Goal: Information Seeking & Learning: Compare options

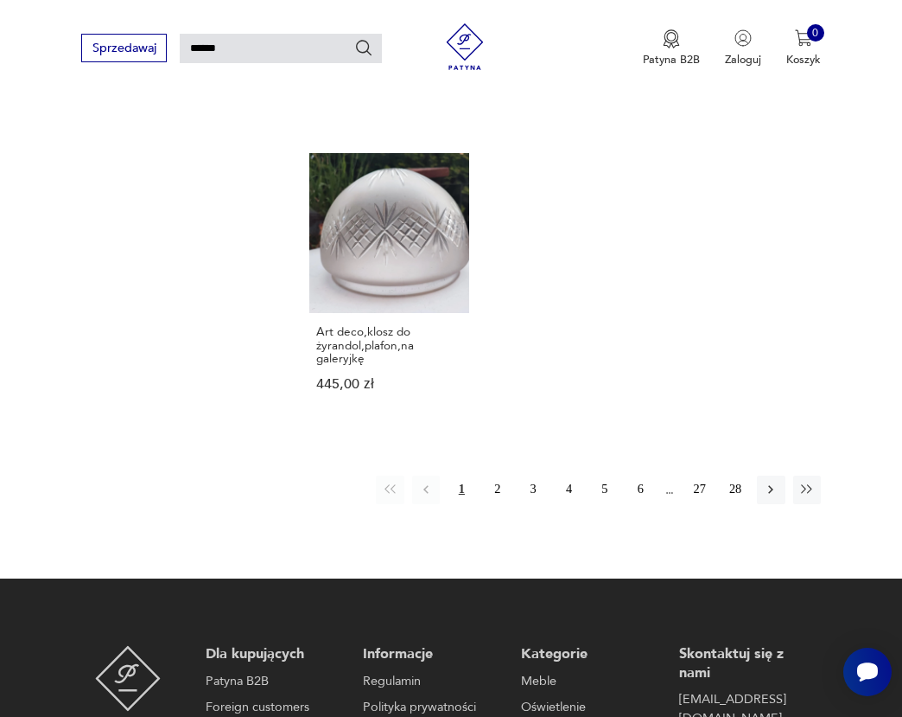
scroll to position [1732, 0]
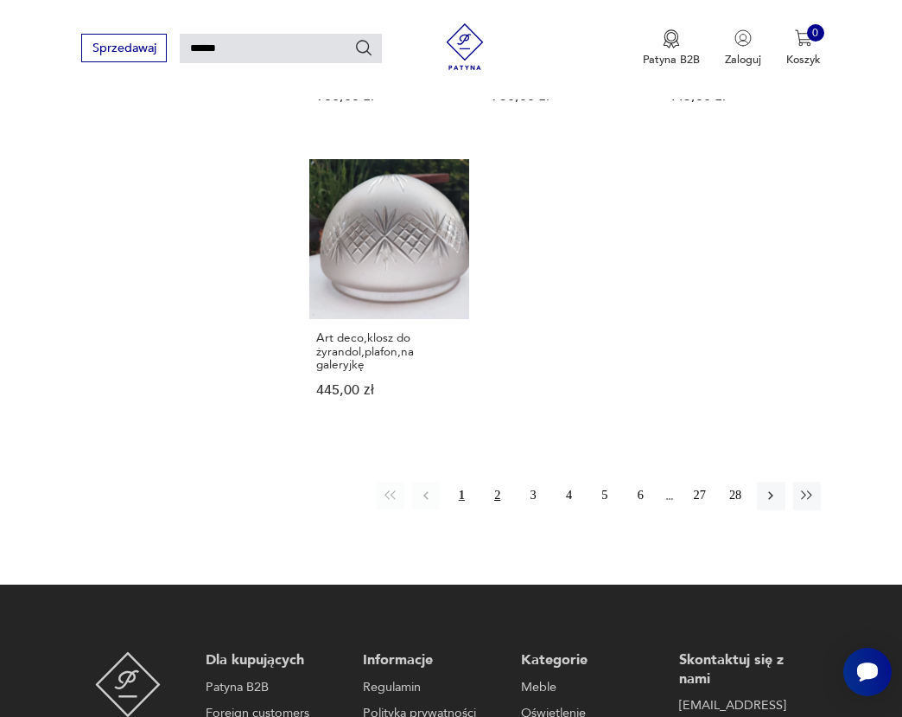
click at [490, 482] on button "2" at bounding box center [498, 496] width 28 height 28
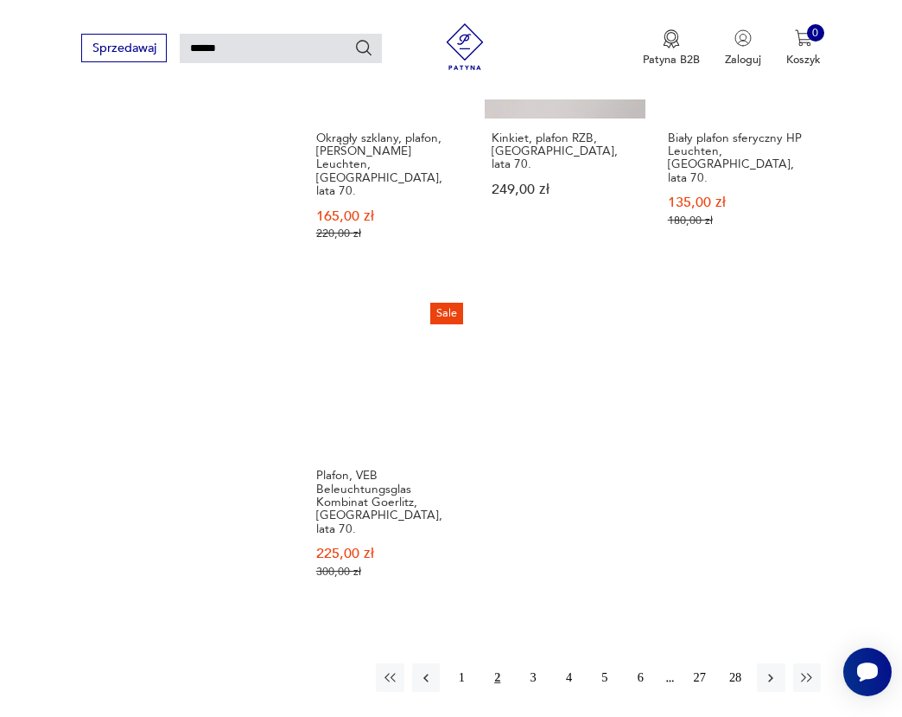
scroll to position [1631, 0]
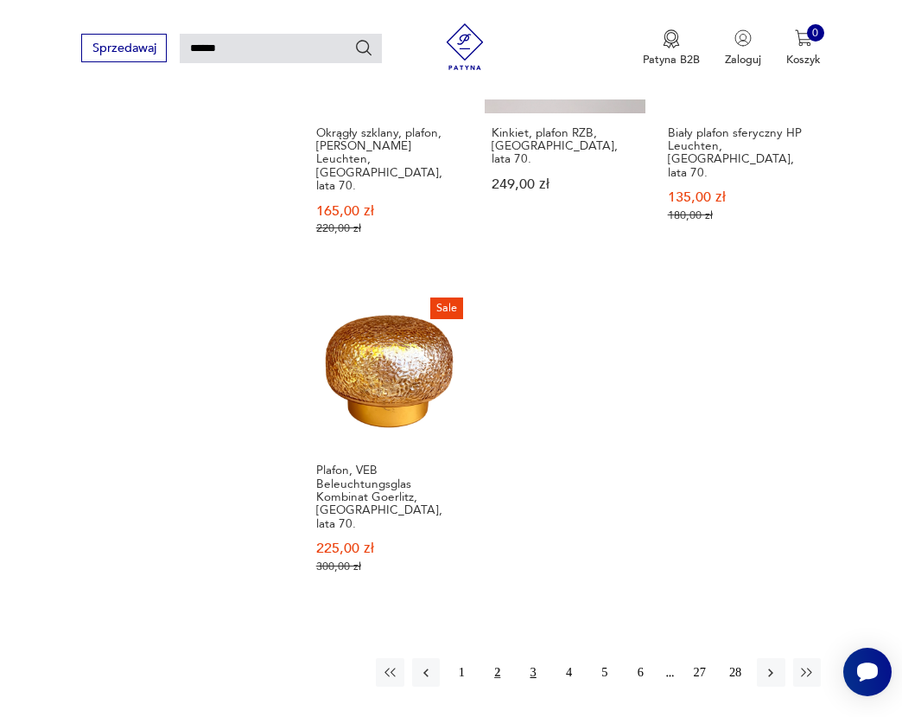
click at [533, 658] on button "3" at bounding box center [534, 672] width 28 height 28
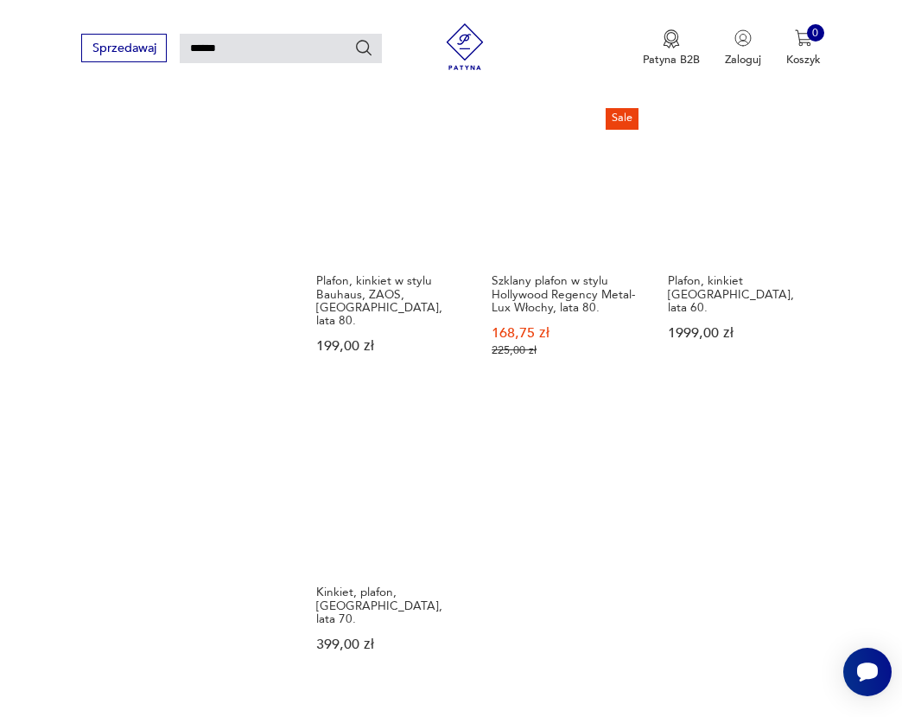
scroll to position [1737, 0]
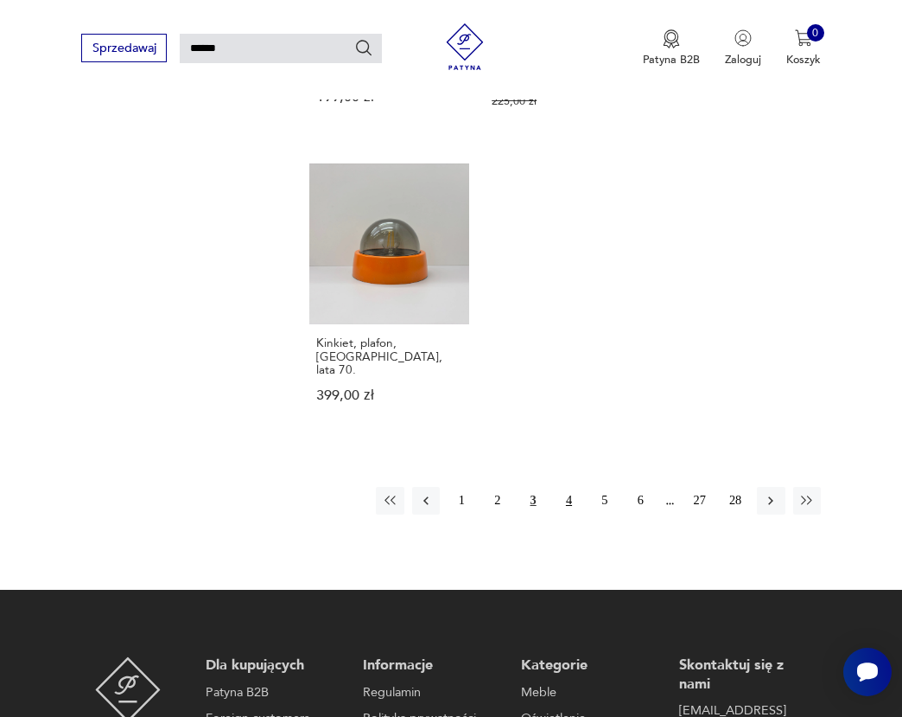
click at [571, 487] on button "4" at bounding box center [569, 501] width 28 height 28
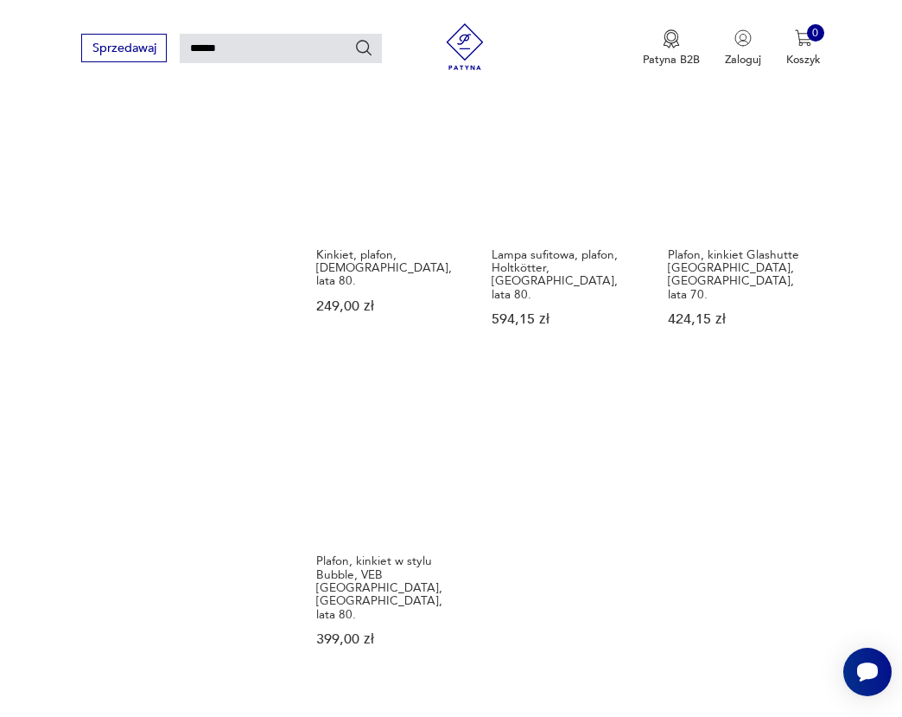
scroll to position [1578, 0]
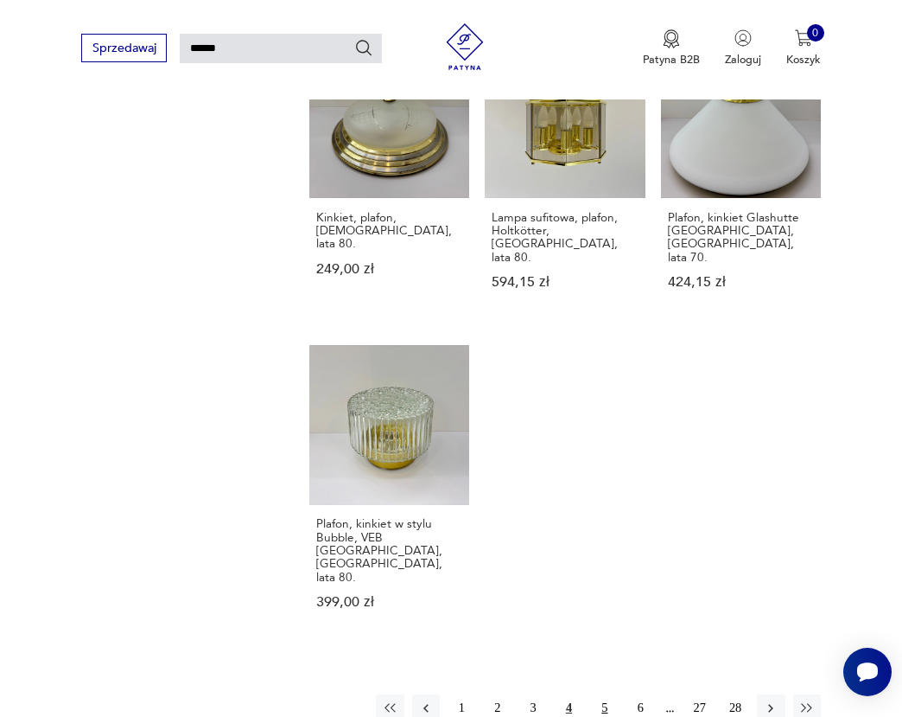
click at [597, 694] on button "5" at bounding box center [605, 708] width 28 height 28
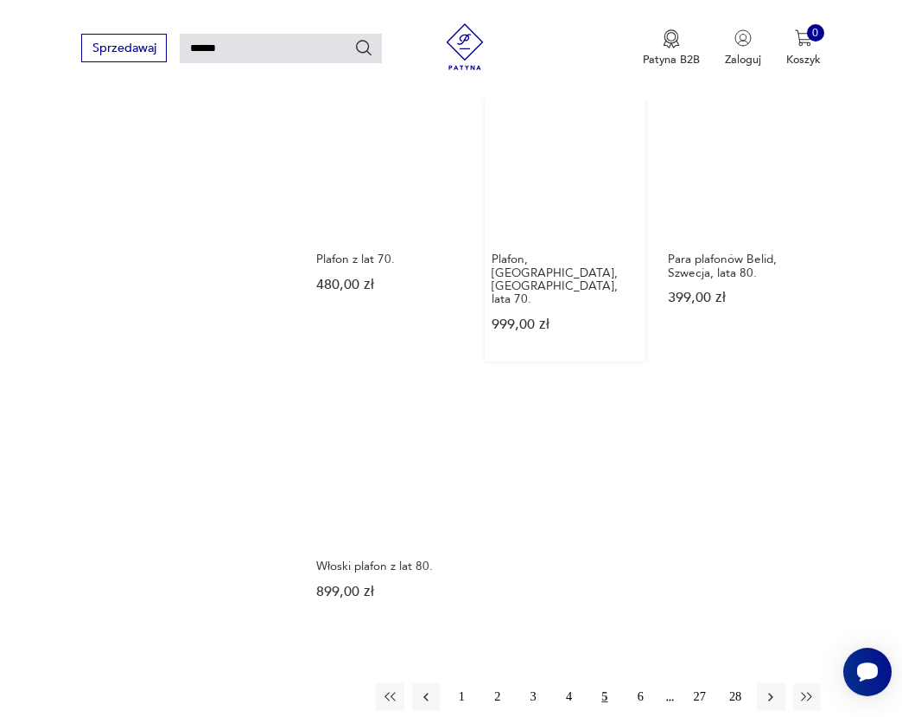
scroll to position [1480, 0]
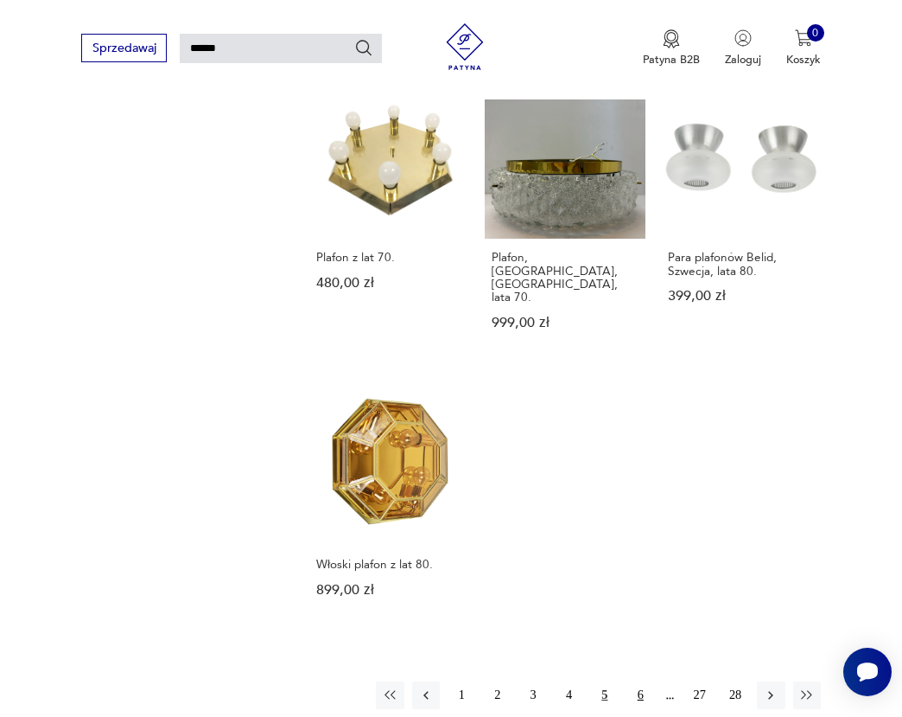
click at [635, 681] on button "6" at bounding box center [641, 695] width 28 height 28
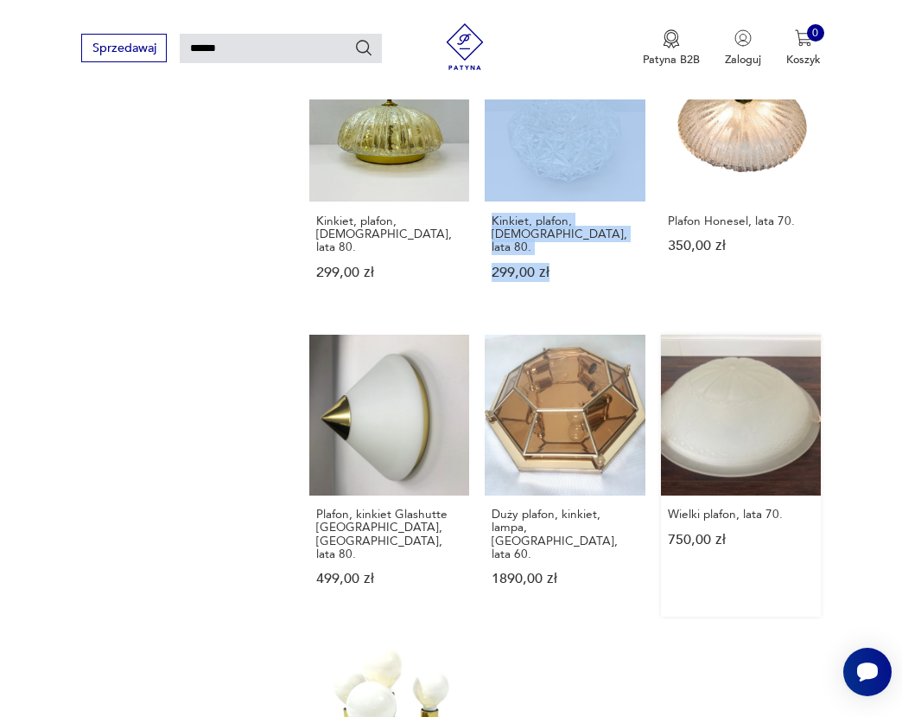
scroll to position [1527, 0]
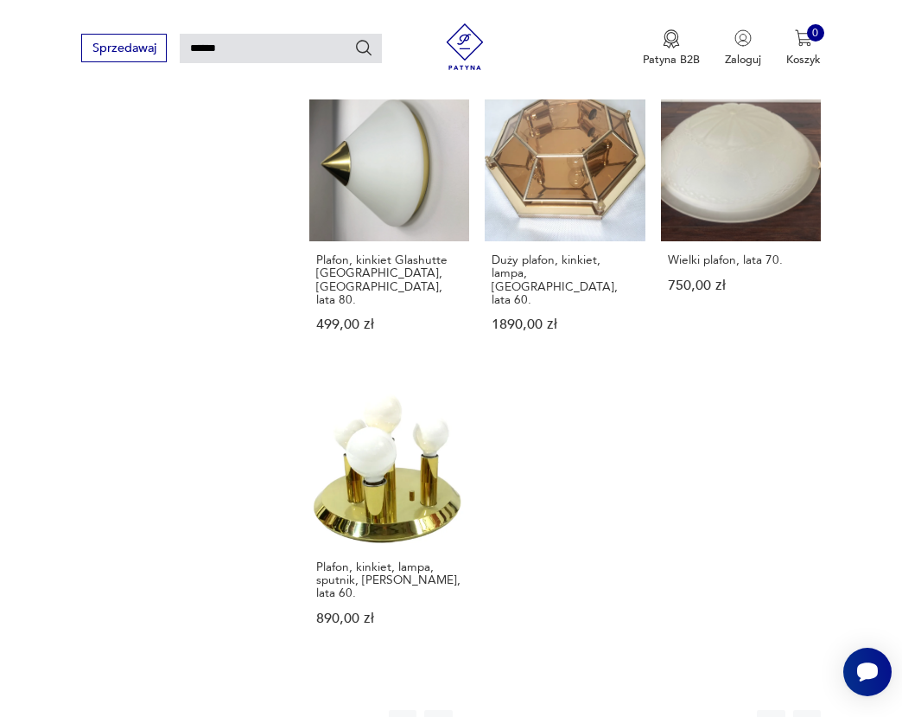
click at [635, 710] on button "7" at bounding box center [641, 724] width 28 height 28
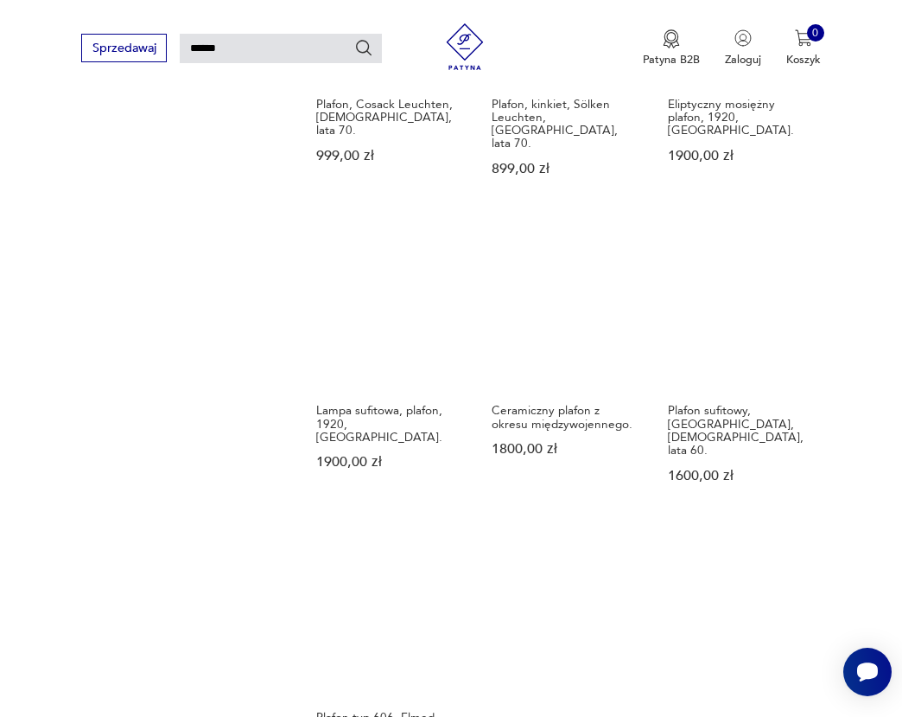
scroll to position [1519, 0]
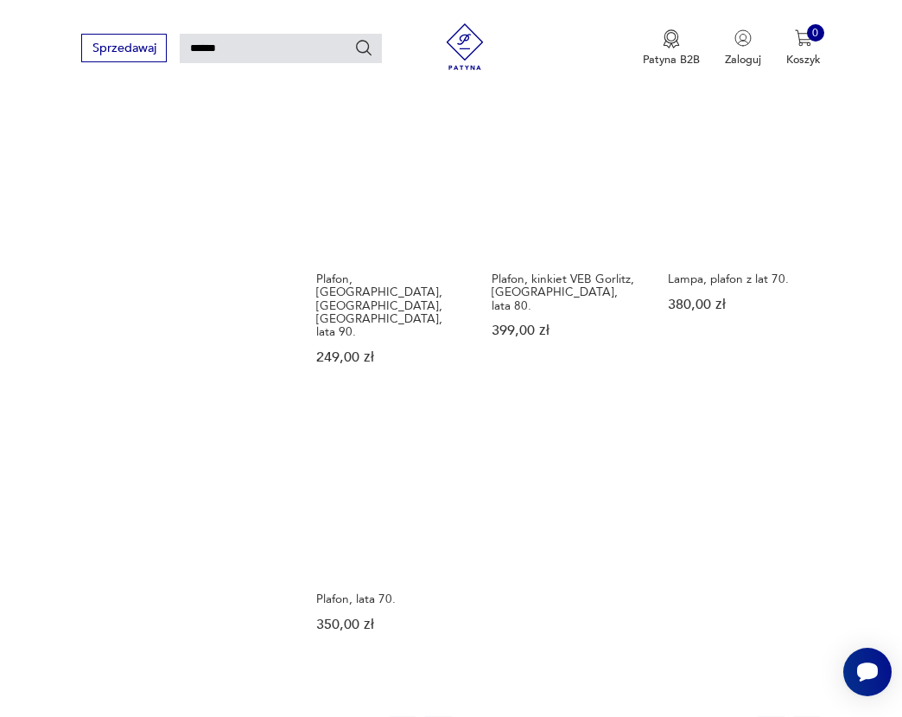
scroll to position [1499, 0]
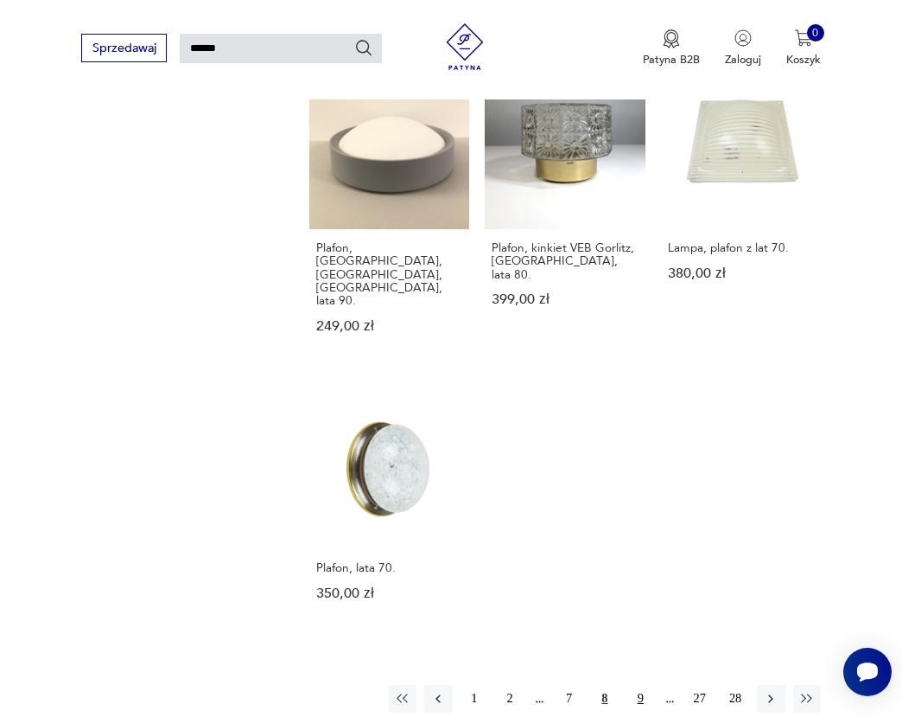
click at [637, 685] on button "9" at bounding box center [641, 699] width 28 height 28
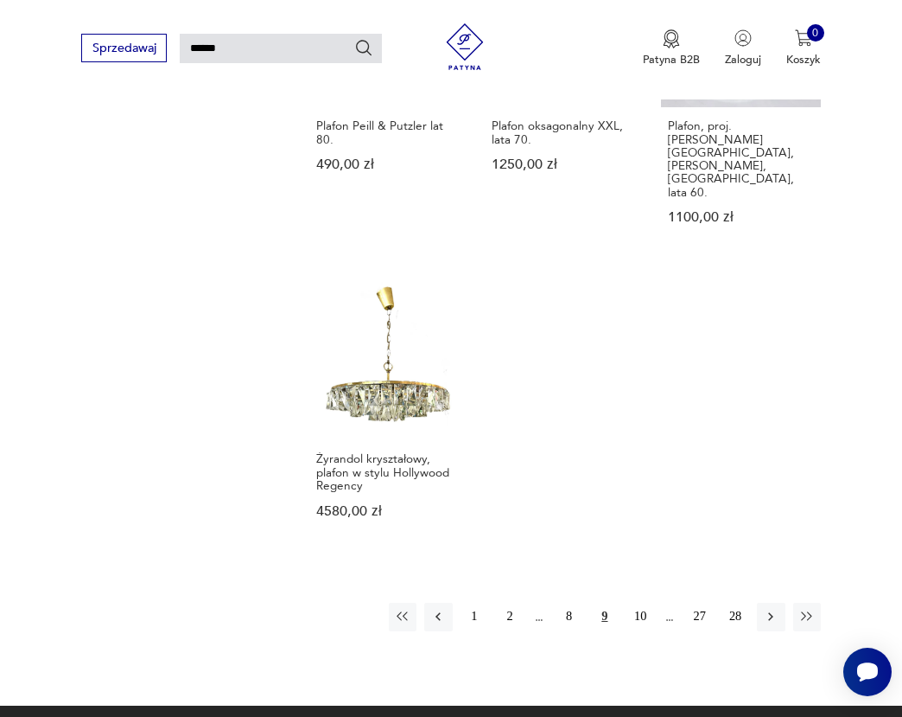
scroll to position [1633, 0]
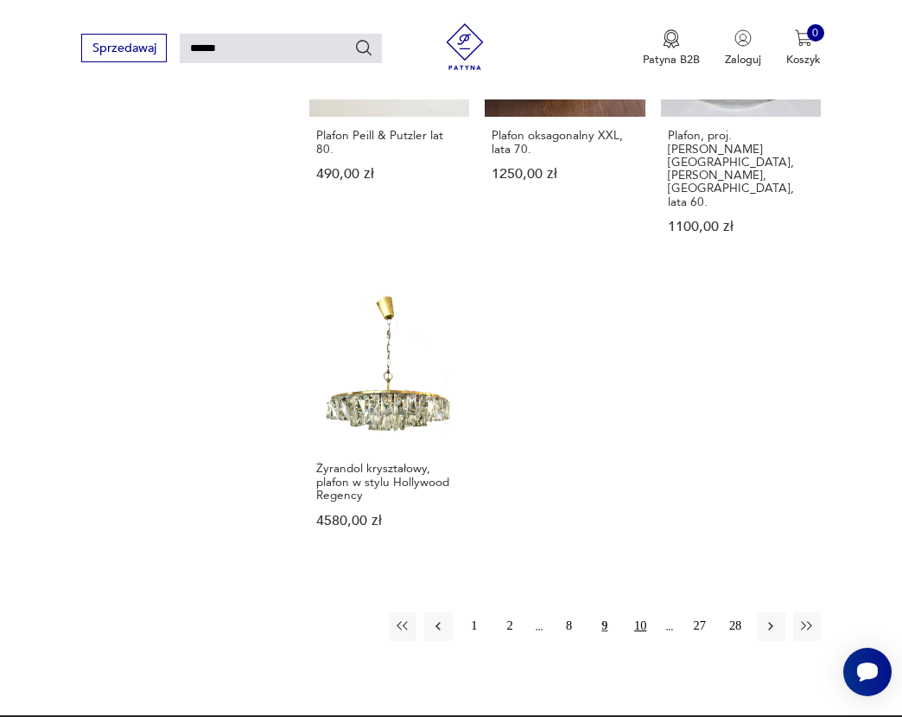
click at [638, 612] on button "10" at bounding box center [641, 626] width 28 height 28
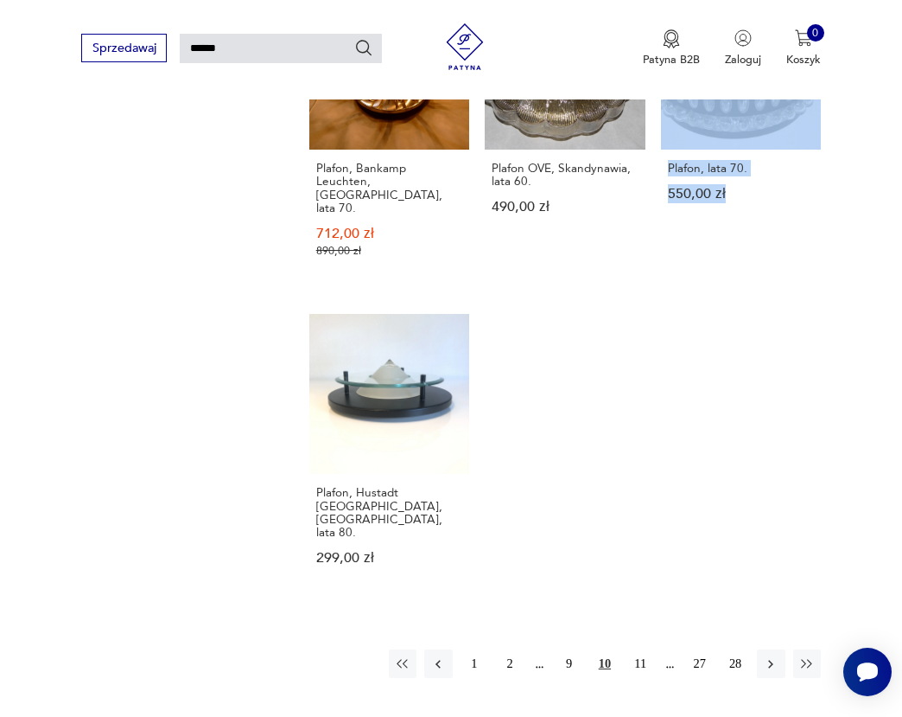
scroll to position [1631, 0]
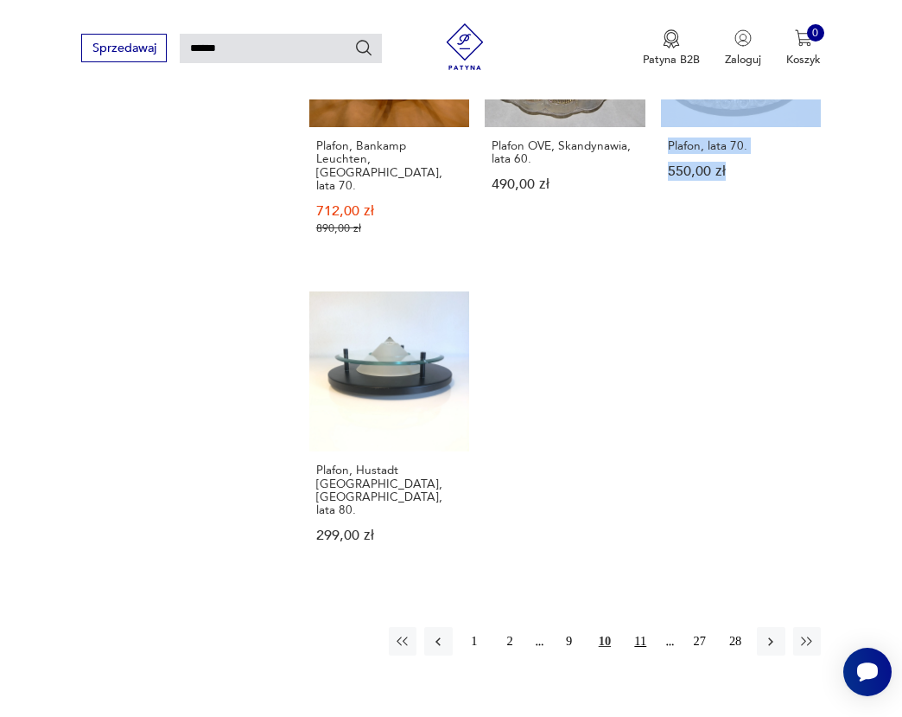
click at [630, 627] on button "11" at bounding box center [641, 641] width 28 height 28
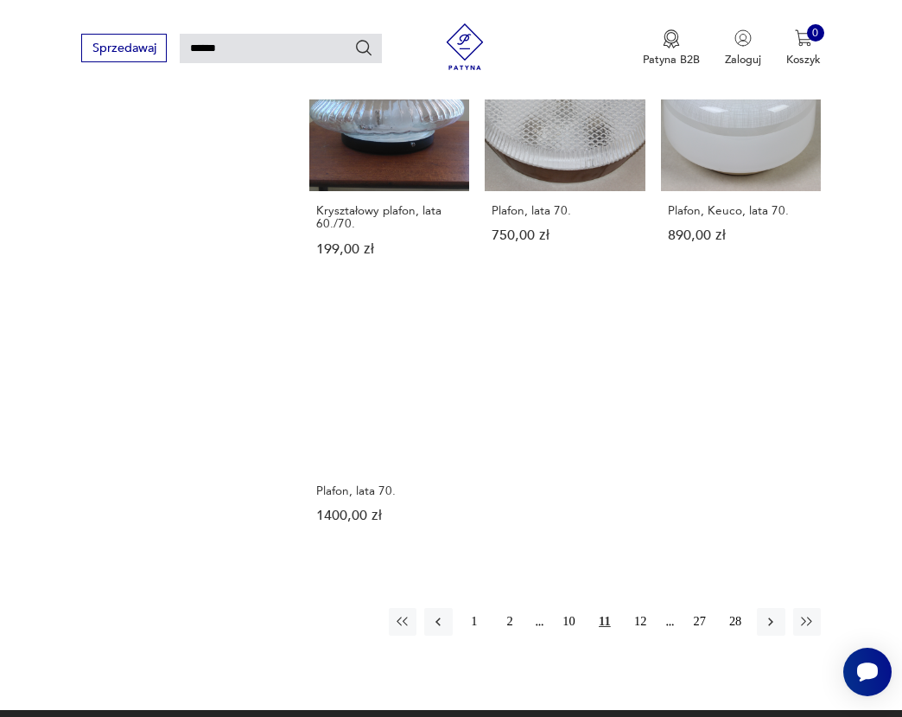
scroll to position [1580, 0]
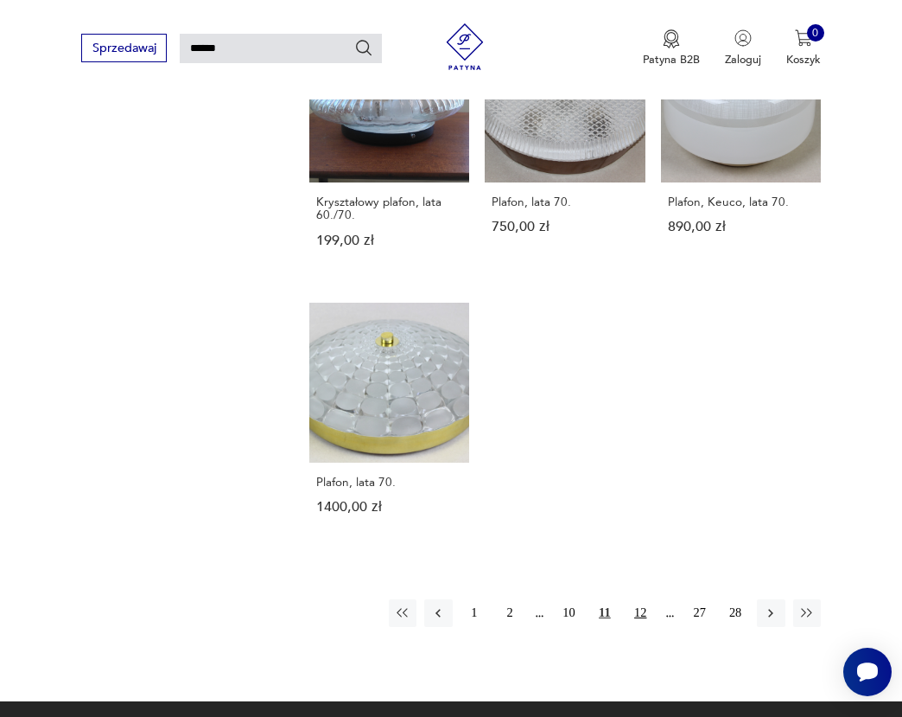
click at [635, 599] on button "12" at bounding box center [641, 613] width 28 height 28
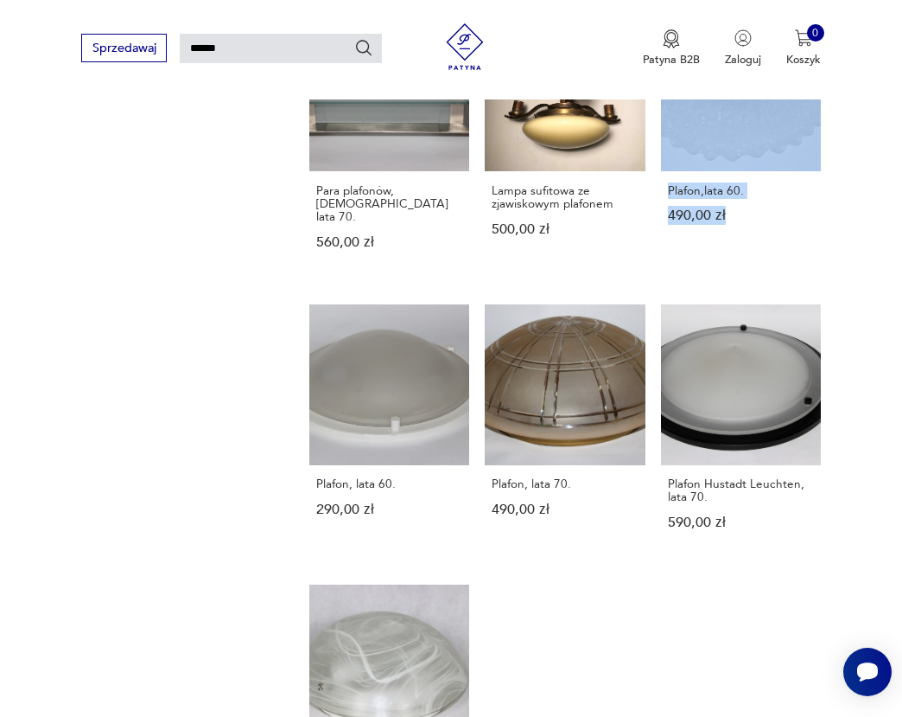
scroll to position [1581, 0]
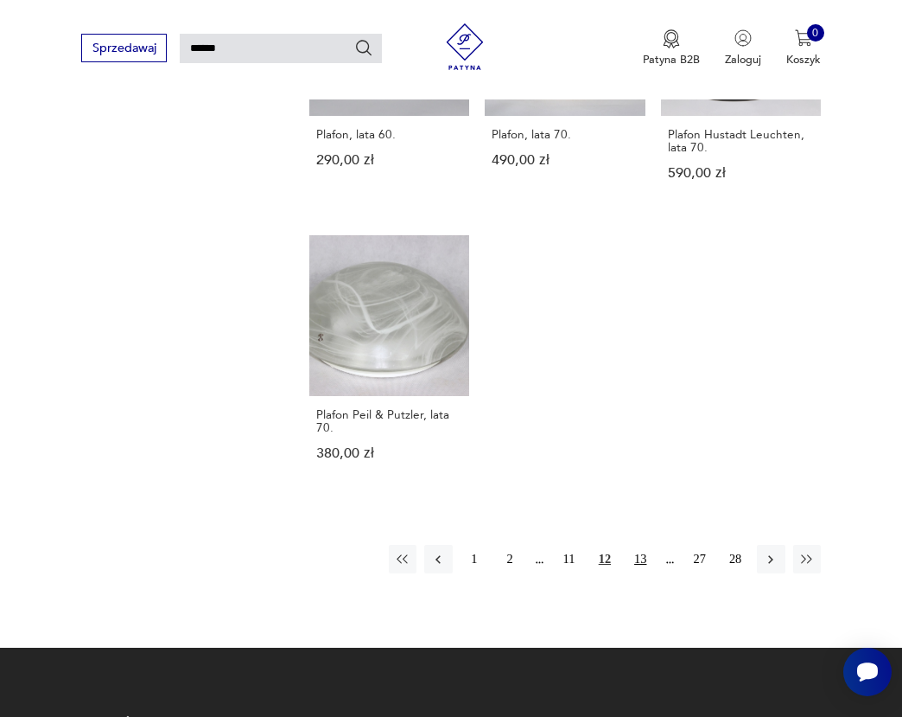
click at [634, 545] on button "13" at bounding box center [641, 559] width 28 height 28
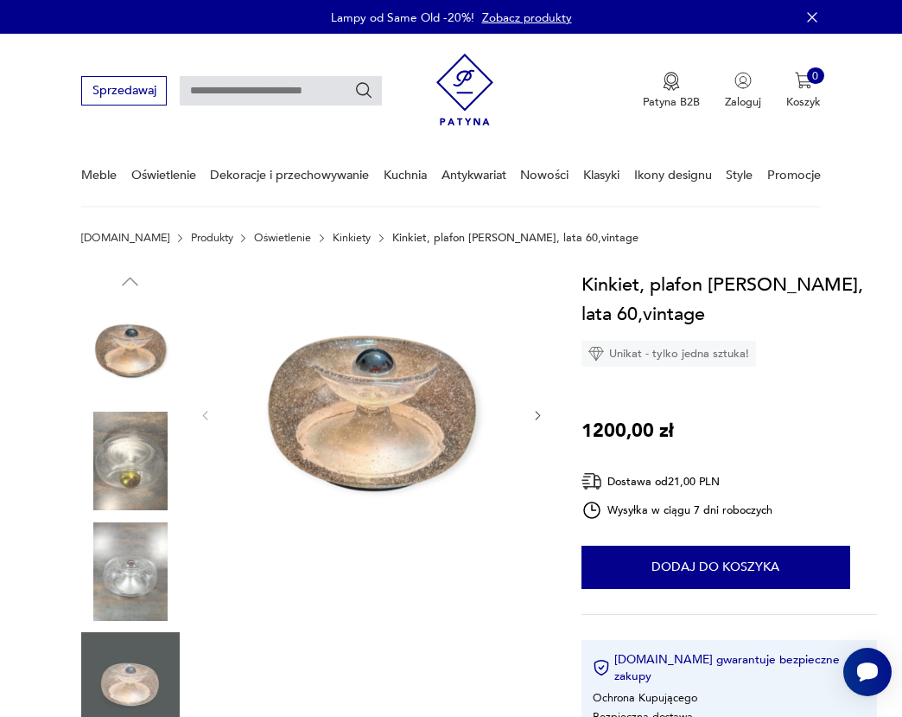
click at [533, 414] on icon "button" at bounding box center [538, 415] width 13 height 13
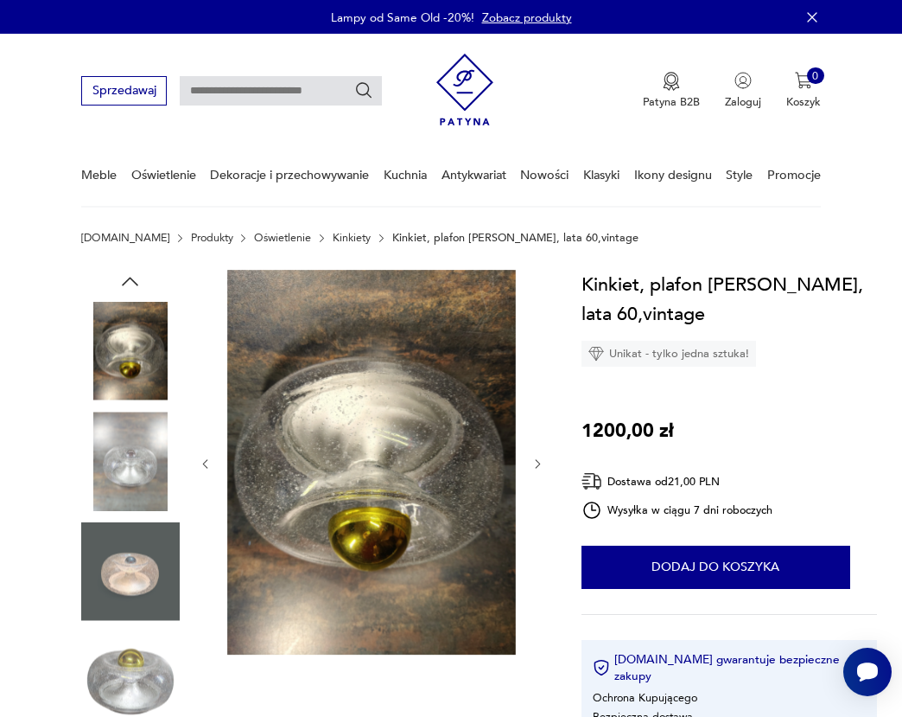
click at [533, 461] on icon "button" at bounding box center [538, 463] width 13 height 13
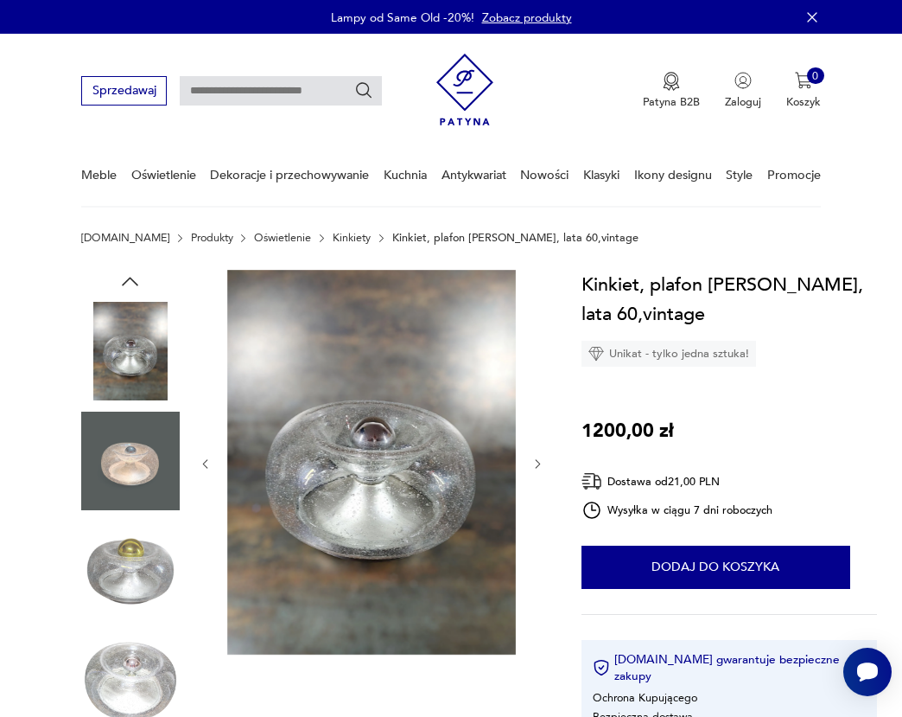
click at [535, 462] on icon "button" at bounding box center [538, 463] width 13 height 13
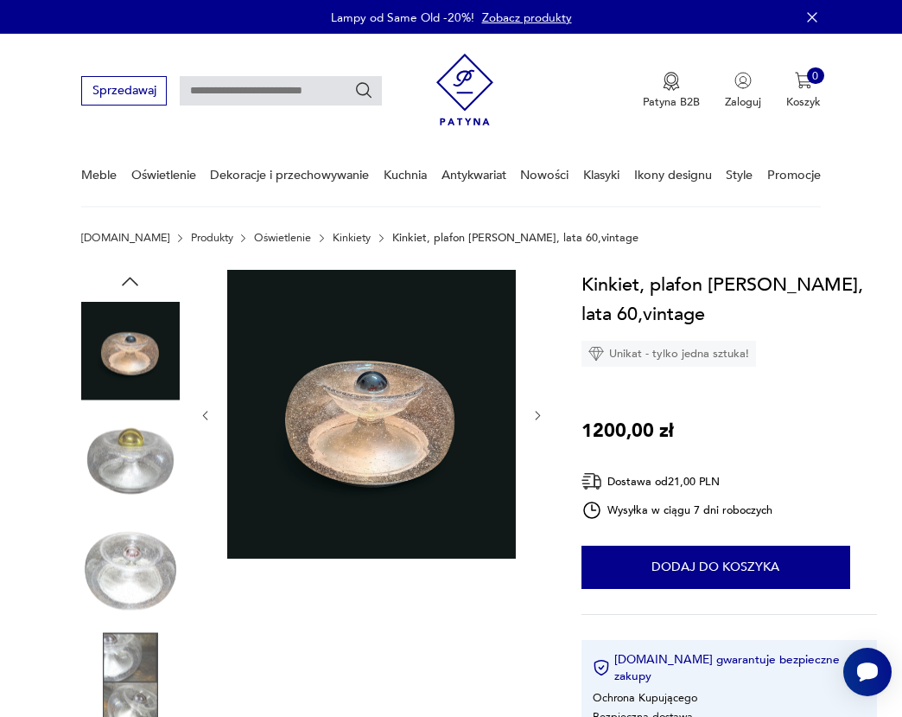
click at [533, 421] on icon "button" at bounding box center [538, 415] width 13 height 13
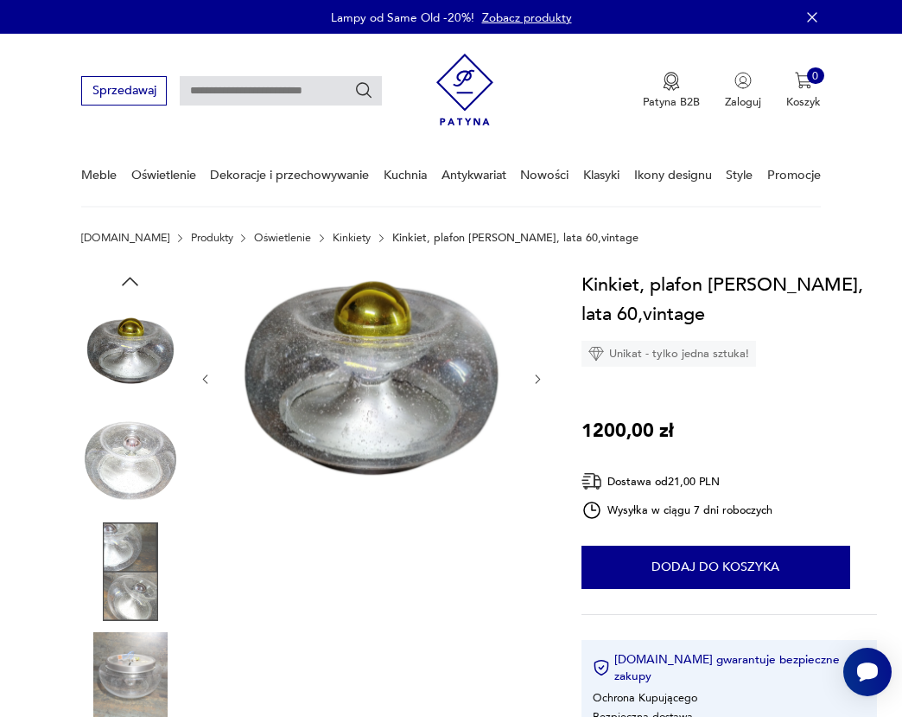
click at [532, 380] on icon "button" at bounding box center [538, 379] width 13 height 13
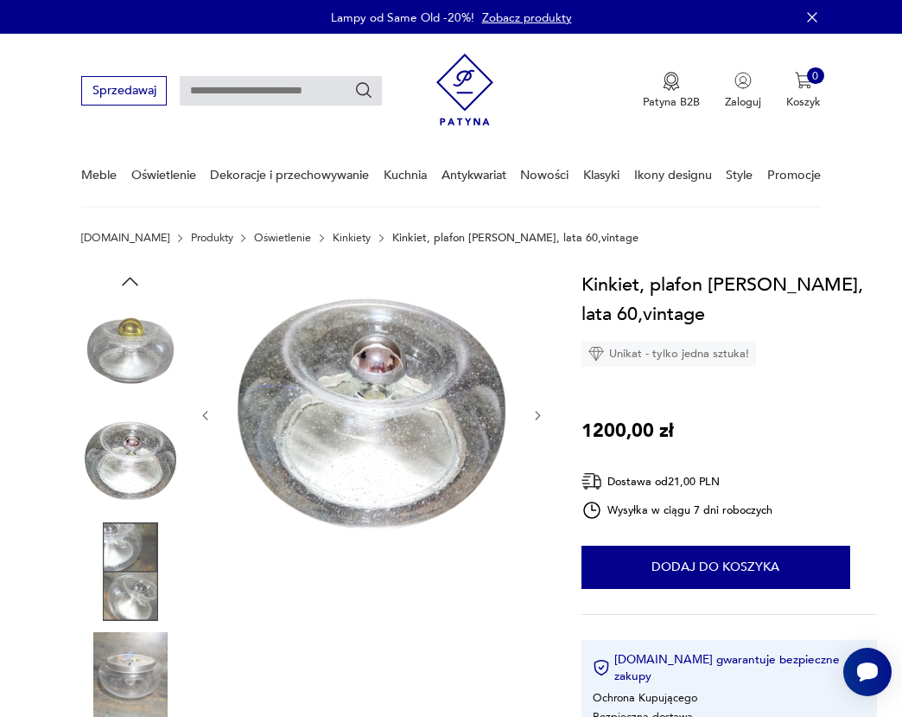
click at [532, 380] on div at bounding box center [372, 416] width 346 height 292
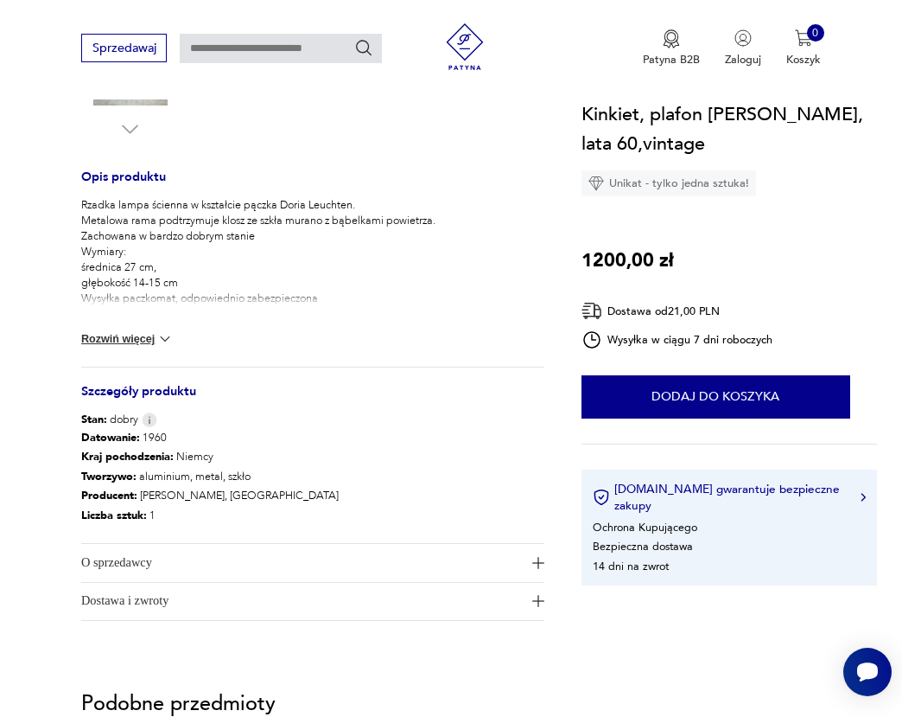
scroll to position [400, 0]
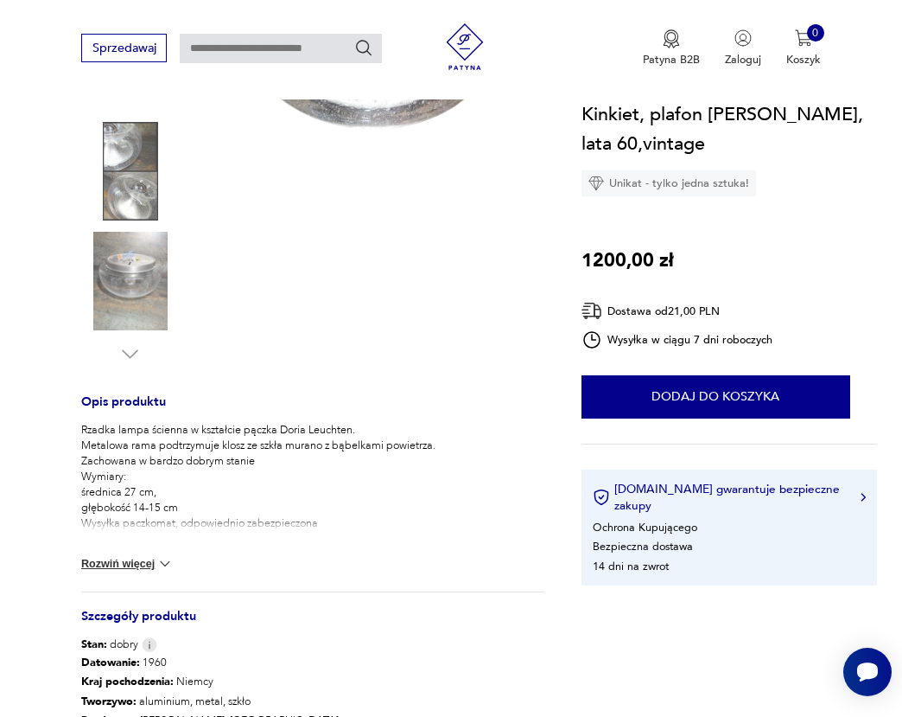
click at [135, 309] on img at bounding box center [130, 281] width 99 height 99
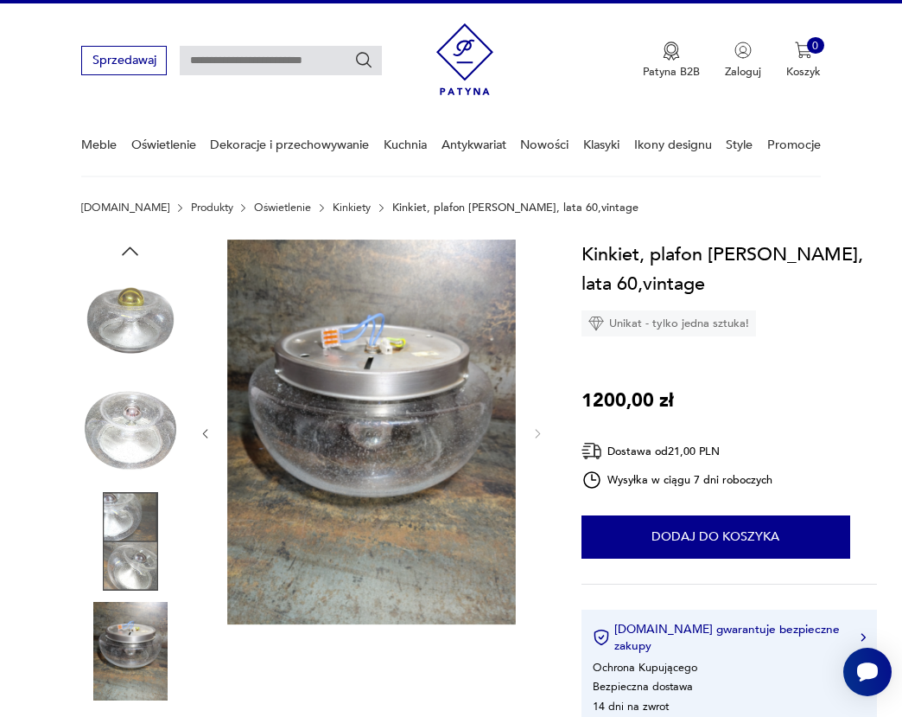
scroll to position [0, 0]
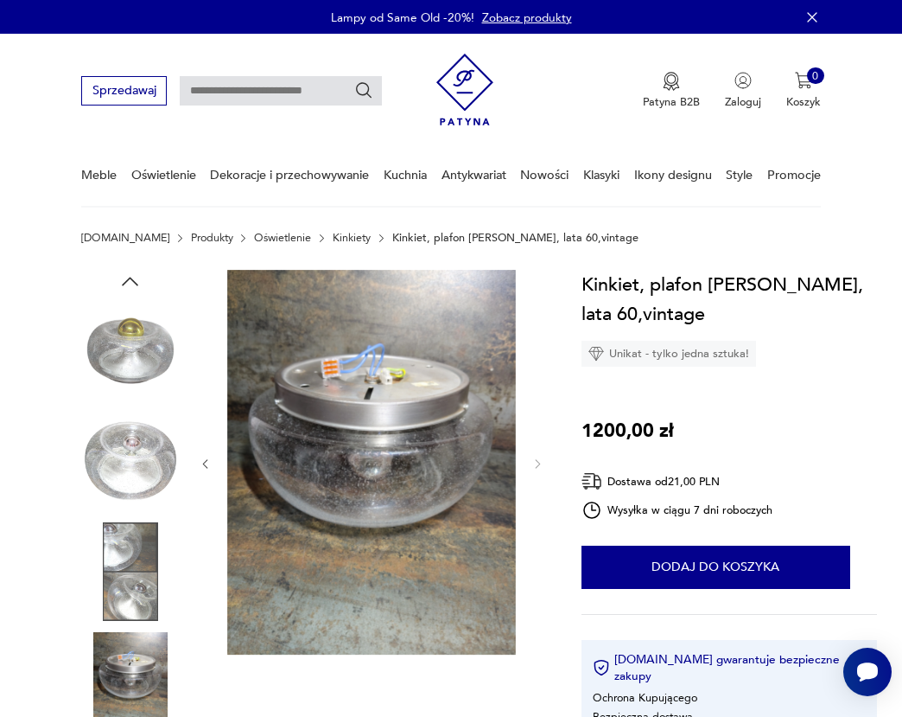
click at [124, 338] on img at bounding box center [130, 351] width 99 height 99
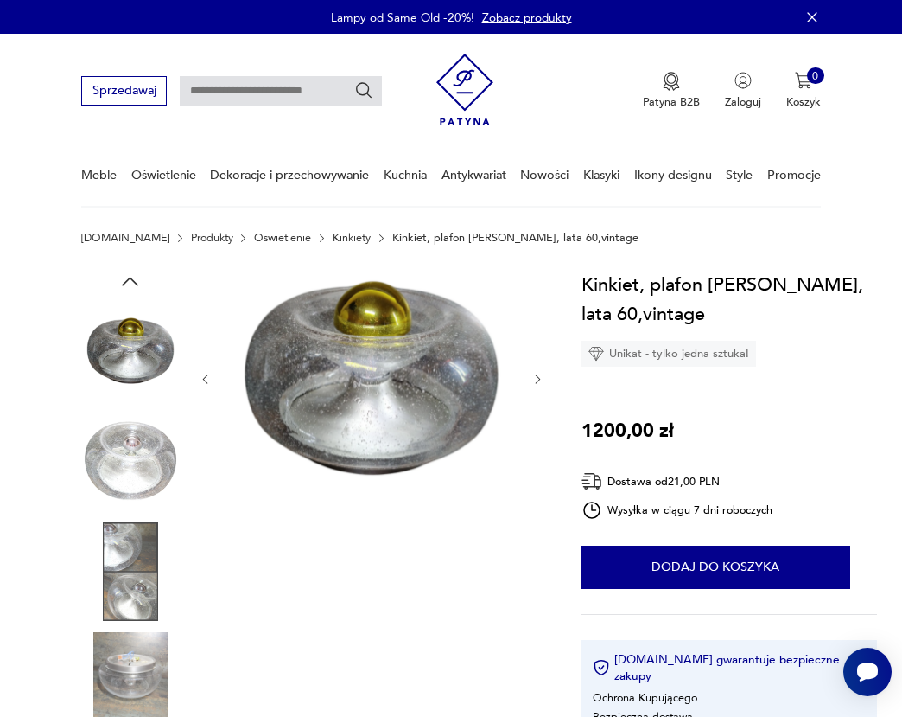
click at [127, 284] on icon "button" at bounding box center [129, 281] width 23 height 23
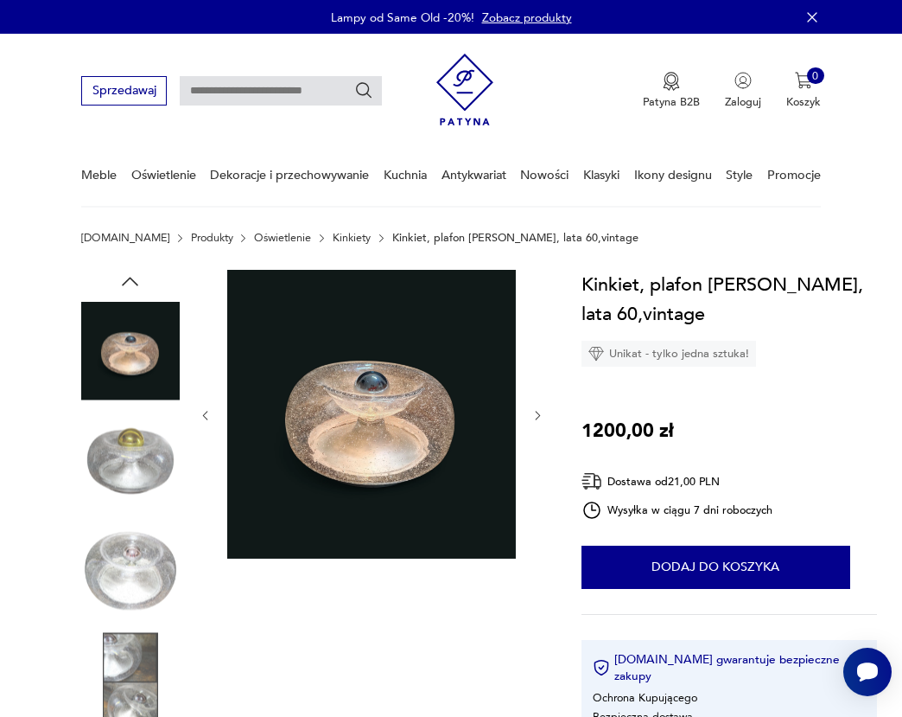
click at [131, 386] on img at bounding box center [130, 351] width 99 height 99
click at [137, 373] on img at bounding box center [130, 351] width 99 height 99
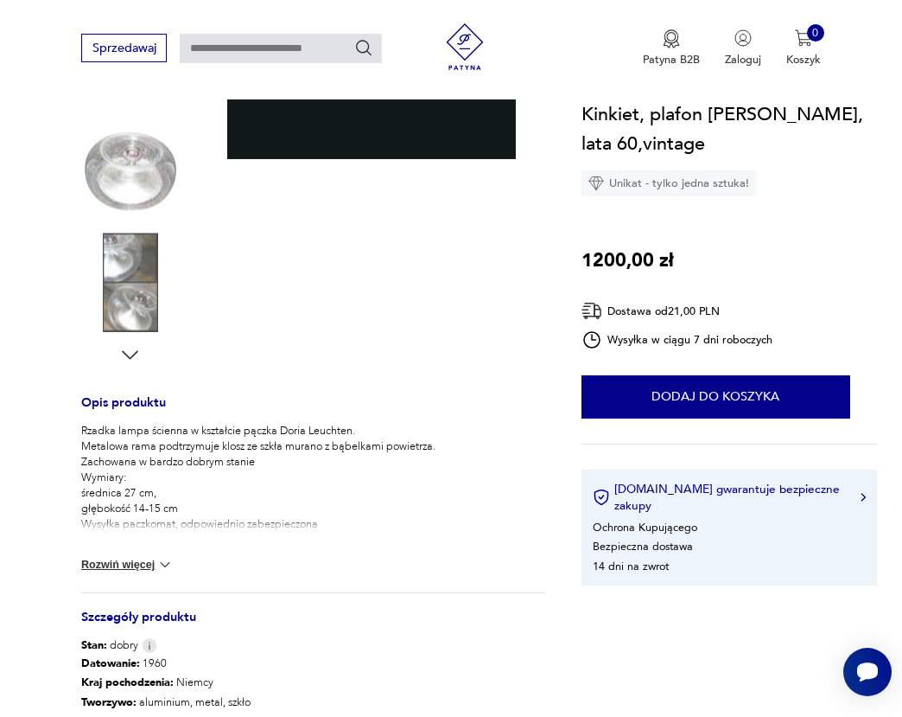
scroll to position [400, 0]
click at [161, 560] on img at bounding box center [164, 563] width 17 height 17
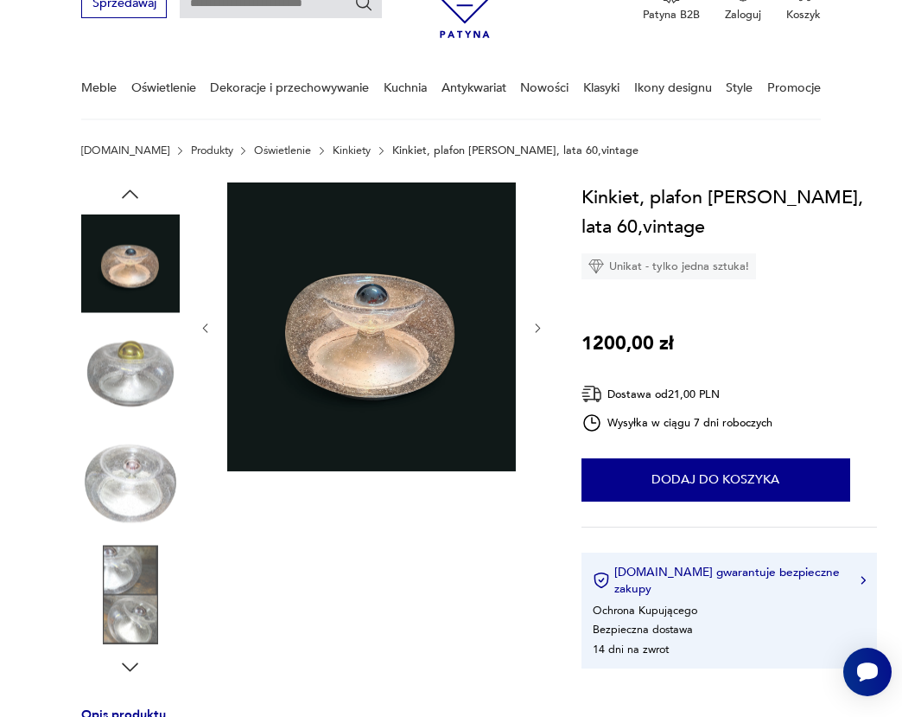
scroll to position [0, 0]
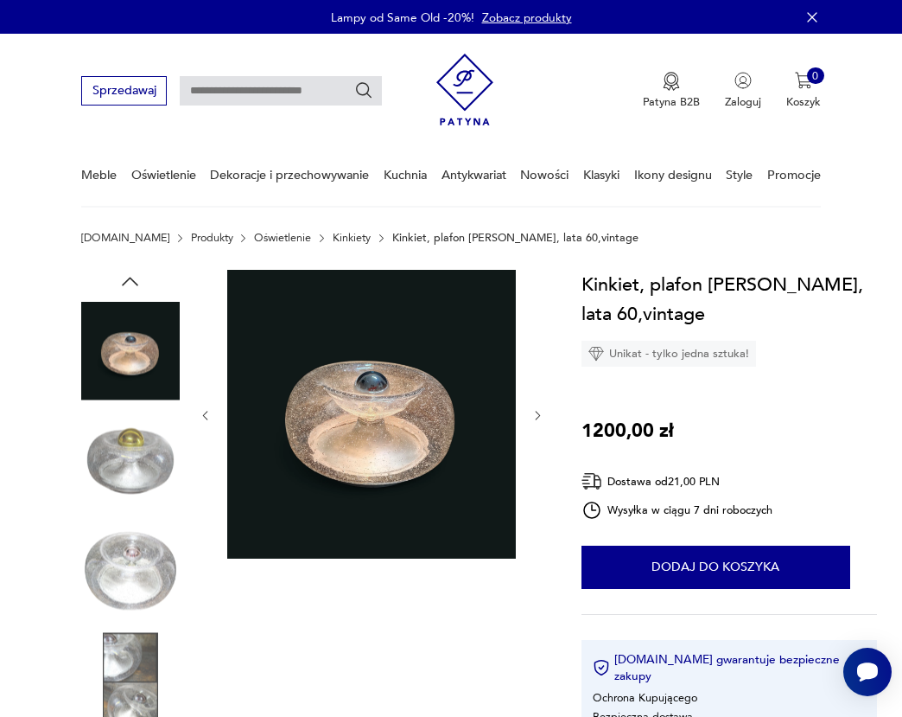
click at [540, 417] on icon "button" at bounding box center [538, 415] width 13 height 13
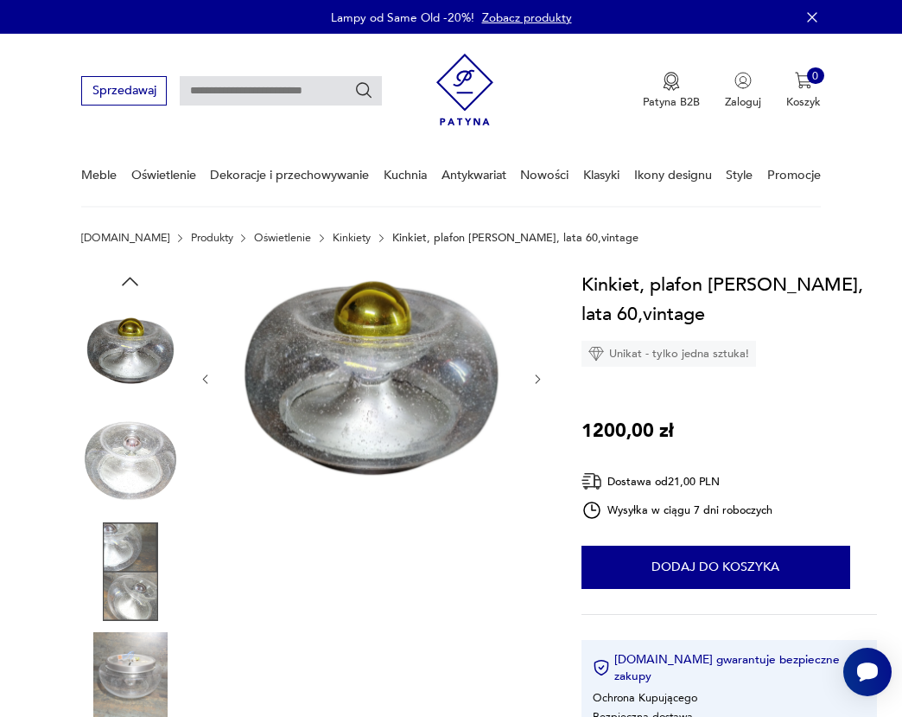
click at [536, 377] on icon "button" at bounding box center [538, 379] width 13 height 13
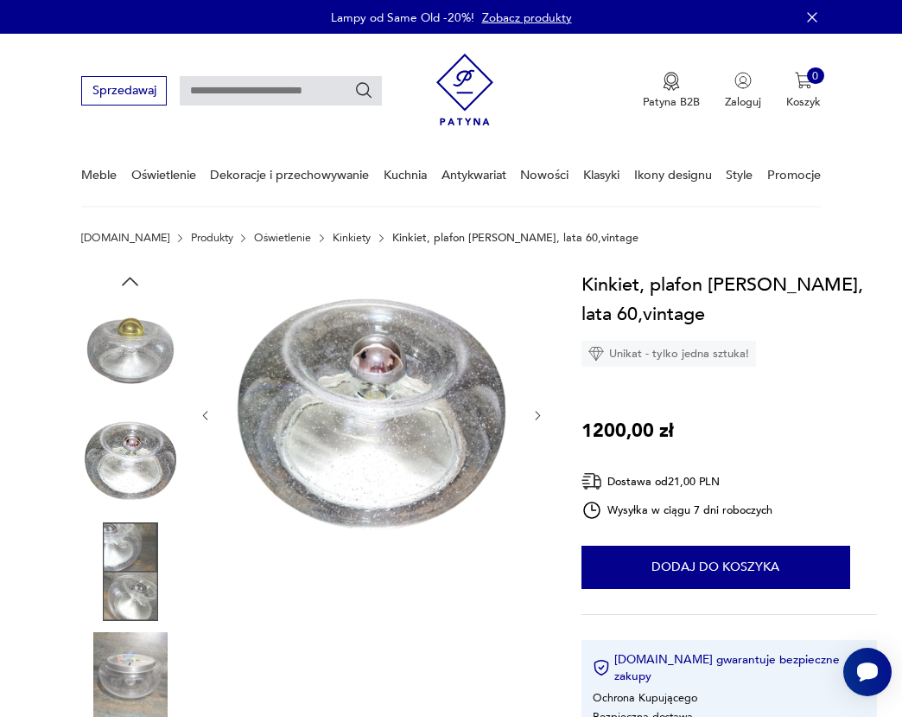
click at [536, 377] on div at bounding box center [372, 416] width 346 height 292
click at [535, 420] on icon "button" at bounding box center [538, 415] width 13 height 13
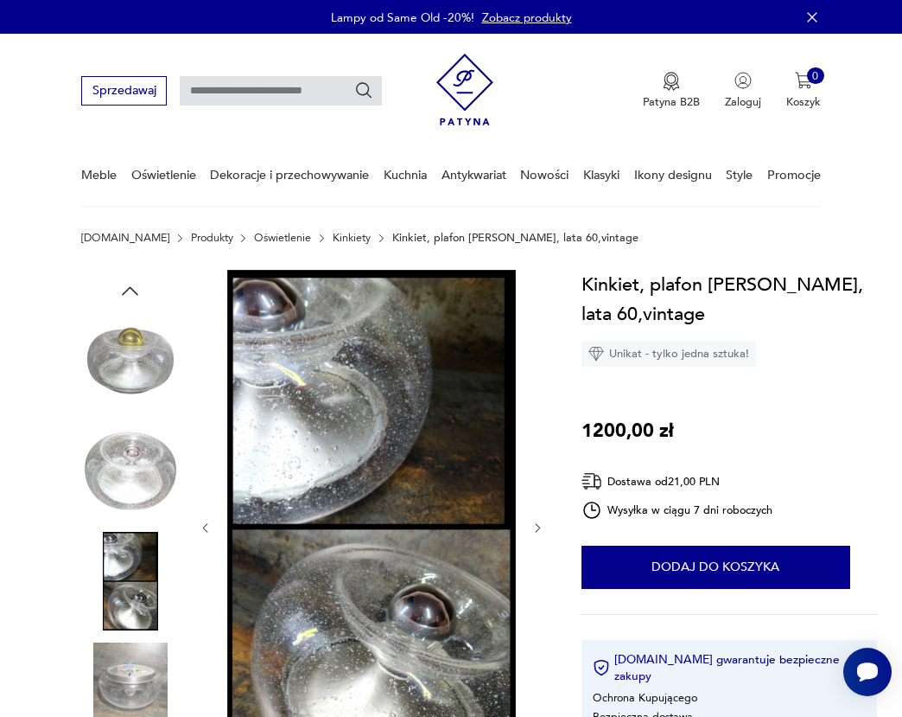
click at [130, 474] on img at bounding box center [130, 471] width 99 height 99
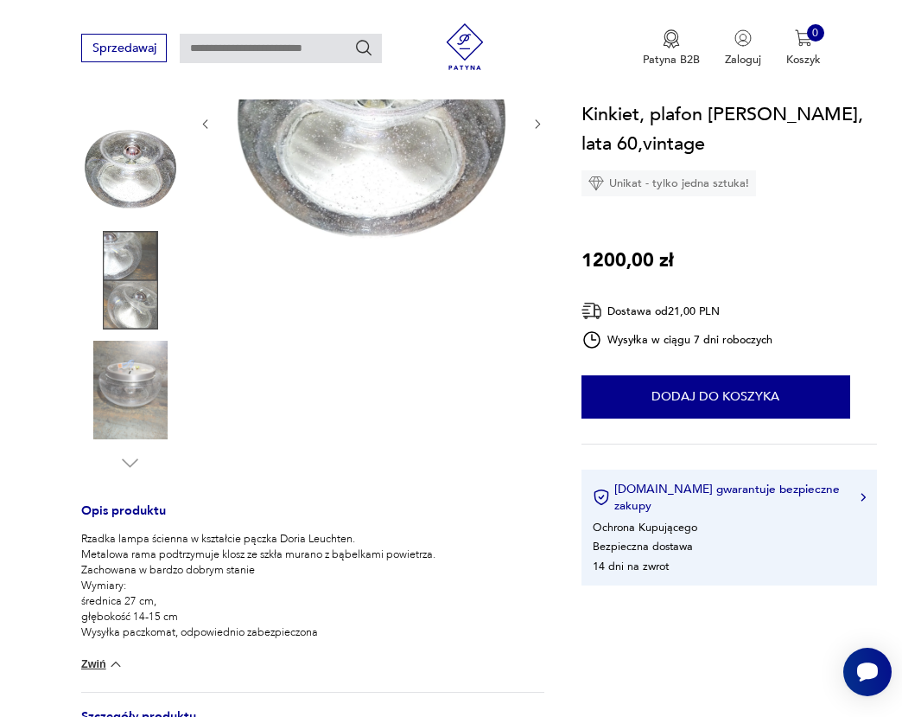
click at [141, 343] on img at bounding box center [130, 390] width 99 height 99
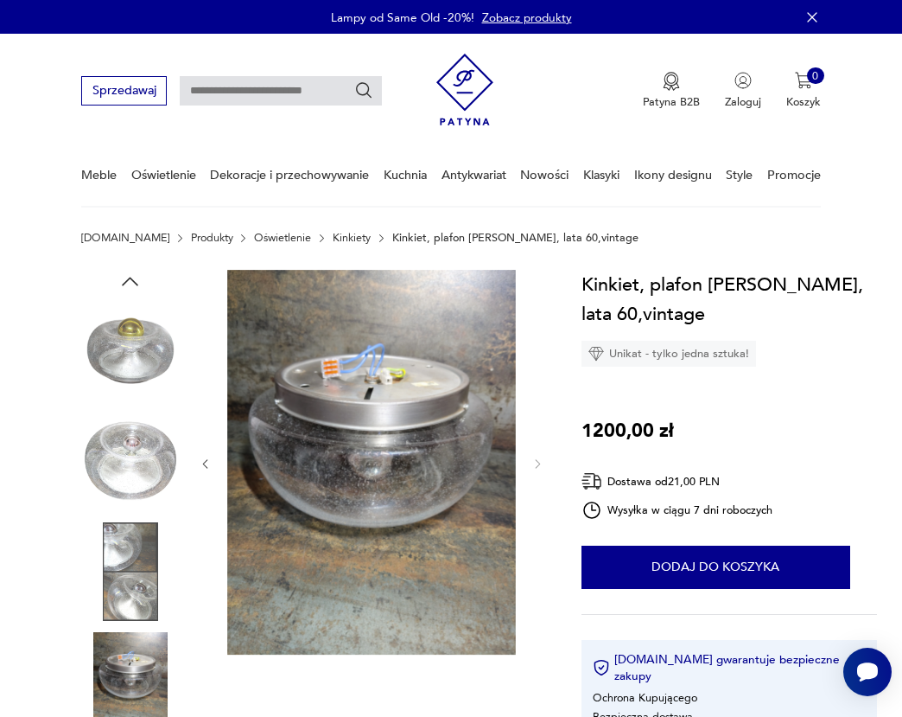
click at [165, 338] on img at bounding box center [130, 351] width 99 height 99
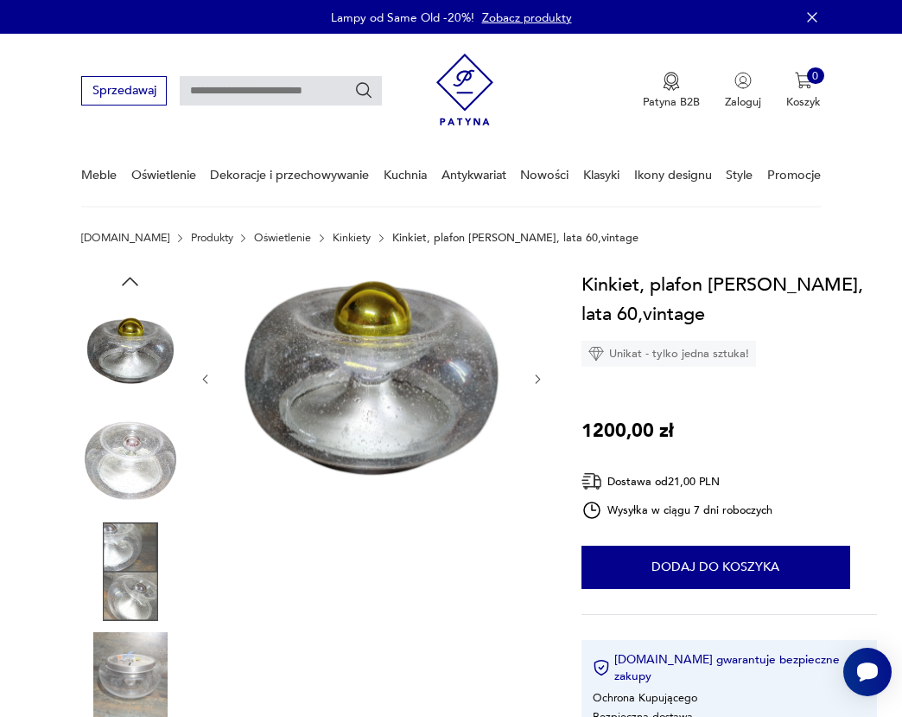
click at [125, 279] on icon "button" at bounding box center [129, 281] width 23 height 23
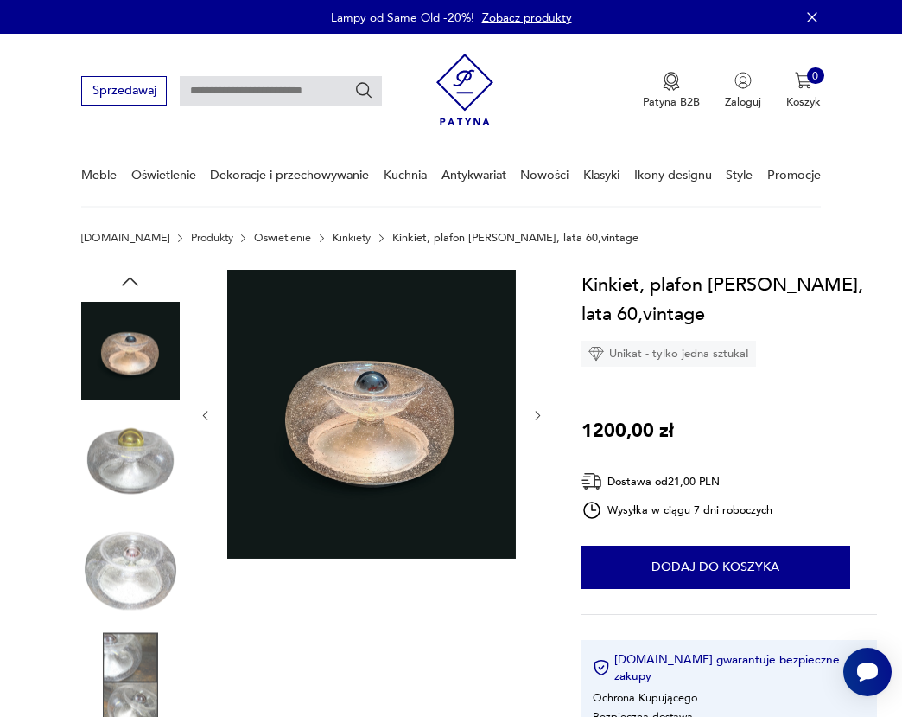
click at [126, 341] on img at bounding box center [130, 351] width 99 height 99
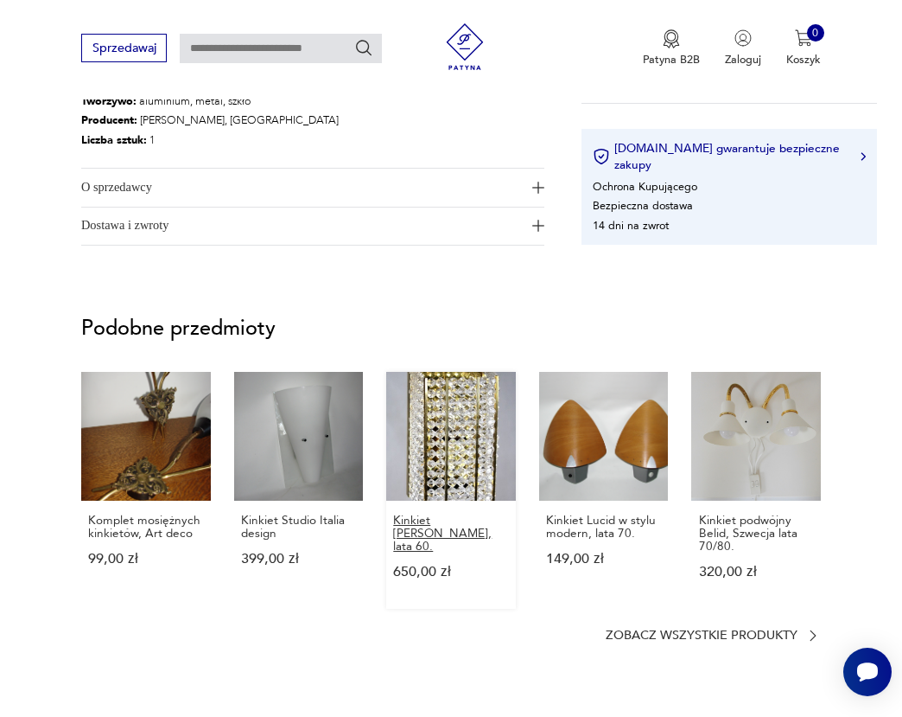
scroll to position [103, 0]
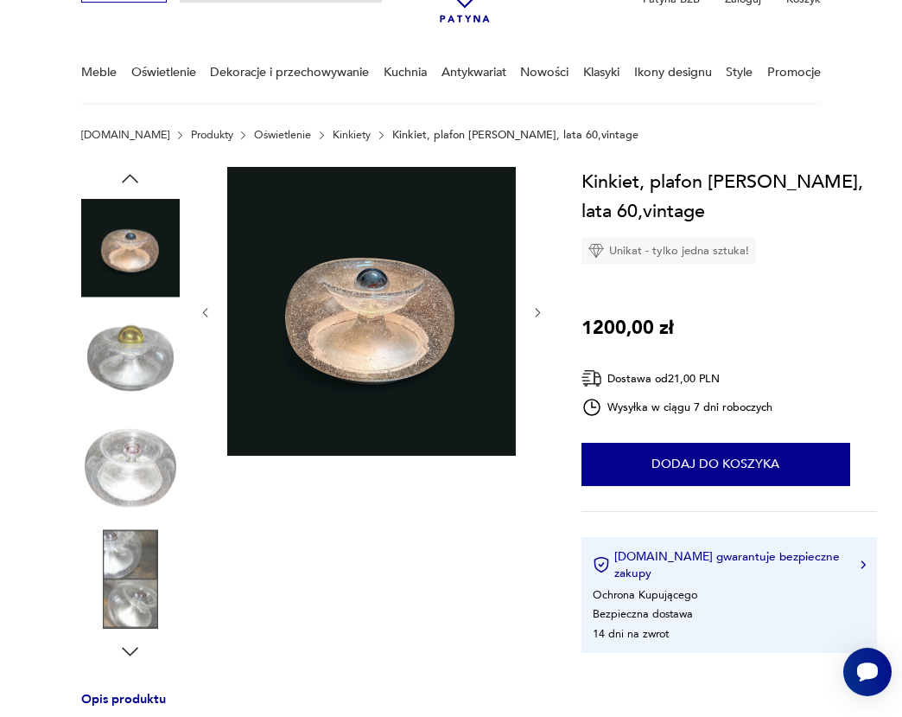
click at [138, 352] on img at bounding box center [130, 358] width 99 height 99
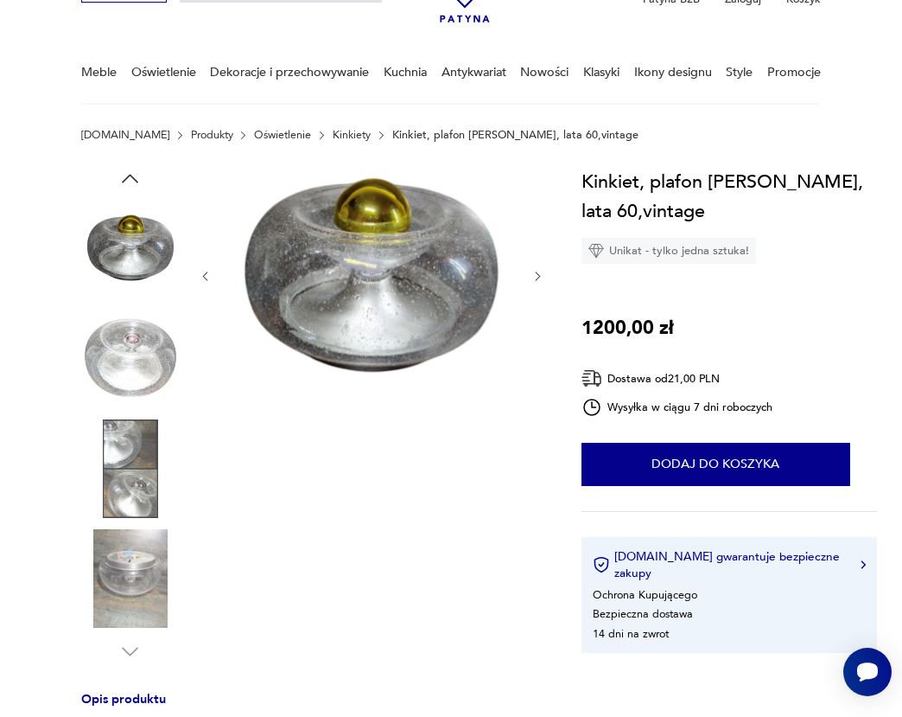
click at [128, 492] on img at bounding box center [130, 468] width 99 height 99
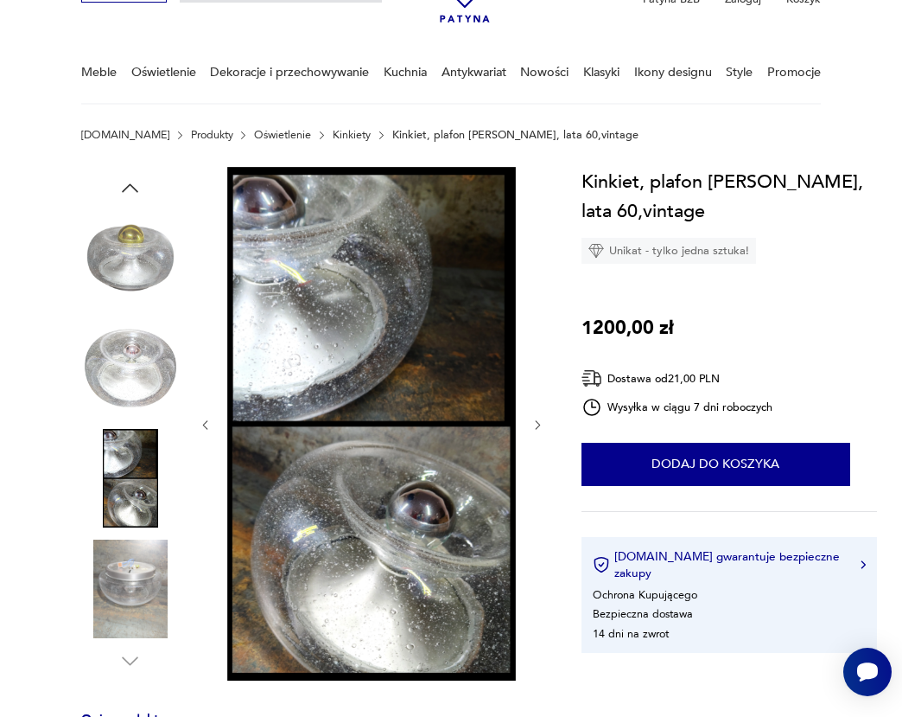
click at [132, 587] on img at bounding box center [130, 588] width 99 height 99
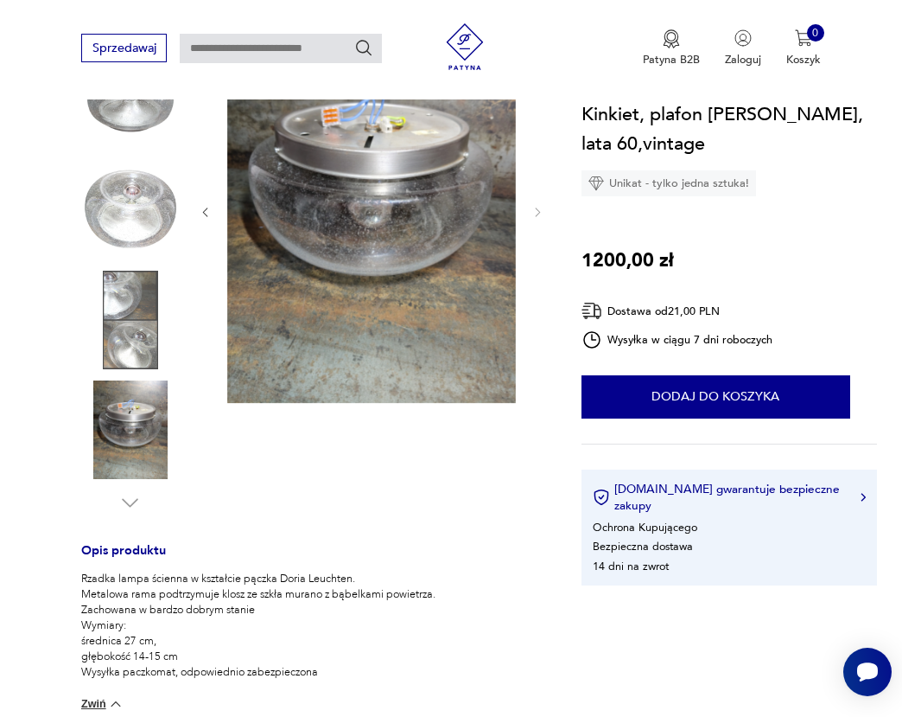
scroll to position [0, 0]
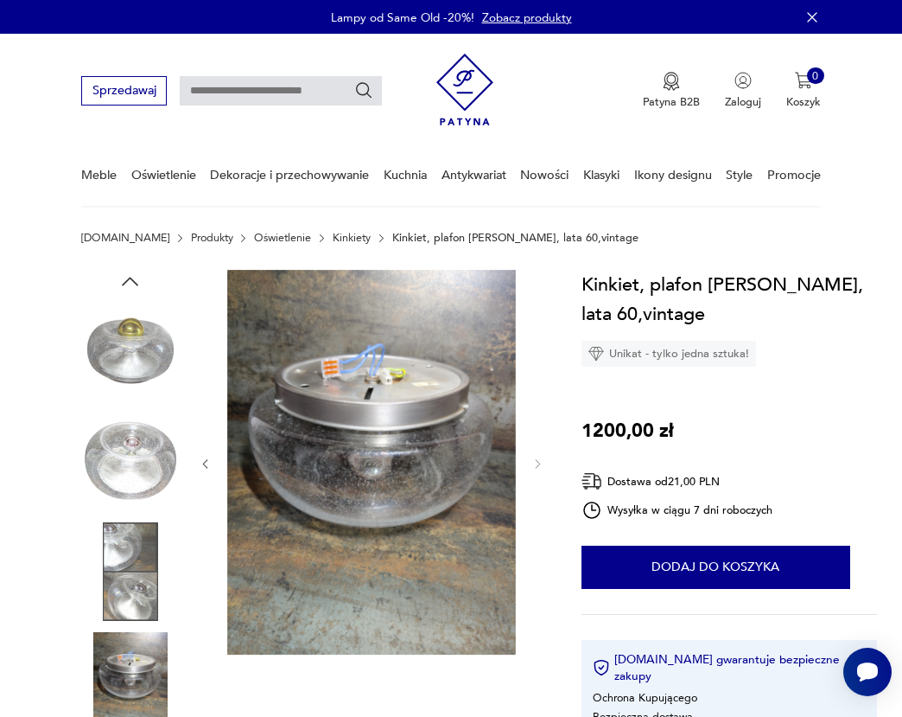
click at [119, 352] on img at bounding box center [130, 351] width 99 height 99
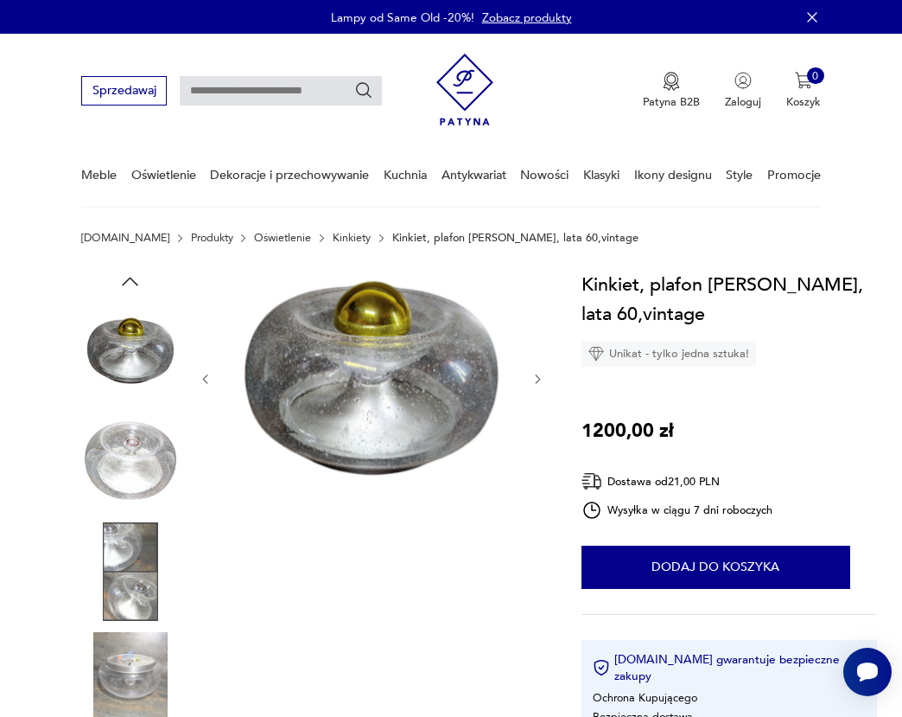
click at [163, 471] on img at bounding box center [130, 460] width 99 height 99
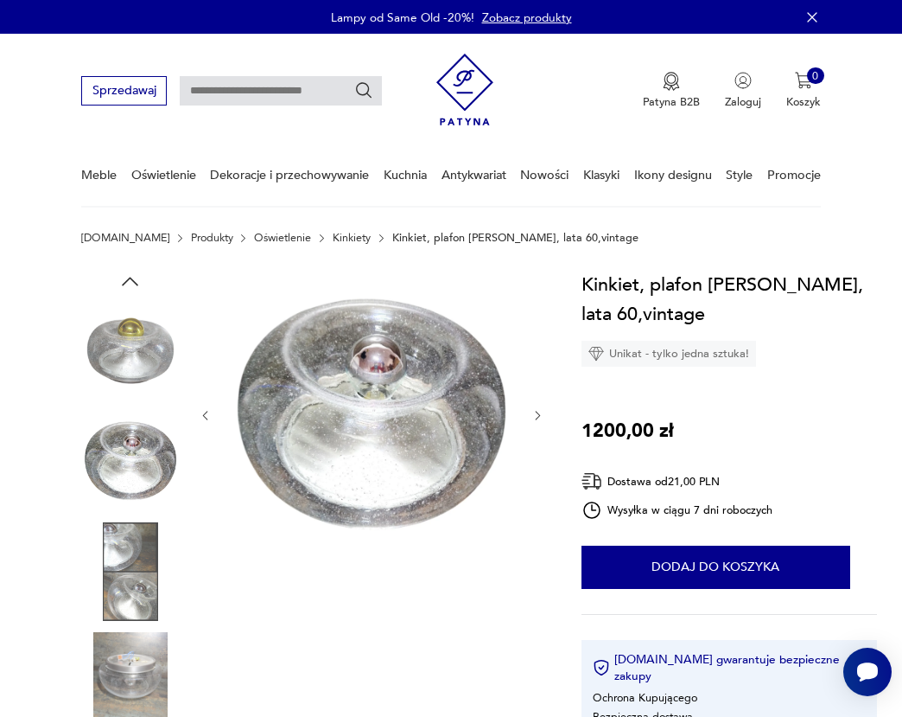
click at [140, 566] on img at bounding box center [130, 571] width 99 height 99
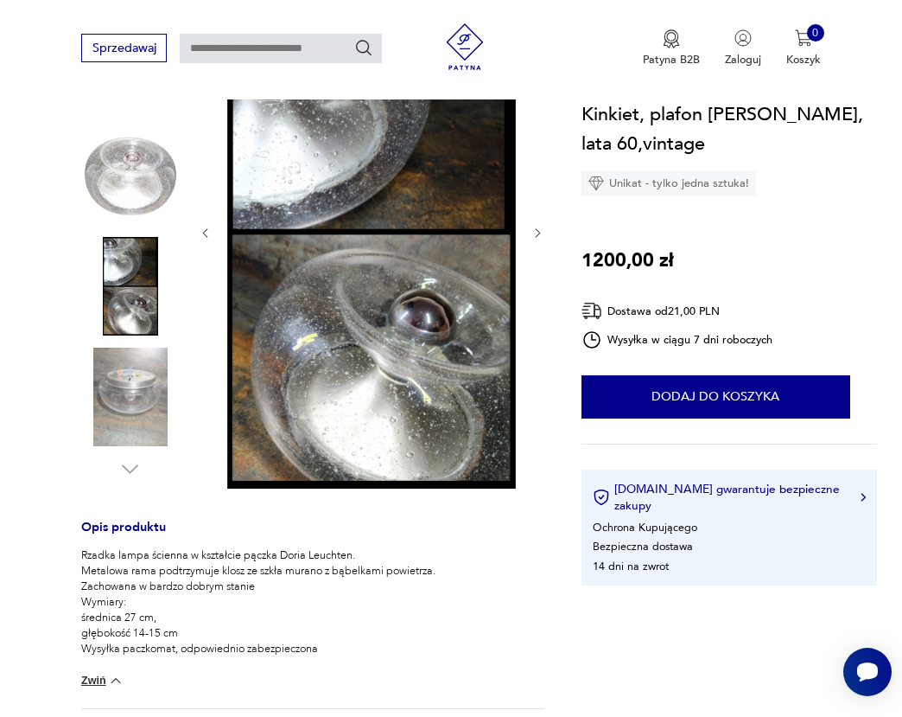
click at [122, 414] on img at bounding box center [130, 397] width 99 height 99
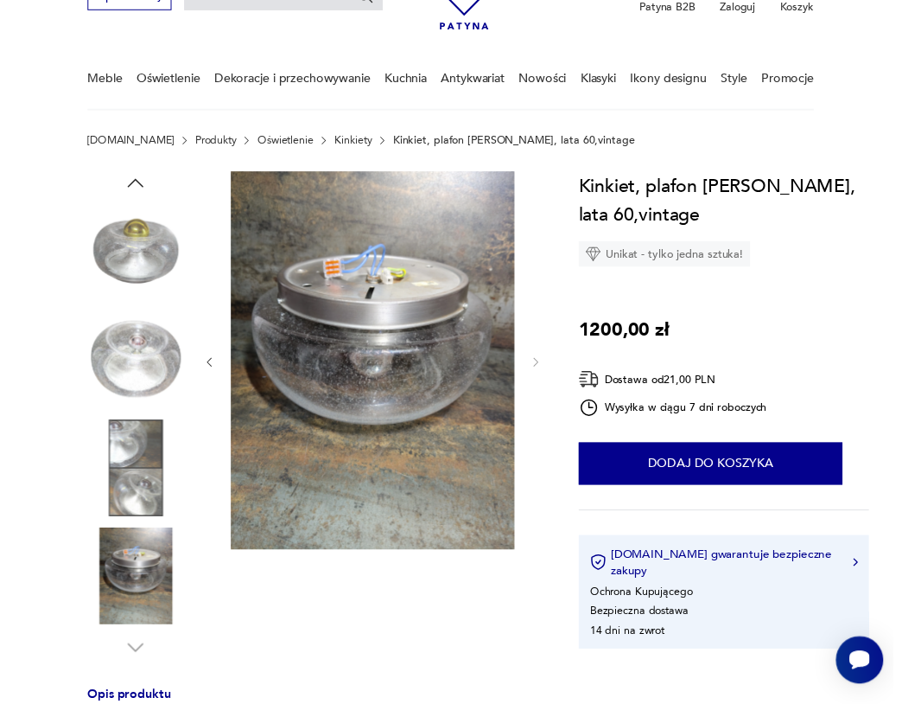
scroll to position [92, 0]
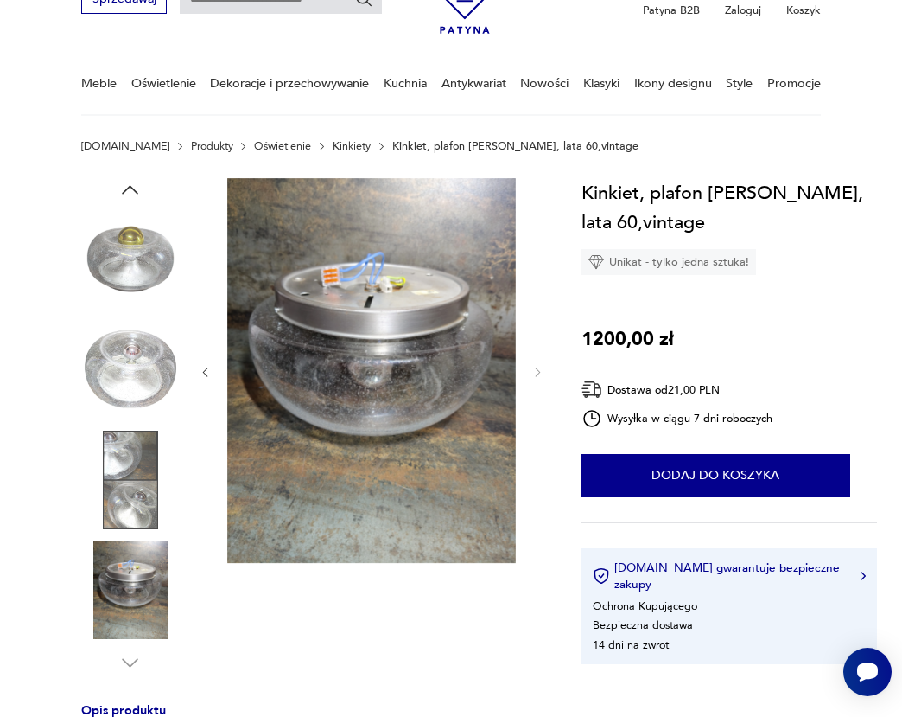
click at [126, 505] on img at bounding box center [130, 479] width 99 height 99
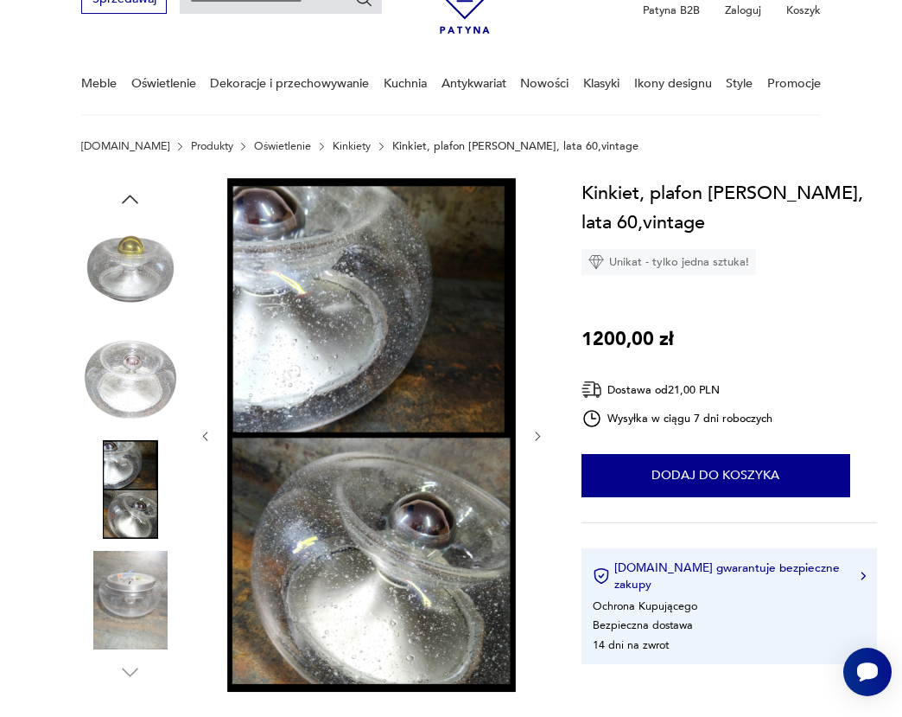
click at [121, 373] on img at bounding box center [130, 379] width 99 height 99
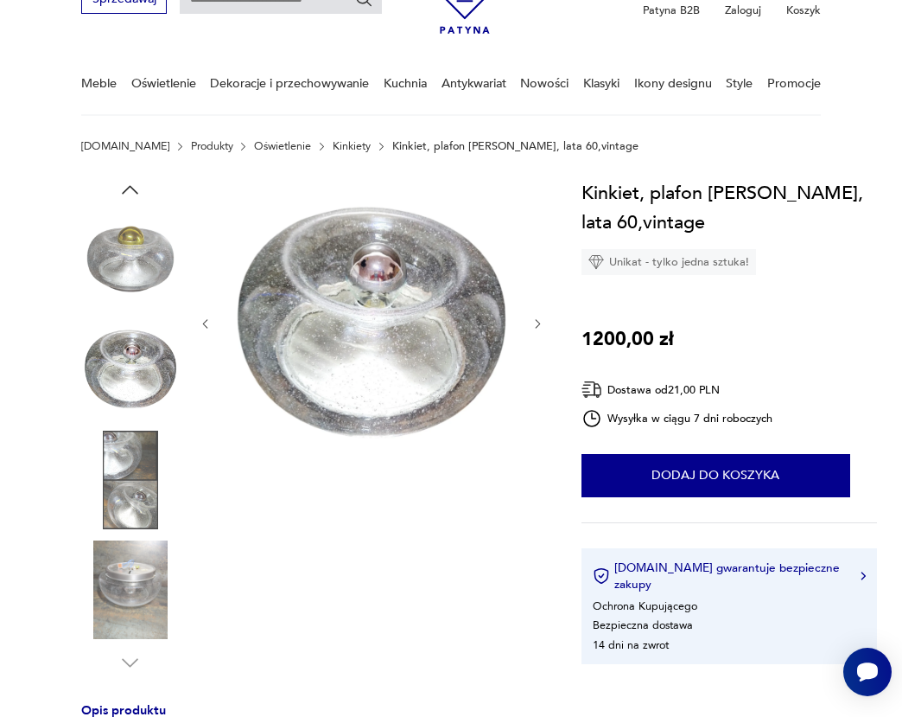
click at [139, 251] on img at bounding box center [130, 259] width 99 height 99
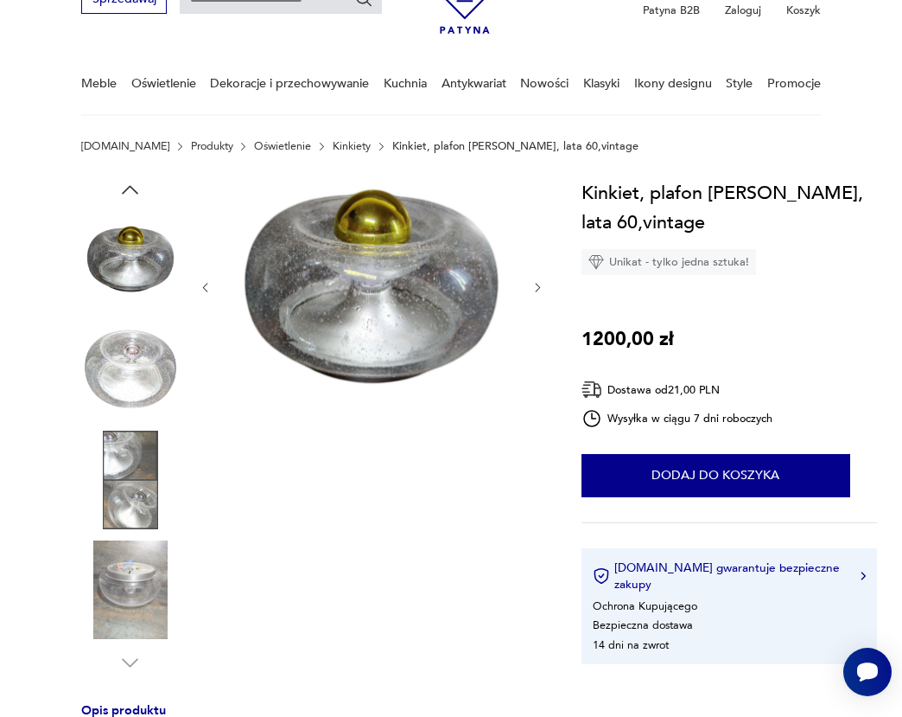
click at [133, 192] on icon "button" at bounding box center [129, 189] width 23 height 23
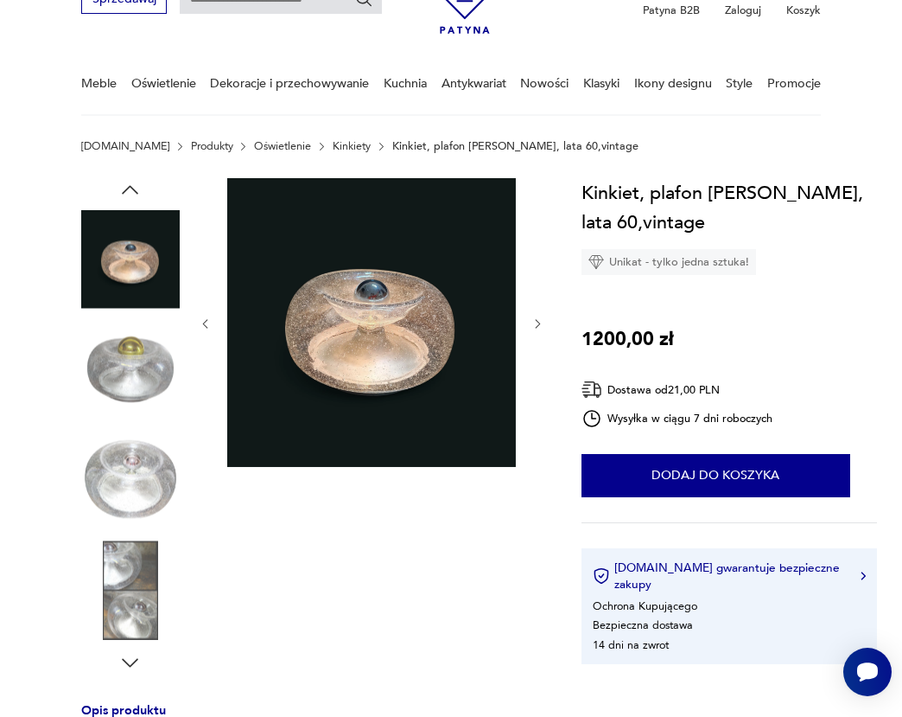
click at [135, 254] on img at bounding box center [130, 259] width 99 height 99
click at [125, 183] on icon "button" at bounding box center [129, 189] width 23 height 23
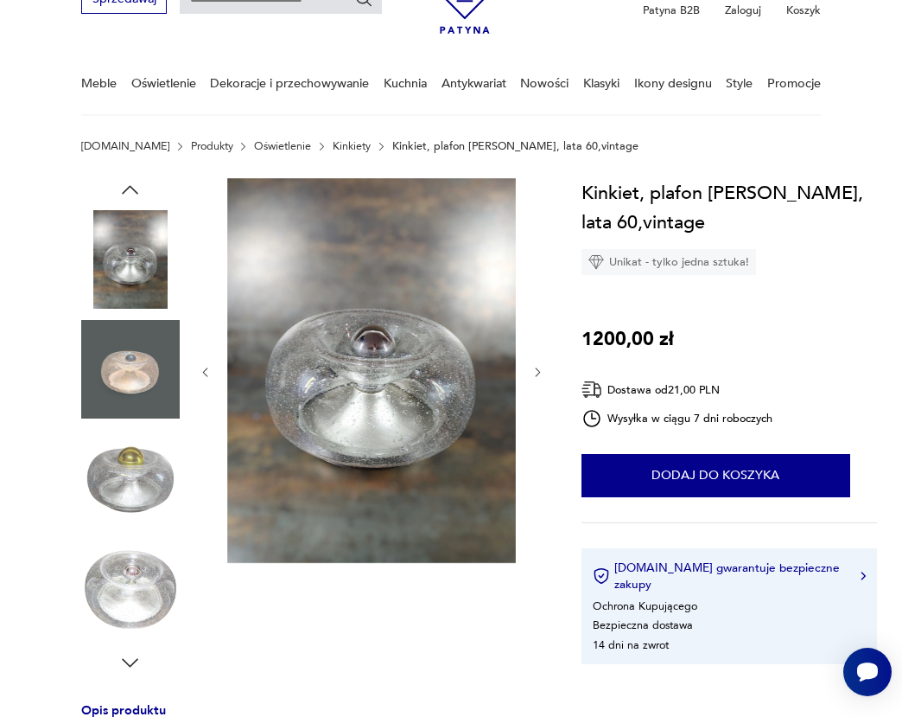
click at [128, 291] on img at bounding box center [130, 259] width 99 height 99
click at [125, 147] on link "[DOMAIN_NAME]" at bounding box center [125, 146] width 88 height 12
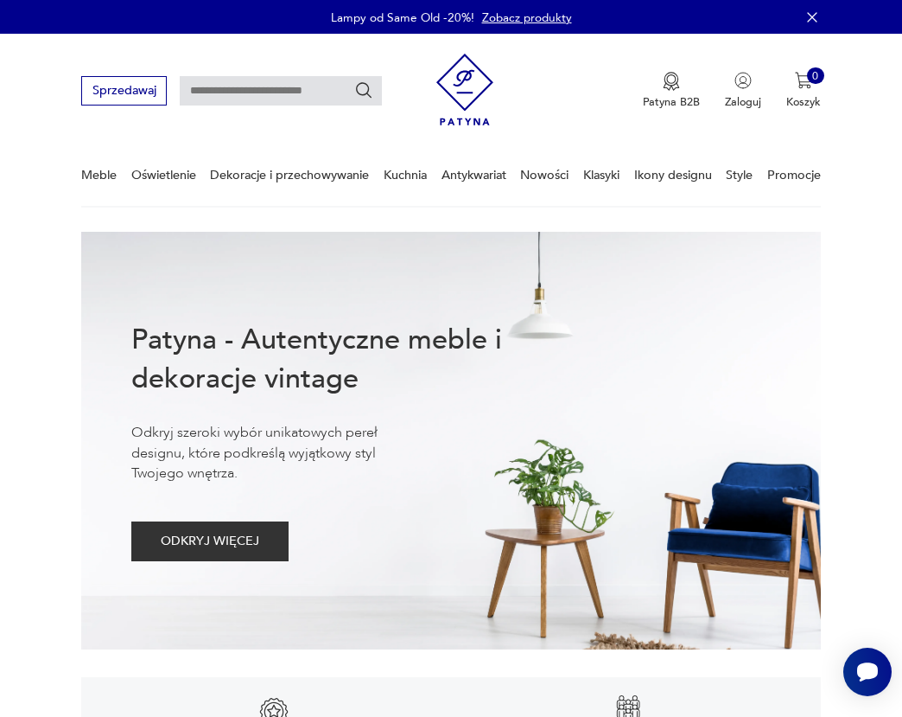
click at [316, 82] on input "text" at bounding box center [281, 90] width 202 height 29
type input "**********"
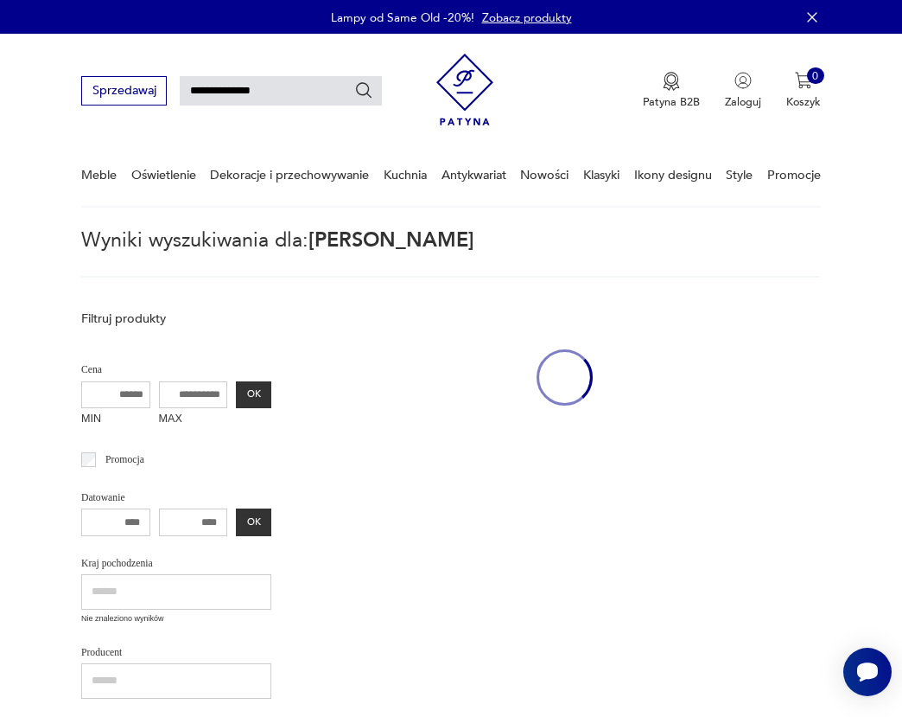
scroll to position [43, 0]
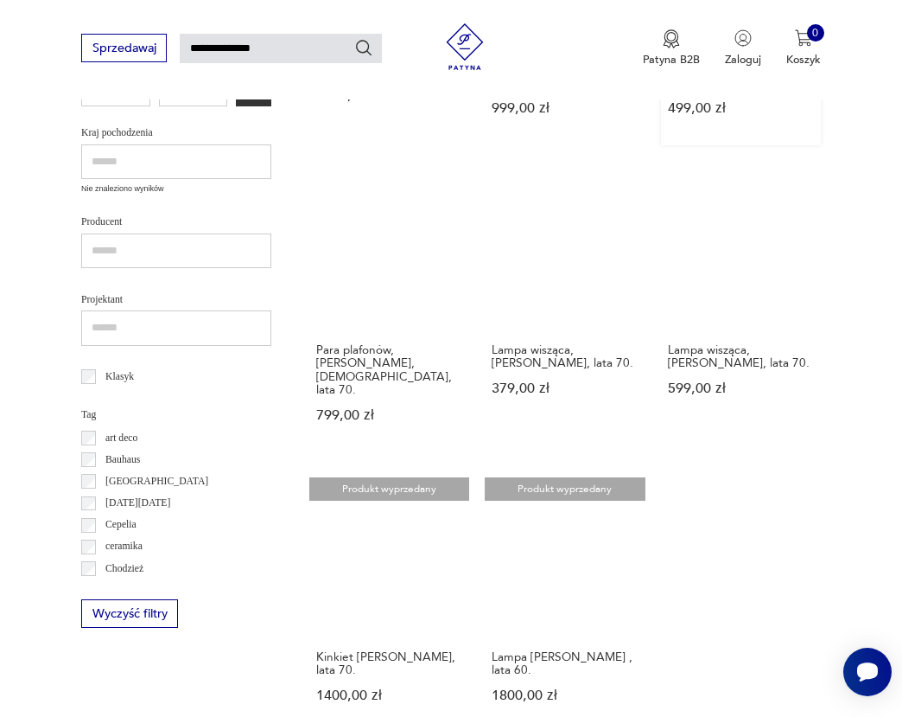
scroll to position [498, 0]
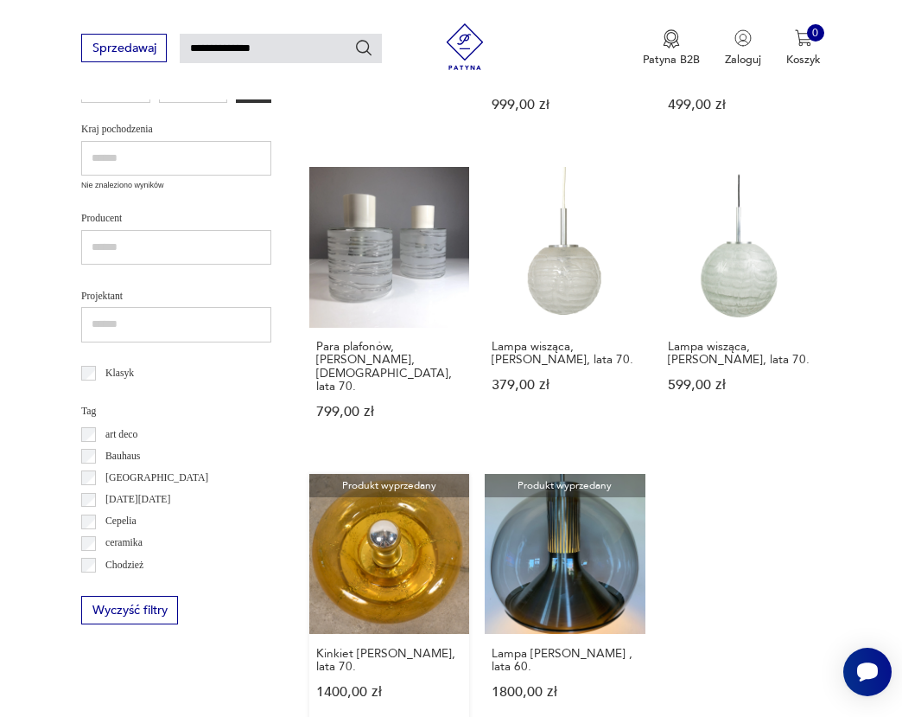
click at [401, 557] on link "Produkt wyprzedany Kinkiet Doria Leuchten, lata 70. 1400,00 zł" at bounding box center [389, 601] width 160 height 255
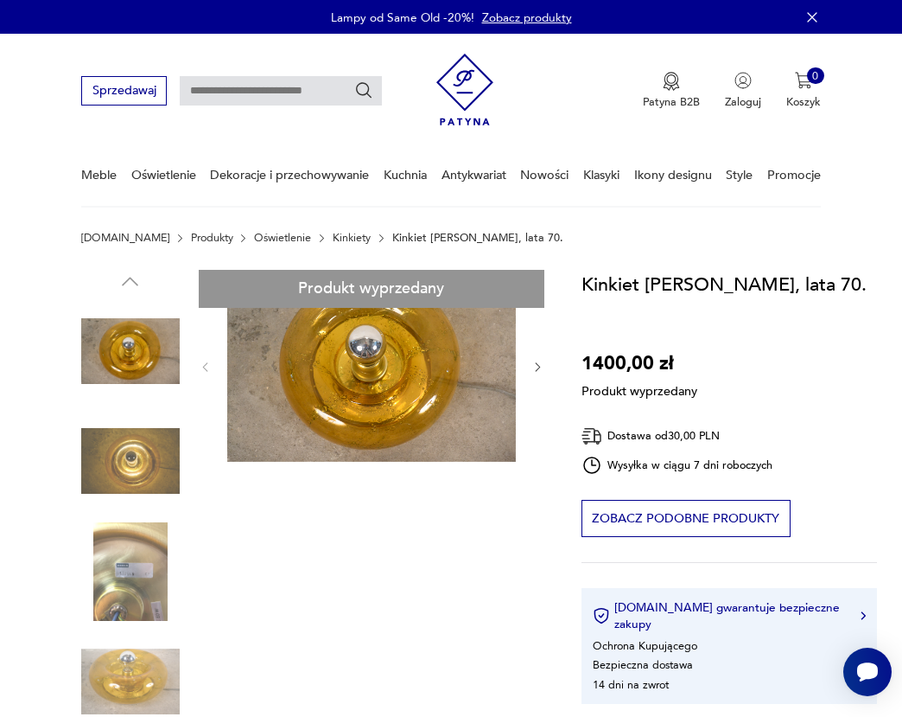
click at [161, 354] on div "Produkt wyprzedany Opis produktu Kinkiet Doria Leuchten z lat 70 . W pełni oryg…" at bounding box center [312, 670] width 463 height 800
click at [384, 366] on div "Produkt wyprzedany Opis produktu Kinkiet Doria Leuchten z lat 70 . W pełni oryg…" at bounding box center [312, 670] width 463 height 800
click at [545, 372] on section "Produkt wyprzedany Opis produktu Kinkiet Doria Leuchten z lat 70 . W pełni oryg…" at bounding box center [451, 688] width 902 height 837
click at [140, 466] on div "Produkt wyprzedany Opis produktu Kinkiet Doria Leuchten z lat 70 . W pełni oryg…" at bounding box center [312, 670] width 463 height 800
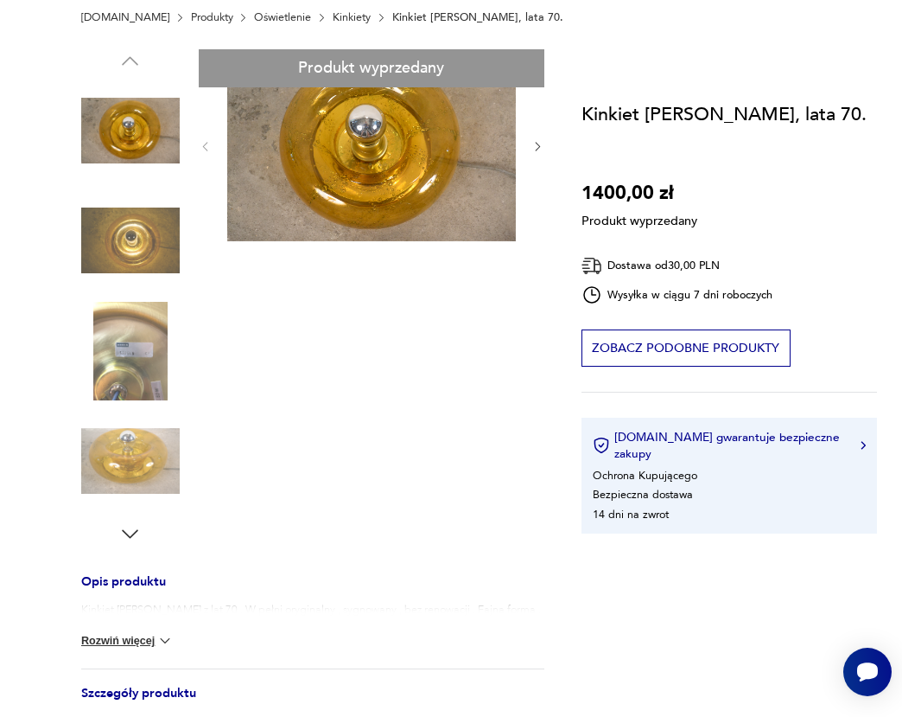
scroll to position [283, 0]
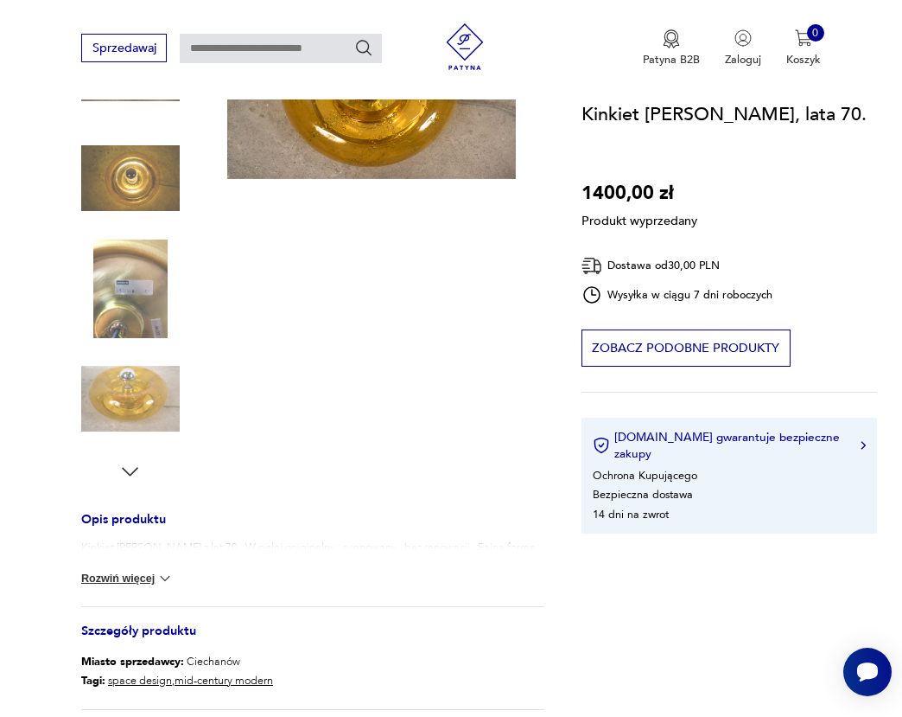
click at [118, 412] on div "Produkt wyprzedany Opis produktu Kinkiet Doria Leuchten z lat 70 . W pełni oryg…" at bounding box center [312, 387] width 463 height 800
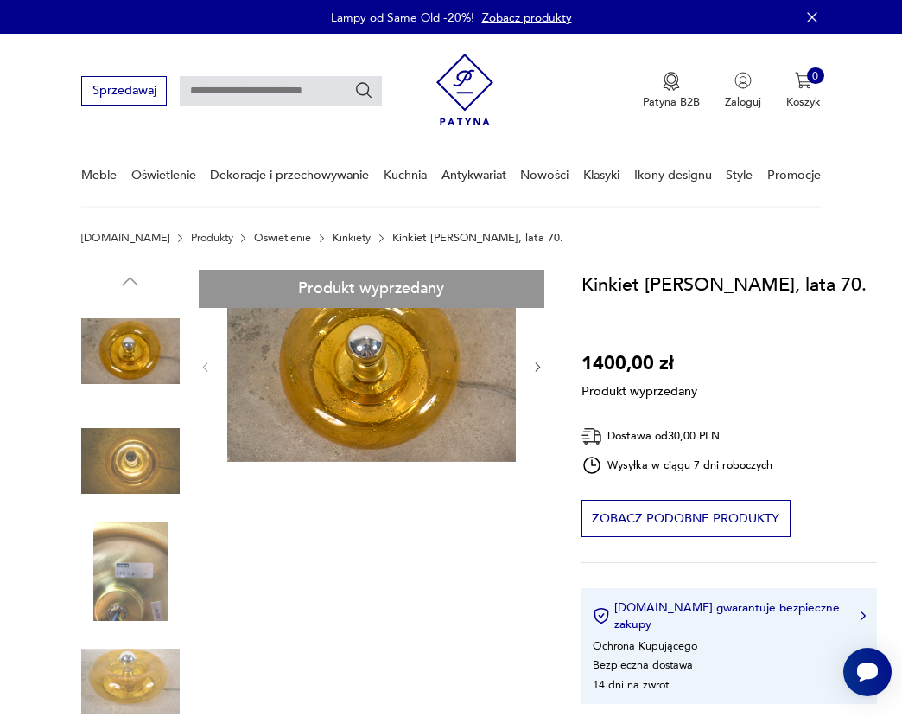
click at [411, 364] on div "Produkt wyprzedany Opis produktu Kinkiet Doria Leuchten z lat 70 . W pełni oryg…" at bounding box center [312, 670] width 463 height 800
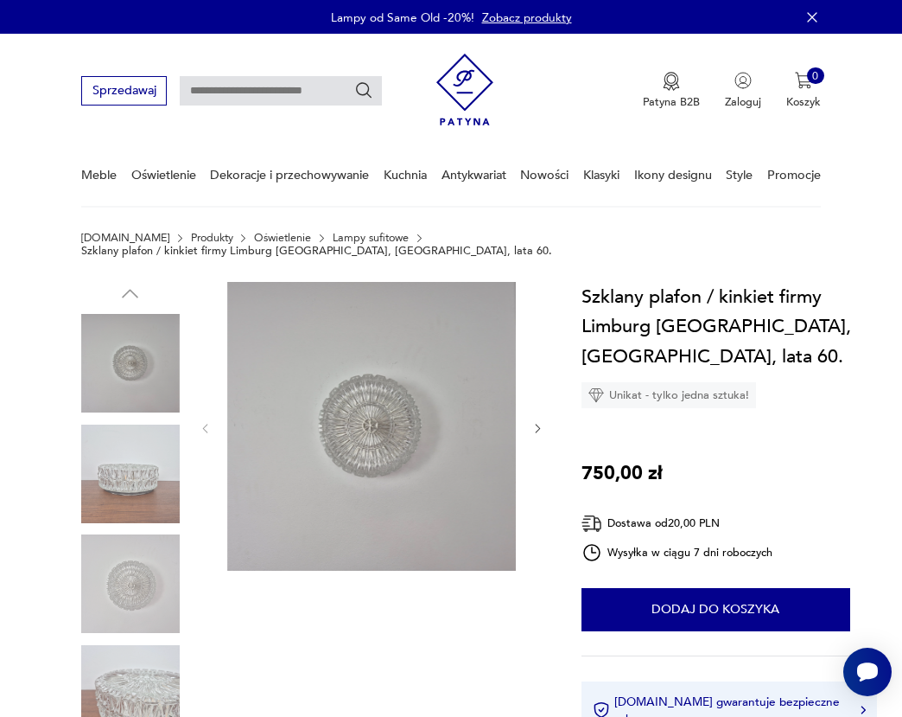
click at [536, 422] on icon "button" at bounding box center [538, 428] width 13 height 13
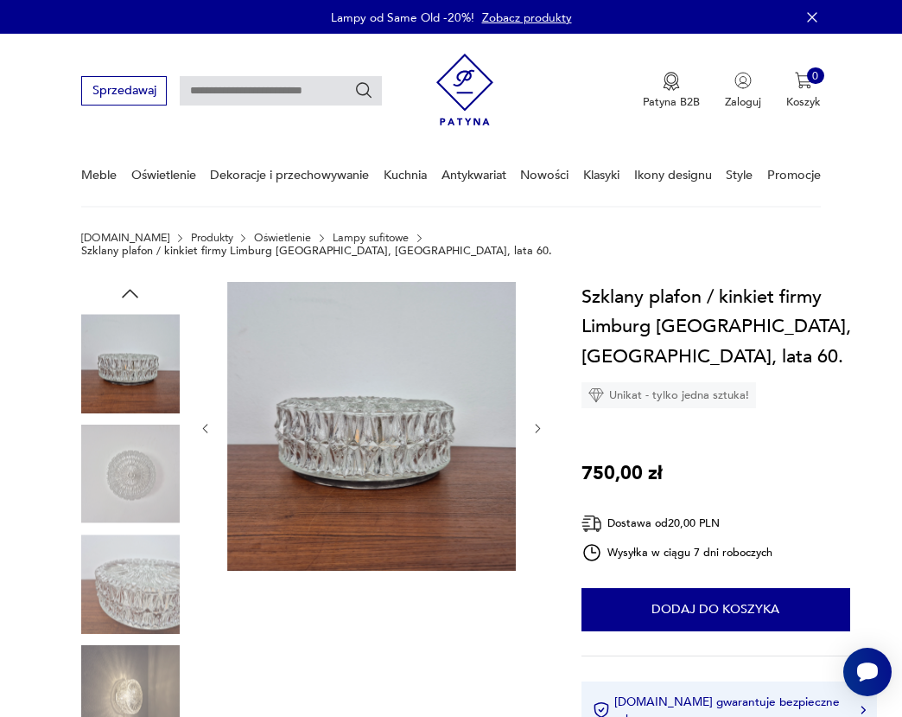
click at [128, 669] on img at bounding box center [130, 694] width 99 height 99
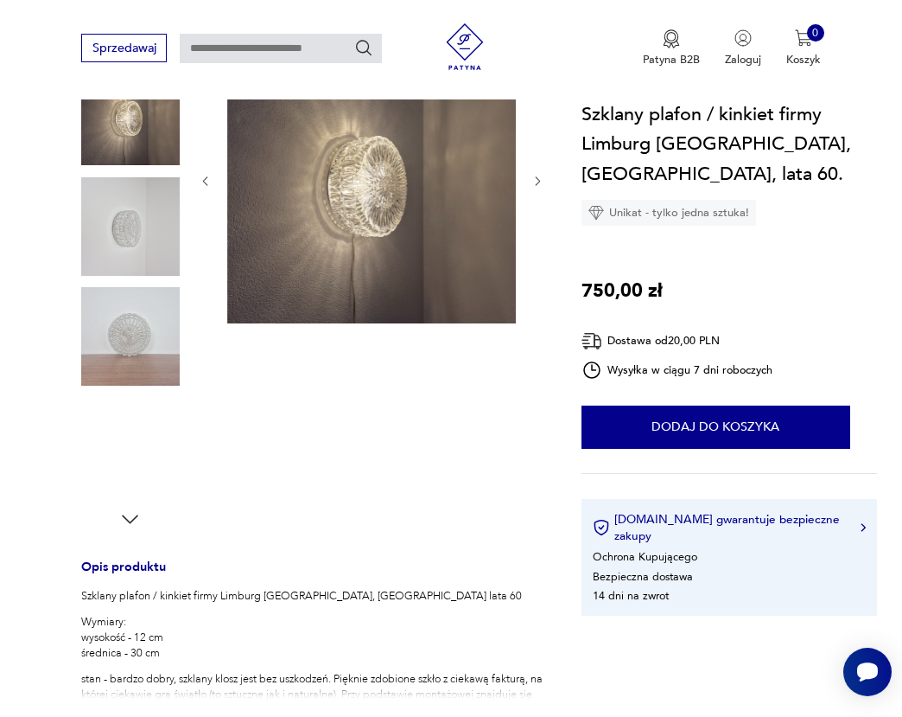
scroll to position [214, 0]
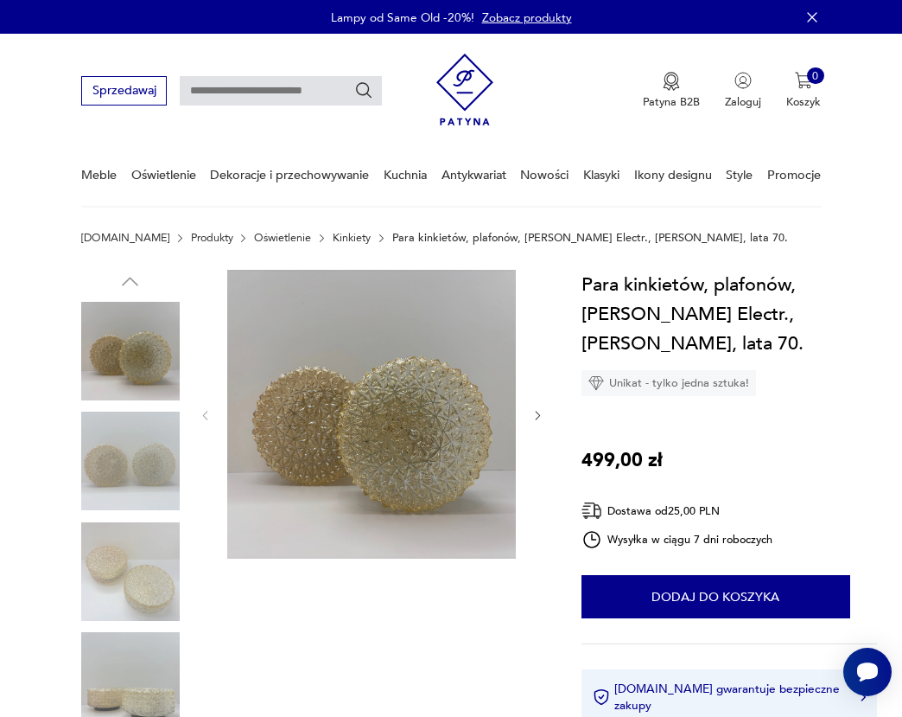
click at [108, 457] on img at bounding box center [130, 460] width 99 height 99
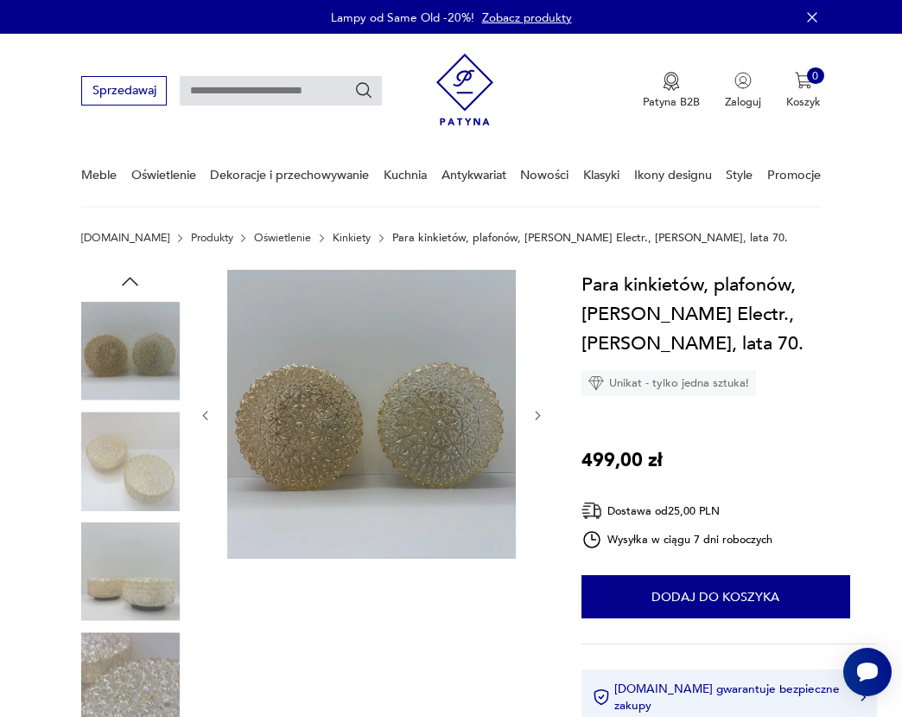
click at [139, 493] on img at bounding box center [130, 460] width 99 height 99
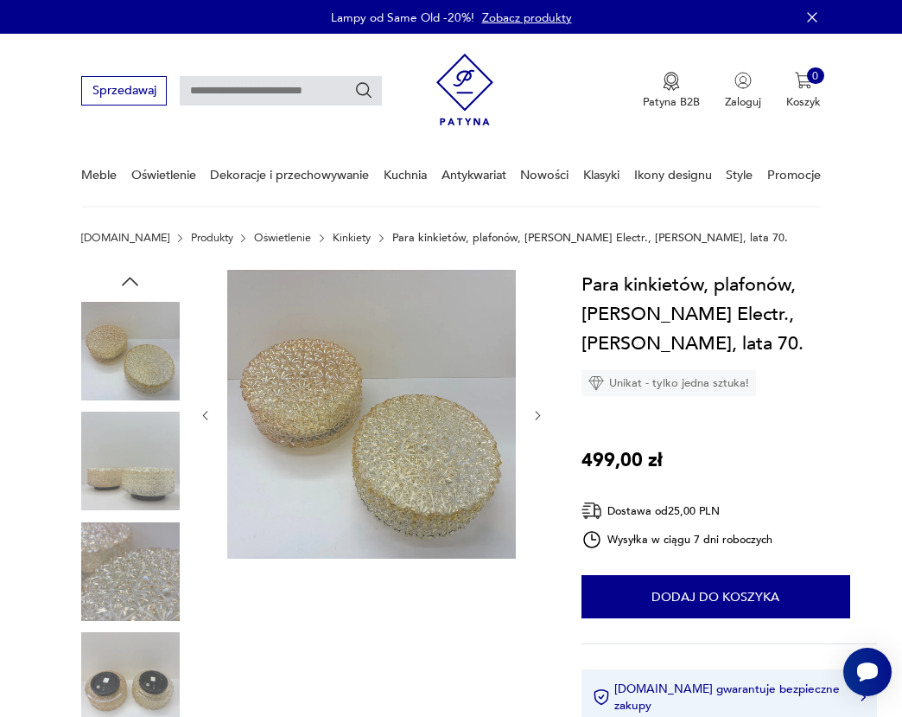
click at [124, 564] on img at bounding box center [130, 571] width 99 height 99
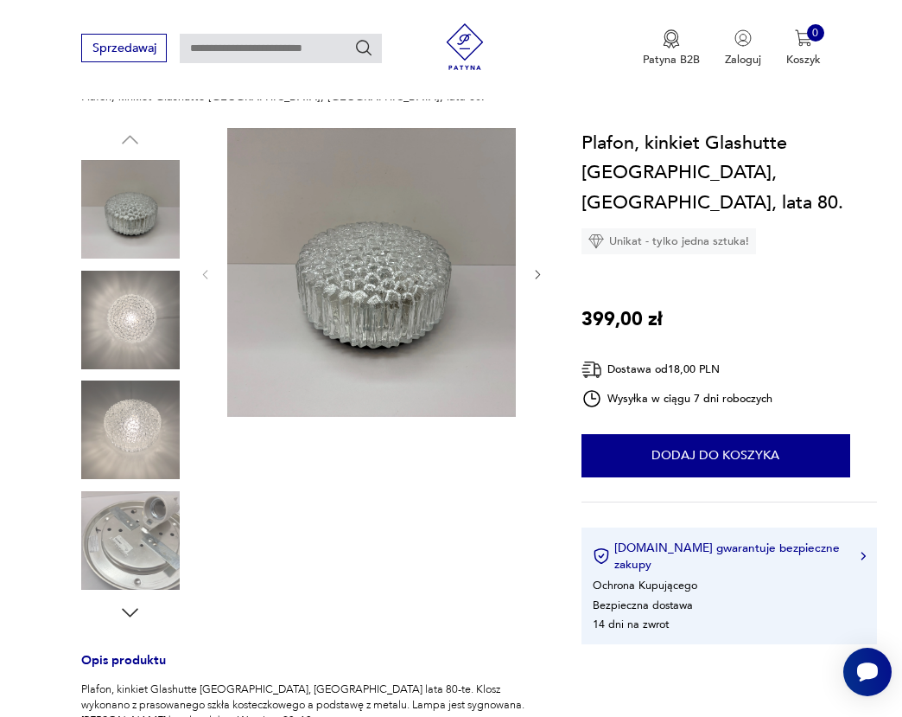
scroll to position [156, 0]
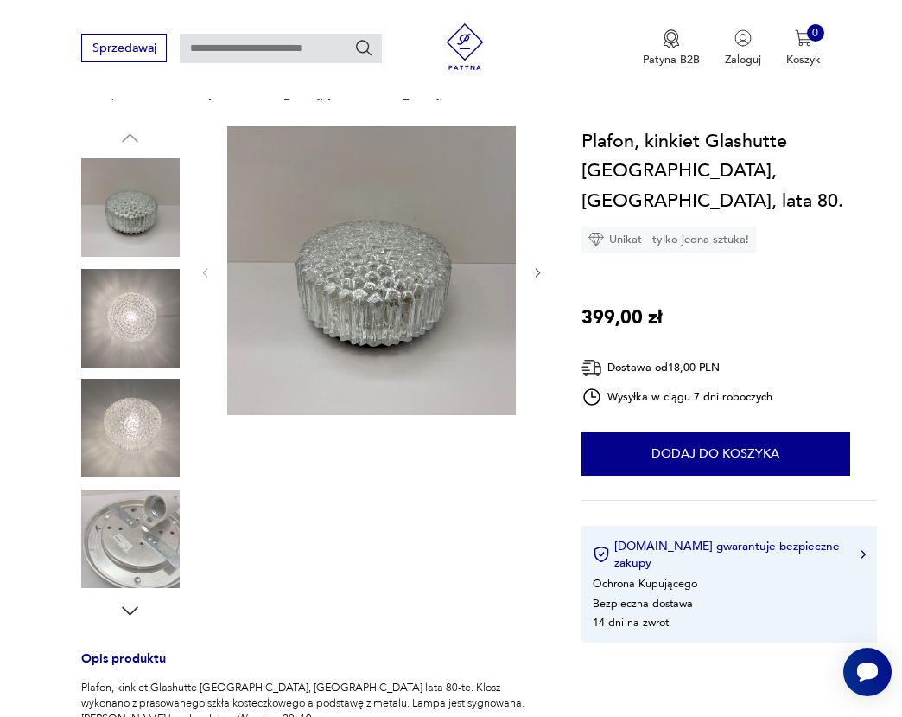
click at [122, 405] on img at bounding box center [130, 428] width 99 height 99
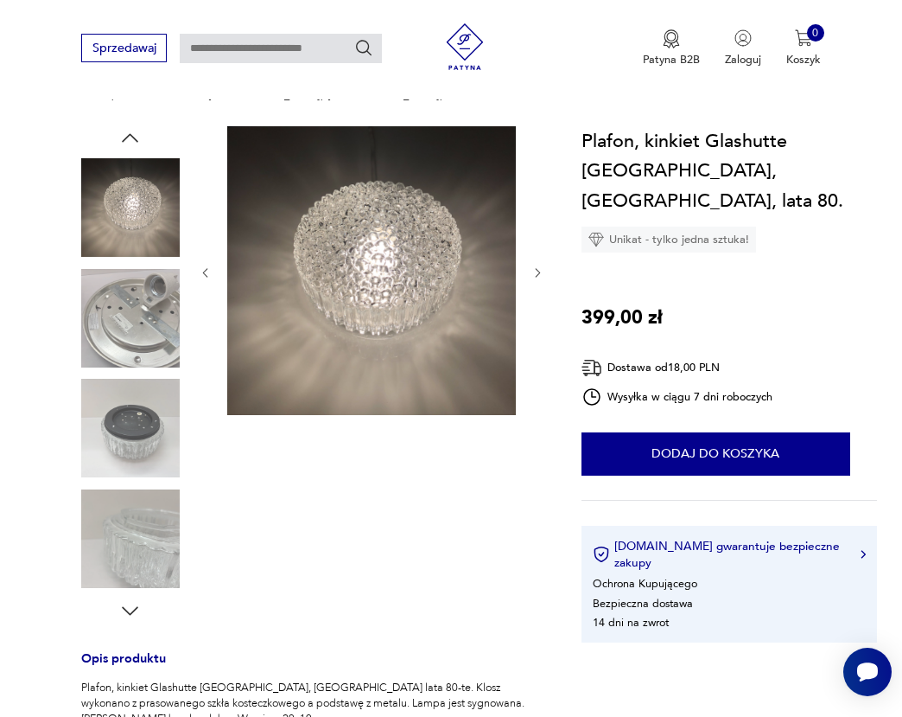
click at [112, 539] on img at bounding box center [130, 538] width 99 height 99
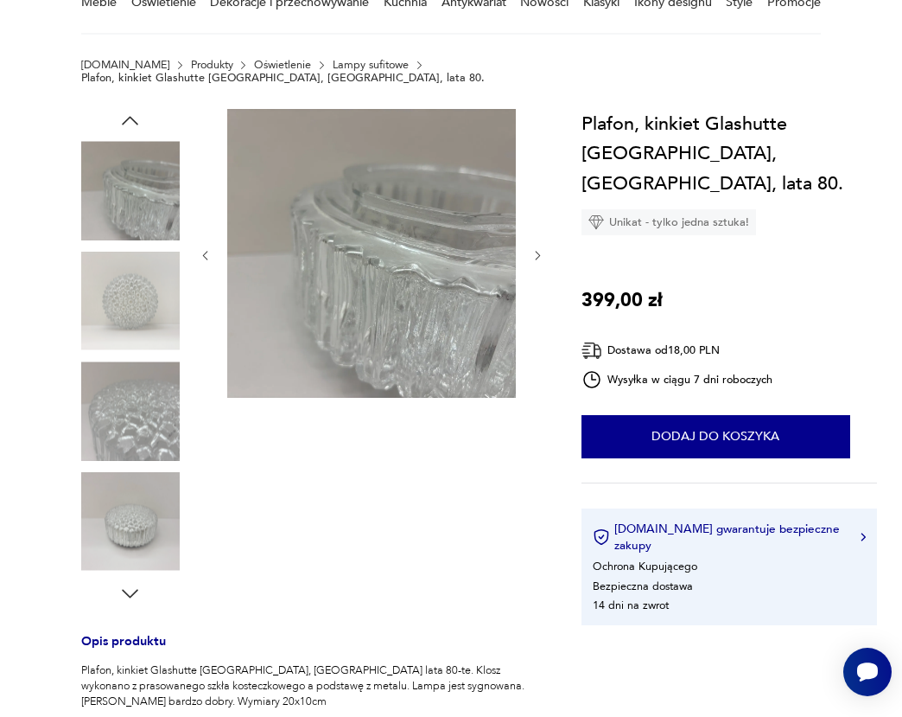
scroll to position [0, 0]
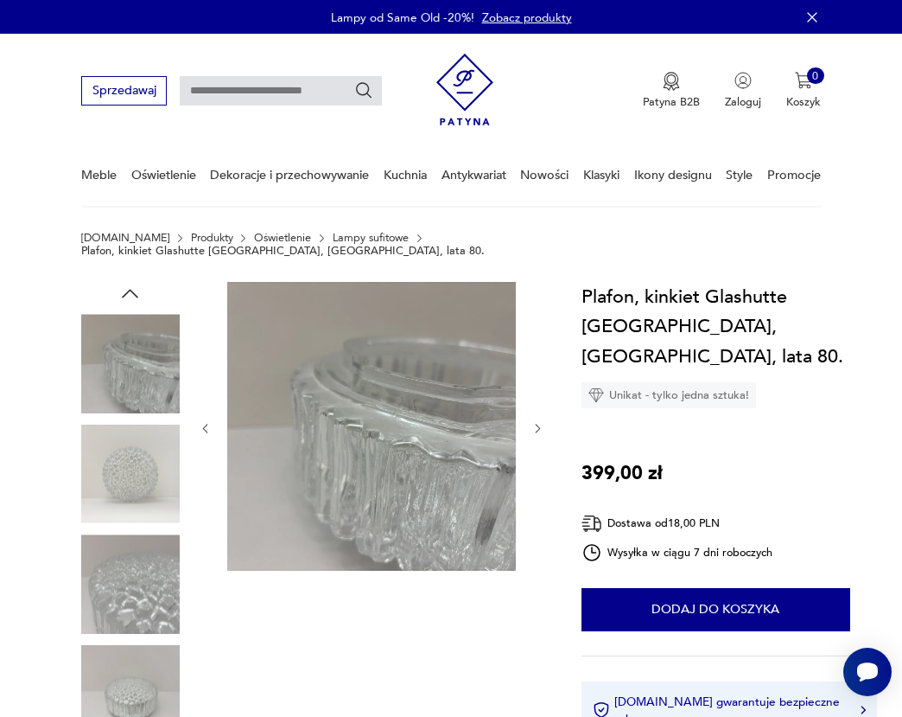
click at [150, 348] on img at bounding box center [130, 363] width 99 height 99
click at [135, 461] on img at bounding box center [130, 473] width 99 height 99
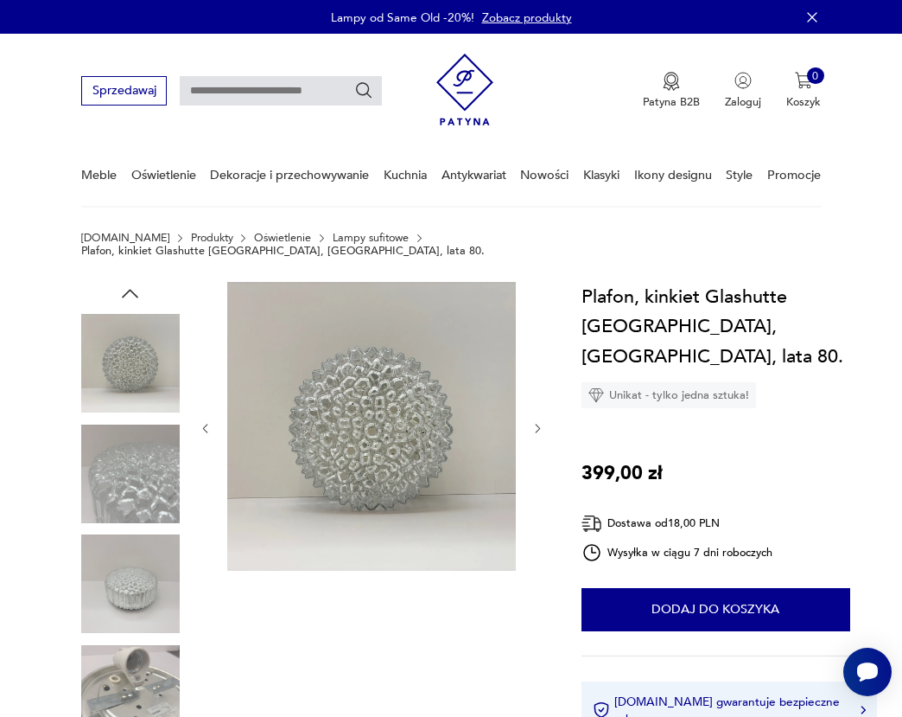
click at [329, 443] on img at bounding box center [371, 426] width 289 height 289
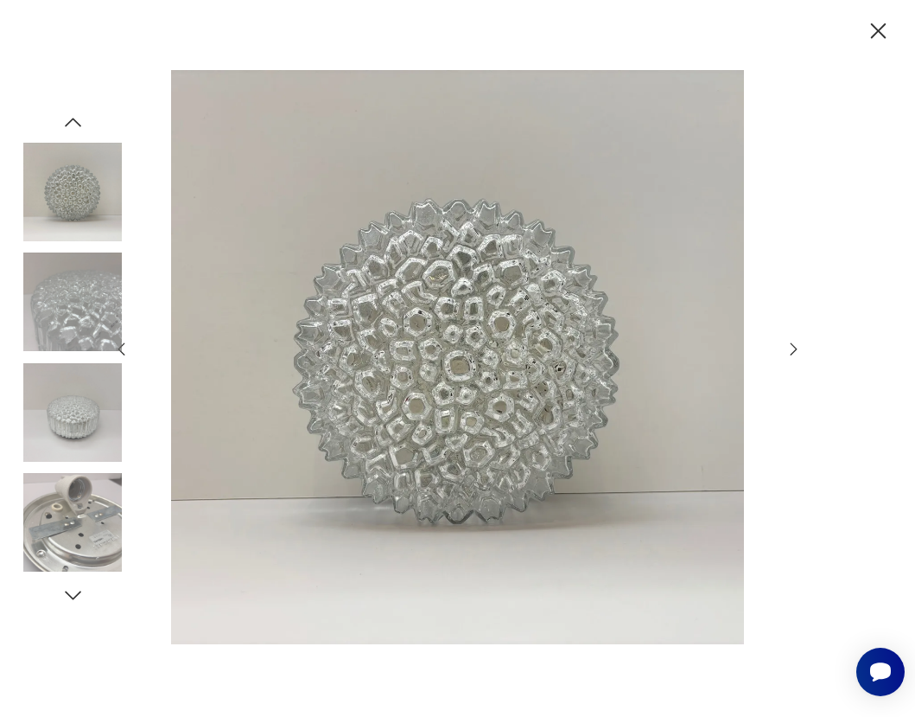
click at [792, 352] on icon "button" at bounding box center [794, 349] width 19 height 19
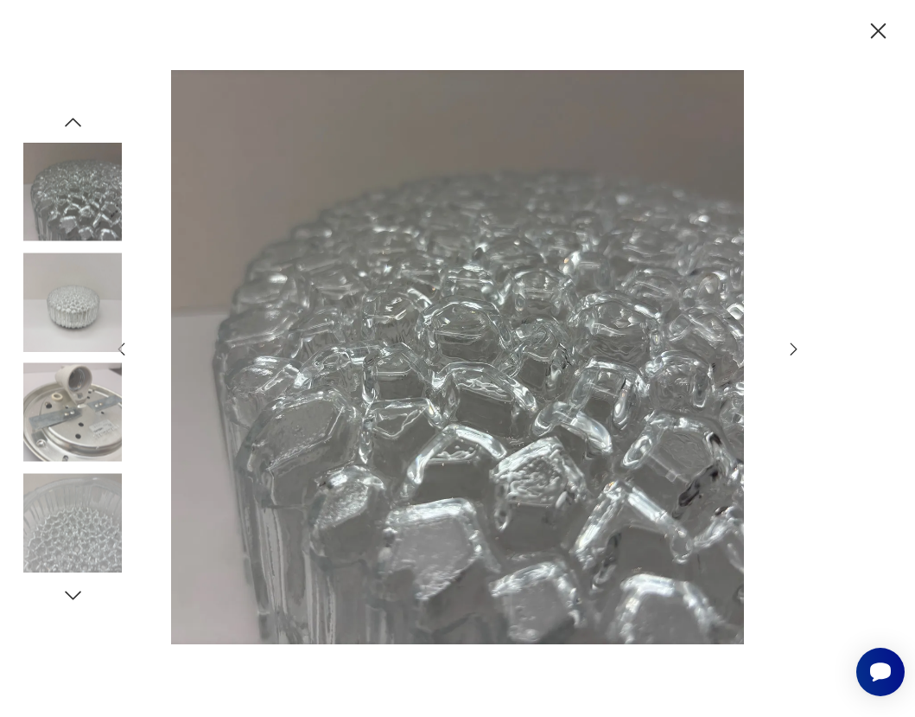
click at [792, 352] on icon "button" at bounding box center [794, 349] width 19 height 19
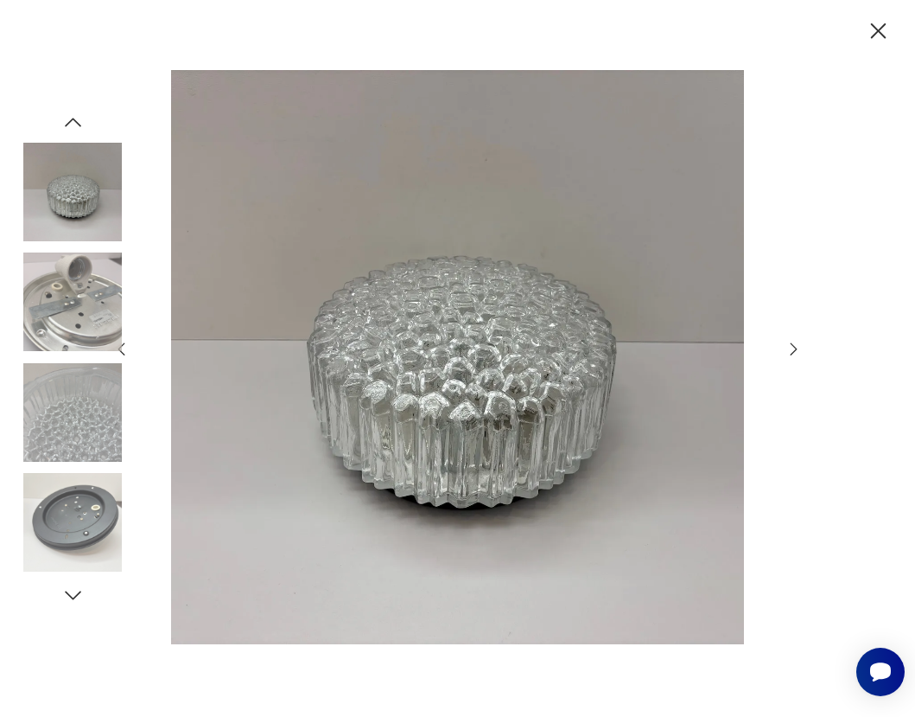
click at [792, 352] on icon "button" at bounding box center [794, 349] width 19 height 19
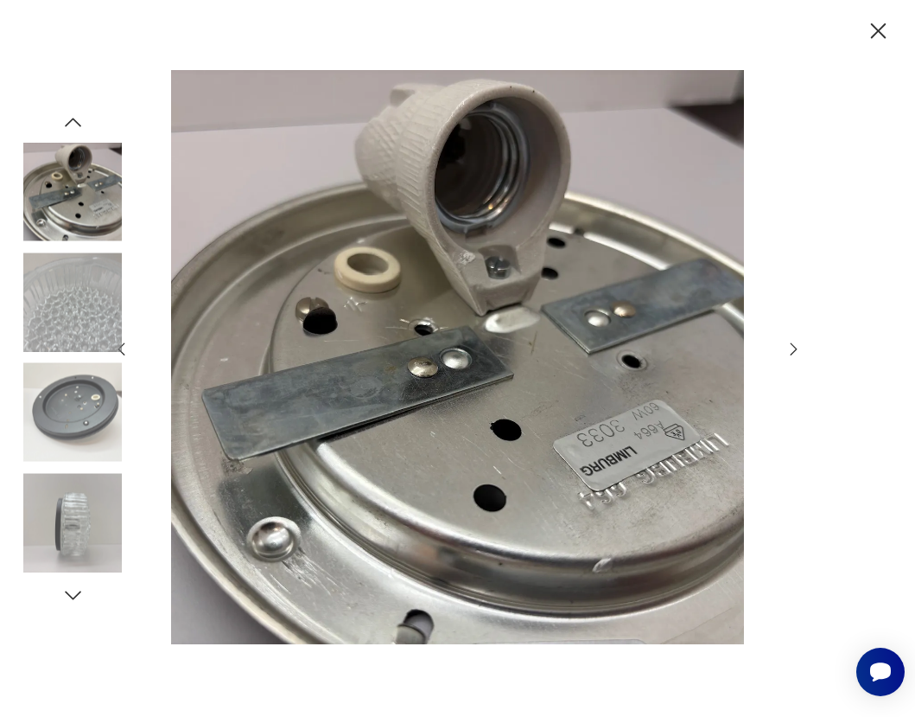
click at [792, 352] on icon "button" at bounding box center [794, 349] width 19 height 19
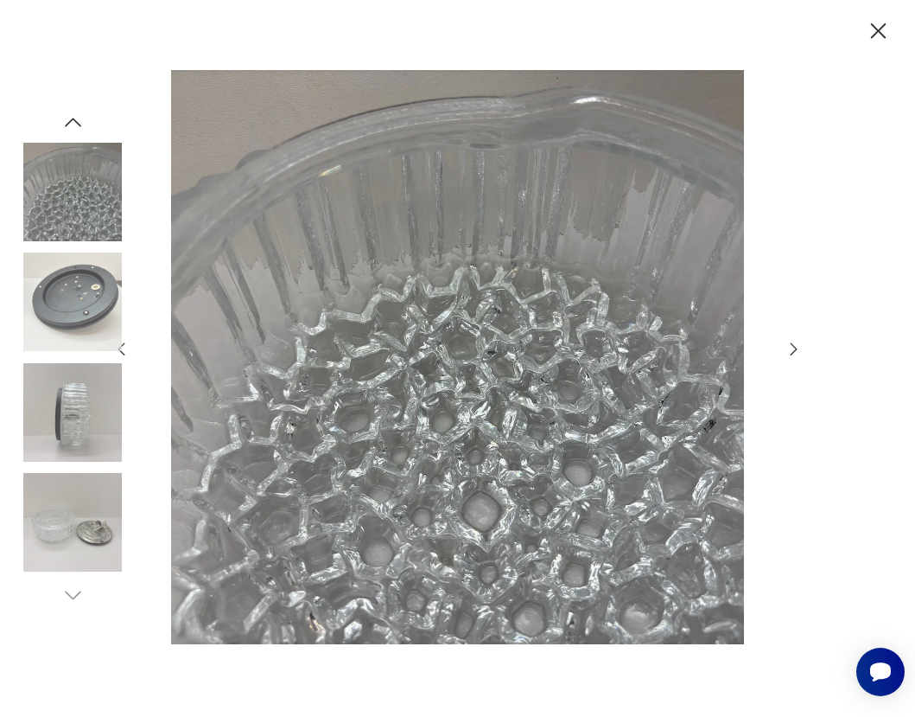
click at [792, 352] on icon "button" at bounding box center [794, 349] width 19 height 19
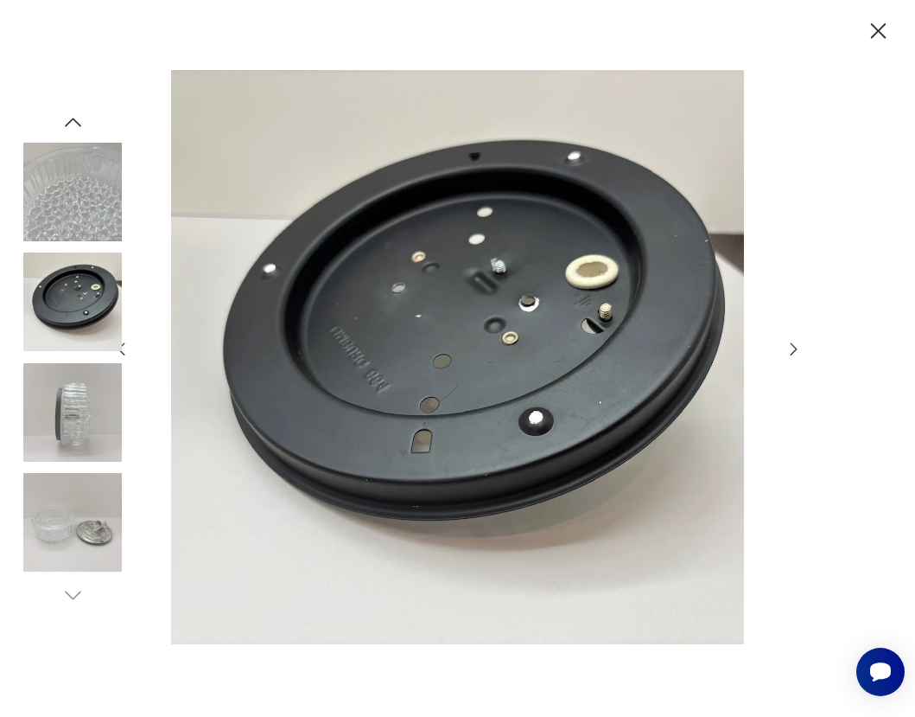
drag, startPoint x: 871, startPoint y: 6, endPoint x: 877, endPoint y: 20, distance: 15.1
click at [871, 6] on div at bounding box center [457, 358] width 915 height 717
click at [877, 24] on icon "button" at bounding box center [879, 31] width 28 height 28
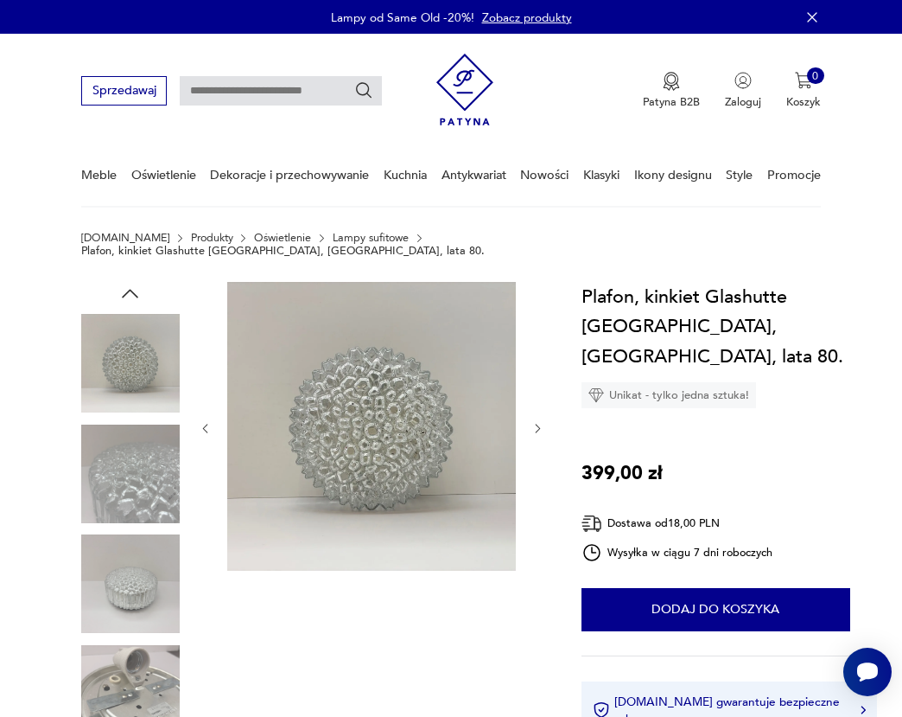
click at [135, 584] on img at bounding box center [130, 583] width 99 height 99
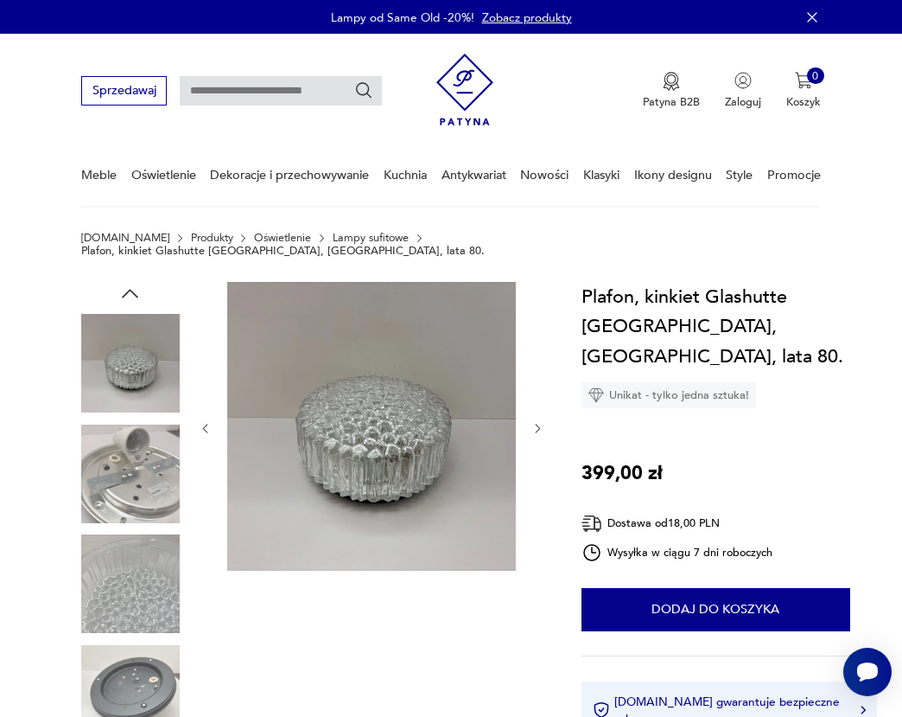
click at [144, 454] on img at bounding box center [130, 473] width 99 height 99
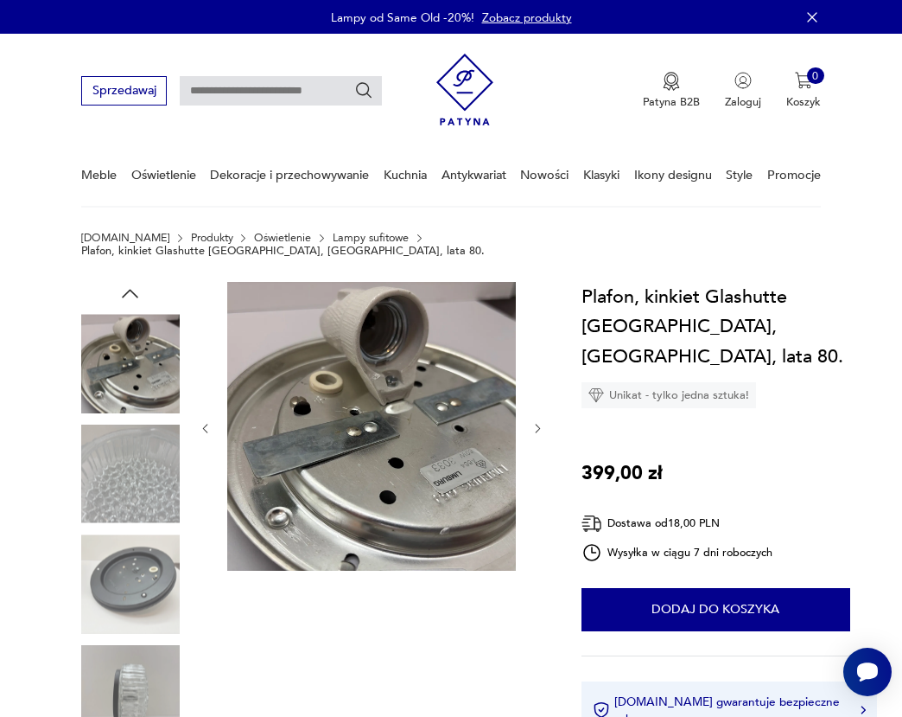
click at [143, 479] on img at bounding box center [130, 473] width 99 height 99
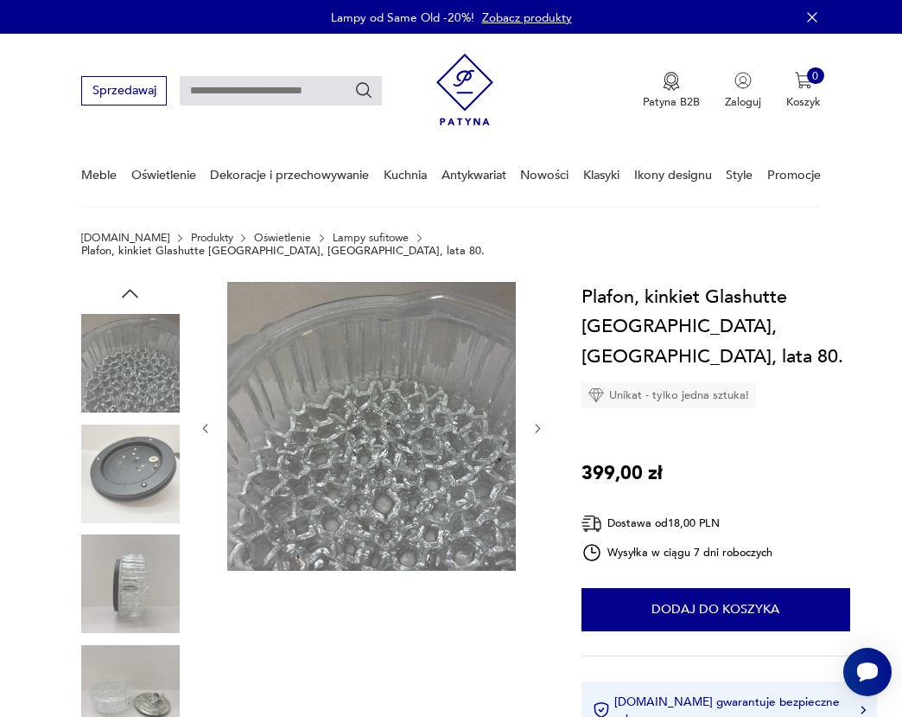
click at [139, 456] on img at bounding box center [130, 473] width 99 height 99
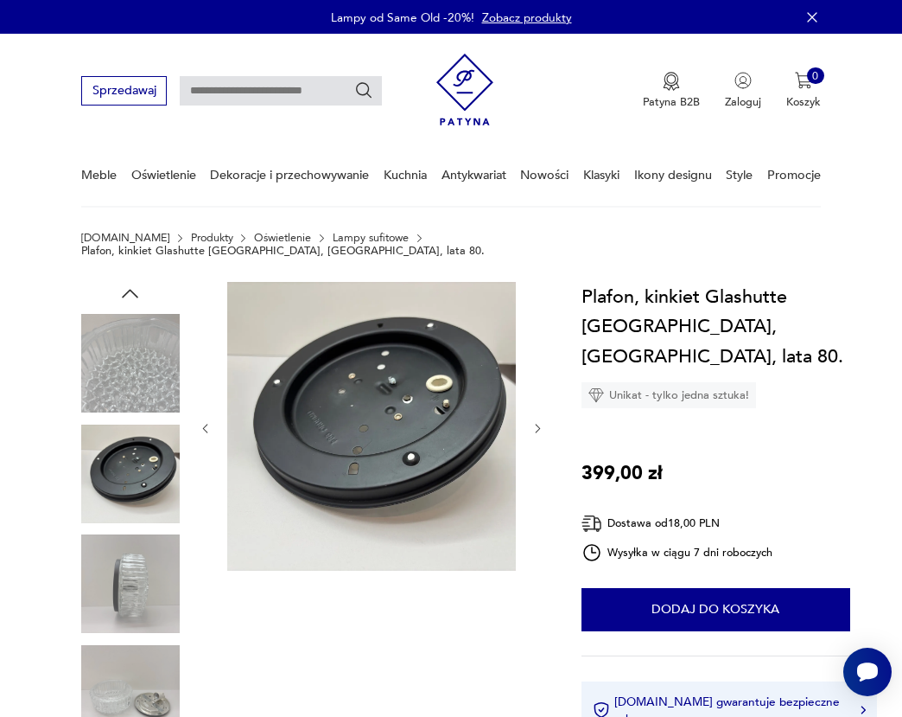
click at [148, 556] on img at bounding box center [130, 583] width 99 height 99
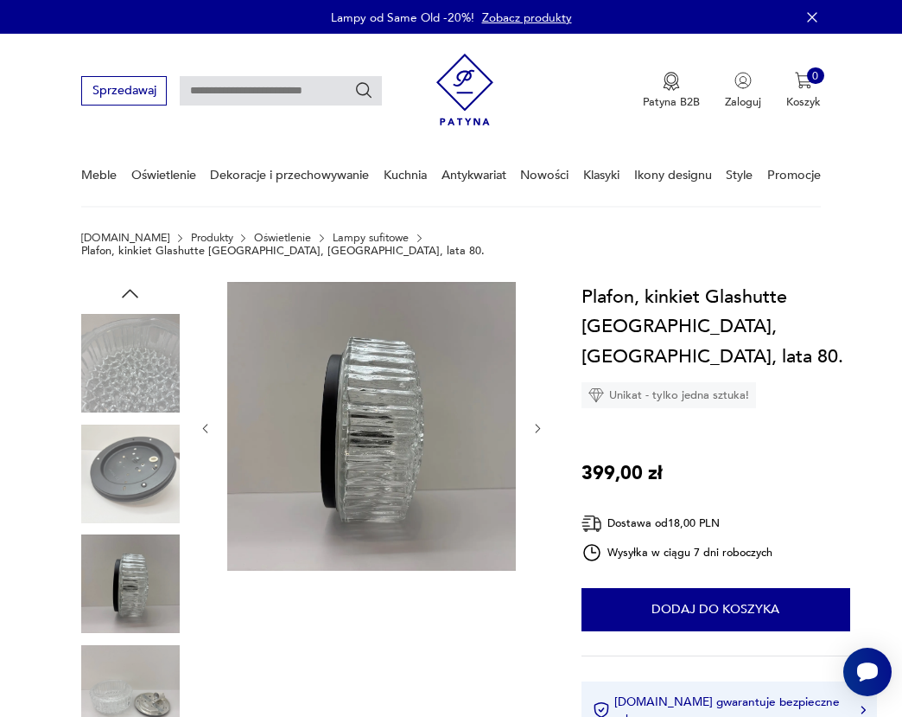
click at [155, 679] on img at bounding box center [130, 694] width 99 height 99
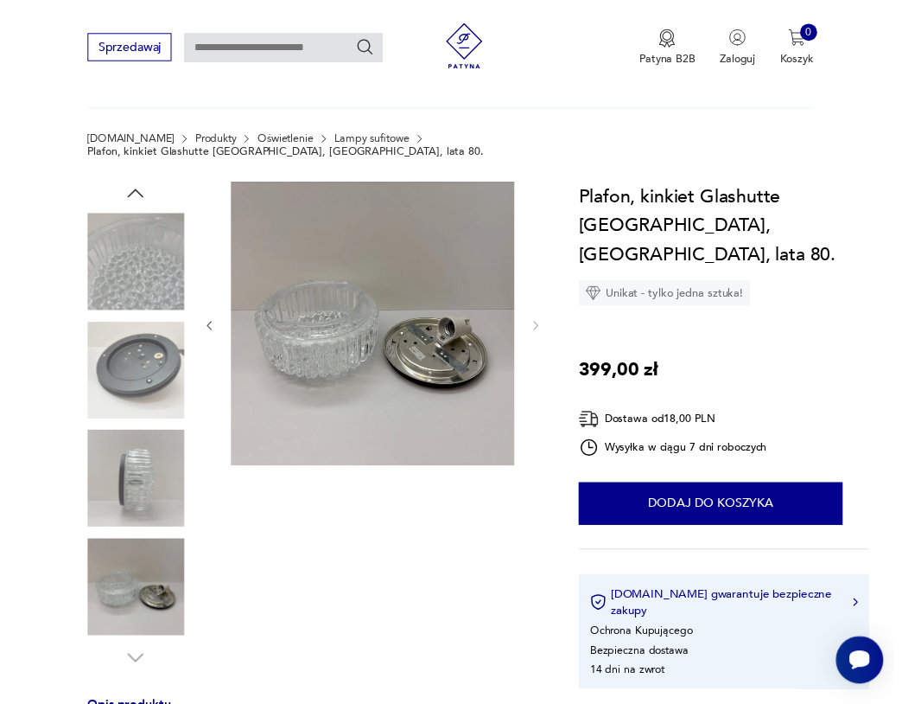
scroll to position [35, 0]
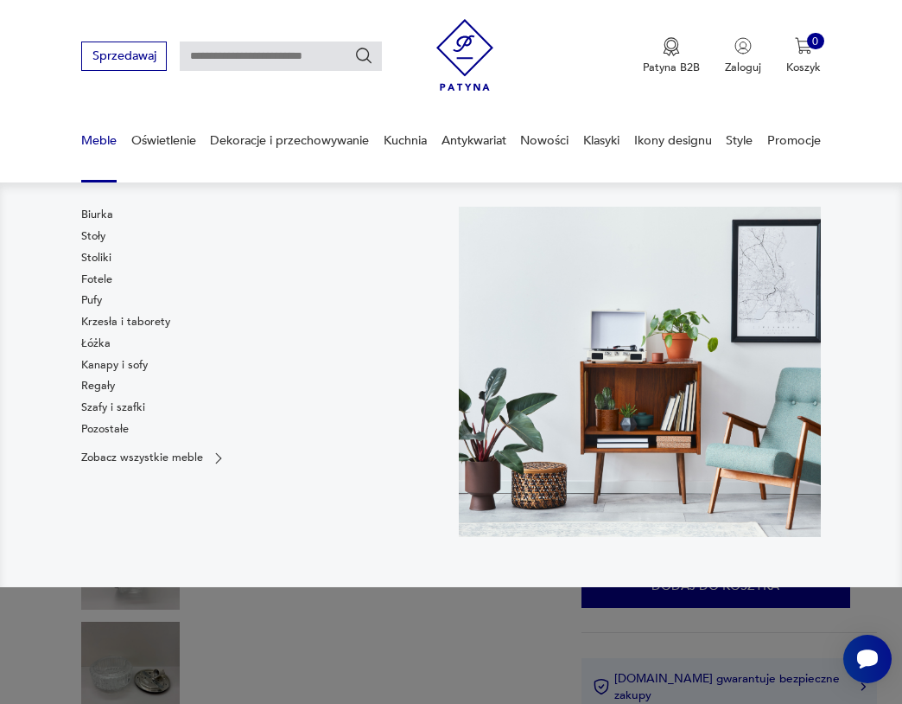
click at [106, 141] on link "Meble" at bounding box center [98, 141] width 35 height 60
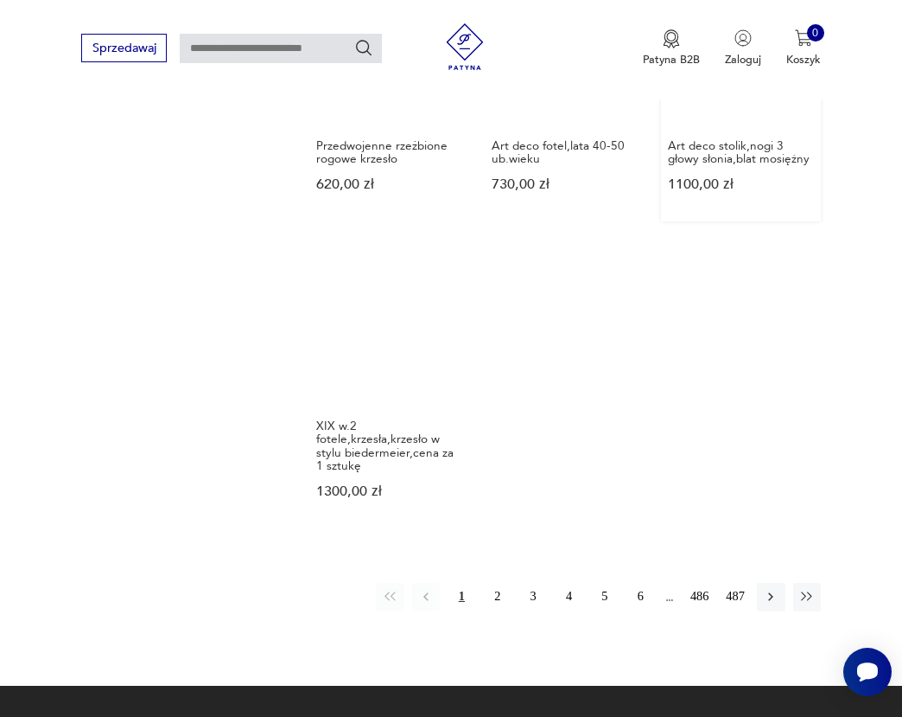
scroll to position [2016, 0]
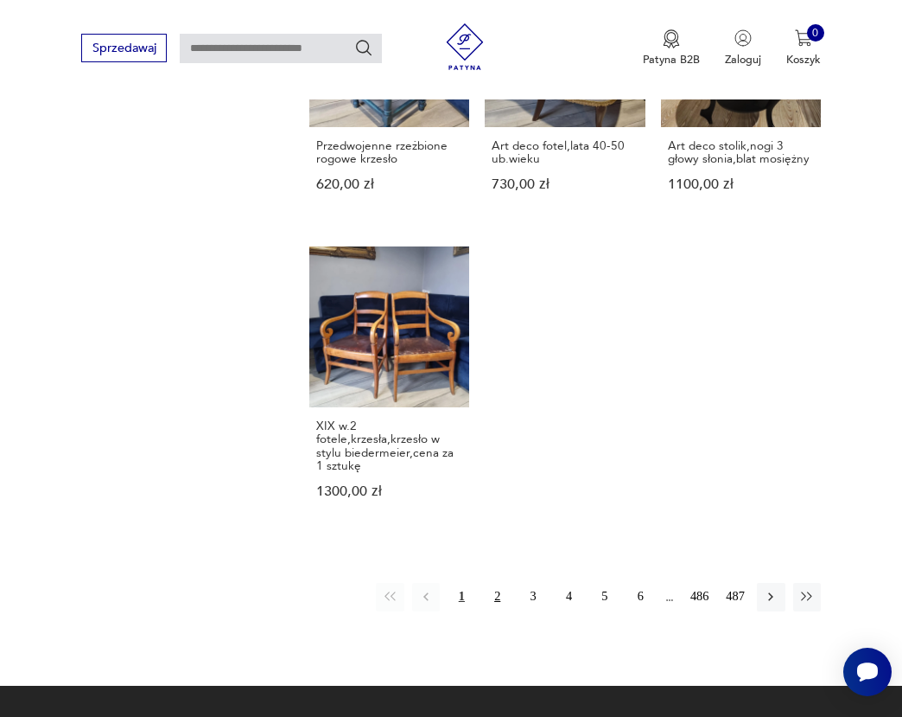
click at [493, 583] on button "2" at bounding box center [498, 597] width 28 height 28
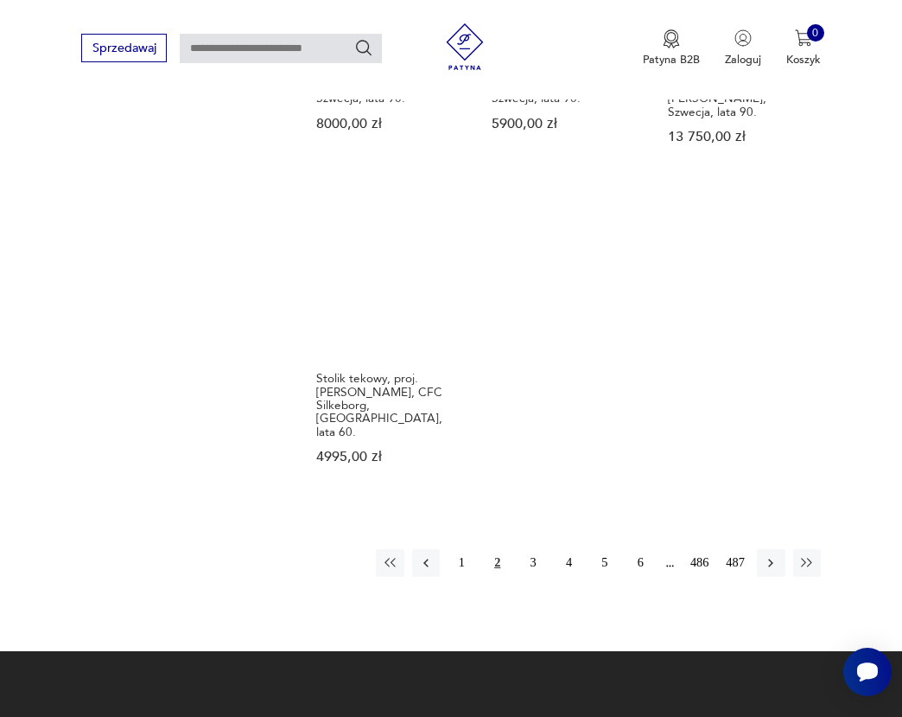
scroll to position [2120, 0]
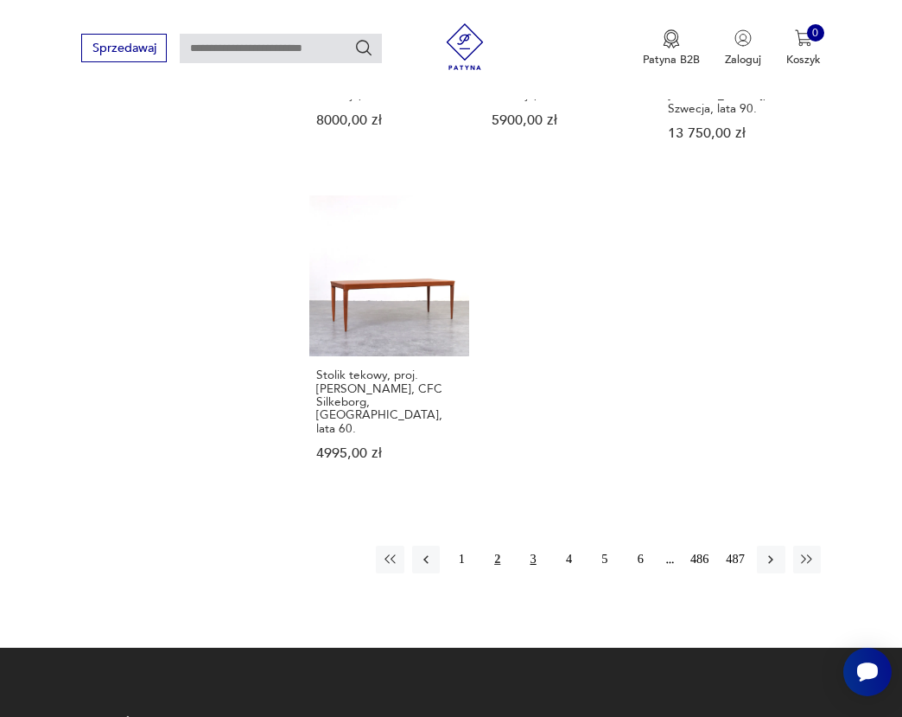
click at [522, 545] on button "3" at bounding box center [534, 559] width 28 height 28
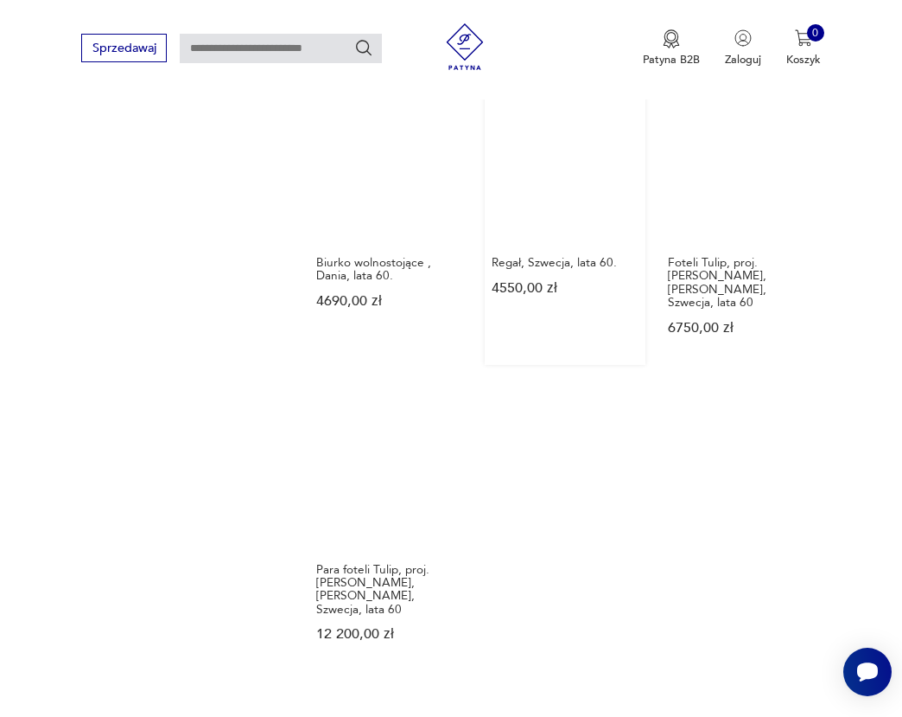
scroll to position [1949, 0]
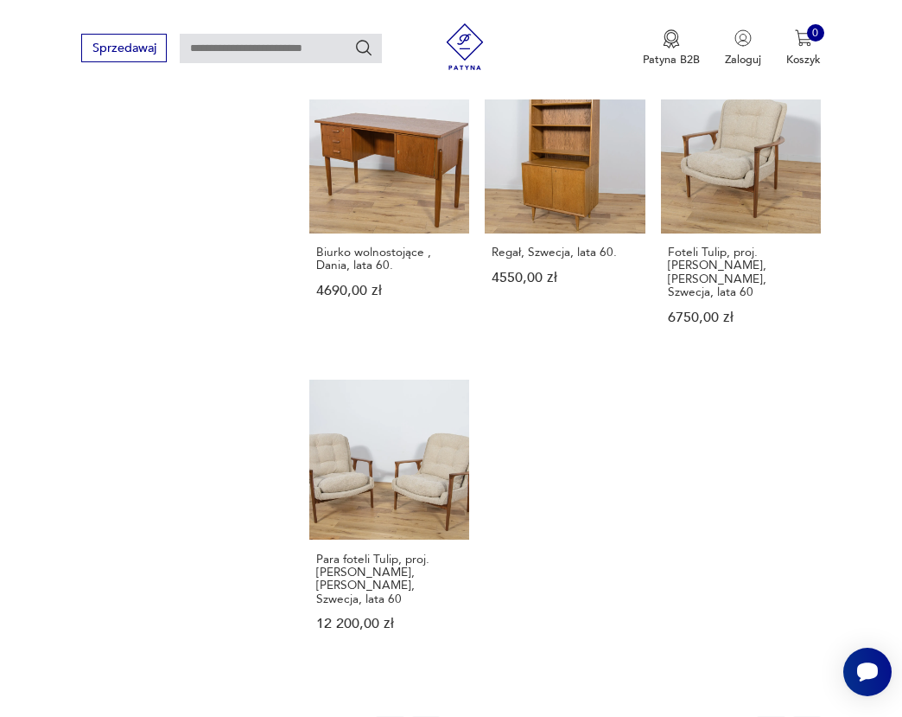
click at [561, 716] on button "4" at bounding box center [569, 730] width 28 height 28
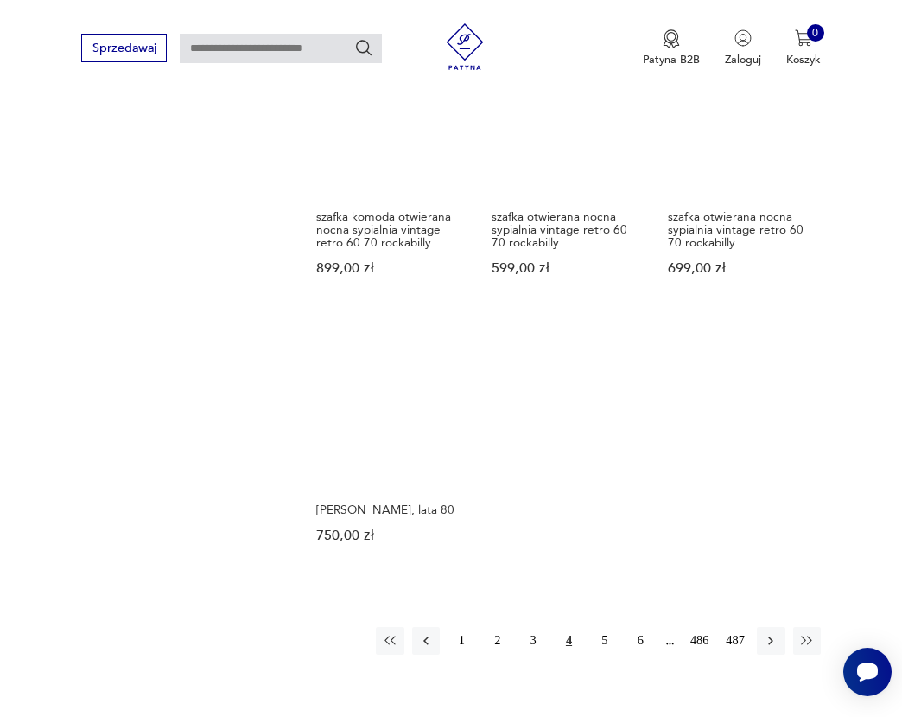
scroll to position [1958, 0]
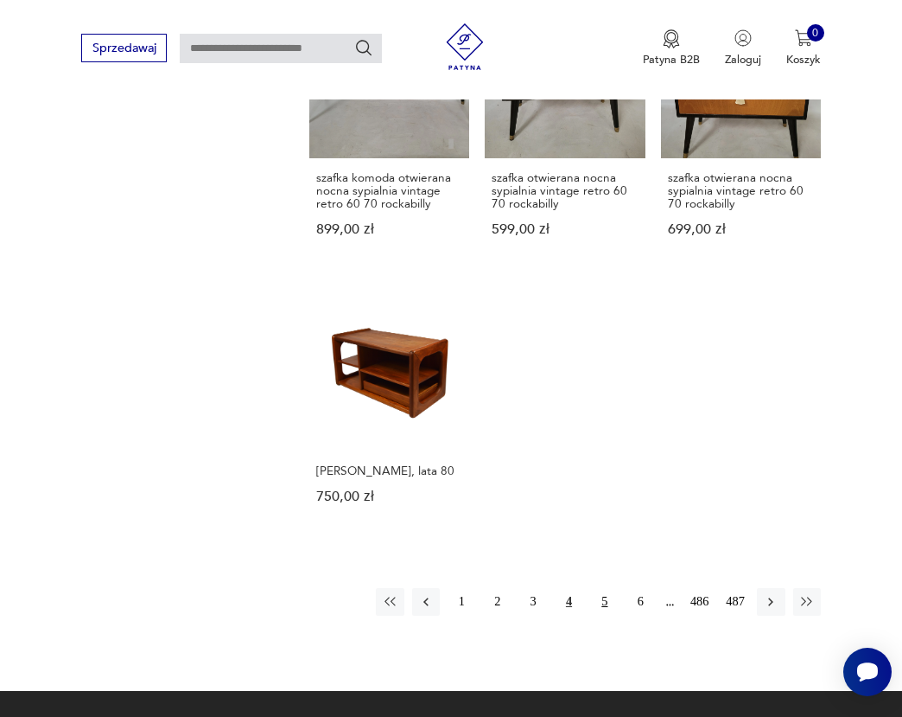
click at [607, 588] on button "5" at bounding box center [605, 602] width 28 height 28
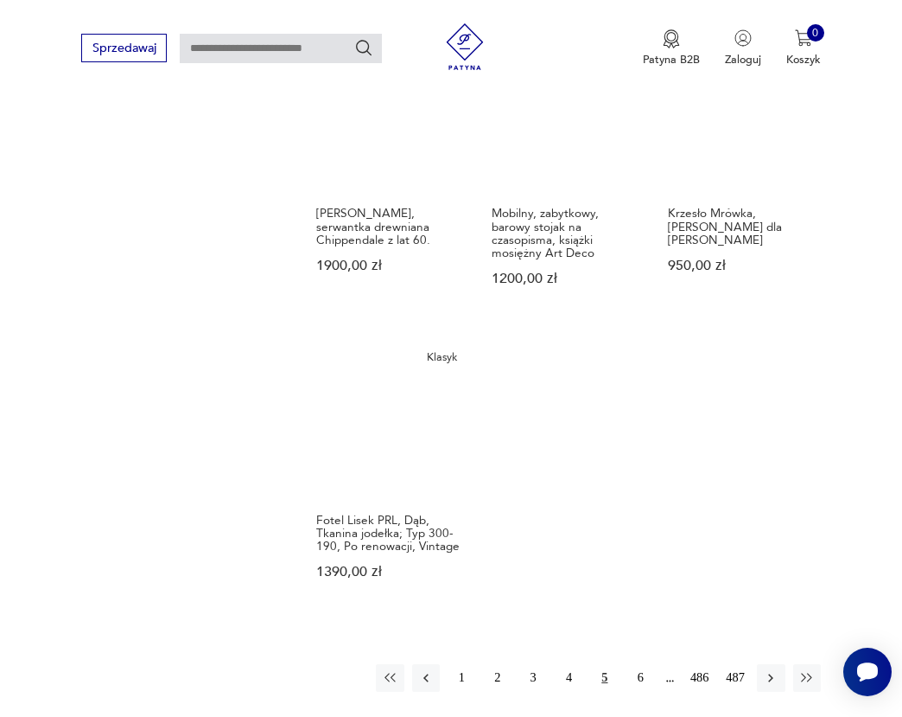
scroll to position [1911, 0]
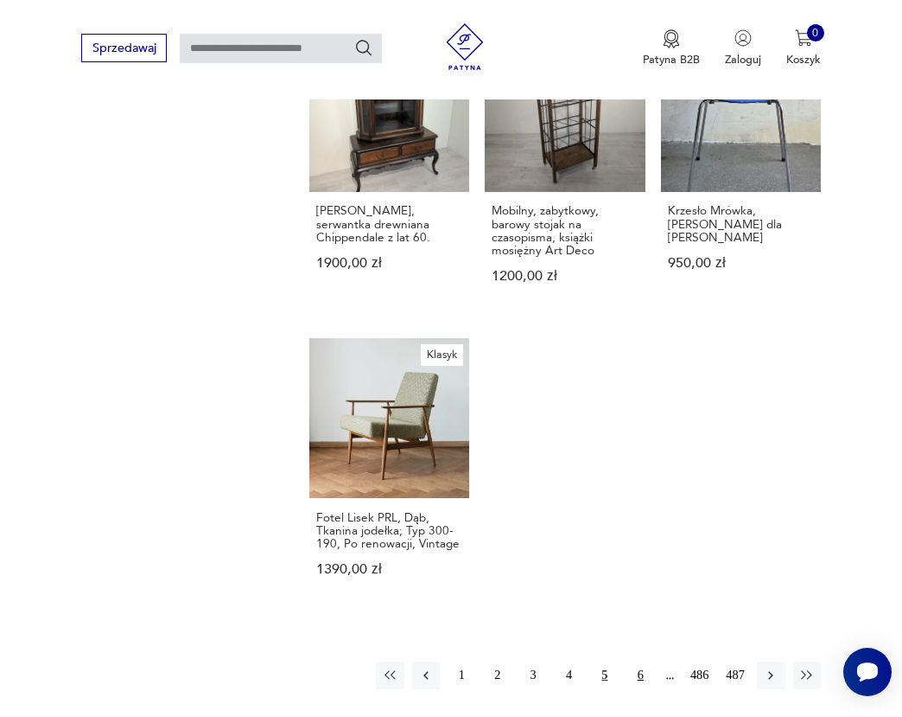
click at [635, 661] on button "6" at bounding box center [641, 675] width 28 height 28
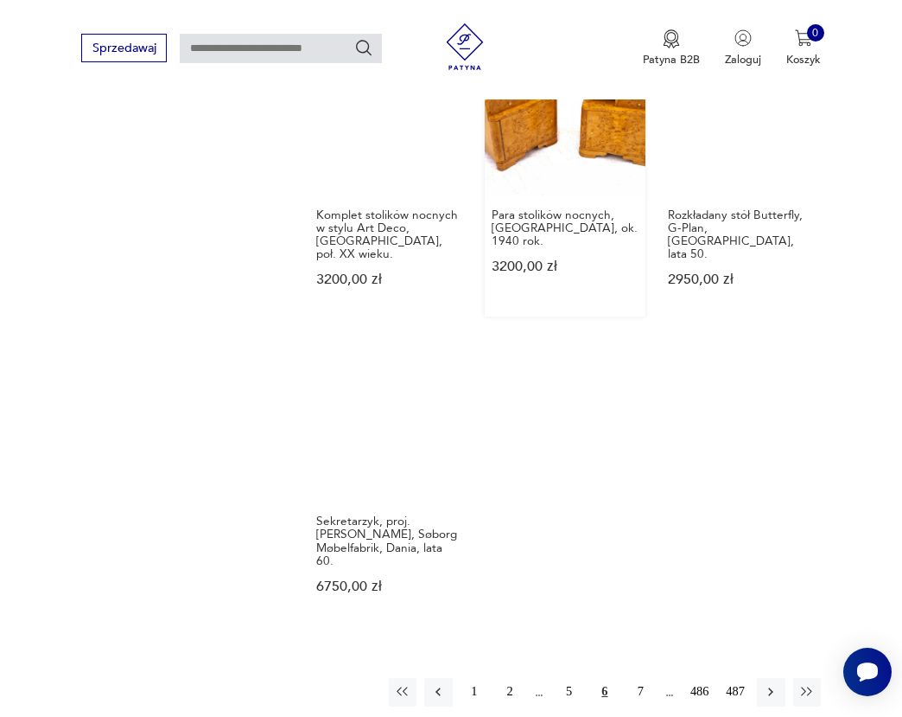
scroll to position [1955, 0]
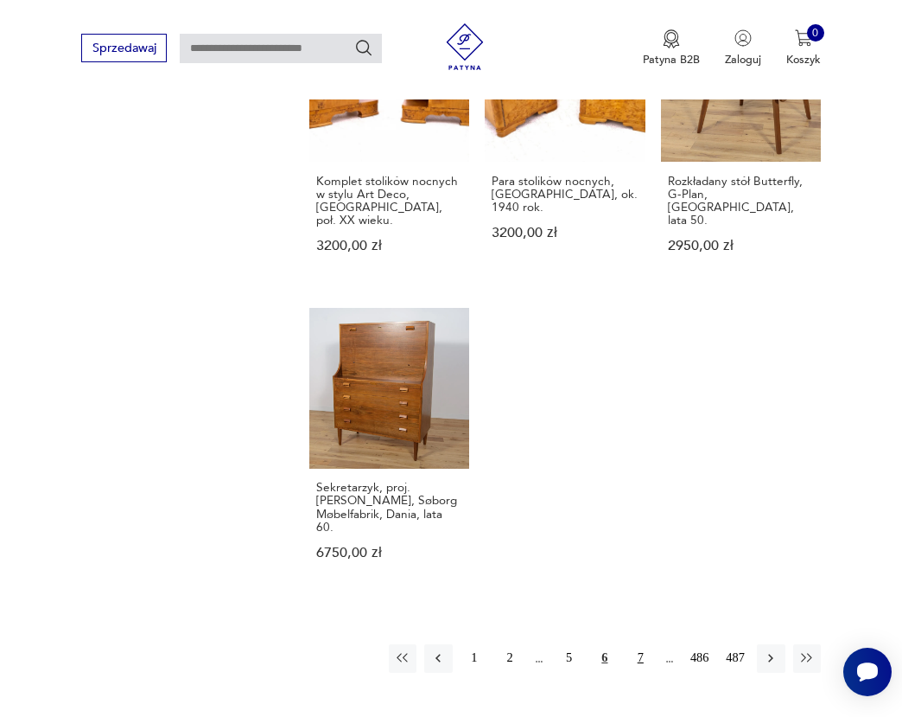
click at [641, 644] on button "7" at bounding box center [641, 658] width 28 height 28
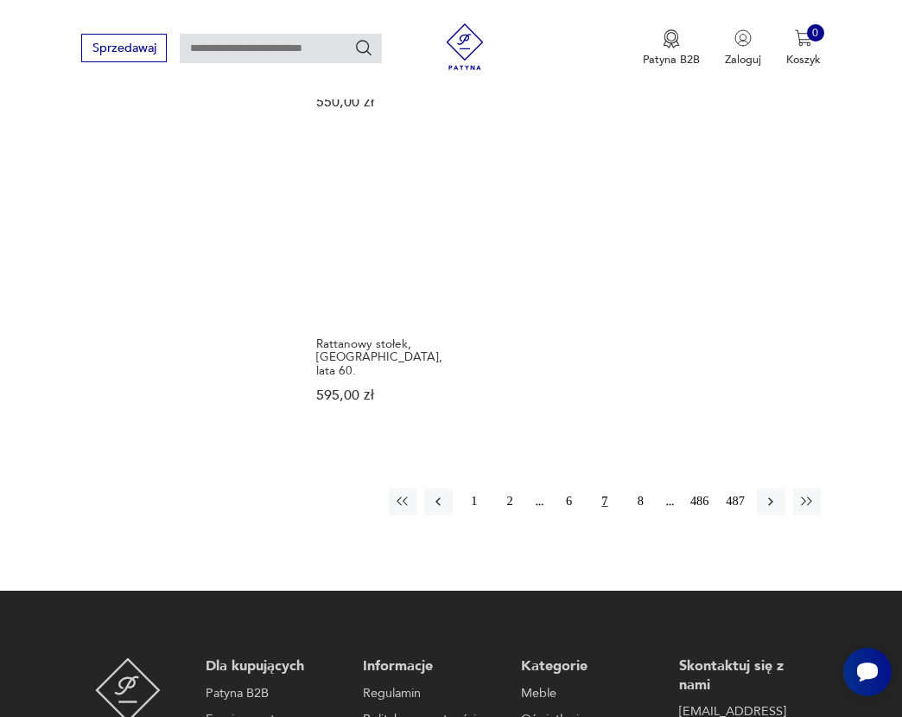
scroll to position [2086, 0]
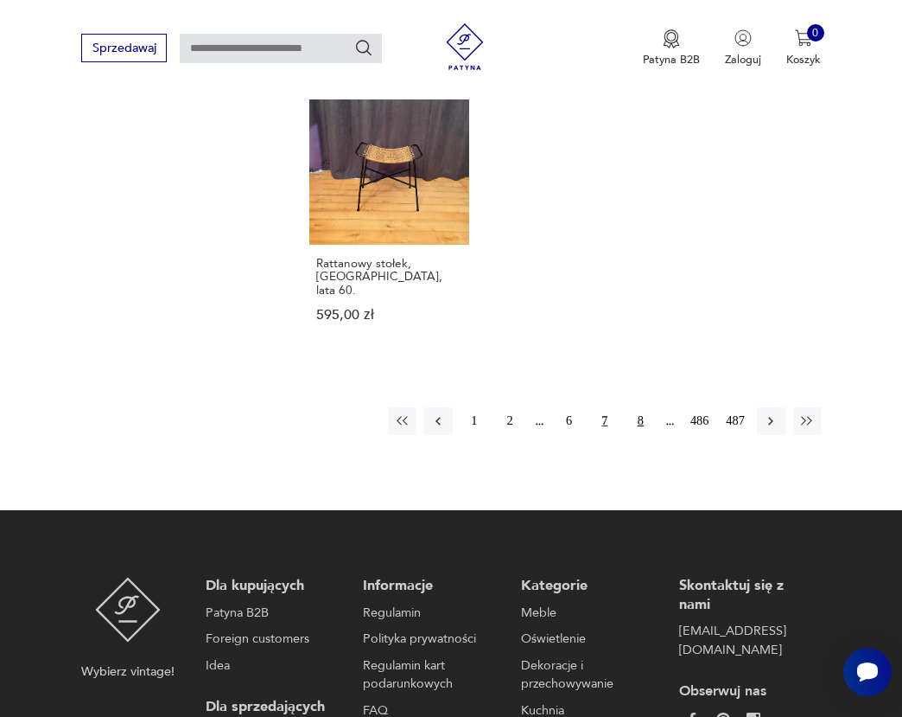
click at [641, 412] on button "8" at bounding box center [641, 421] width 28 height 28
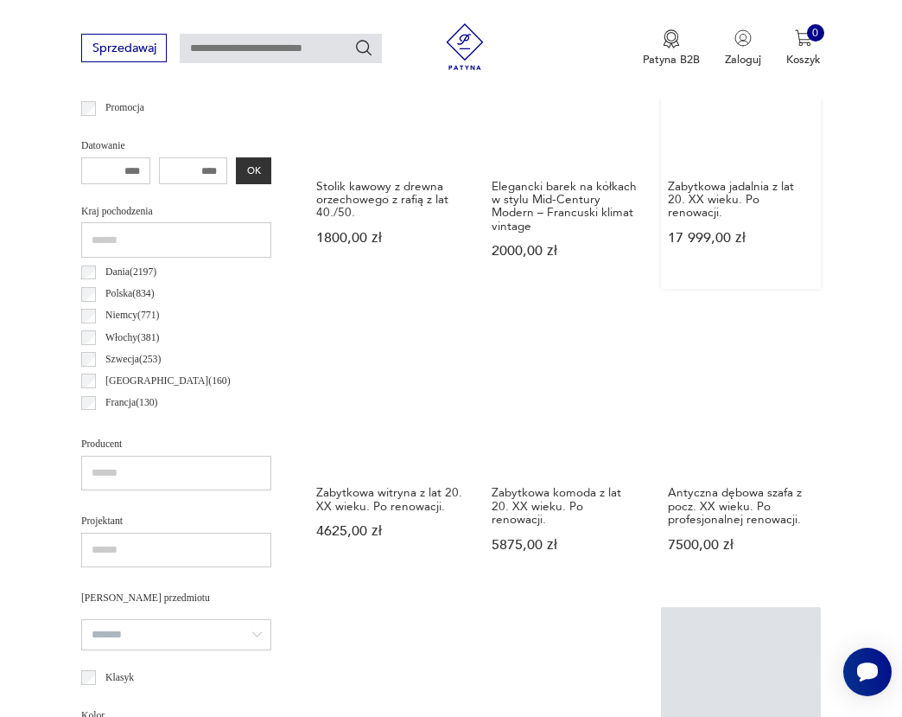
scroll to position [950, 0]
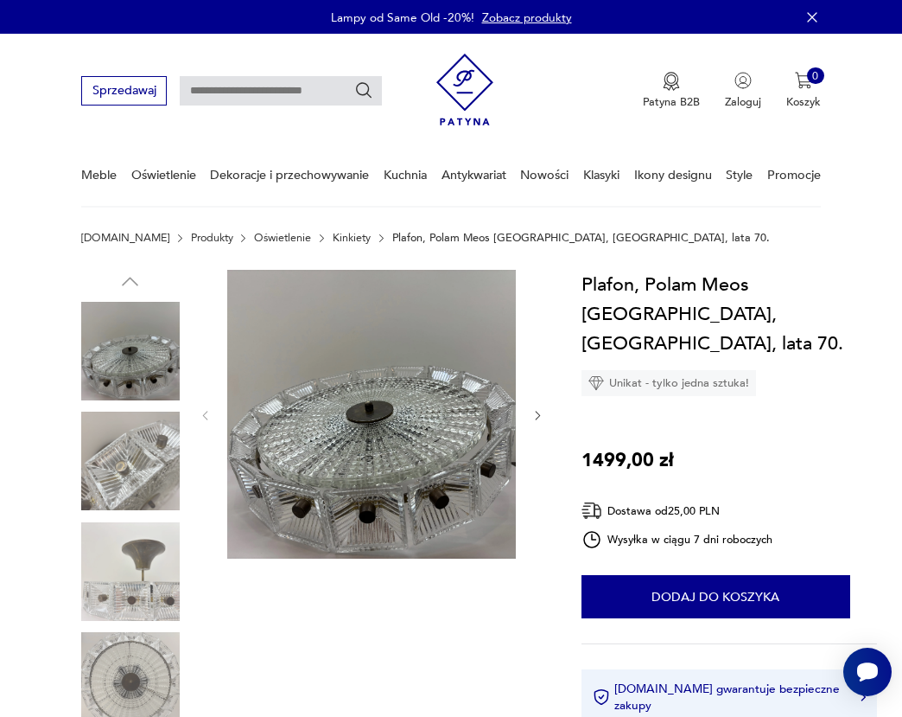
click at [131, 566] on img at bounding box center [130, 571] width 99 height 99
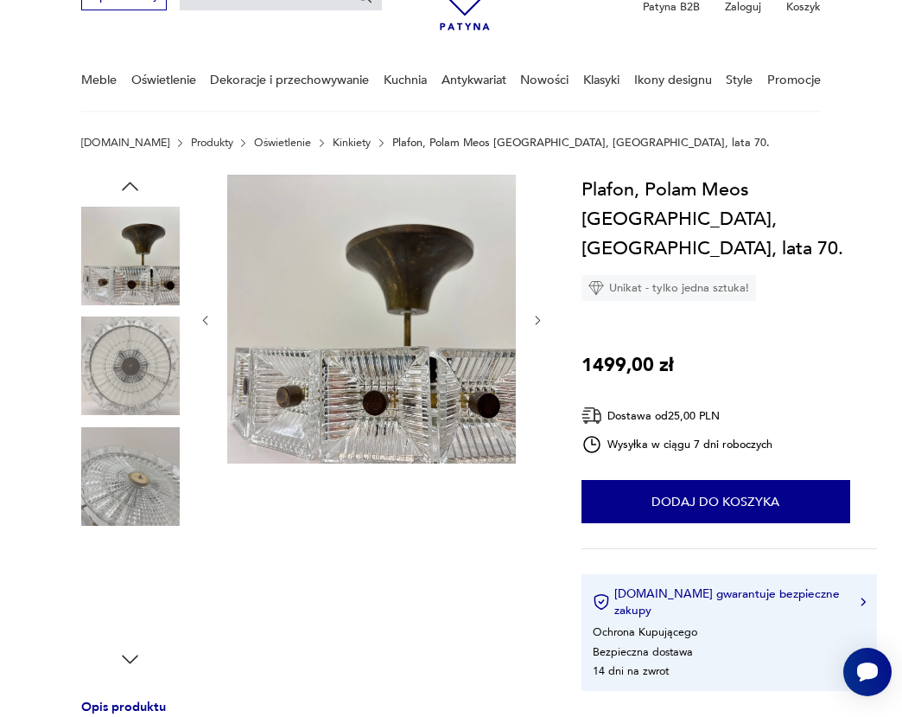
scroll to position [123, 0]
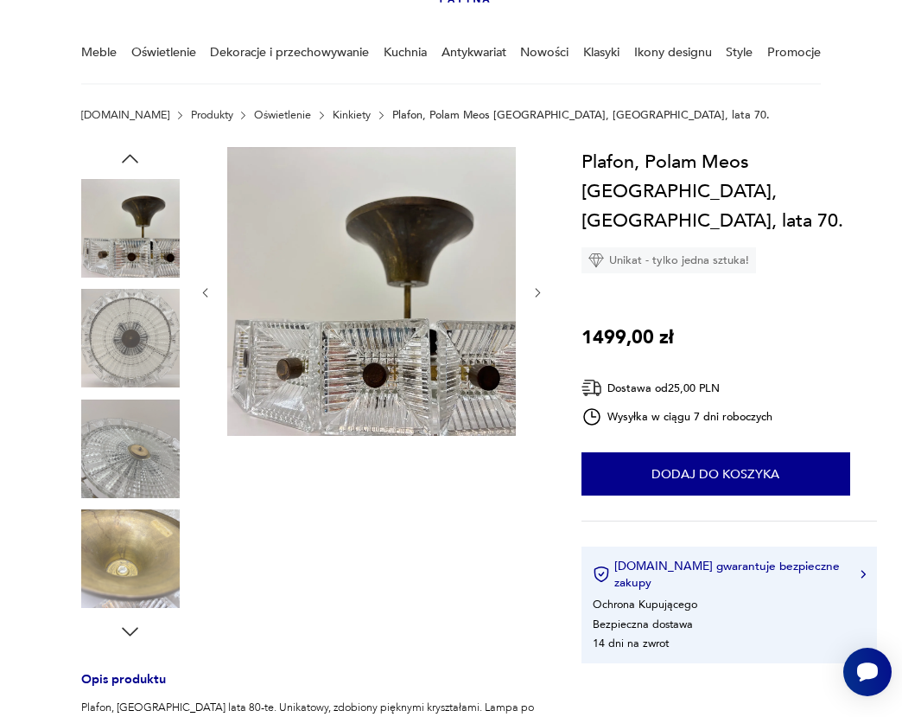
click at [137, 552] on img at bounding box center [130, 558] width 99 height 99
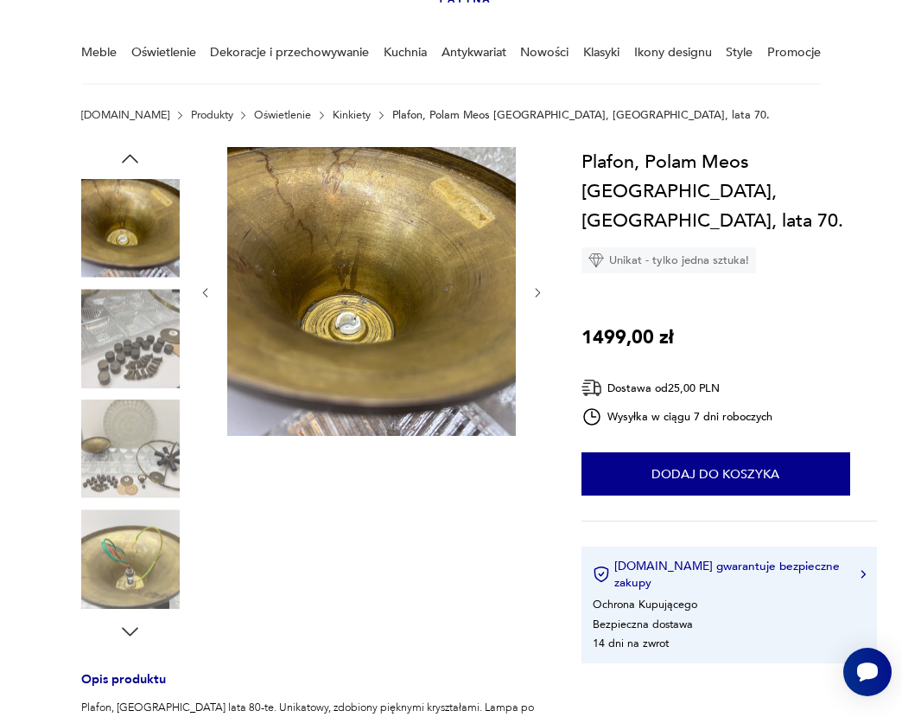
click at [134, 475] on img at bounding box center [130, 448] width 99 height 99
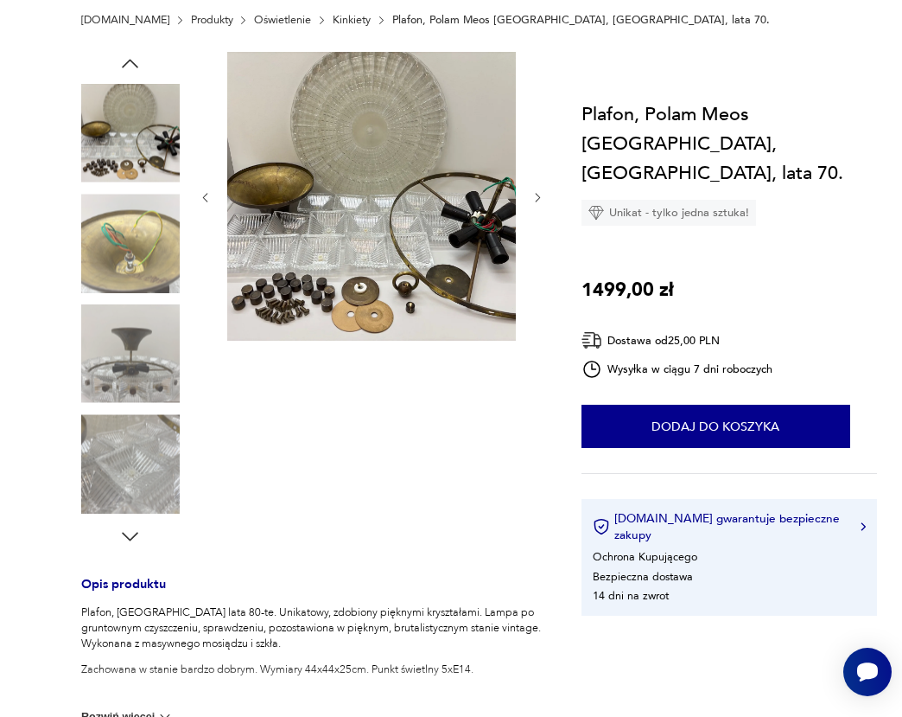
scroll to position [243, 0]
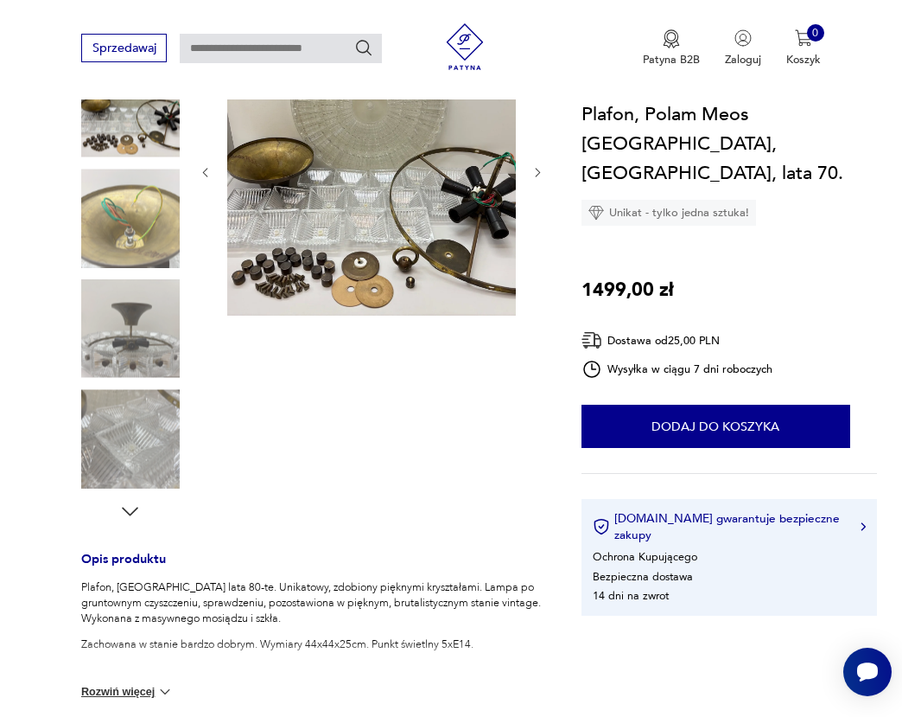
click at [130, 514] on icon "button" at bounding box center [131, 511] width 16 height 9
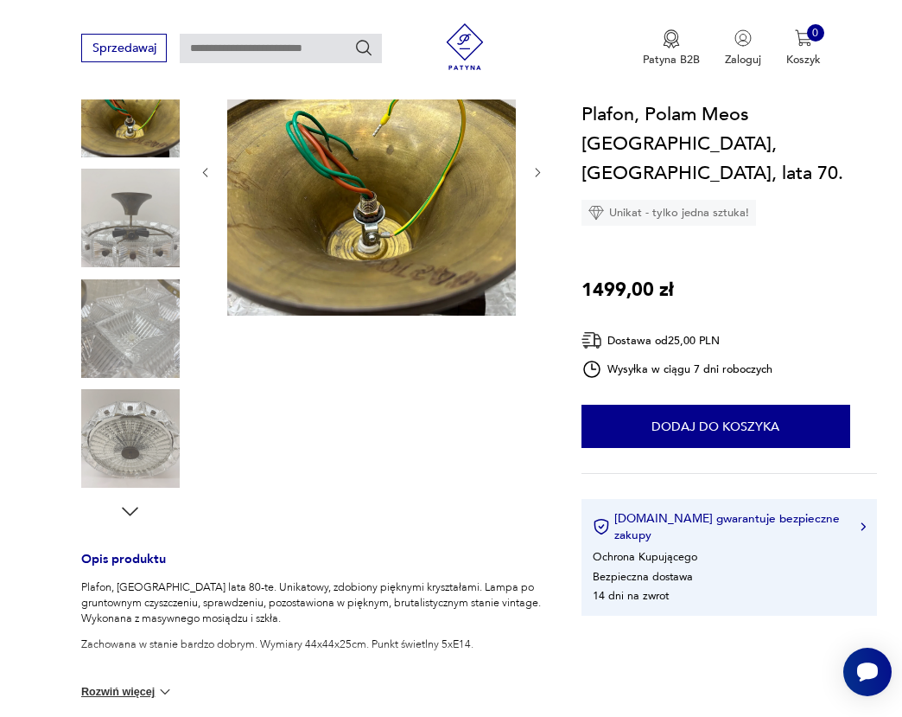
click at [133, 508] on icon "button" at bounding box center [129, 511] width 23 height 23
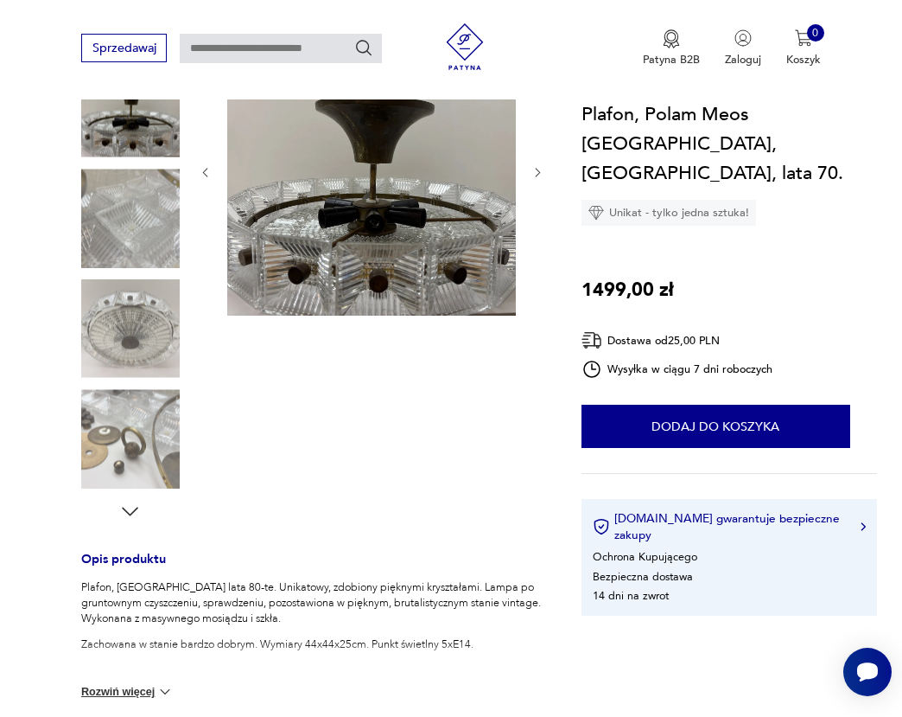
click at [133, 508] on icon "button" at bounding box center [129, 511] width 23 height 23
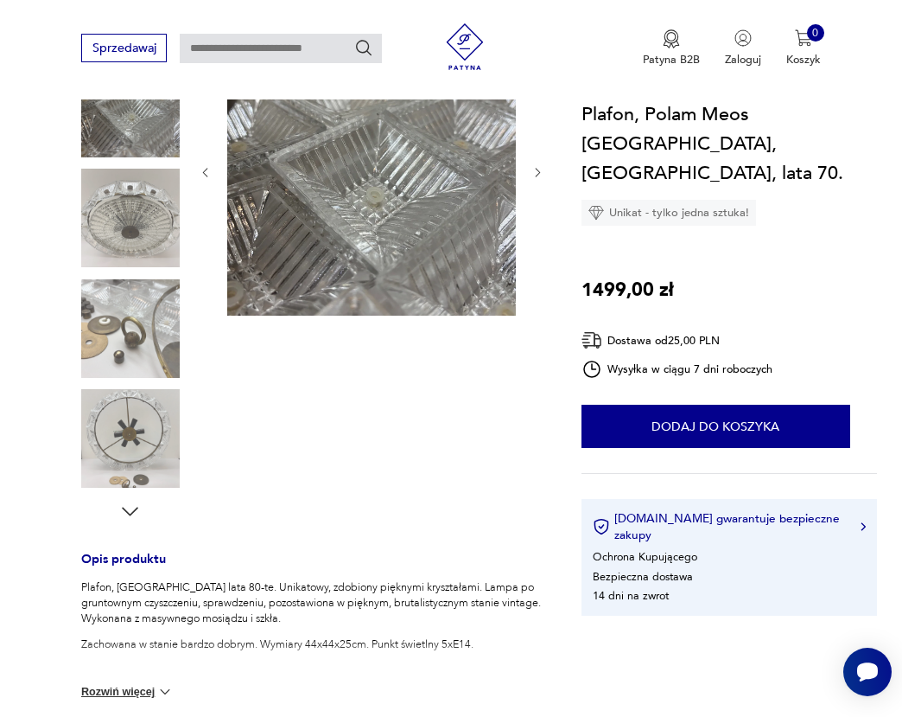
click at [133, 508] on icon "button" at bounding box center [129, 511] width 23 height 23
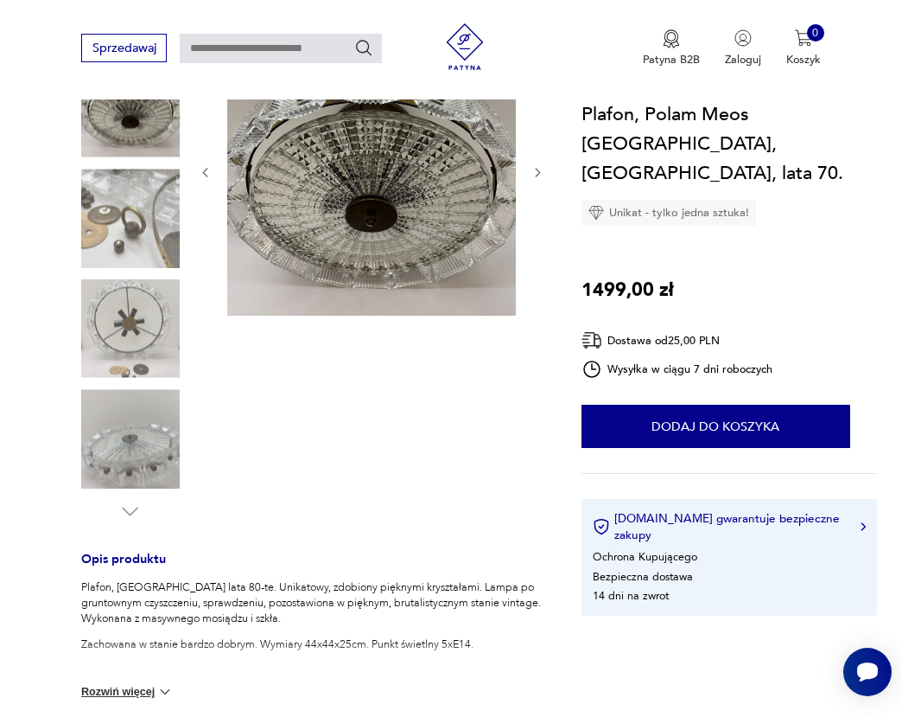
click at [112, 416] on img at bounding box center [130, 438] width 99 height 99
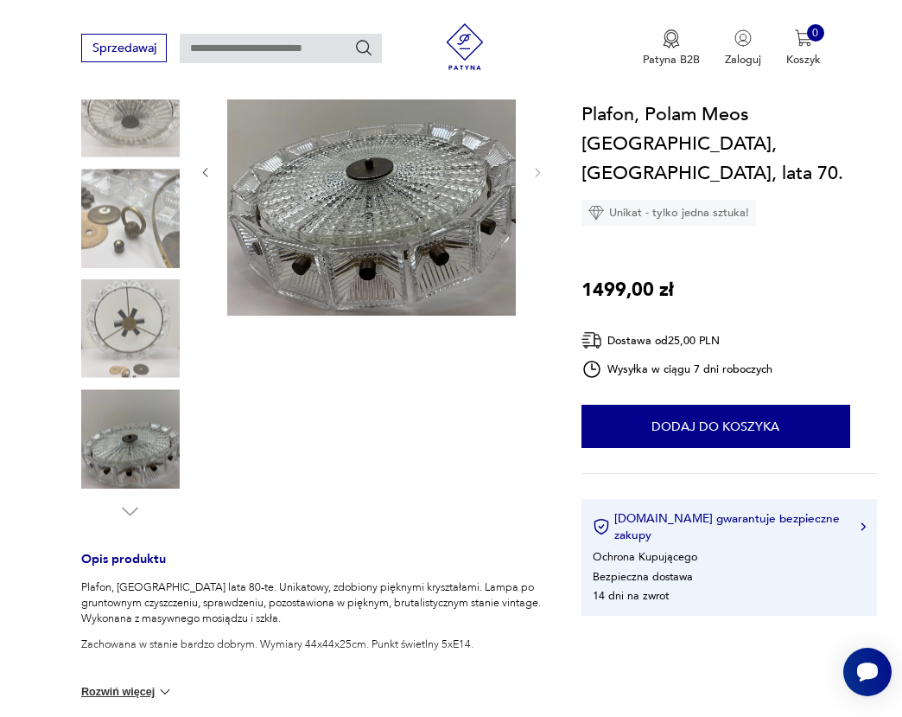
scroll to position [0, 0]
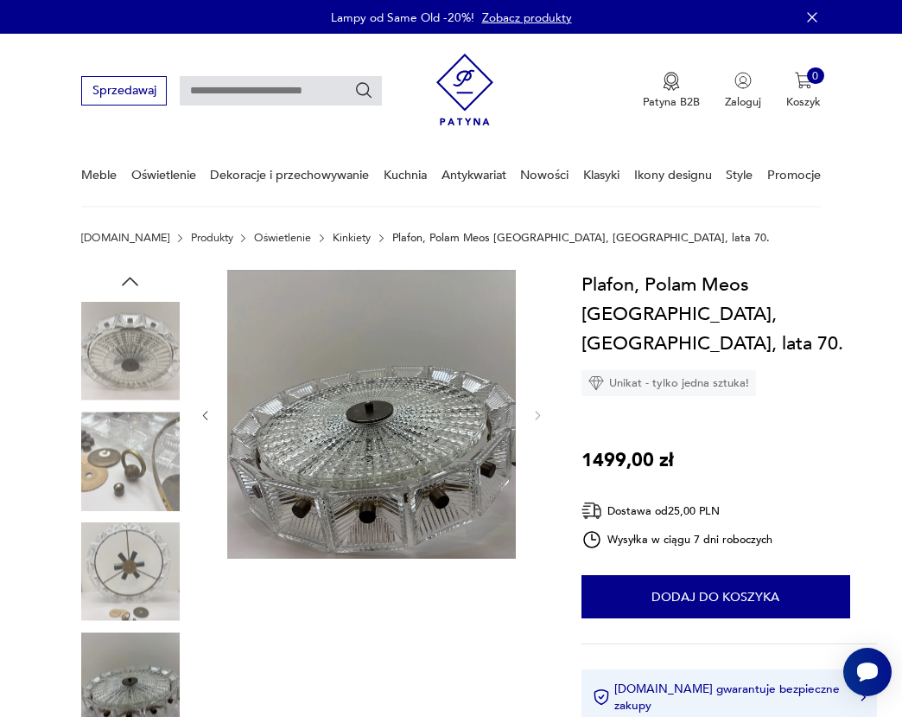
click at [131, 277] on icon "button" at bounding box center [129, 281] width 23 height 23
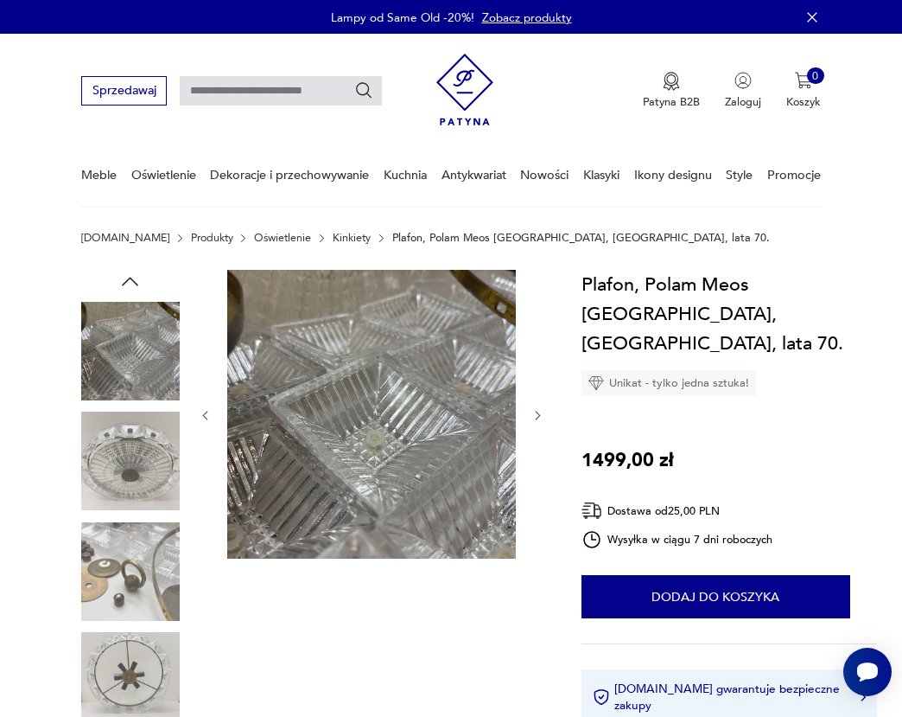
click at [131, 277] on icon "button" at bounding box center [129, 281] width 23 height 23
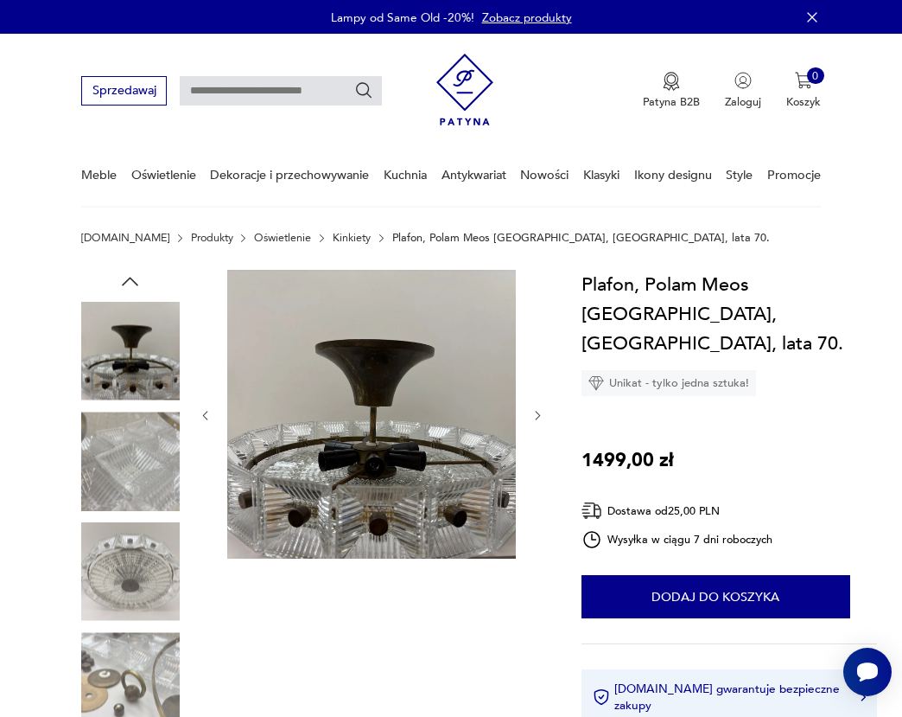
click at [131, 277] on icon "button" at bounding box center [129, 281] width 23 height 23
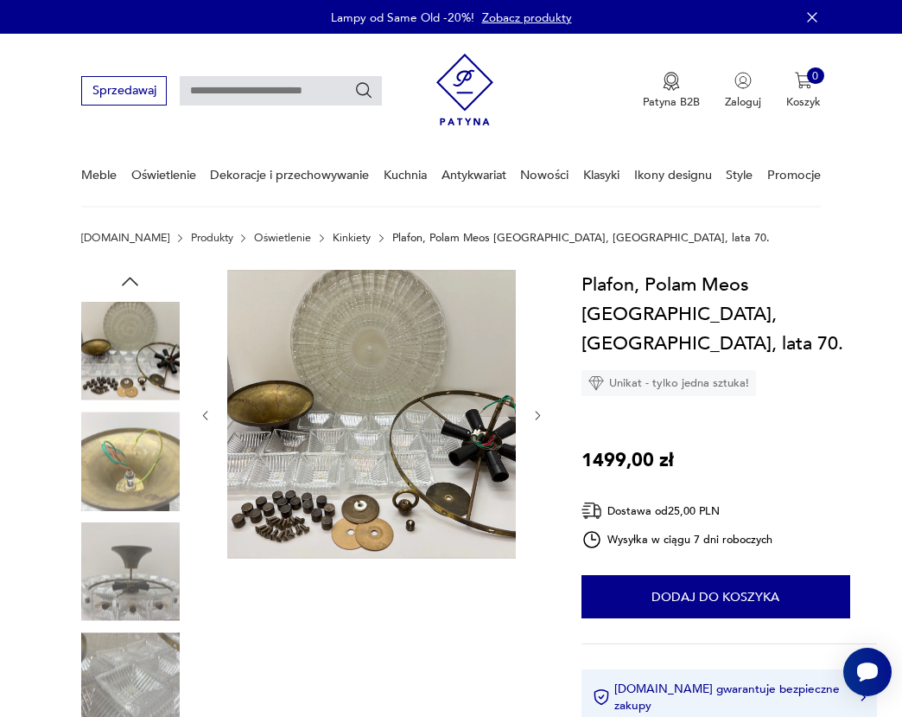
click at [131, 277] on icon "button" at bounding box center [129, 281] width 23 height 23
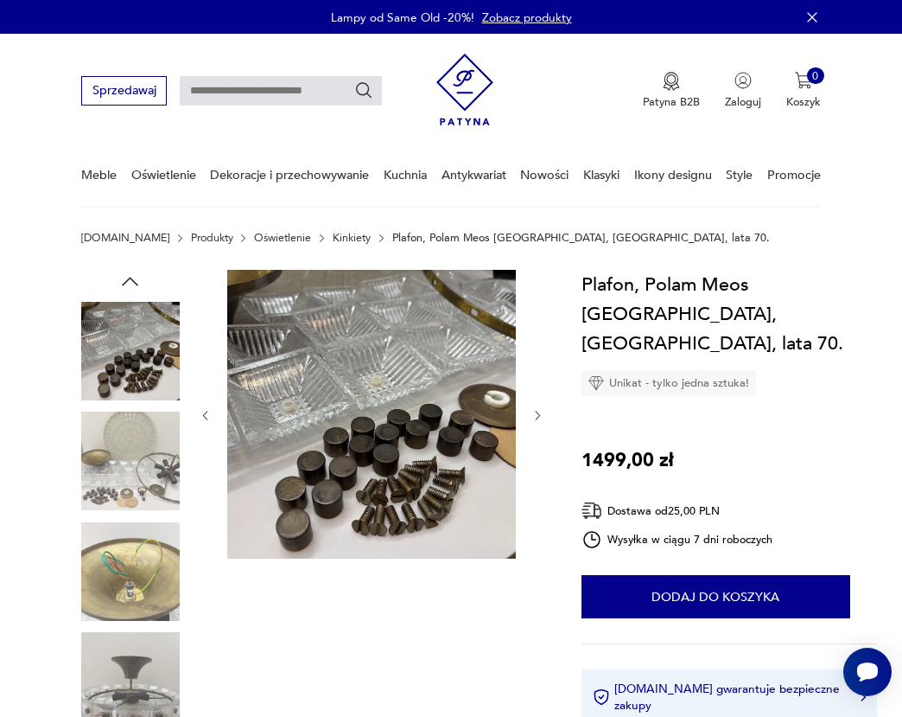
click at [131, 277] on icon "button" at bounding box center [129, 281] width 23 height 23
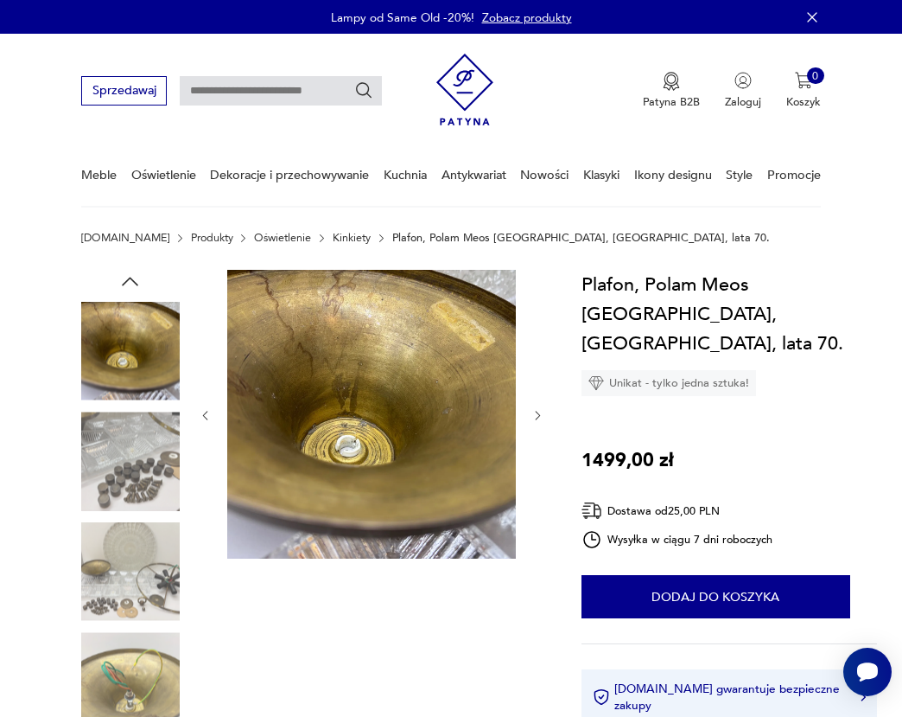
click at [131, 277] on icon "button" at bounding box center [129, 281] width 23 height 23
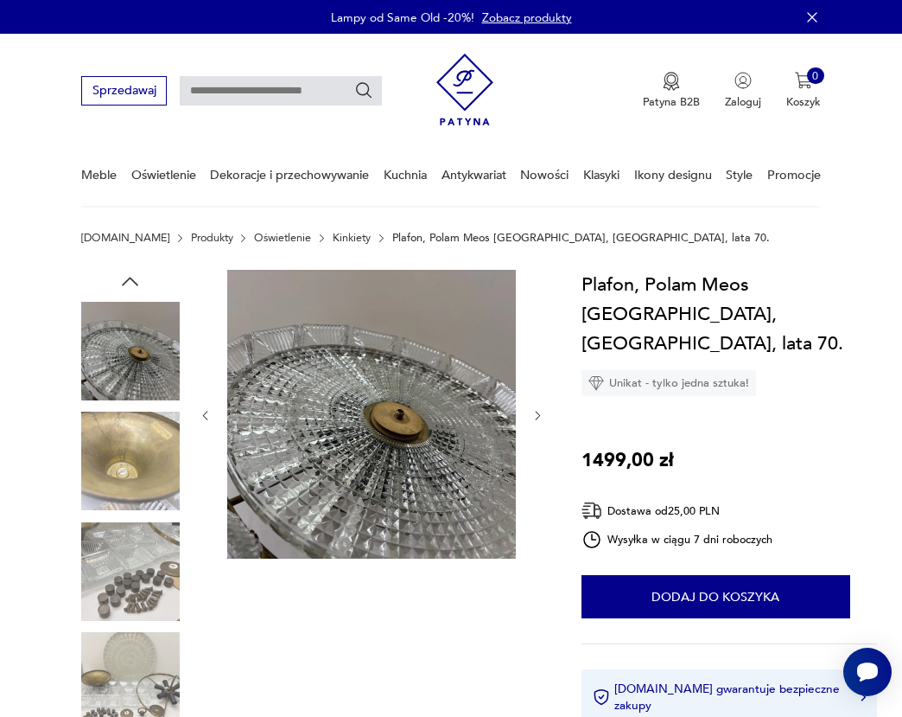
click at [132, 277] on icon "button" at bounding box center [129, 281] width 23 height 23
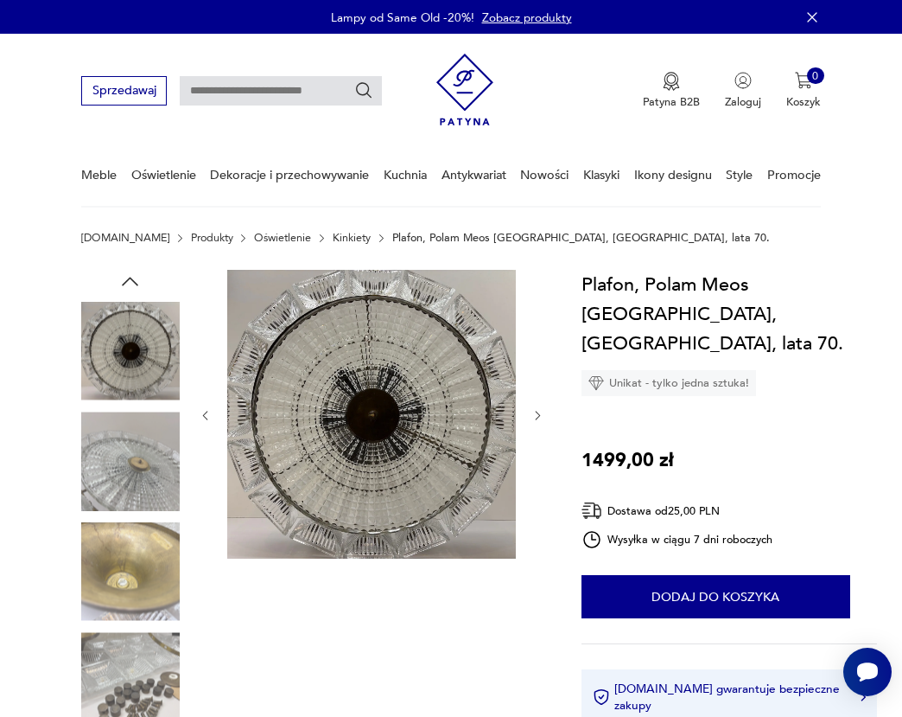
click at [132, 277] on icon "button" at bounding box center [129, 281] width 23 height 23
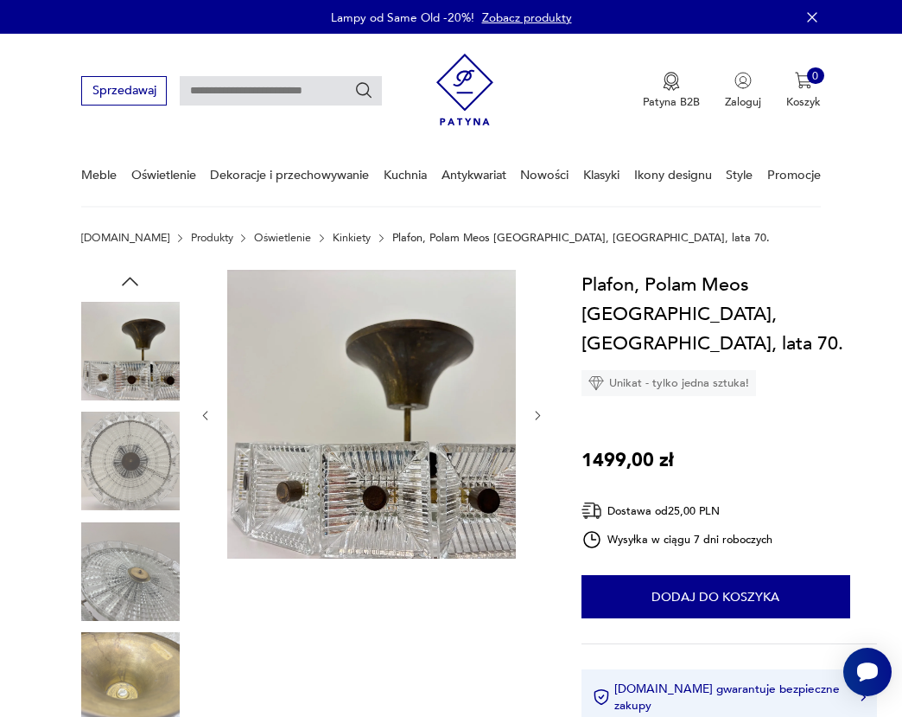
click at [132, 277] on icon "button" at bounding box center [129, 281] width 23 height 23
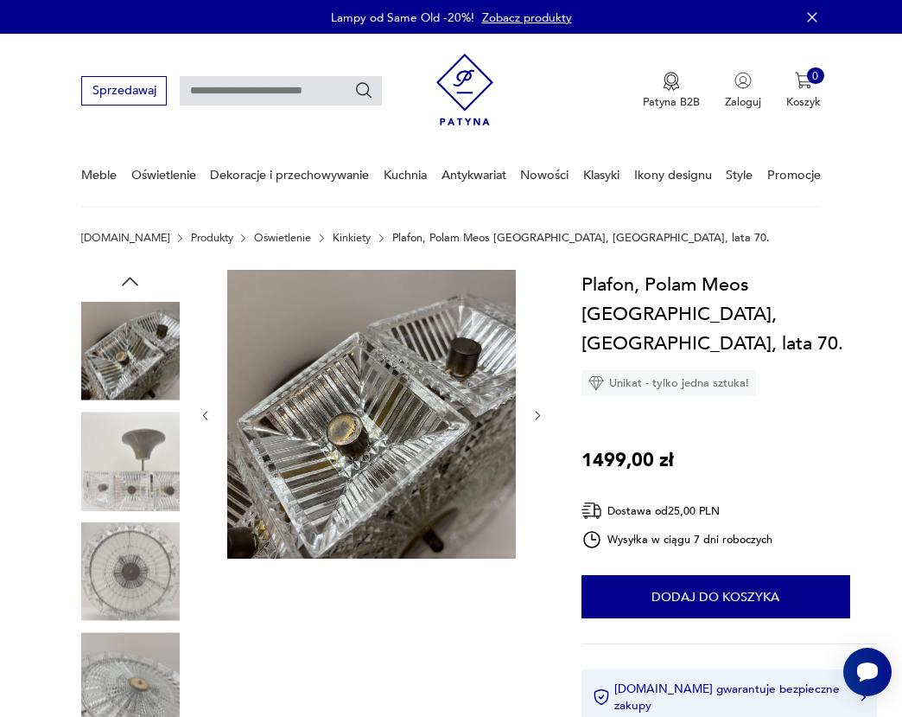
click at [132, 277] on icon "button" at bounding box center [129, 281] width 23 height 23
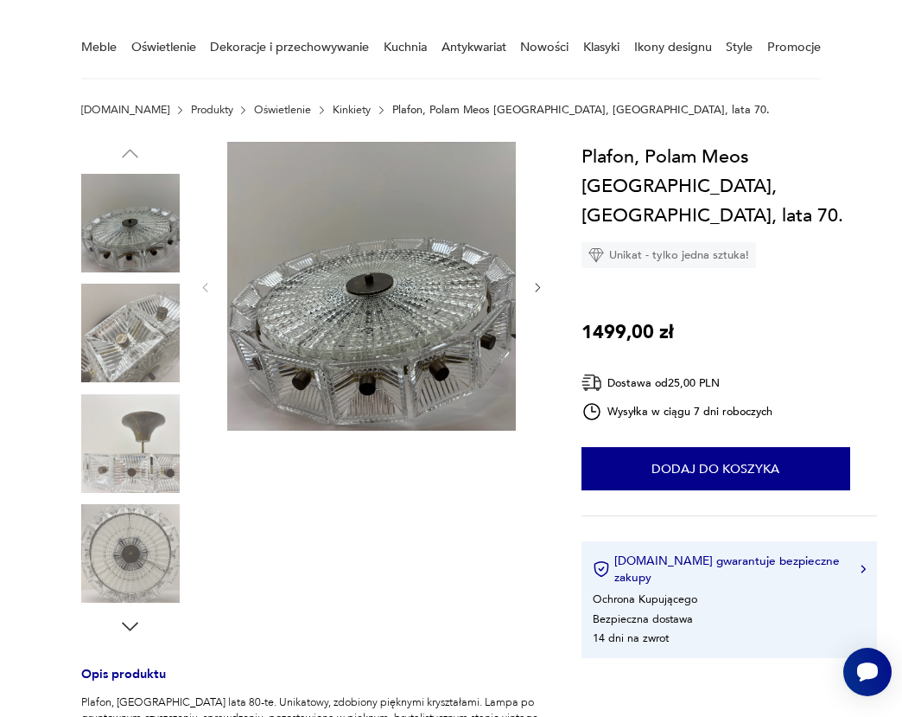
scroll to position [130, 0]
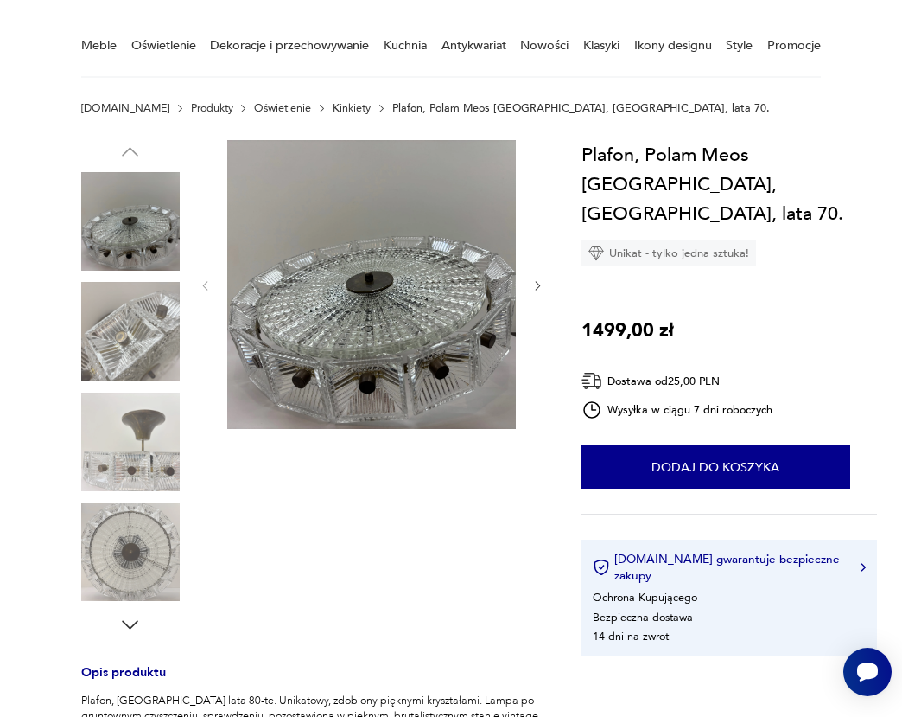
click at [135, 619] on icon "button" at bounding box center [129, 624] width 23 height 23
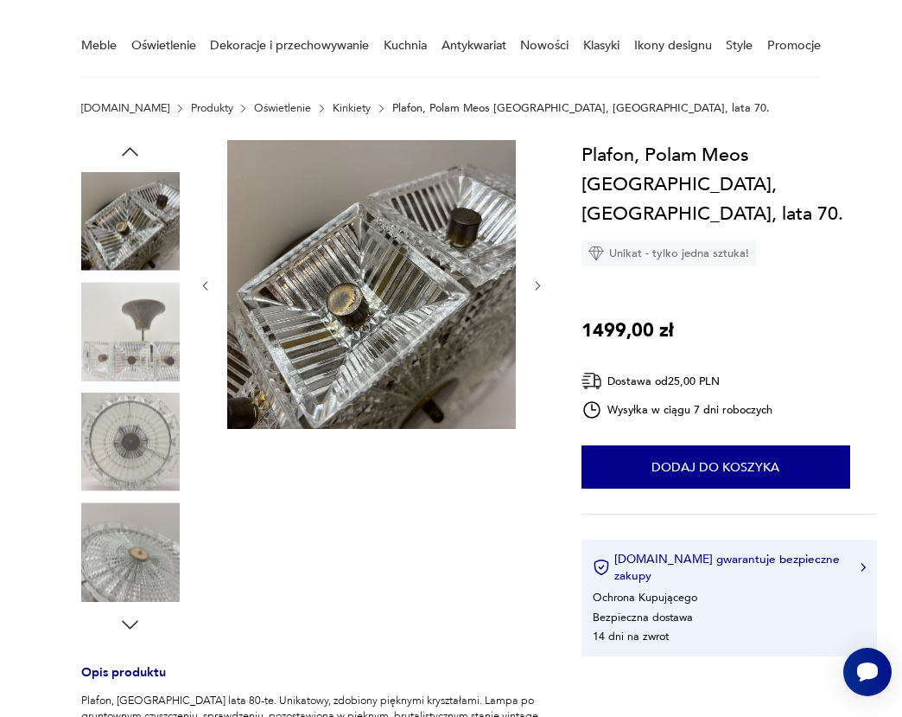
click at [135, 619] on icon "button" at bounding box center [129, 624] width 23 height 23
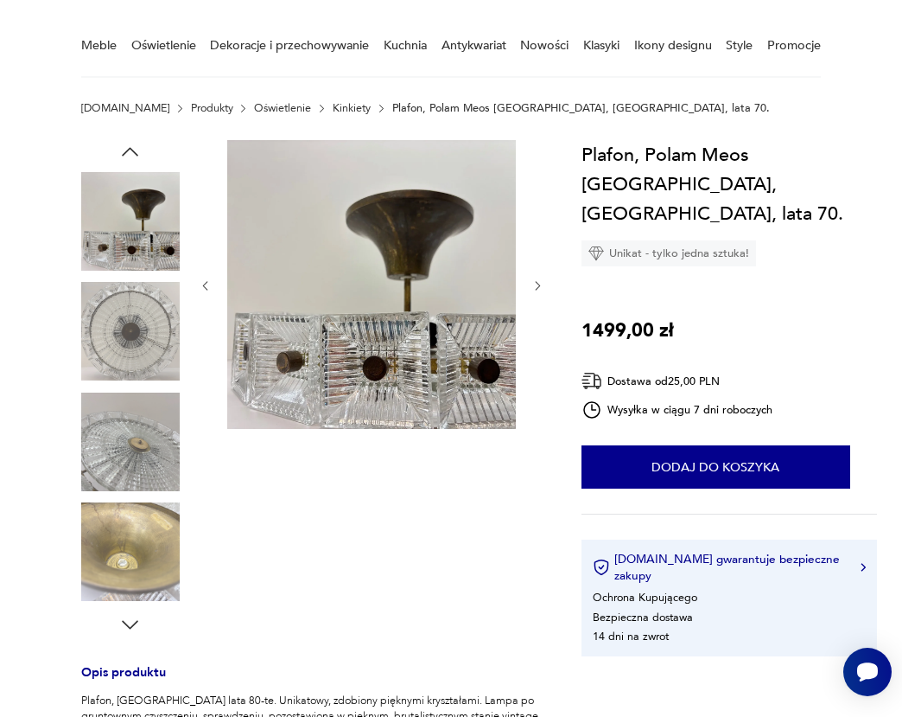
click at [135, 619] on icon "button" at bounding box center [129, 624] width 23 height 23
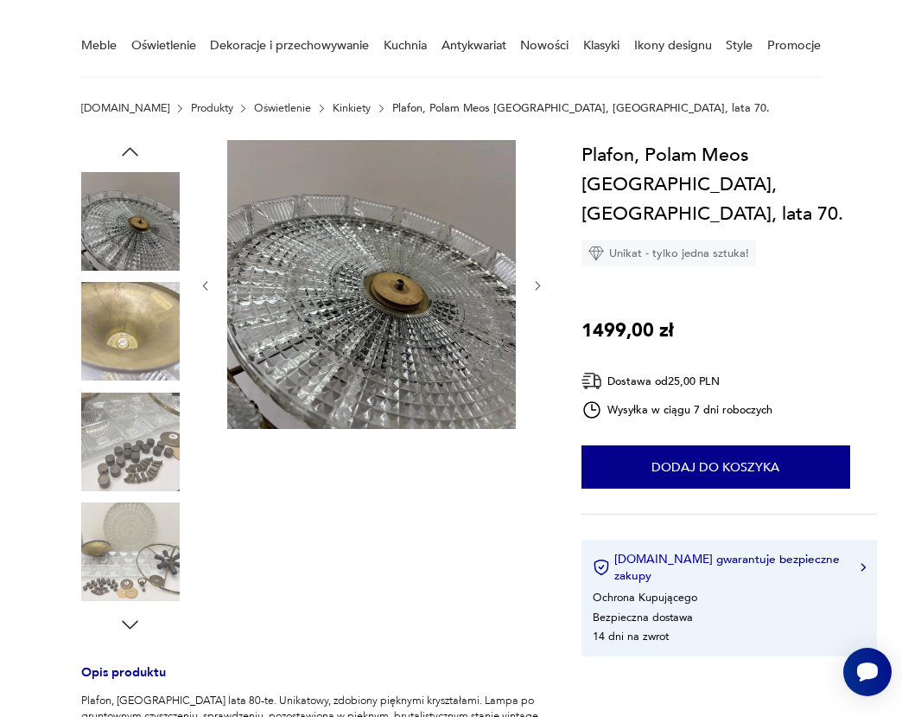
click at [135, 619] on icon "button" at bounding box center [129, 624] width 23 height 23
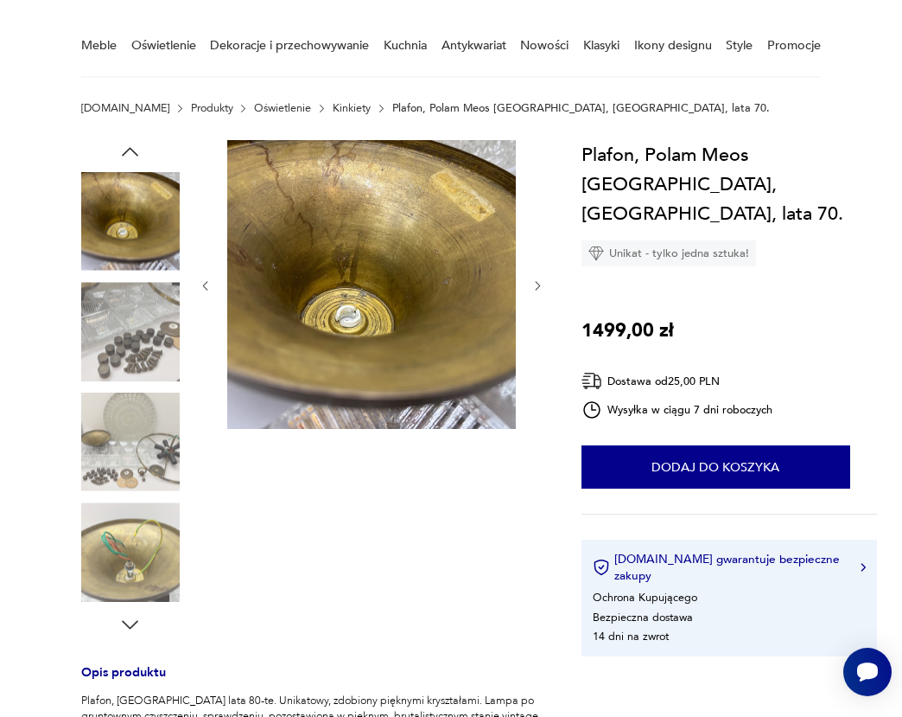
click at [135, 619] on icon "button" at bounding box center [129, 624] width 23 height 23
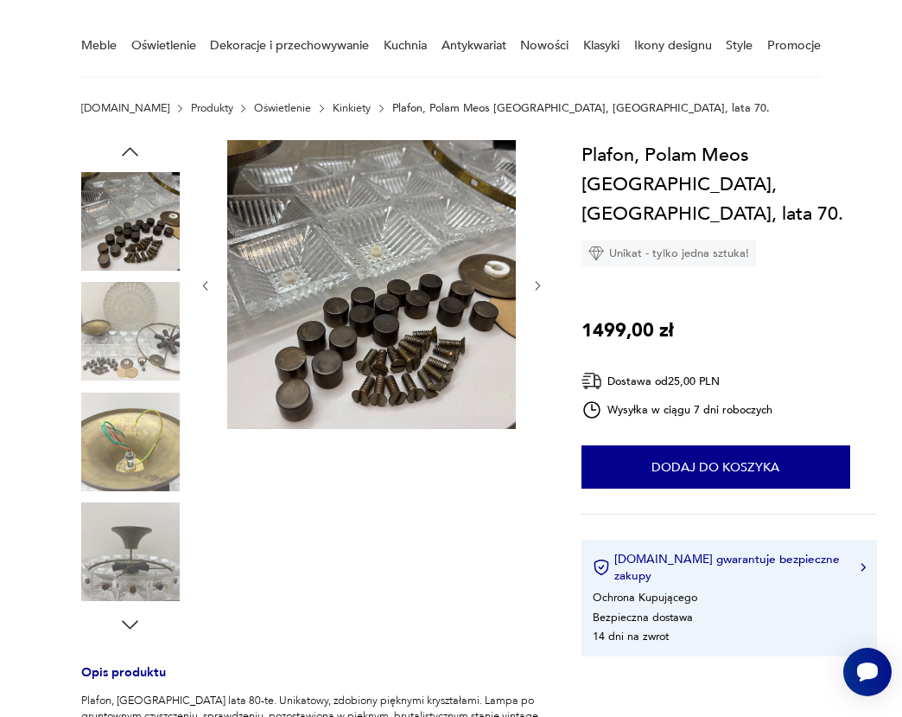
click at [135, 619] on icon "button" at bounding box center [129, 624] width 23 height 23
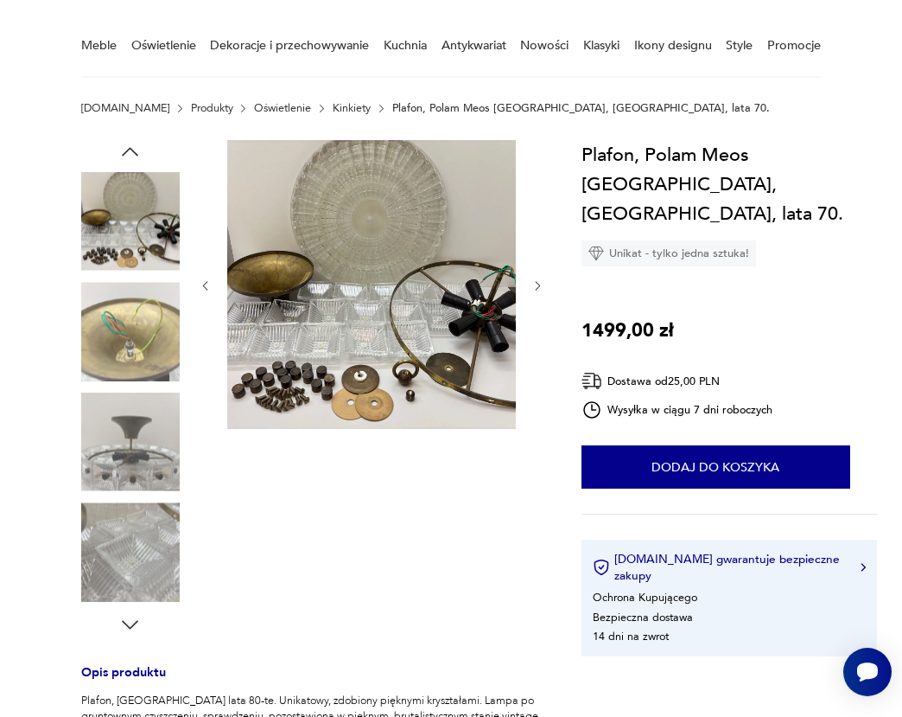
click at [135, 619] on icon "button" at bounding box center [129, 624] width 23 height 23
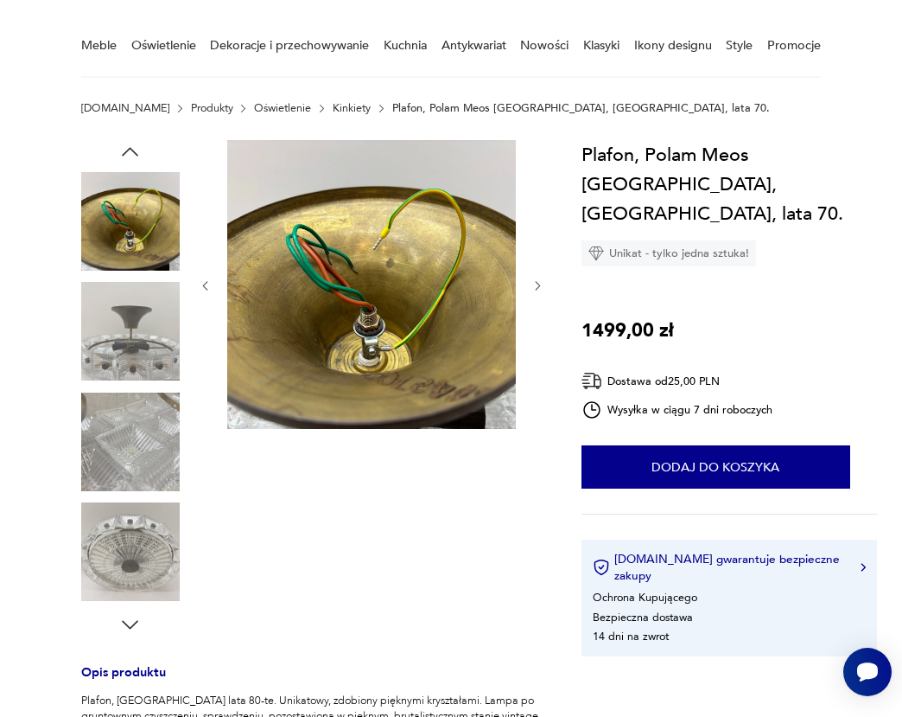
click at [135, 619] on icon "button" at bounding box center [129, 624] width 23 height 23
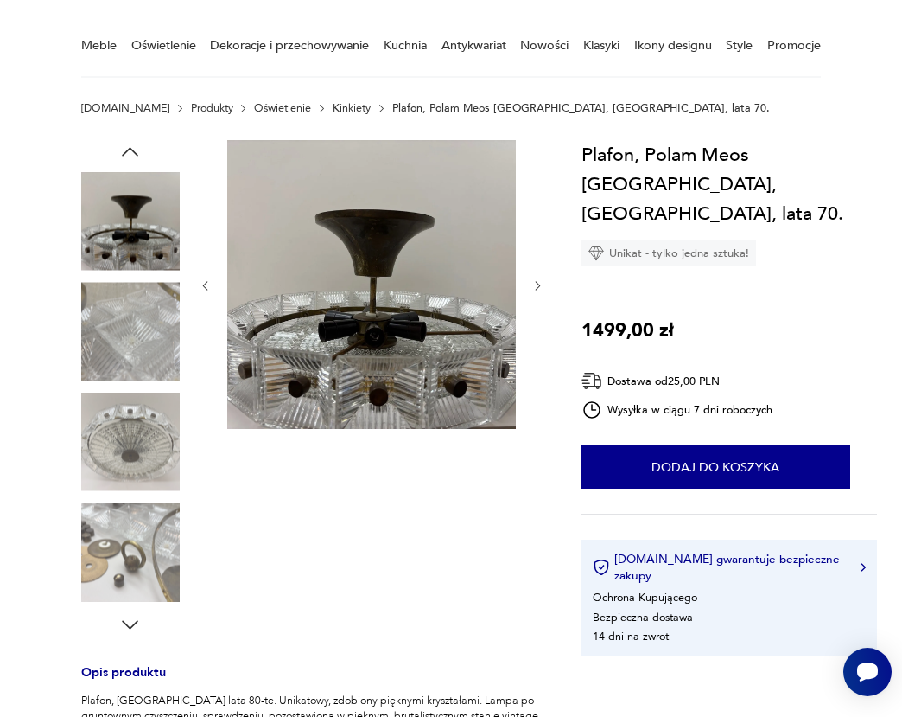
click at [135, 619] on icon "button" at bounding box center [129, 624] width 23 height 23
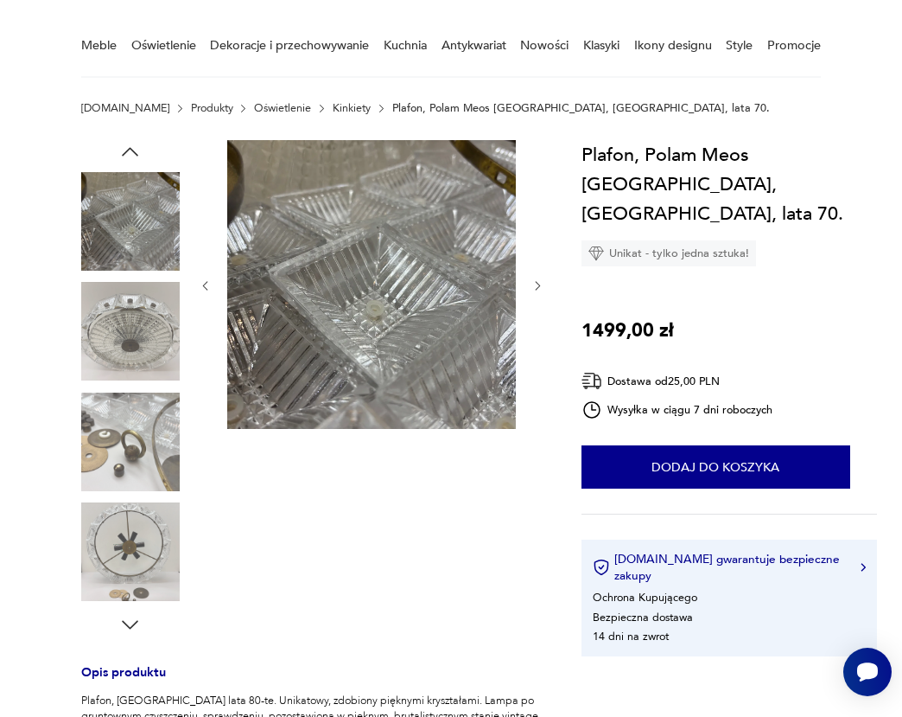
click at [135, 619] on icon "button" at bounding box center [129, 624] width 23 height 23
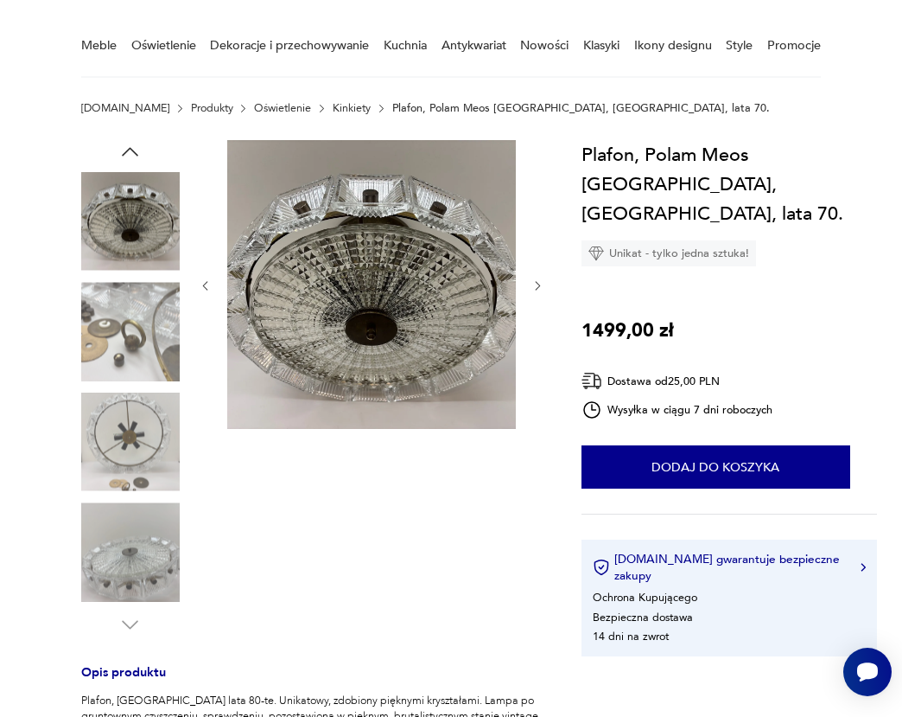
click at [132, 531] on img at bounding box center [130, 551] width 99 height 99
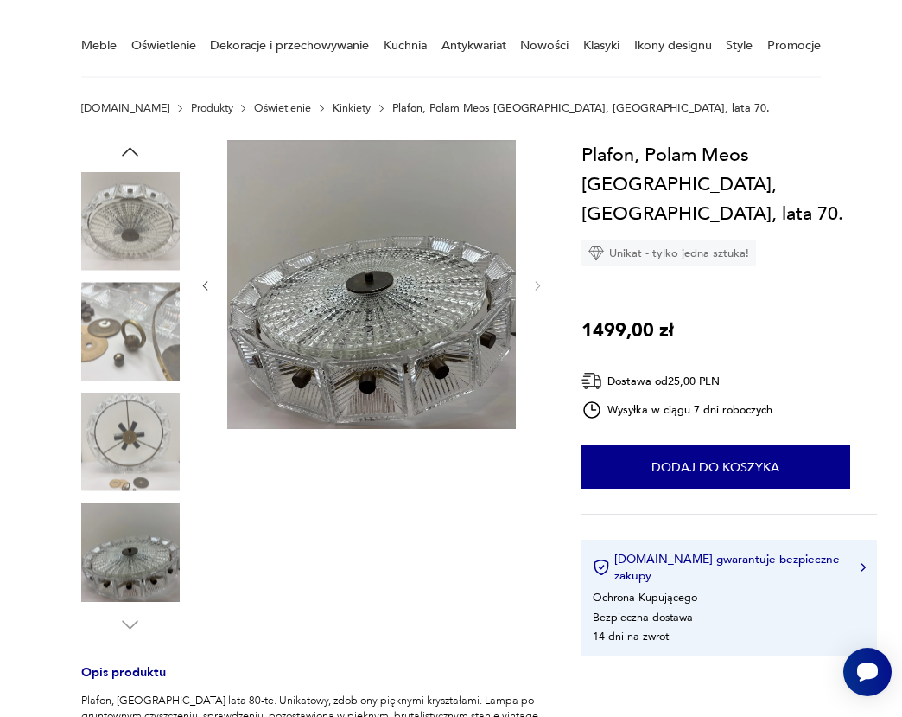
click at [140, 214] on img at bounding box center [130, 221] width 99 height 99
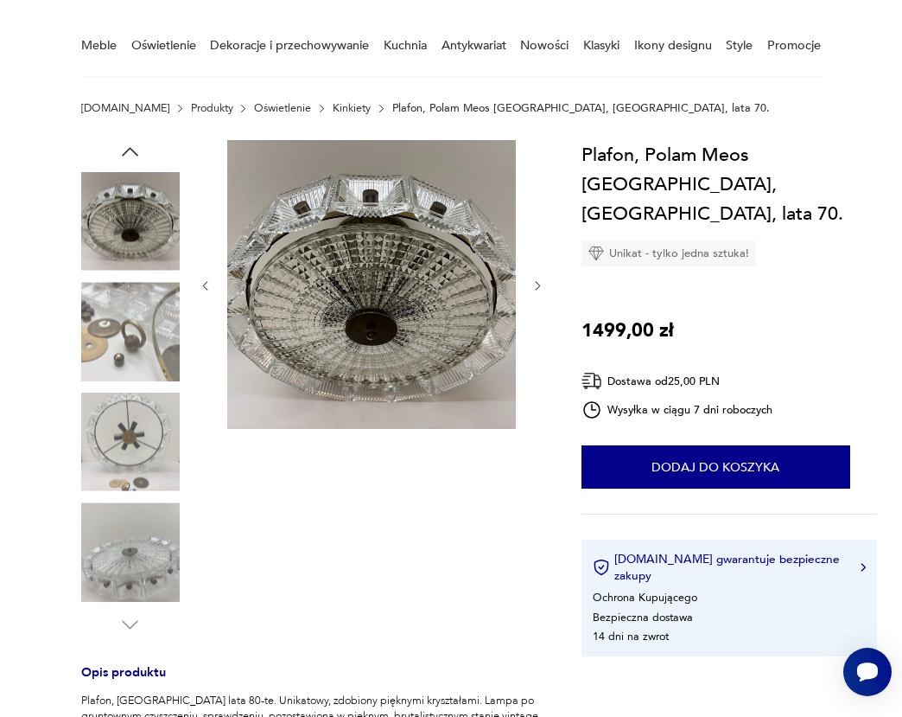
click at [124, 154] on icon "button" at bounding box center [131, 151] width 16 height 9
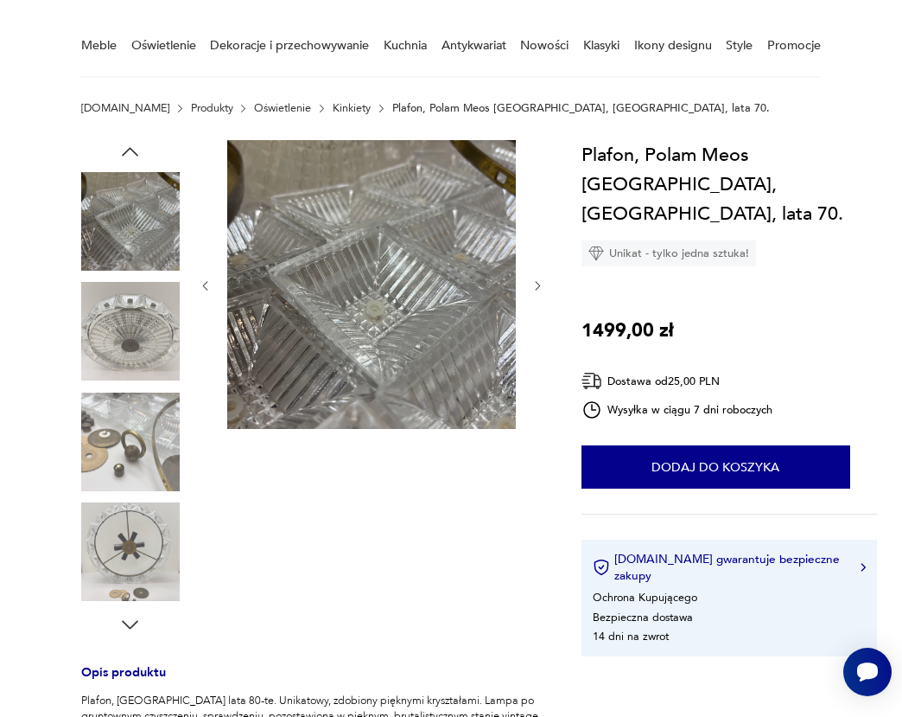
click at [126, 144] on icon "button" at bounding box center [129, 151] width 23 height 23
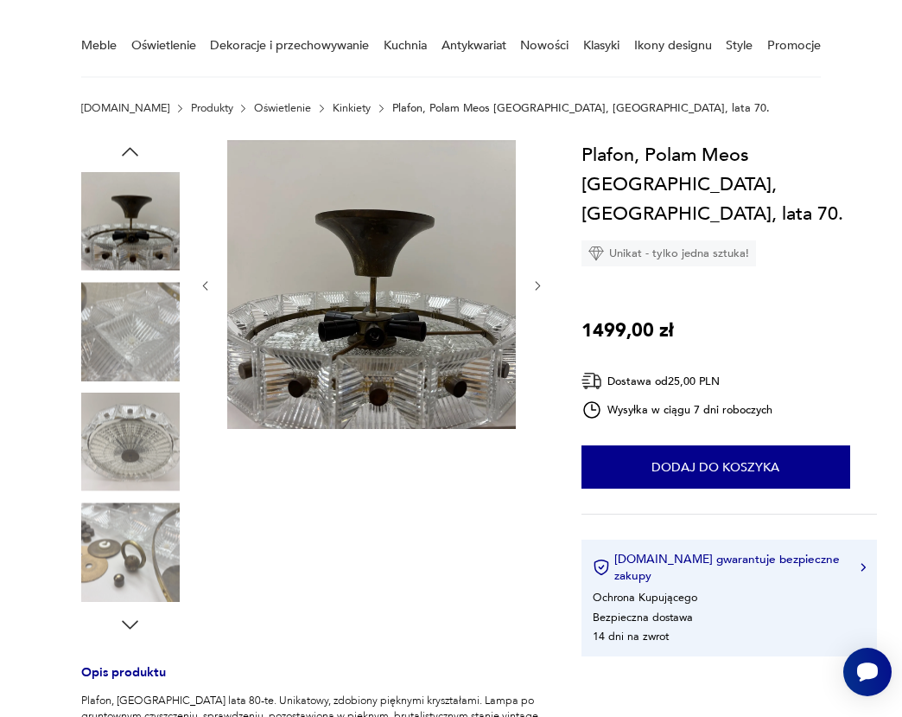
click at [126, 144] on icon "button" at bounding box center [129, 151] width 23 height 23
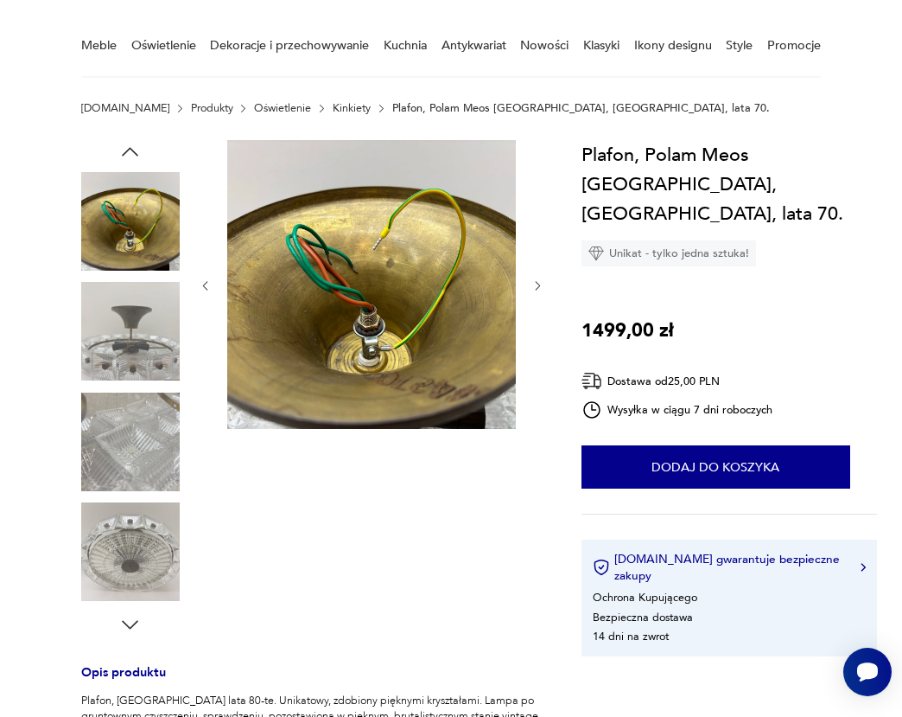
click at [145, 333] on img at bounding box center [130, 331] width 99 height 99
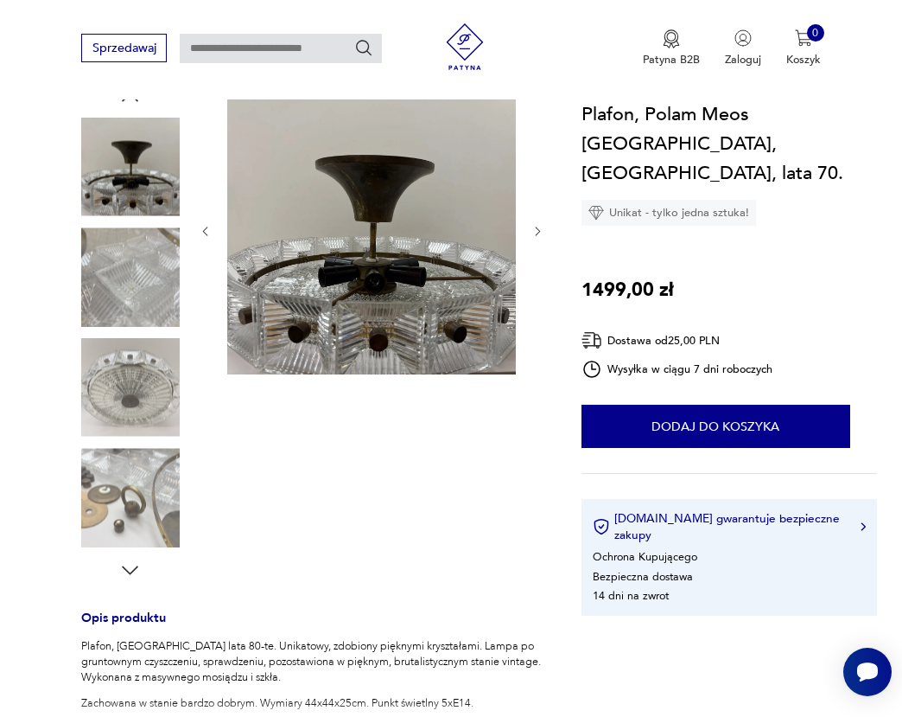
scroll to position [0, 0]
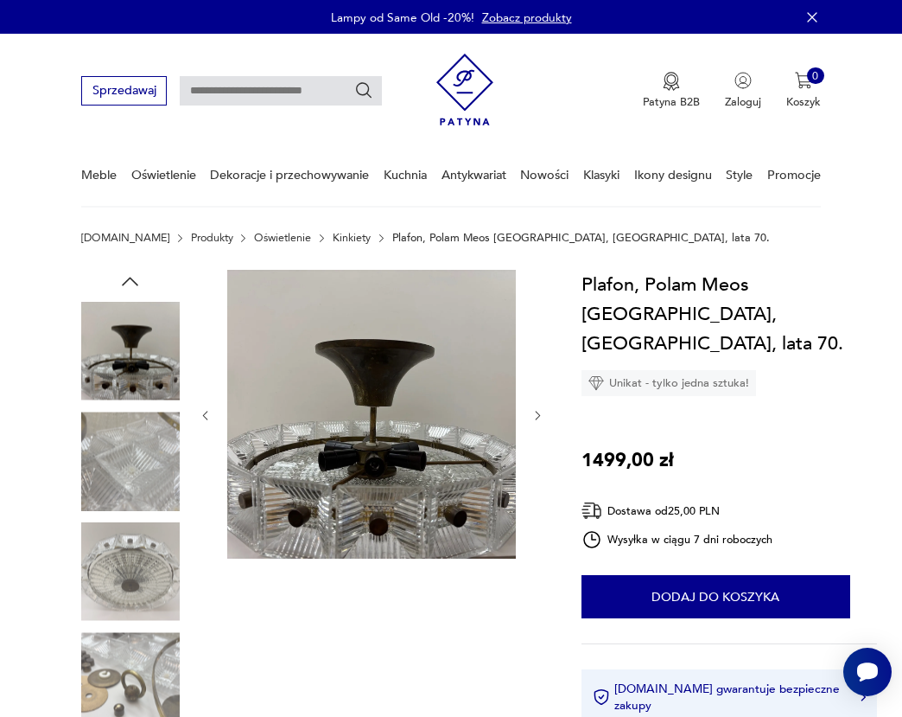
click at [535, 408] on button "button" at bounding box center [538, 416] width 13 height 16
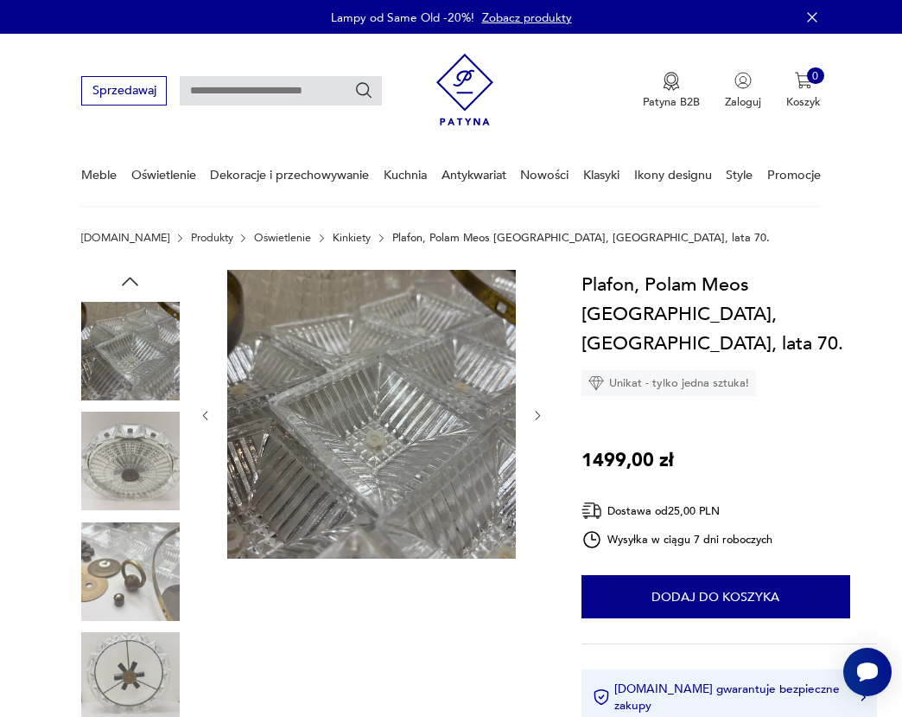
click at [539, 416] on icon "button" at bounding box center [538, 415] width 13 height 13
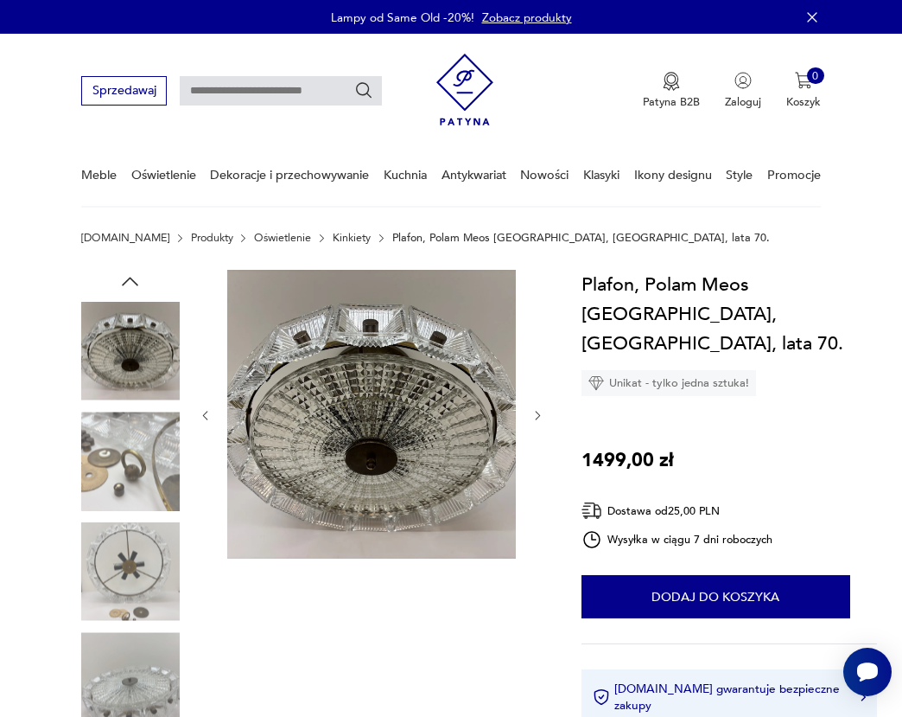
click at [539, 416] on icon "button" at bounding box center [538, 415] width 13 height 13
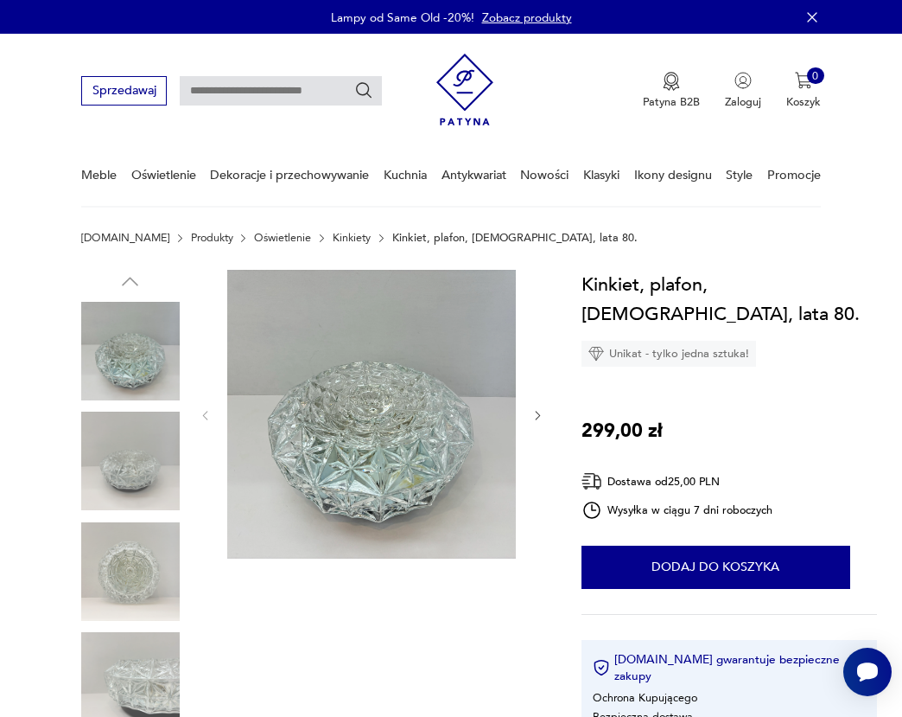
click at [542, 414] on icon "button" at bounding box center [538, 415] width 13 height 13
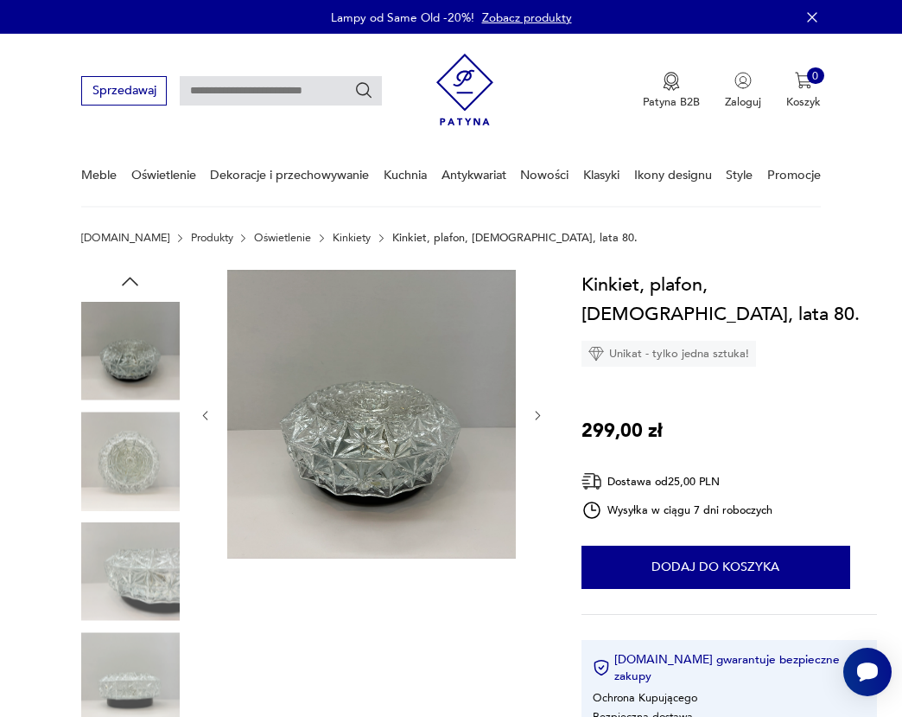
click at [539, 416] on icon "button" at bounding box center [537, 415] width 5 height 9
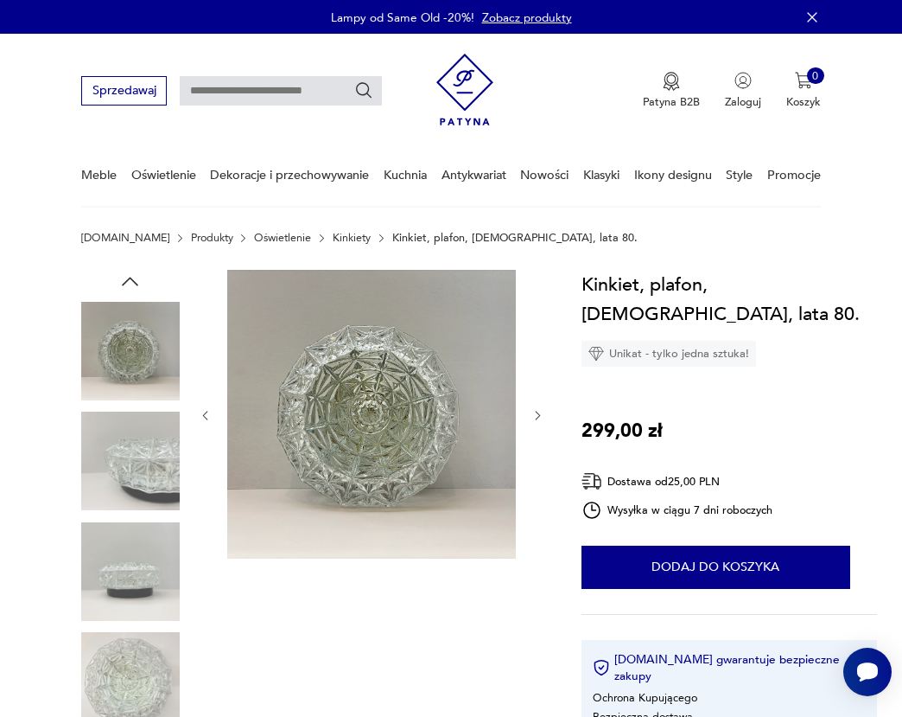
click at [539, 417] on icon "button" at bounding box center [537, 415] width 5 height 9
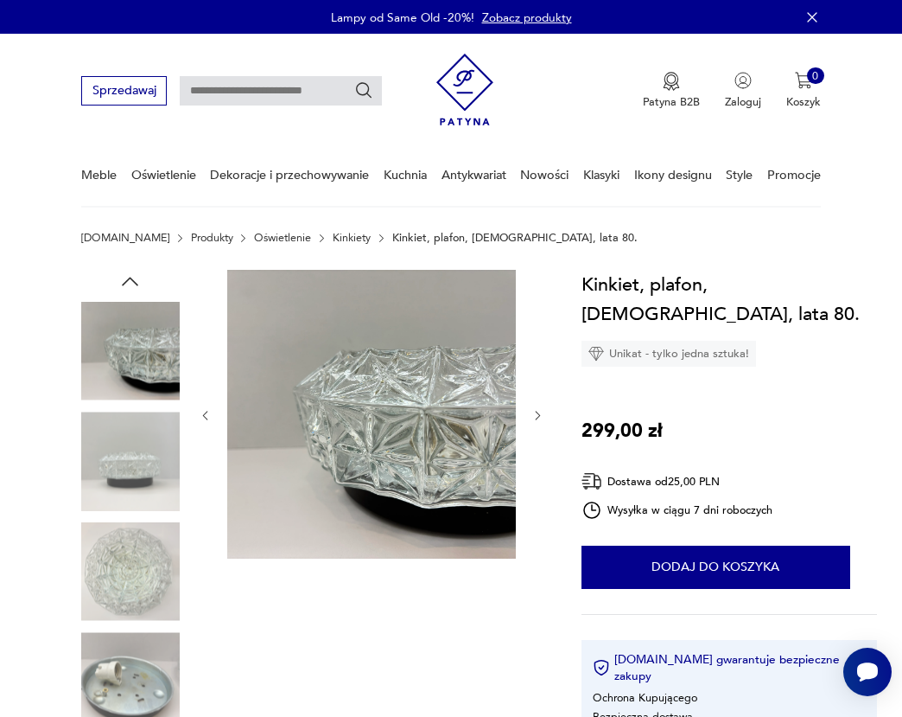
click at [538, 415] on icon "button" at bounding box center [538, 415] width 13 height 13
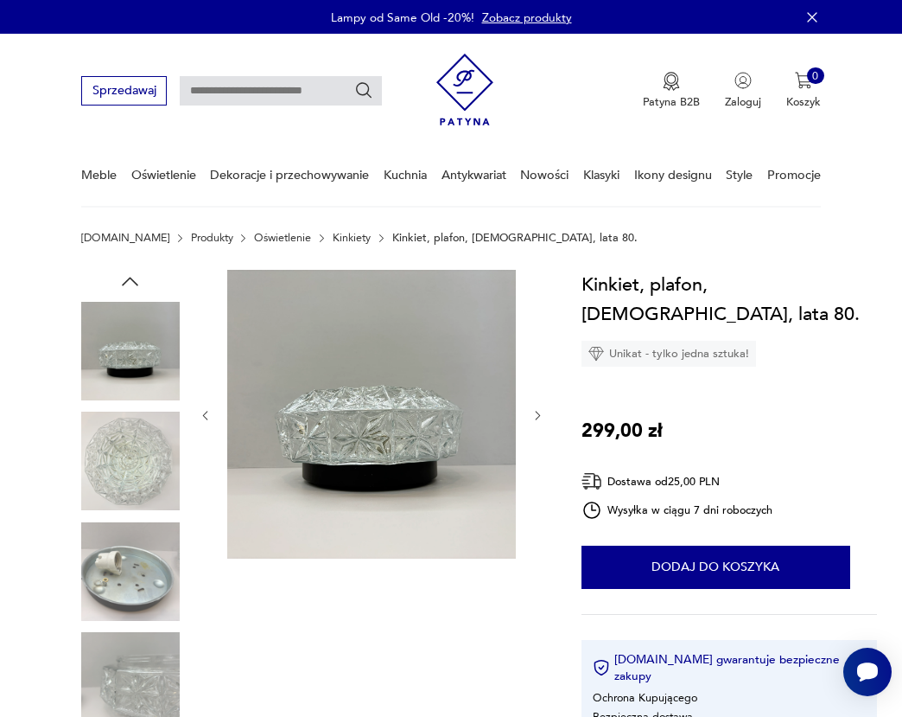
click at [538, 412] on icon "button" at bounding box center [538, 415] width 13 height 13
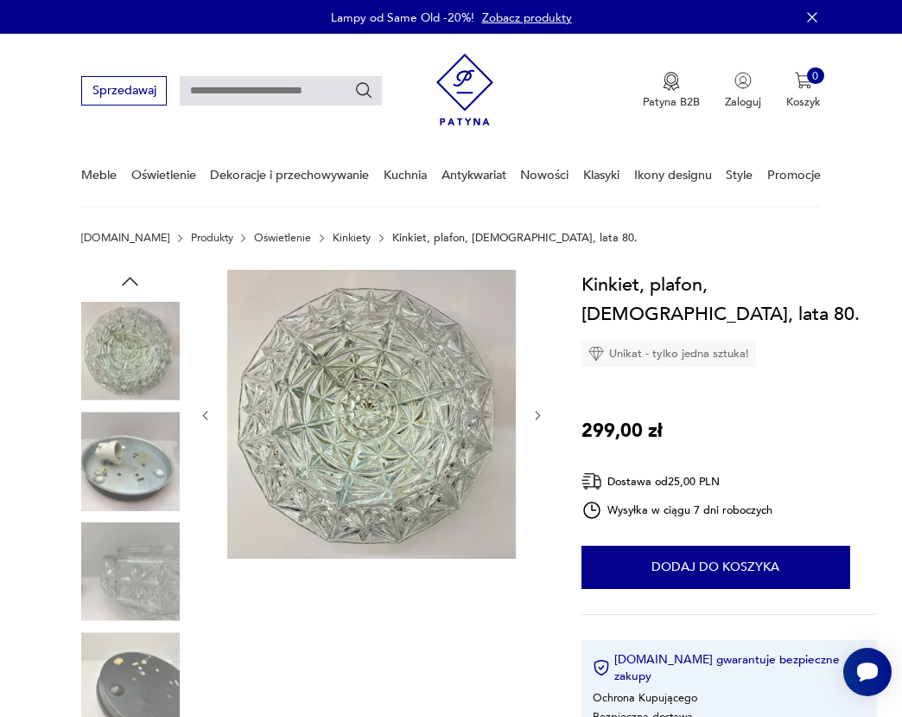
click at [531, 416] on div at bounding box center [372, 416] width 346 height 292
click at [532, 415] on icon "button" at bounding box center [538, 415] width 13 height 13
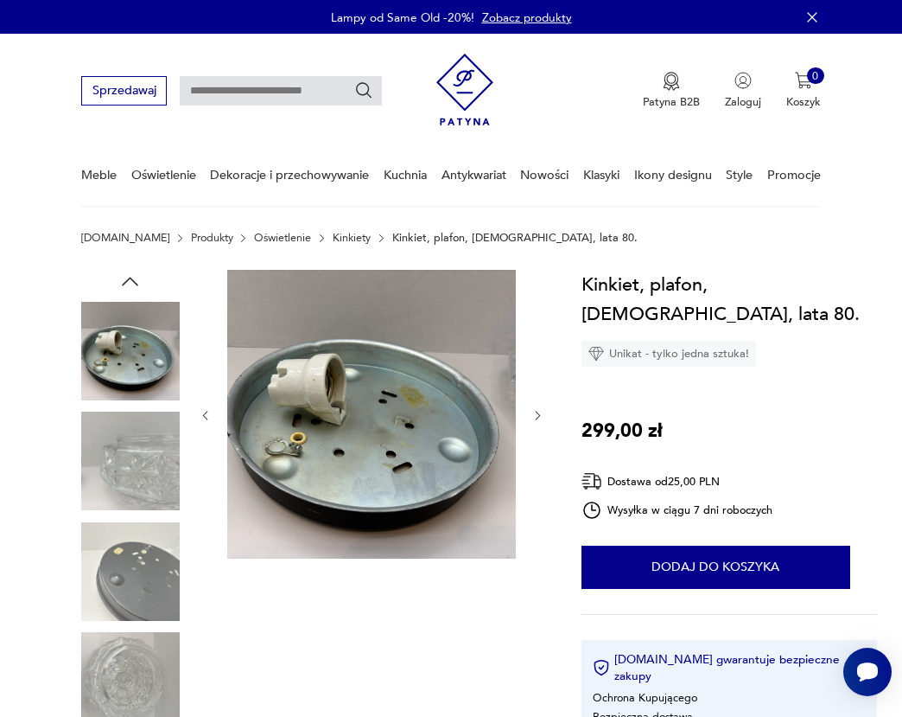
click at [532, 415] on icon "button" at bounding box center [538, 415] width 13 height 13
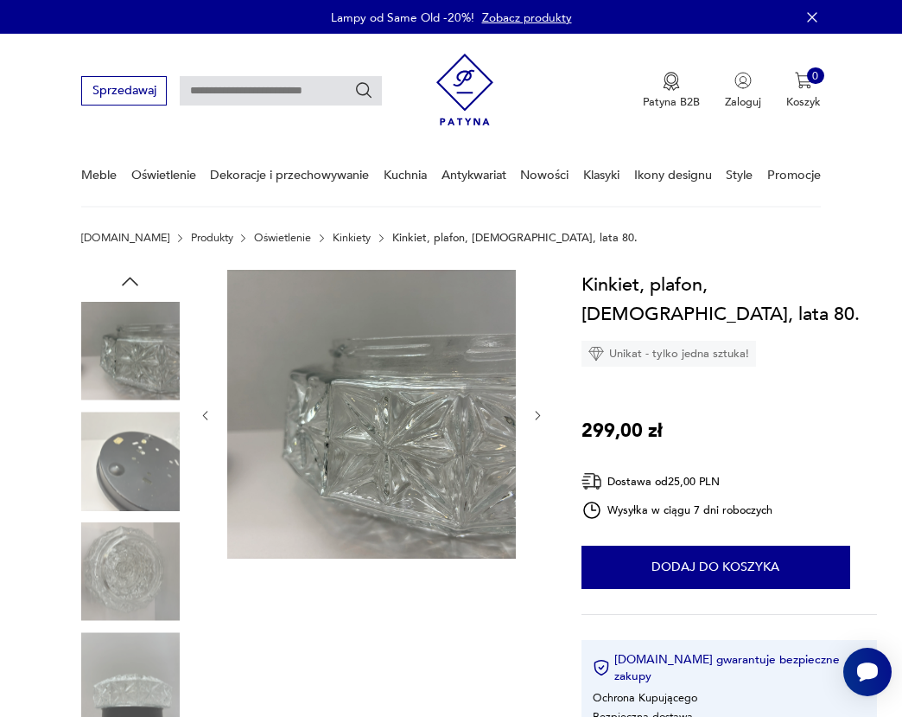
click at [532, 415] on icon "button" at bounding box center [538, 415] width 13 height 13
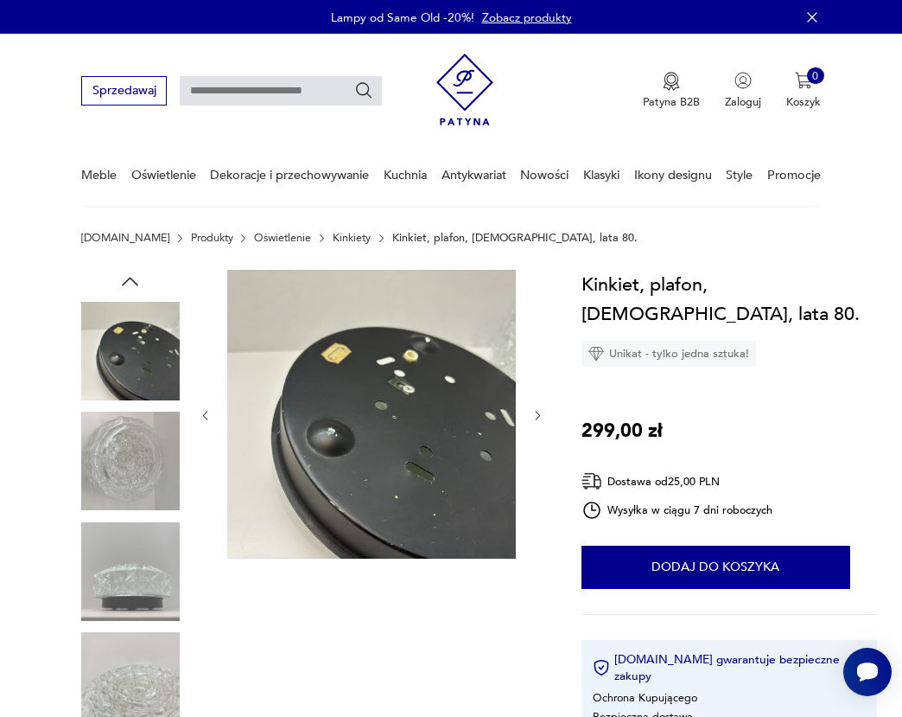
click at [532, 415] on icon "button" at bounding box center [538, 415] width 13 height 13
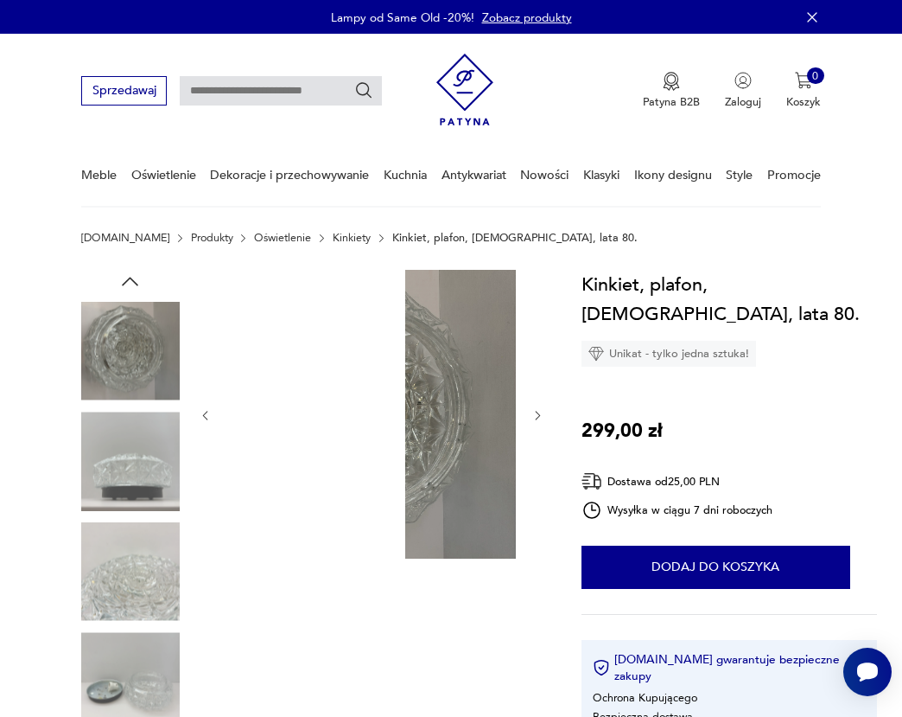
click at [532, 415] on icon "button" at bounding box center [538, 415] width 13 height 13
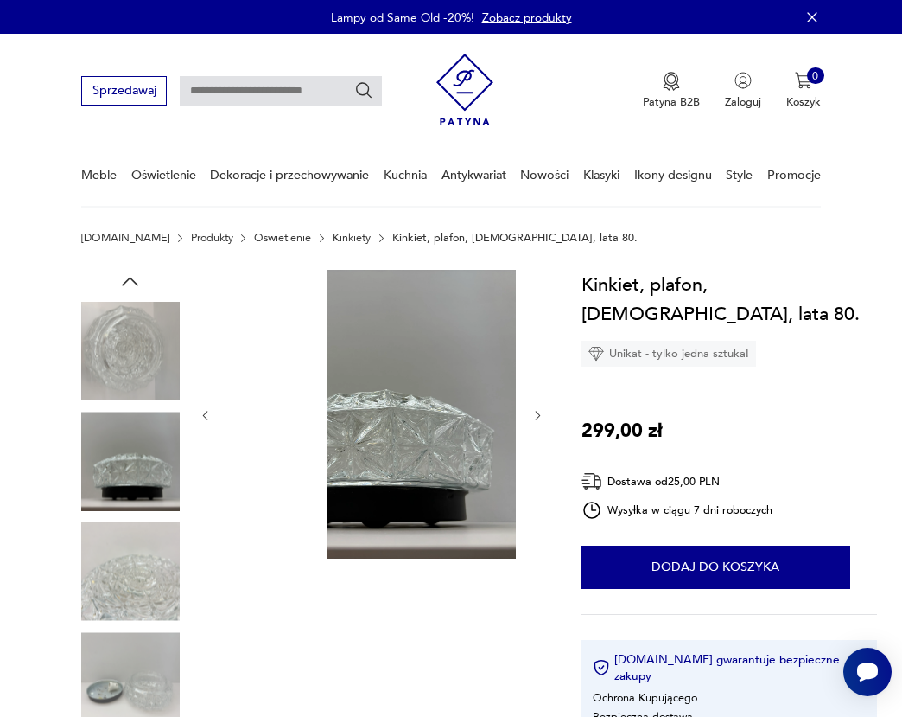
click at [532, 415] on icon "button" at bounding box center [538, 415] width 13 height 13
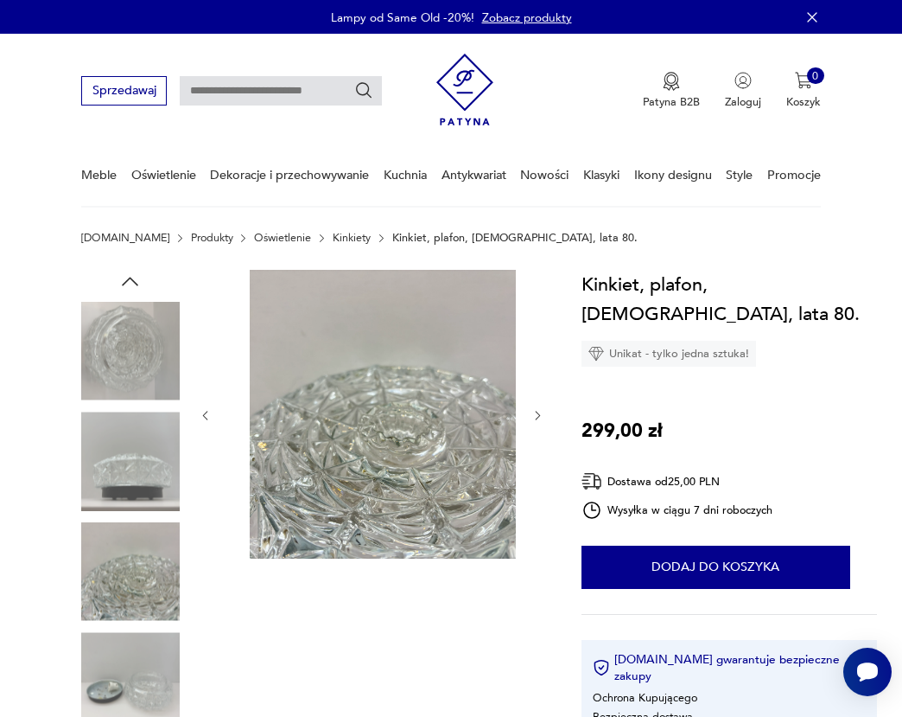
click at [532, 415] on icon "button" at bounding box center [538, 415] width 13 height 13
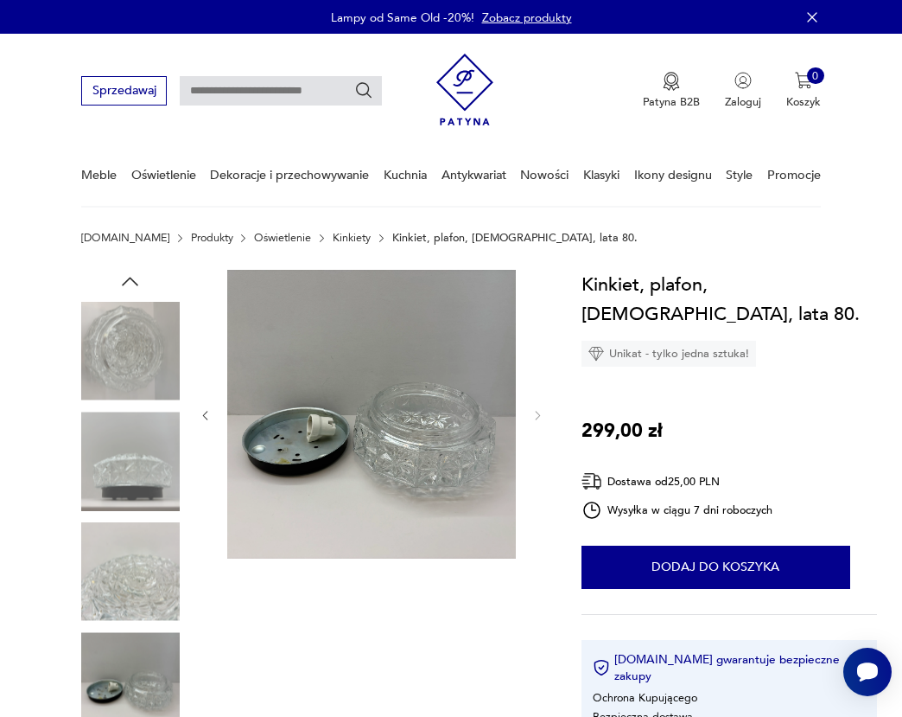
click at [99, 332] on img at bounding box center [130, 351] width 99 height 99
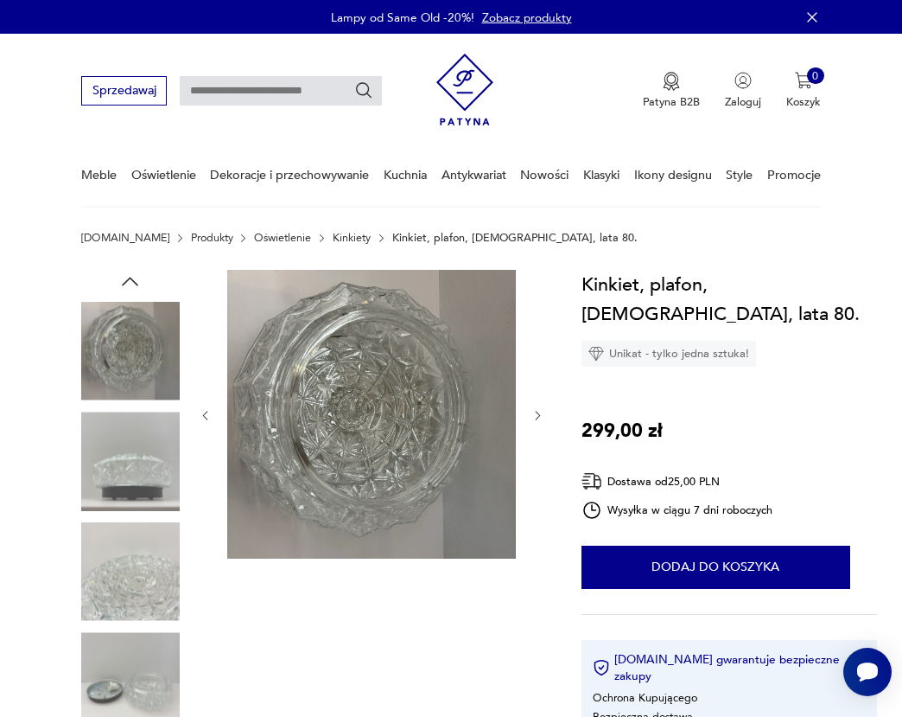
click at [113, 454] on img at bounding box center [130, 460] width 99 height 99
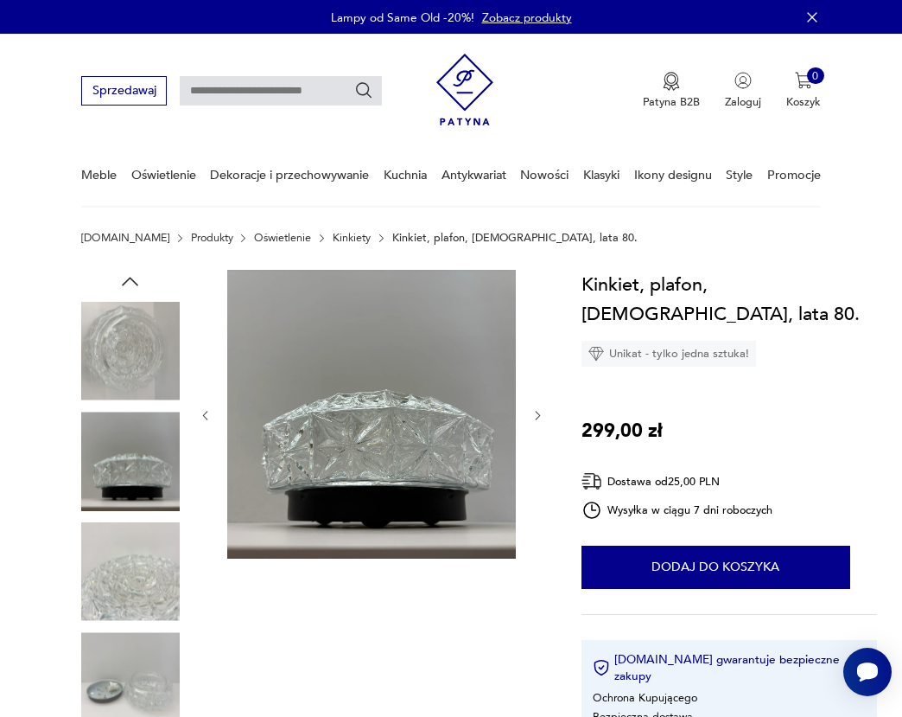
click at [122, 548] on img at bounding box center [130, 571] width 99 height 99
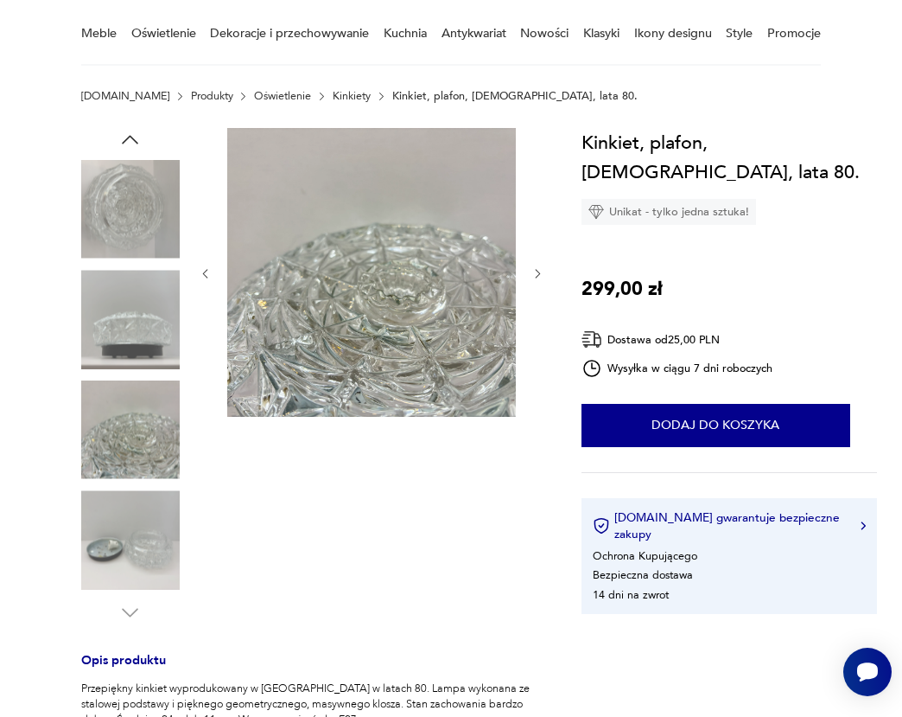
scroll to position [354, 0]
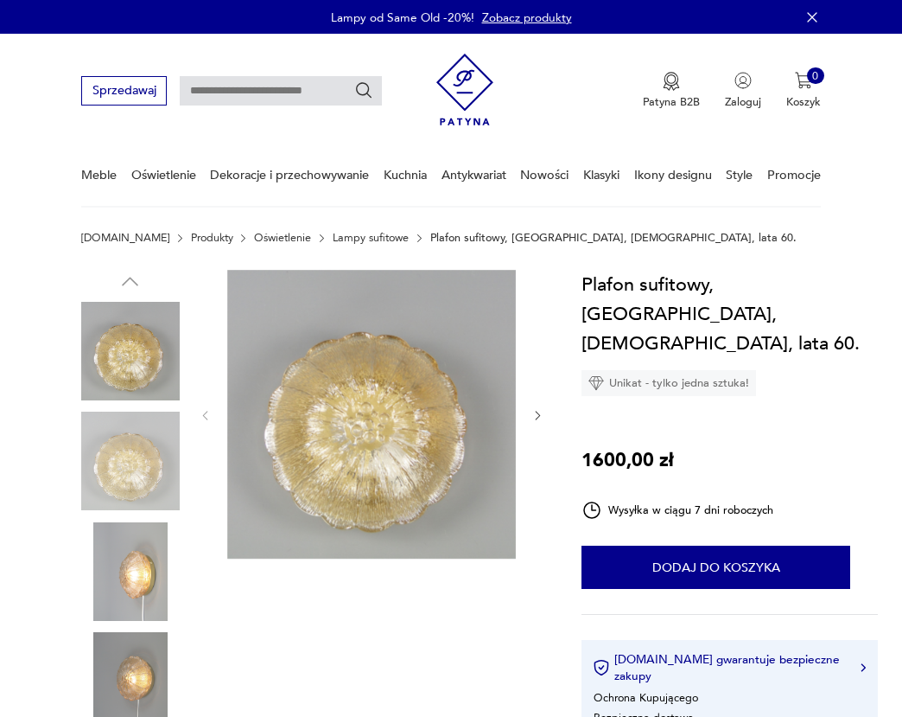
click at [148, 475] on img at bounding box center [130, 460] width 99 height 99
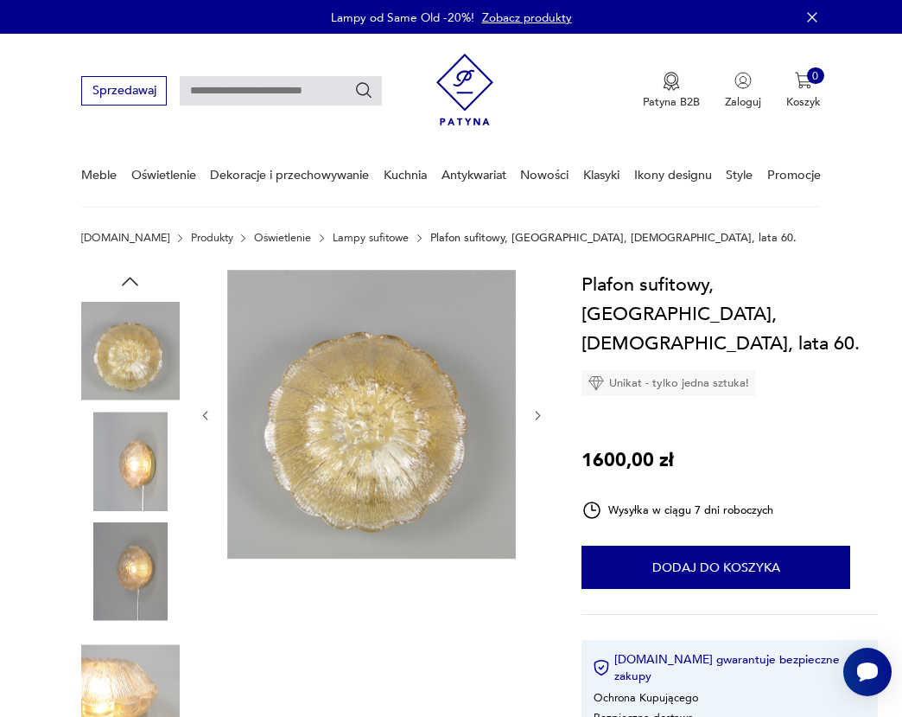
click at [108, 444] on img at bounding box center [130, 460] width 99 height 99
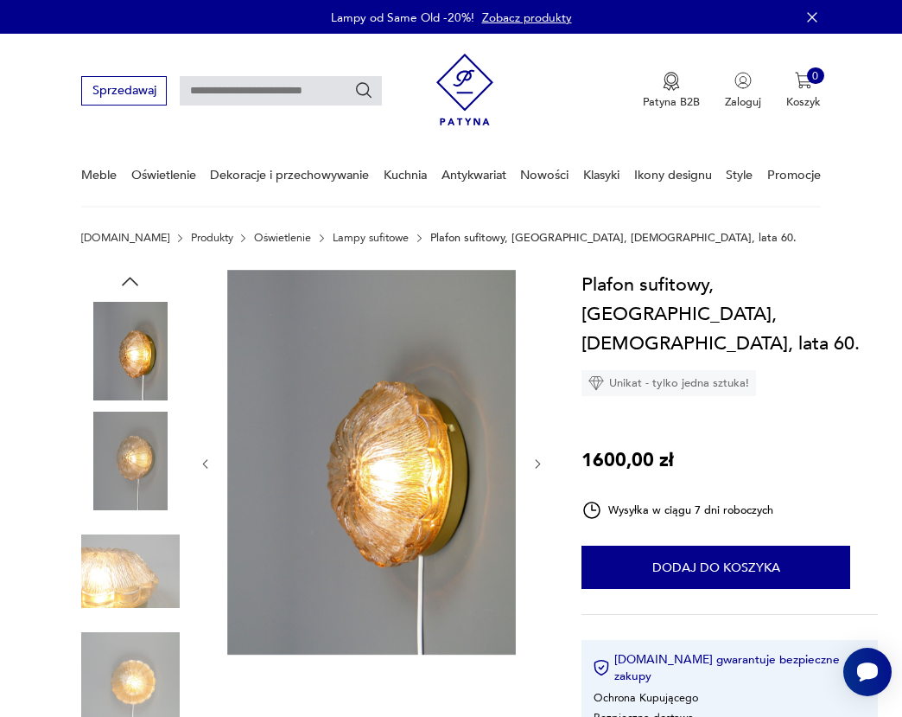
click at [120, 456] on img at bounding box center [130, 460] width 99 height 99
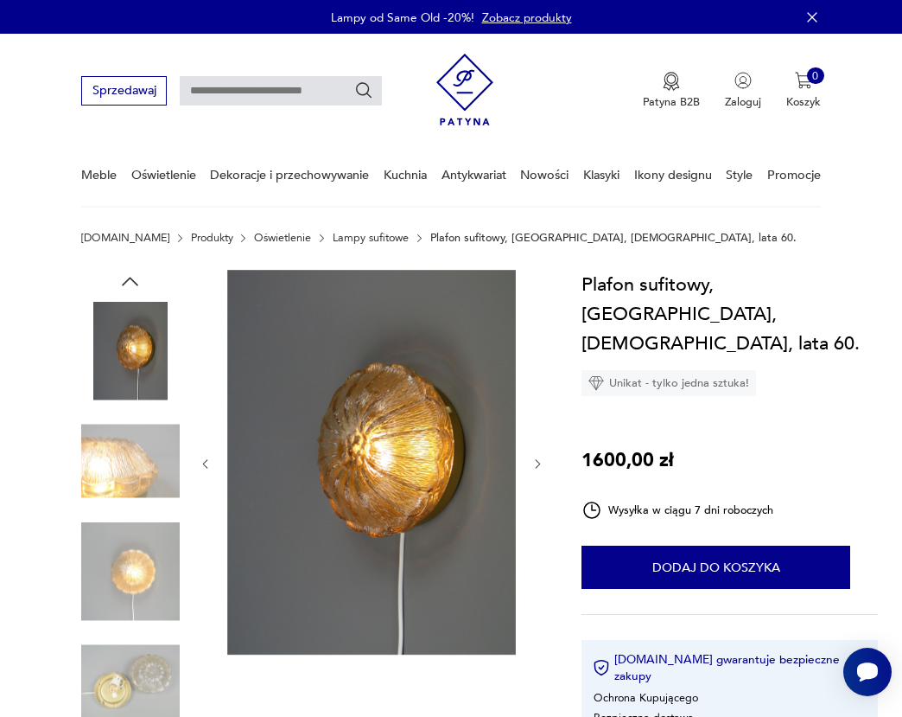
click at [124, 501] on img at bounding box center [130, 460] width 99 height 99
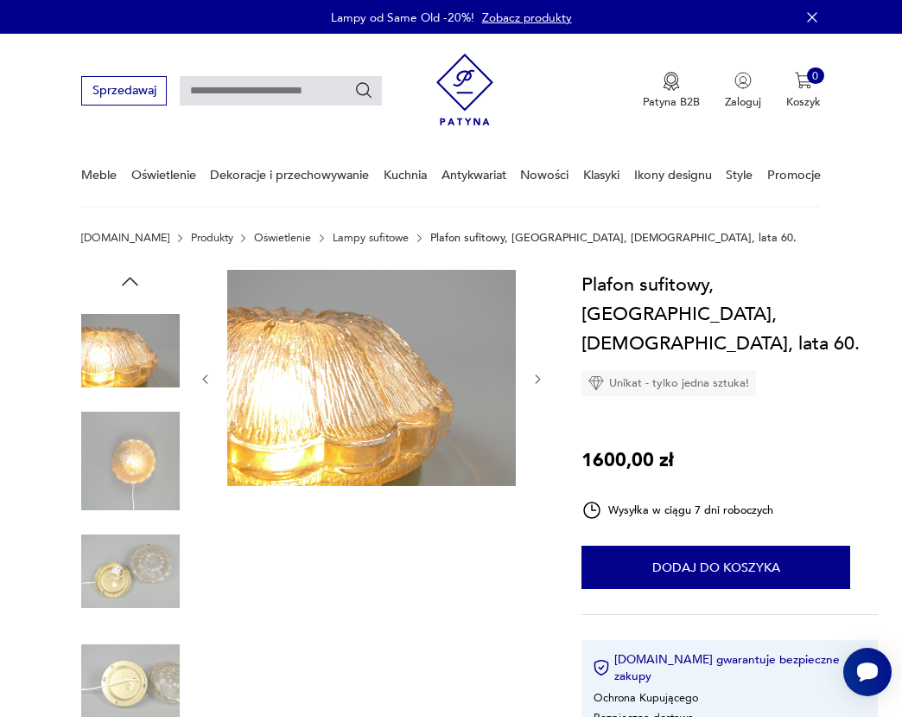
click at [125, 549] on img at bounding box center [130, 571] width 99 height 99
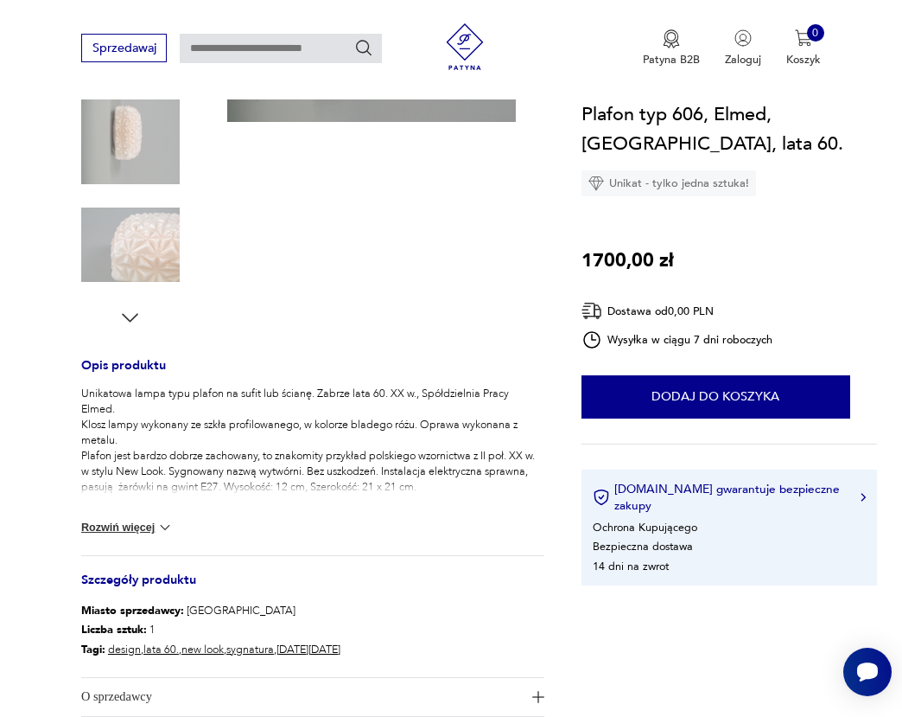
scroll to position [183, 0]
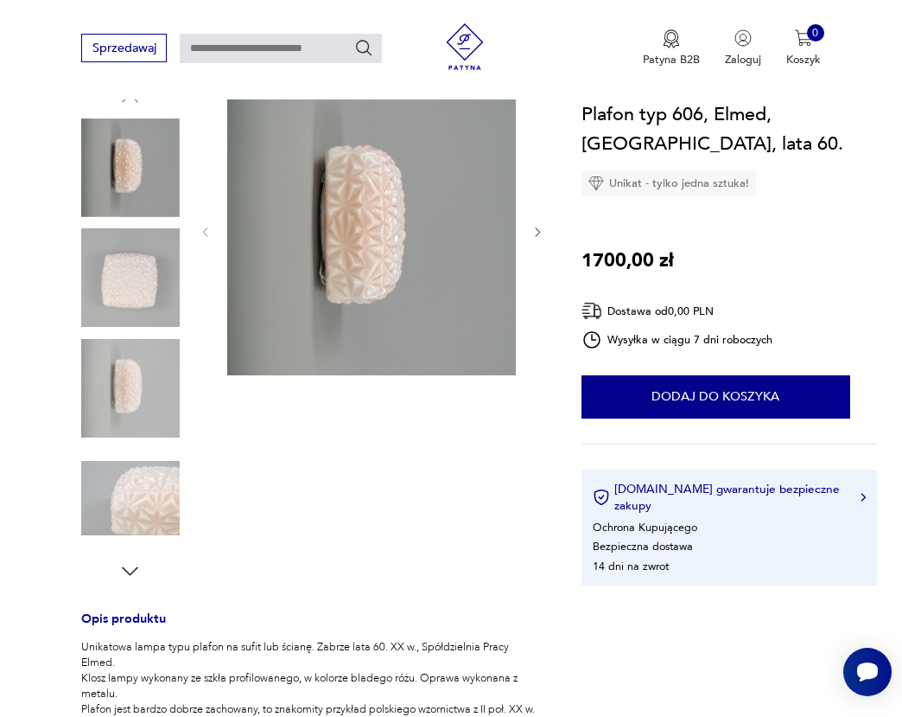
click at [103, 297] on img at bounding box center [130, 277] width 99 height 99
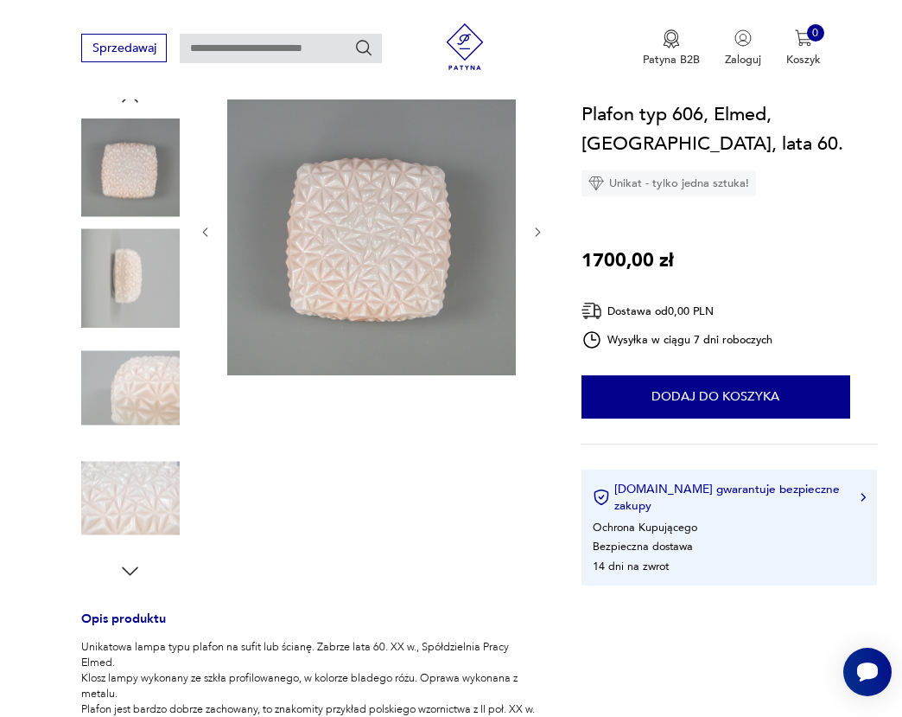
scroll to position [495, 0]
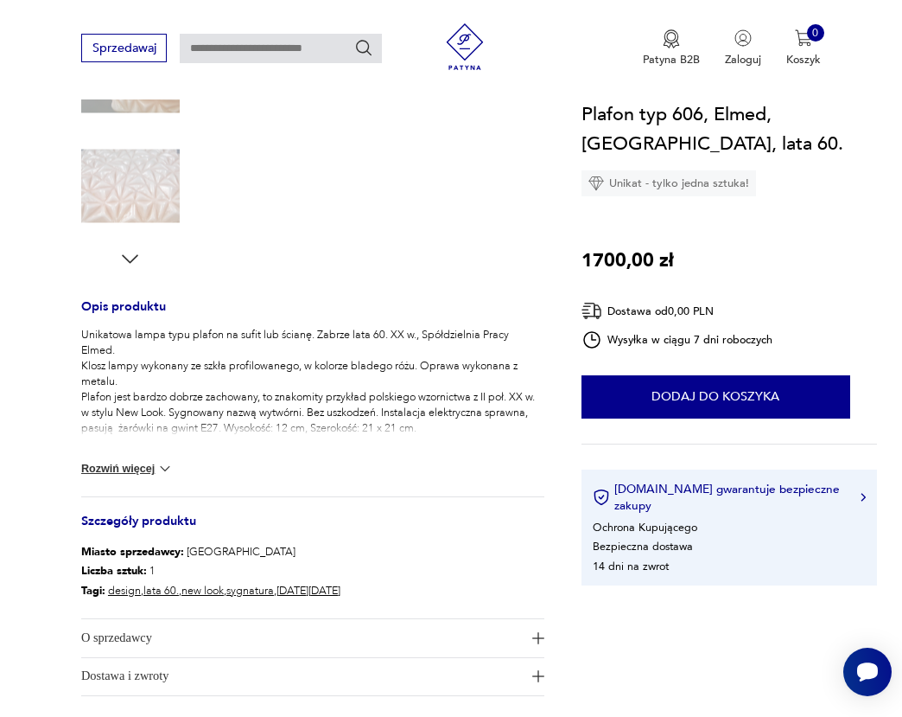
click at [133, 248] on icon "button" at bounding box center [129, 258] width 23 height 23
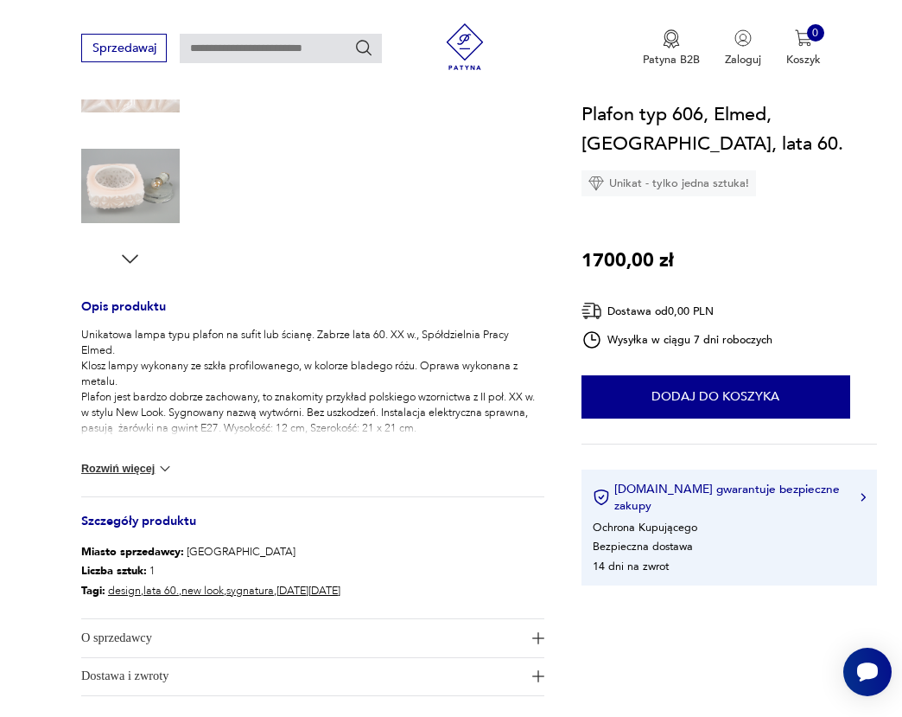
click at [133, 256] on icon "button" at bounding box center [129, 258] width 23 height 23
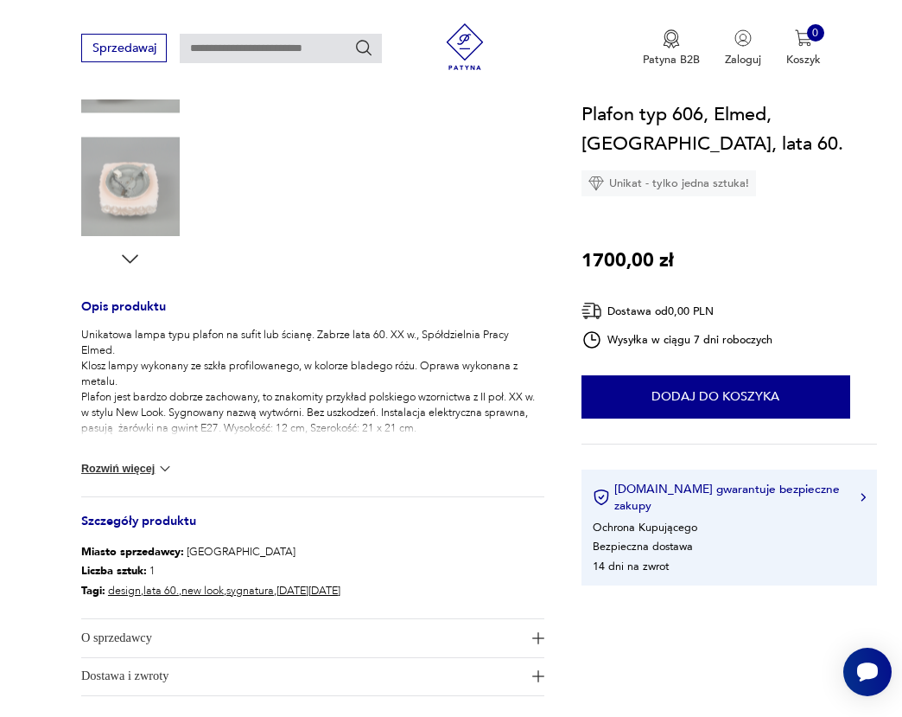
click at [133, 256] on icon "button" at bounding box center [129, 258] width 23 height 23
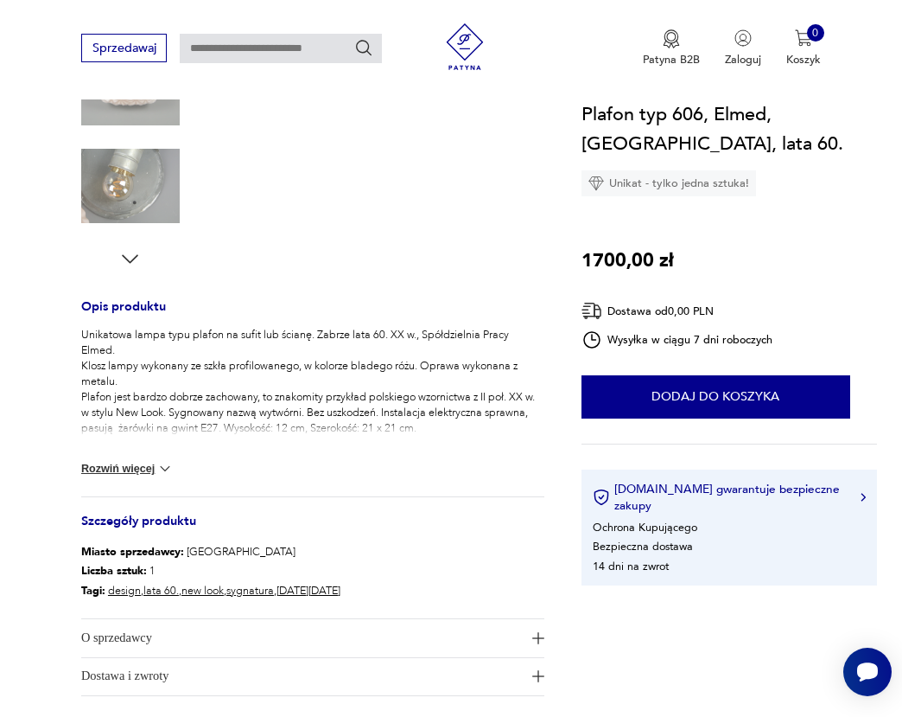
click at [133, 256] on icon "button" at bounding box center [129, 258] width 23 height 23
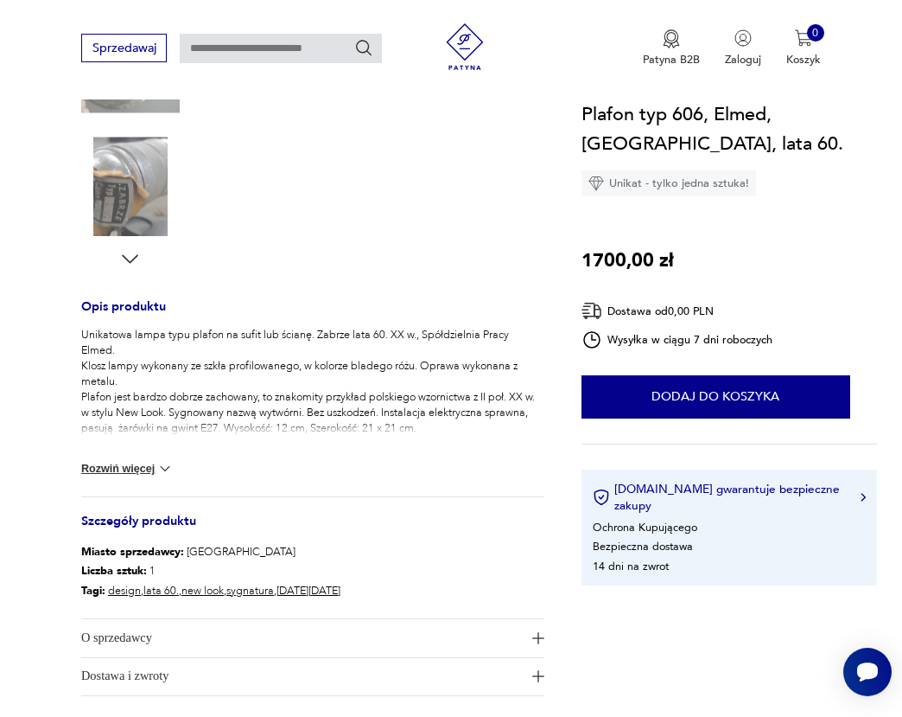
click at [133, 256] on icon "button" at bounding box center [129, 258] width 23 height 23
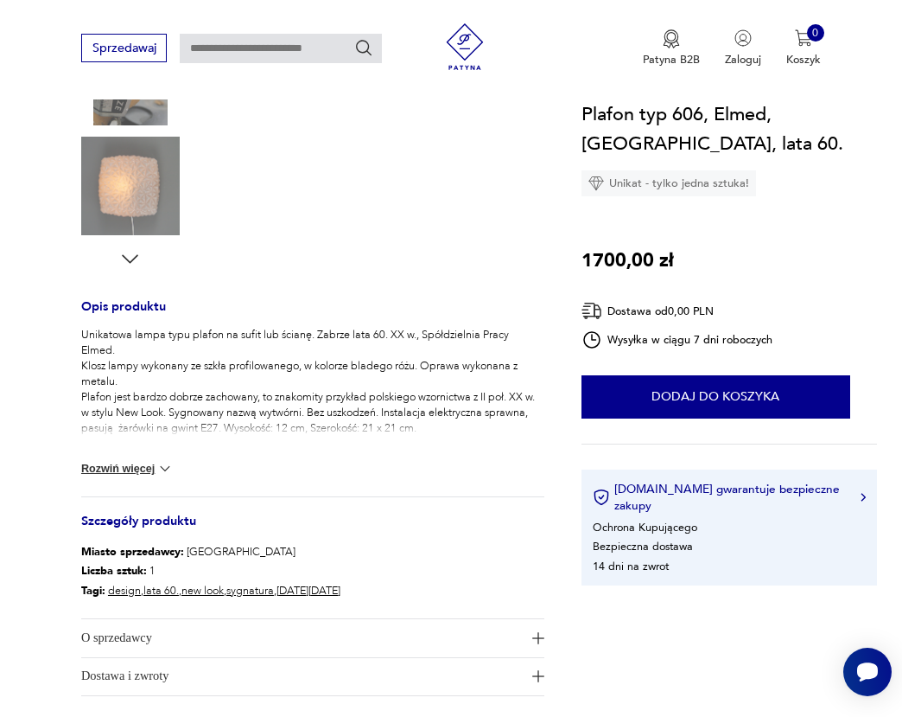
click at [133, 256] on icon "button" at bounding box center [129, 258] width 23 height 23
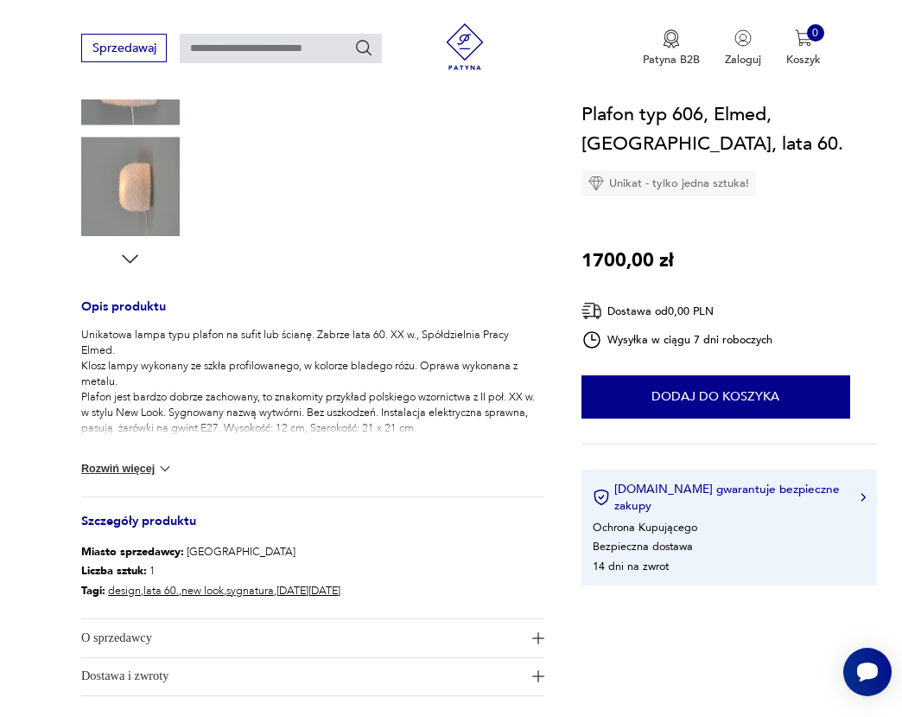
click at [138, 195] on img at bounding box center [130, 186] width 99 height 99
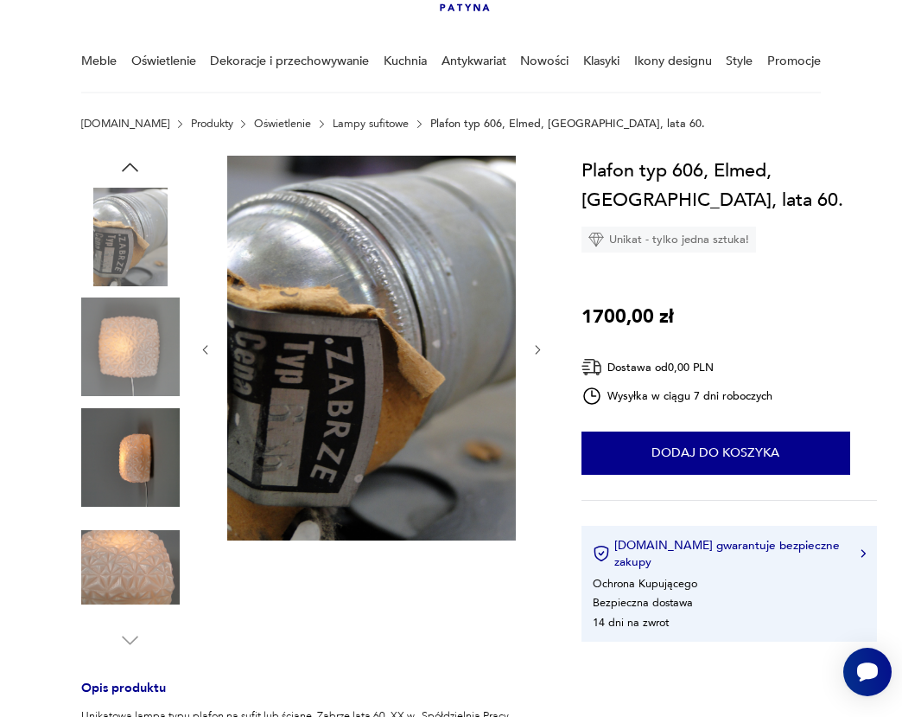
scroll to position [77, 0]
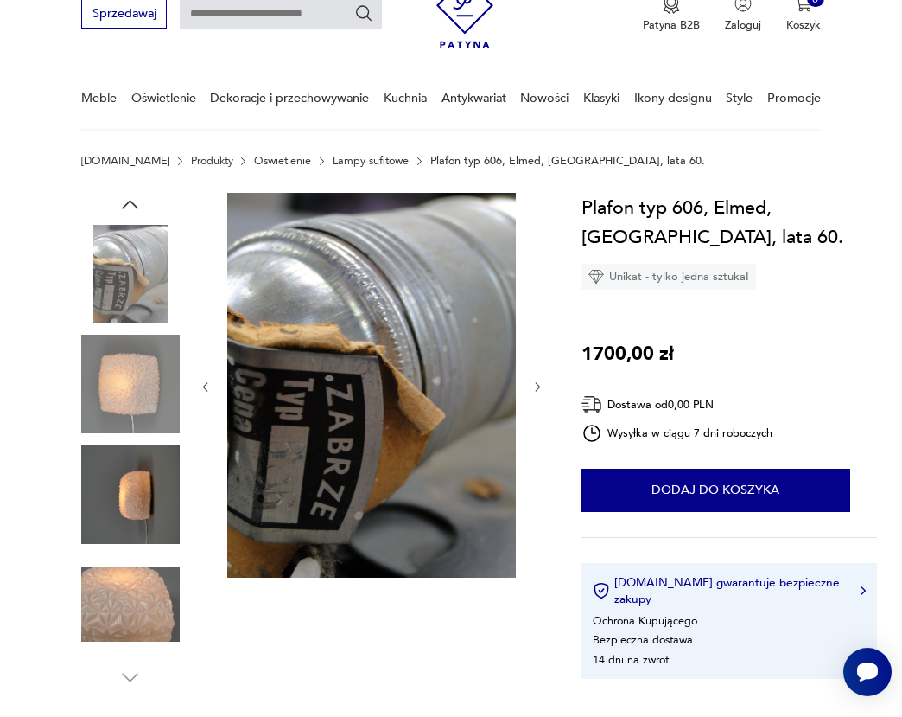
click at [131, 397] on img at bounding box center [130, 384] width 99 height 99
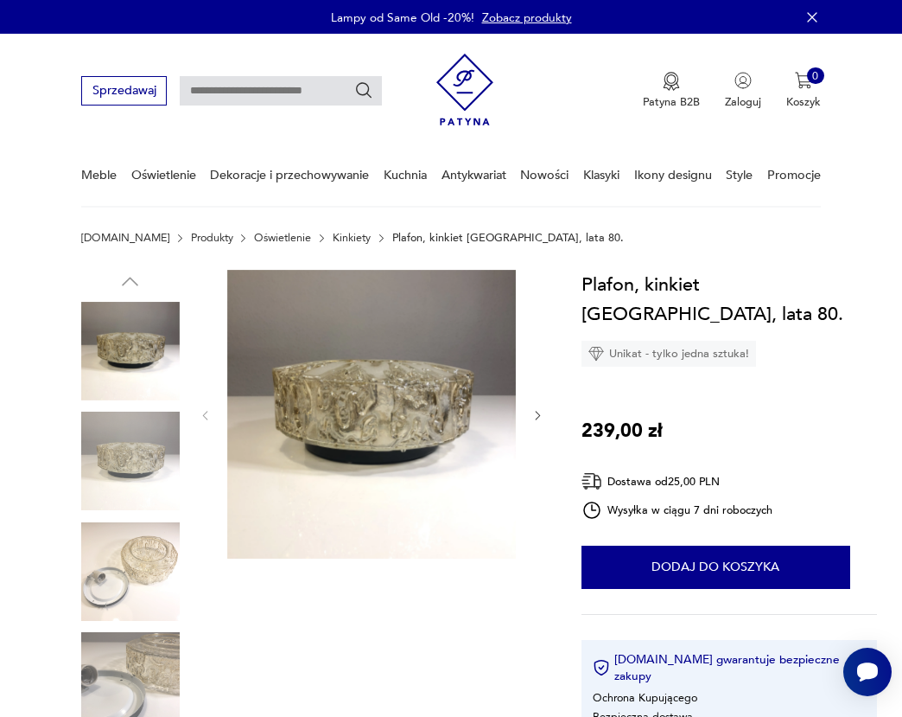
click at [533, 414] on icon "button" at bounding box center [538, 415] width 13 height 13
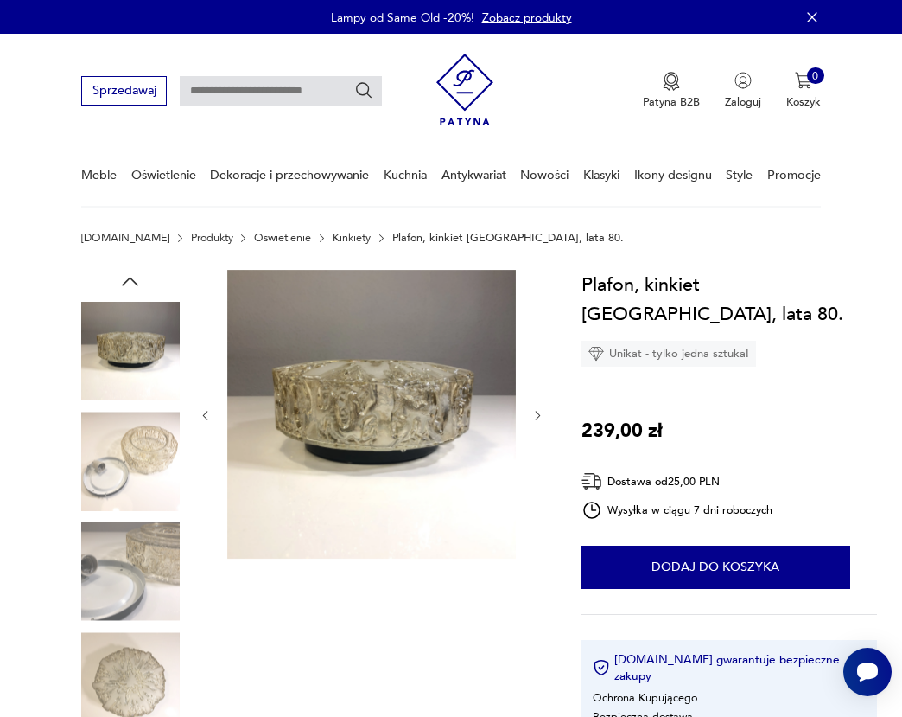
click at [352, 400] on img at bounding box center [371, 414] width 289 height 289
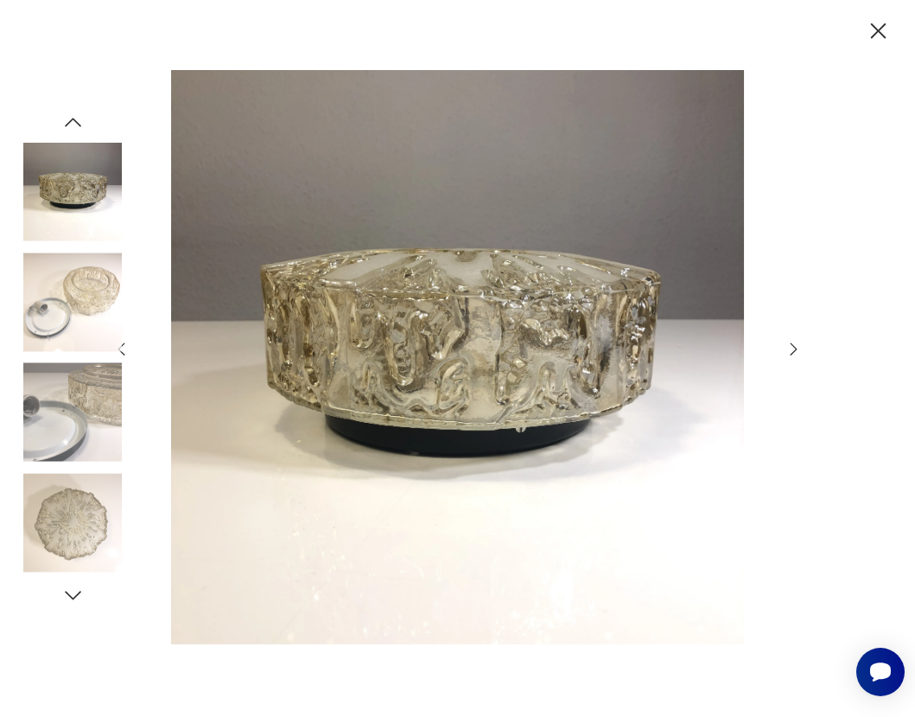
click at [796, 344] on icon "button" at bounding box center [794, 349] width 19 height 19
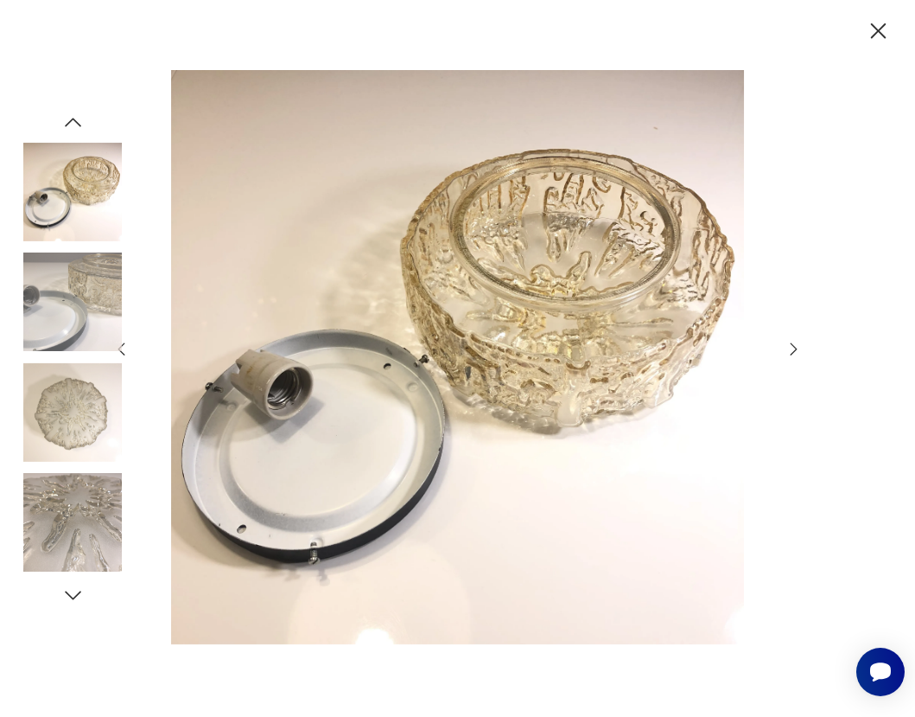
click at [784, 345] on div at bounding box center [458, 358] width 692 height 576
click at [794, 348] on icon "button" at bounding box center [794, 349] width 19 height 19
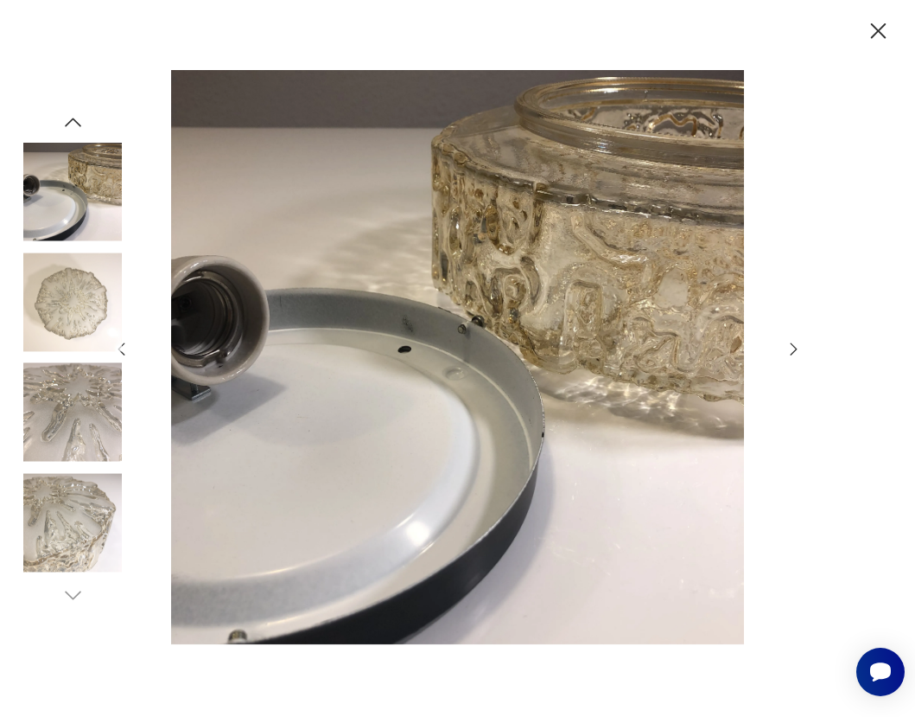
click at [794, 348] on icon "button" at bounding box center [794, 349] width 19 height 19
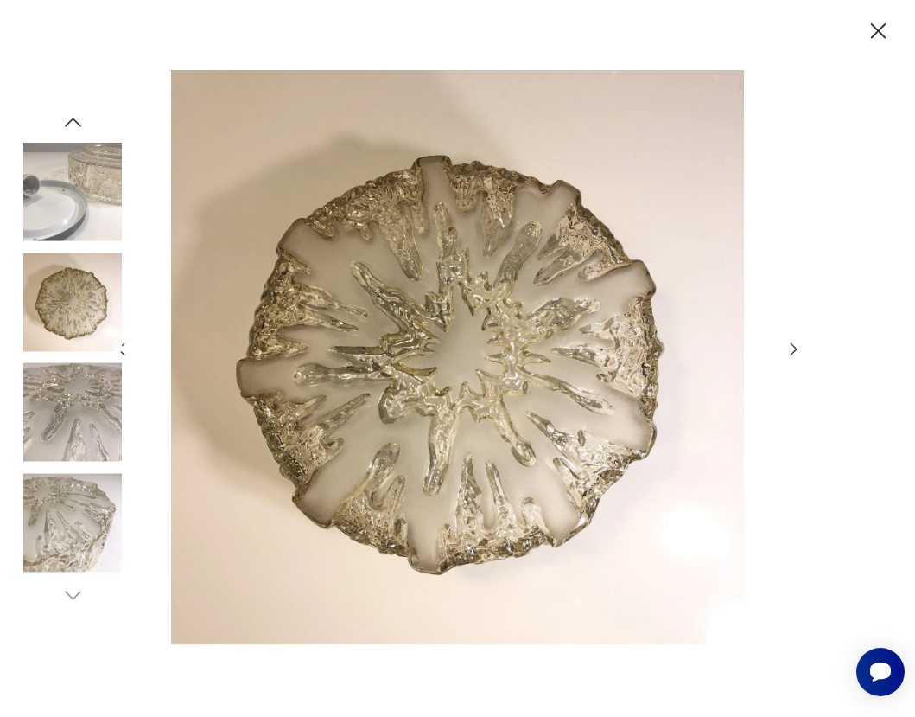
click at [794, 348] on icon "button" at bounding box center [794, 349] width 19 height 19
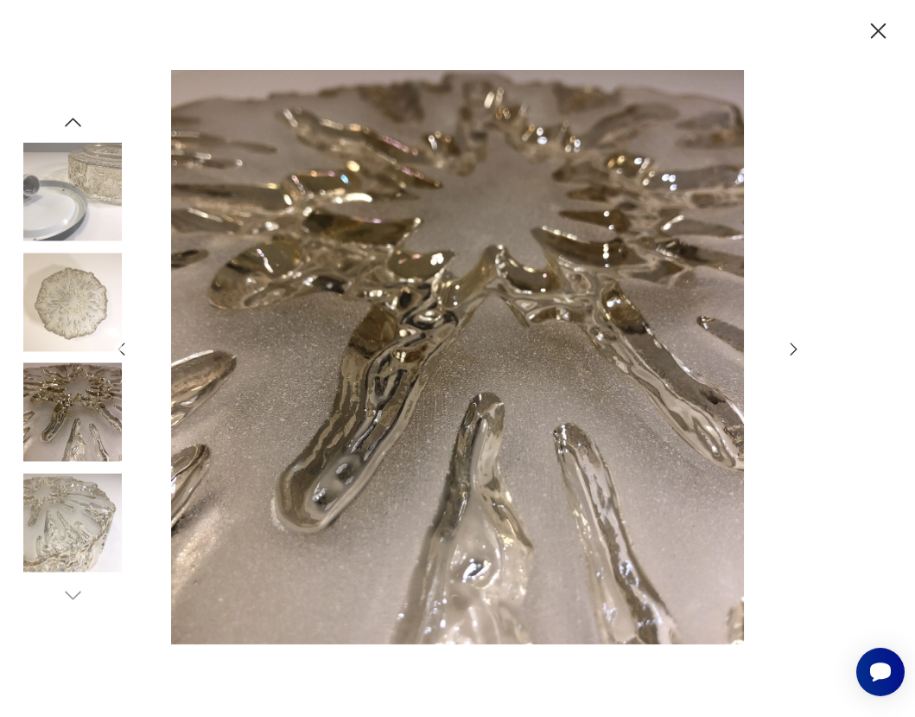
click at [794, 348] on icon "button" at bounding box center [794, 349] width 19 height 19
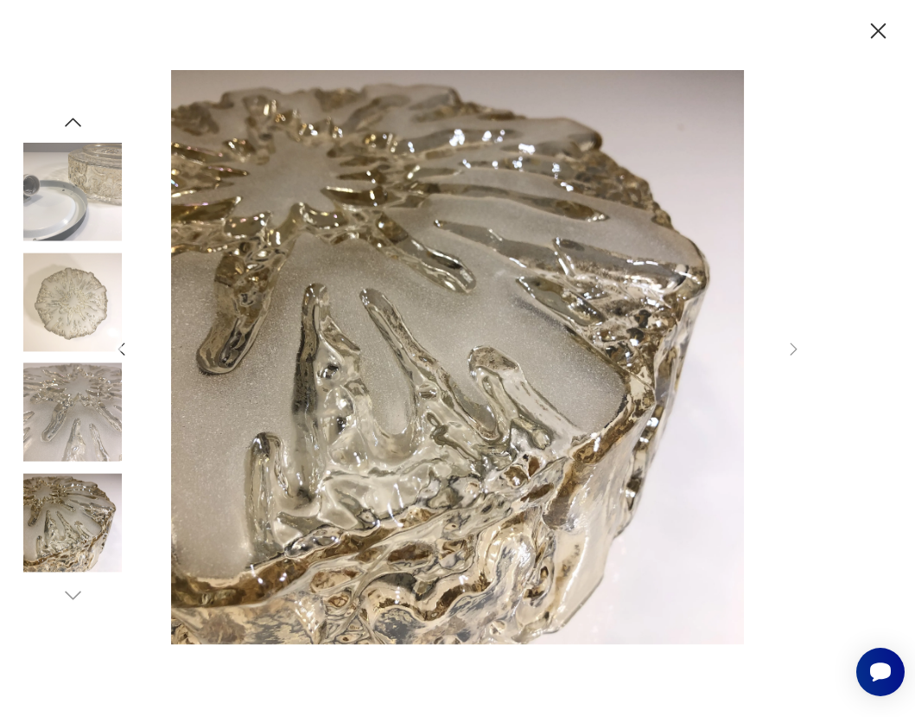
click at [75, 520] on img at bounding box center [72, 522] width 99 height 99
click at [82, 405] on img at bounding box center [72, 412] width 99 height 99
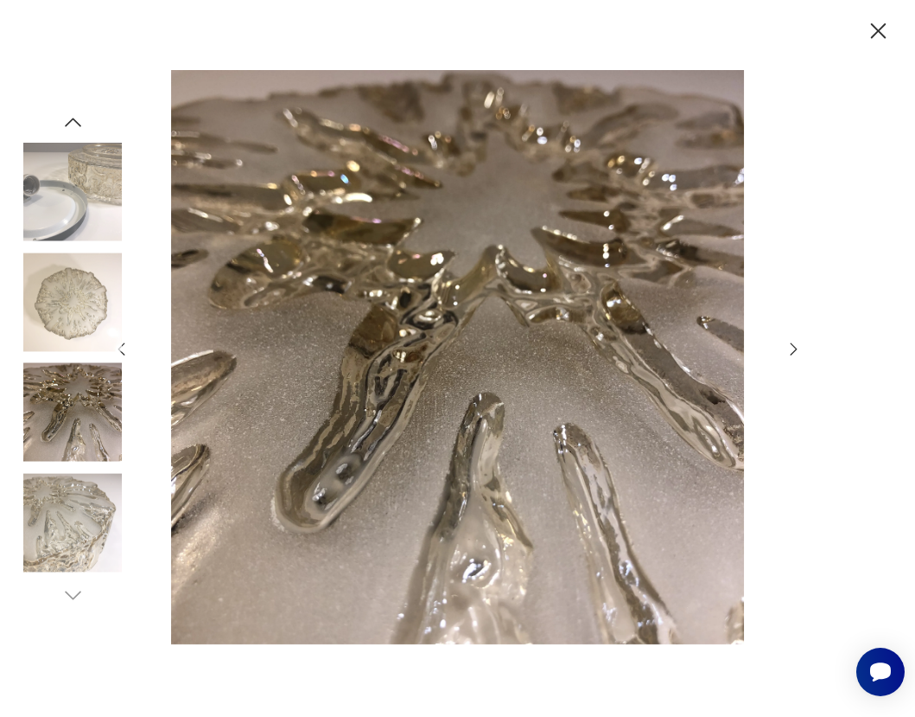
click at [60, 310] on img at bounding box center [72, 301] width 99 height 99
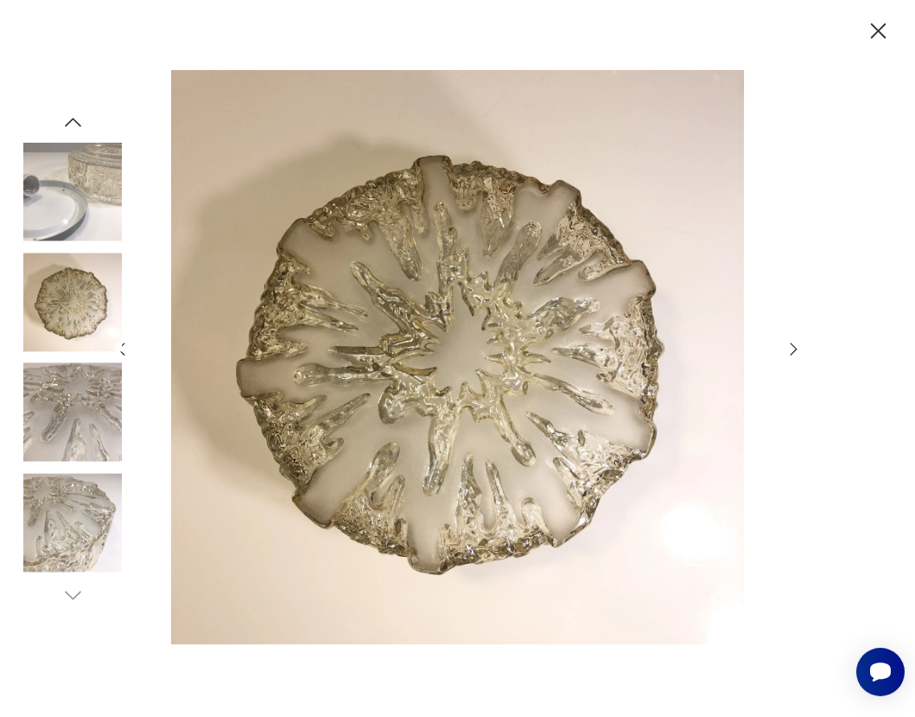
click at [866, 37] on icon "button" at bounding box center [879, 31] width 28 height 28
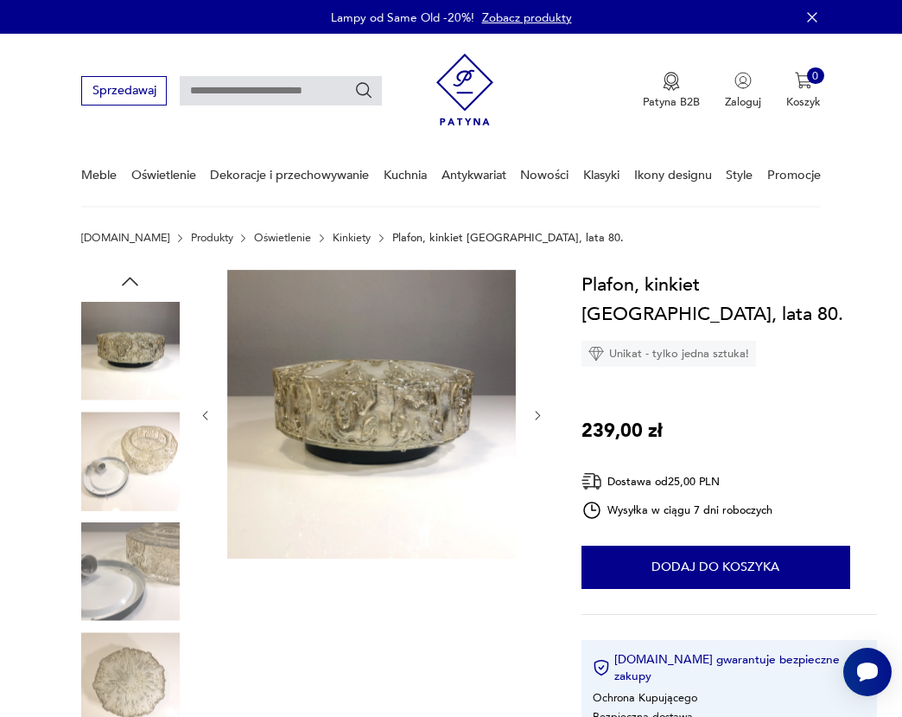
click at [530, 414] on div at bounding box center [372, 416] width 346 height 292
click at [532, 415] on icon "button" at bounding box center [538, 415] width 13 height 13
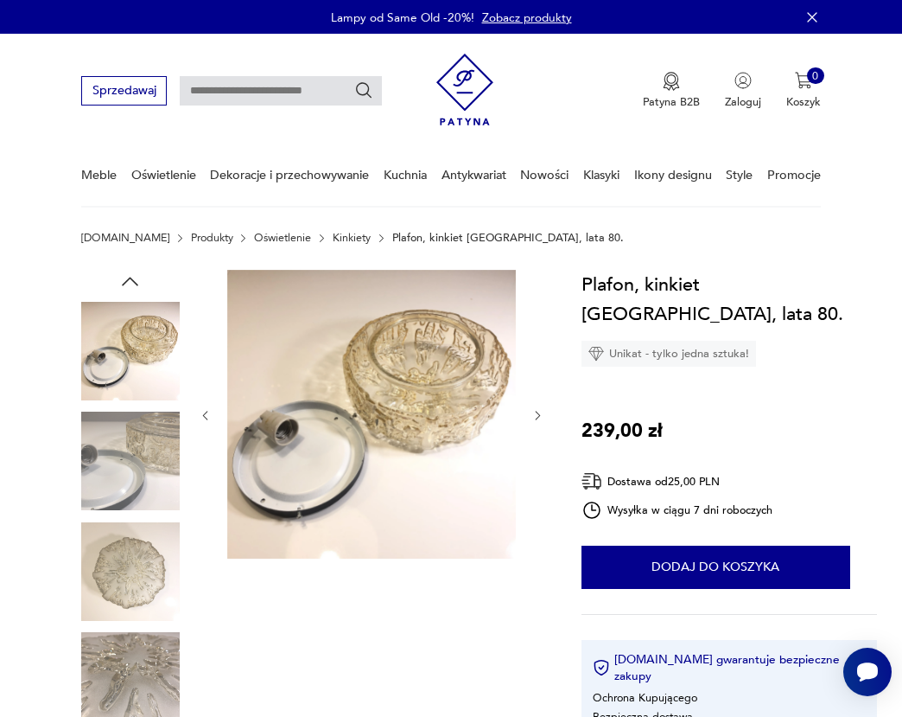
click at [532, 415] on icon "button" at bounding box center [538, 415] width 13 height 13
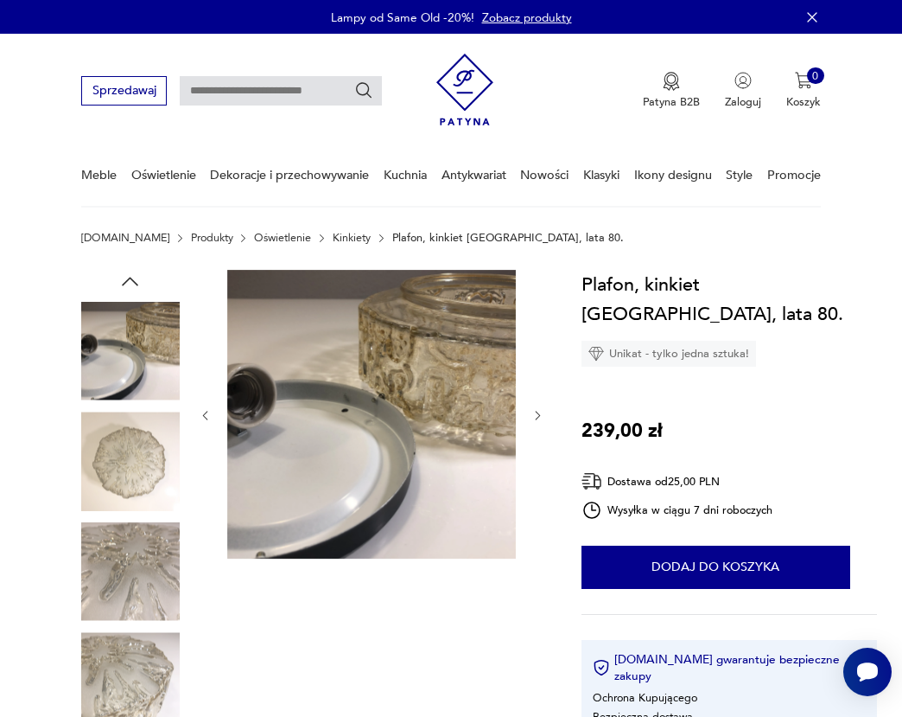
click at [532, 415] on icon "button" at bounding box center [538, 415] width 13 height 13
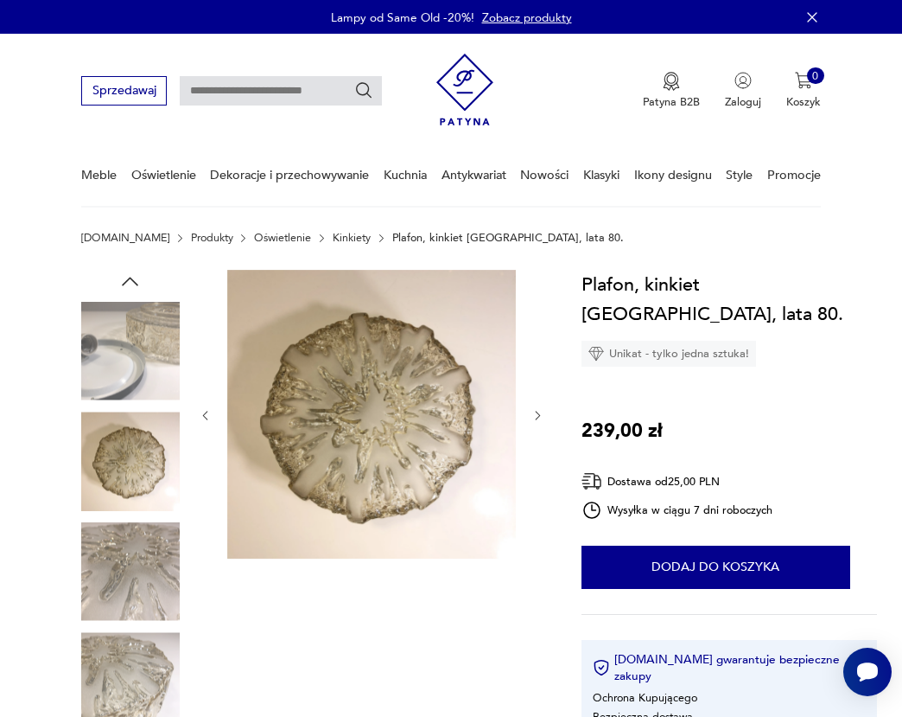
click at [532, 415] on icon "button" at bounding box center [538, 415] width 13 height 13
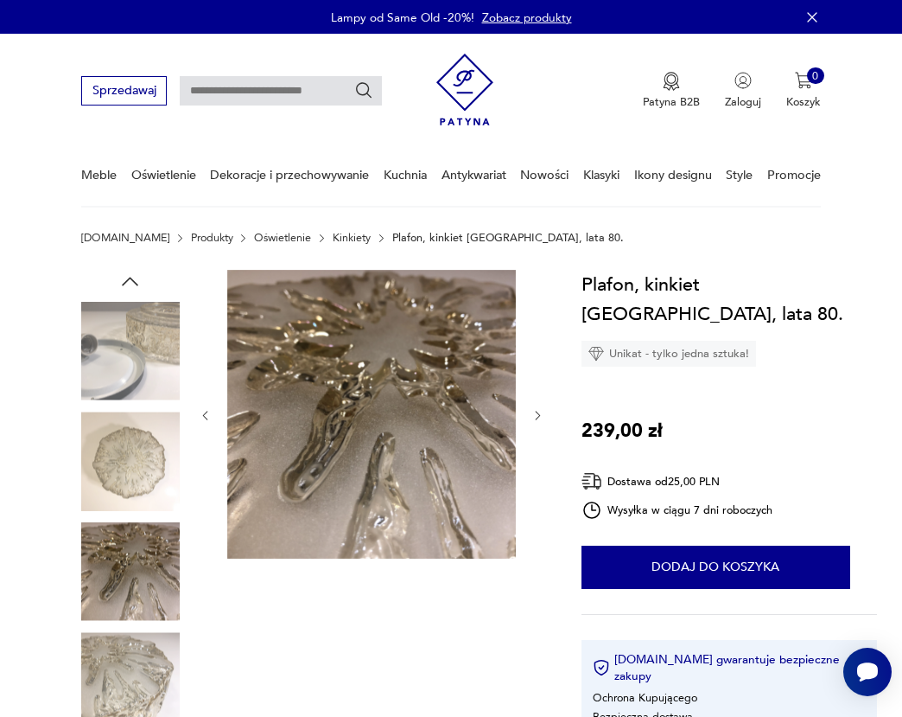
click at [532, 415] on icon "button" at bounding box center [538, 415] width 13 height 13
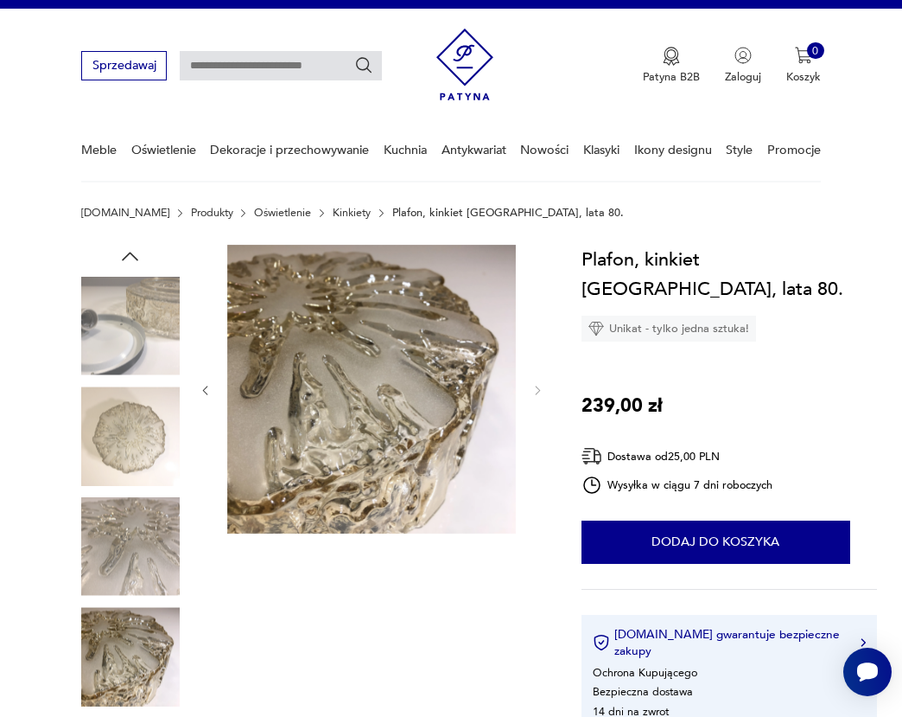
scroll to position [20, 0]
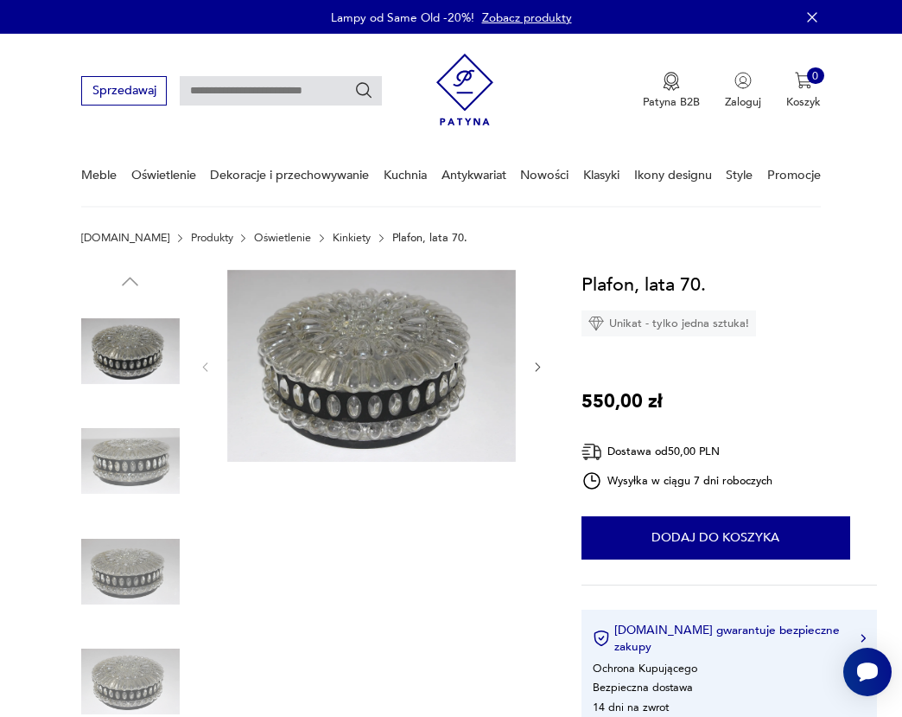
click at [532, 367] on icon "button" at bounding box center [538, 366] width 13 height 13
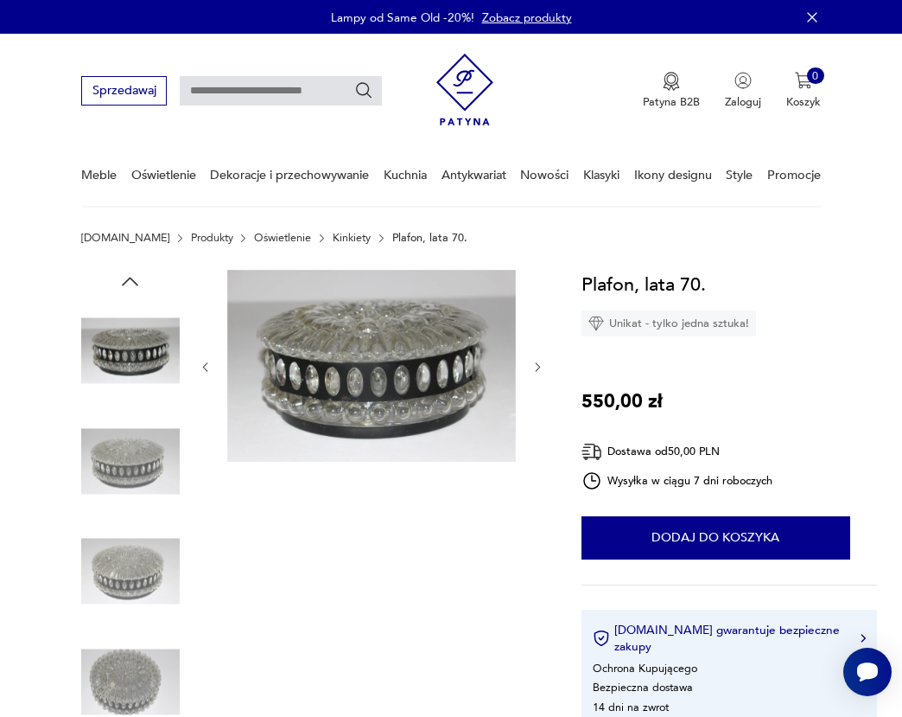
click at [539, 363] on icon "button" at bounding box center [538, 366] width 13 height 13
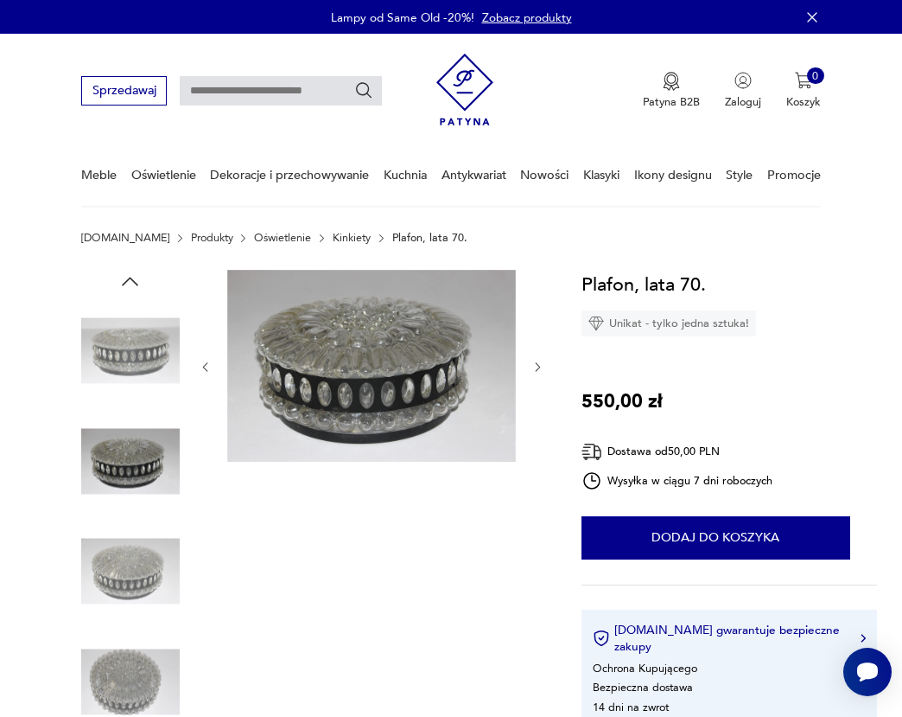
click at [539, 363] on icon "button" at bounding box center [538, 366] width 13 height 13
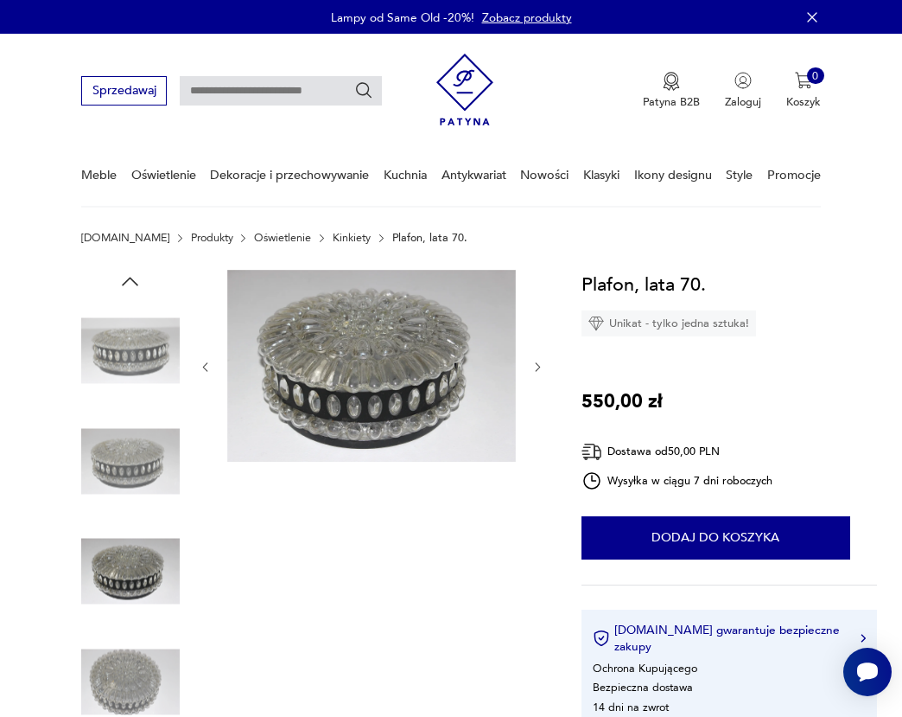
click at [539, 363] on icon "button" at bounding box center [538, 366] width 13 height 13
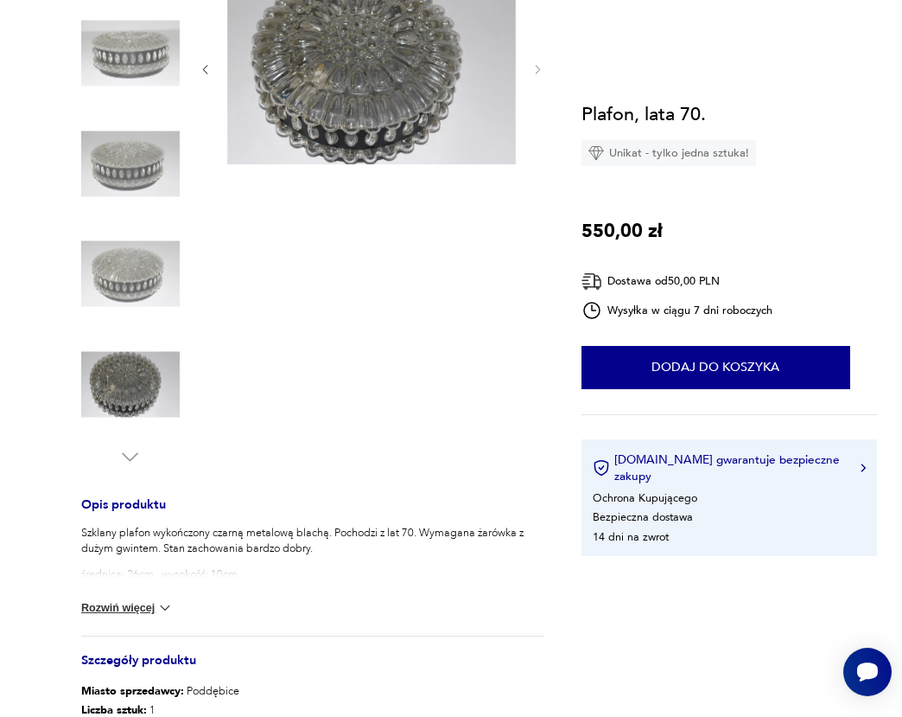
scroll to position [308, 0]
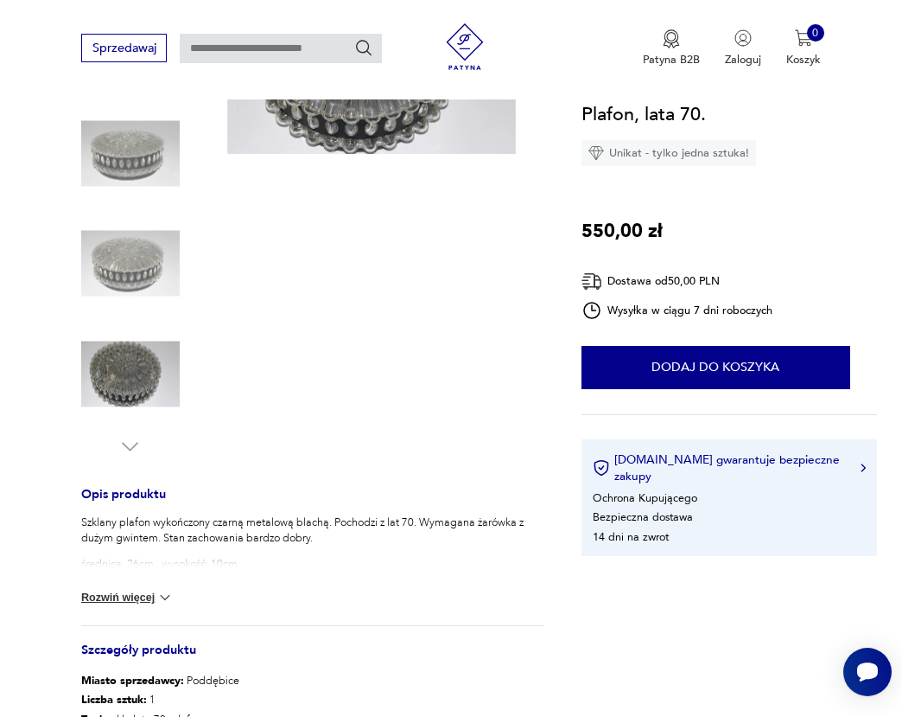
click at [180, 566] on p "średnica: 26cm, wysokość: 10cm" at bounding box center [312, 564] width 463 height 16
click at [156, 593] on img at bounding box center [164, 597] width 17 height 17
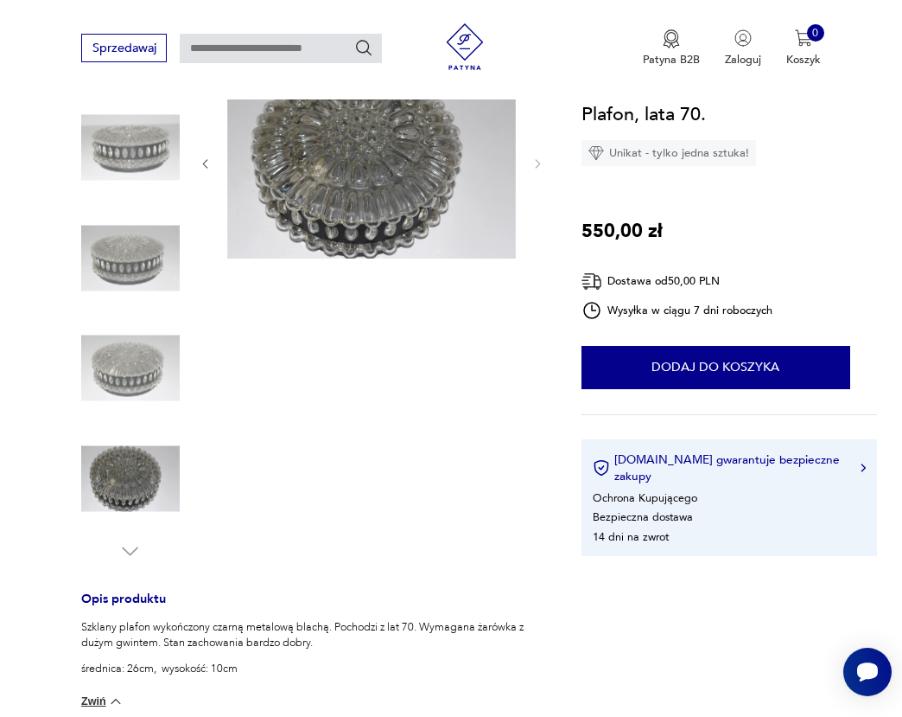
scroll to position [0, 0]
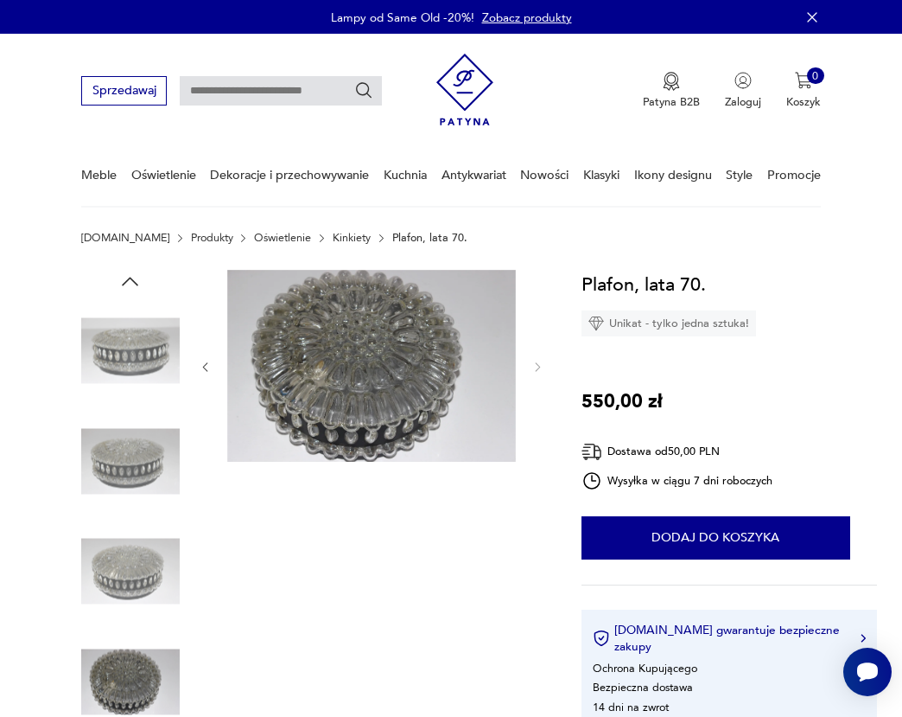
click at [93, 378] on img at bounding box center [130, 351] width 99 height 99
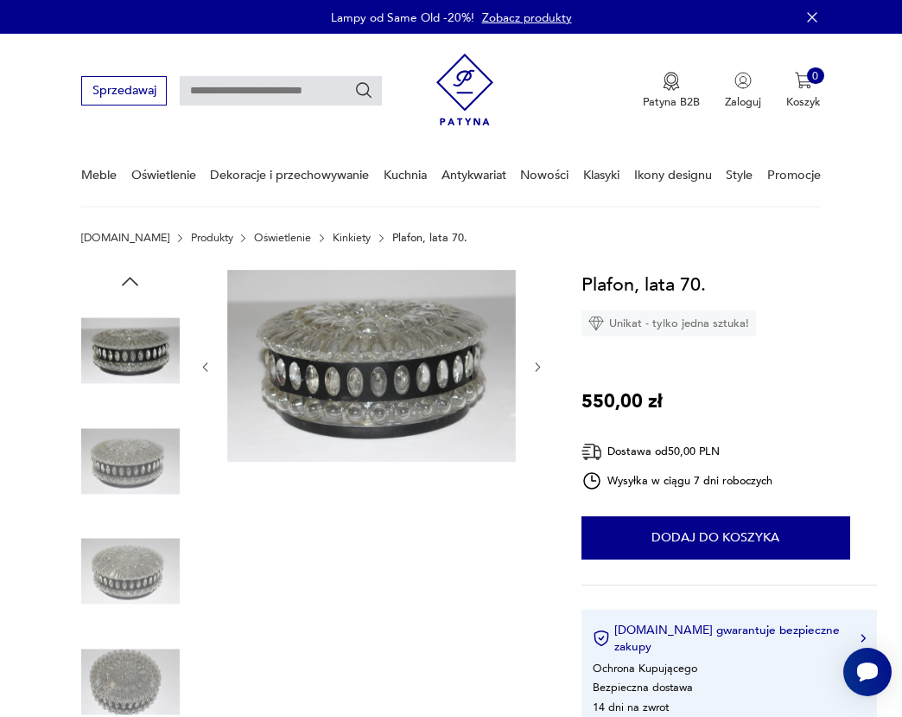
click at [327, 354] on img at bounding box center [371, 366] width 289 height 193
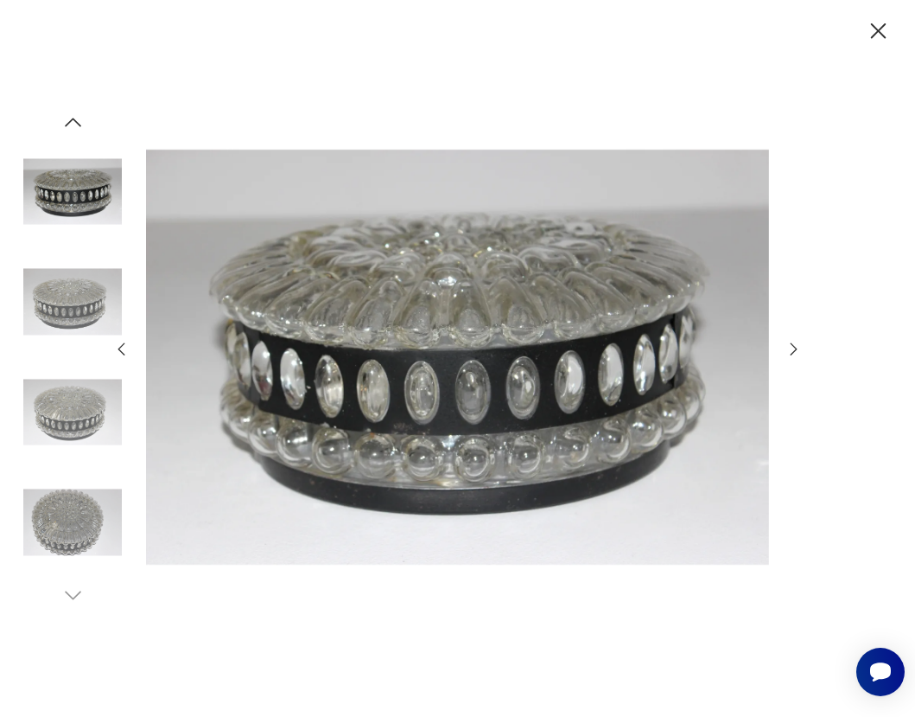
click at [799, 347] on icon "button" at bounding box center [794, 349] width 19 height 19
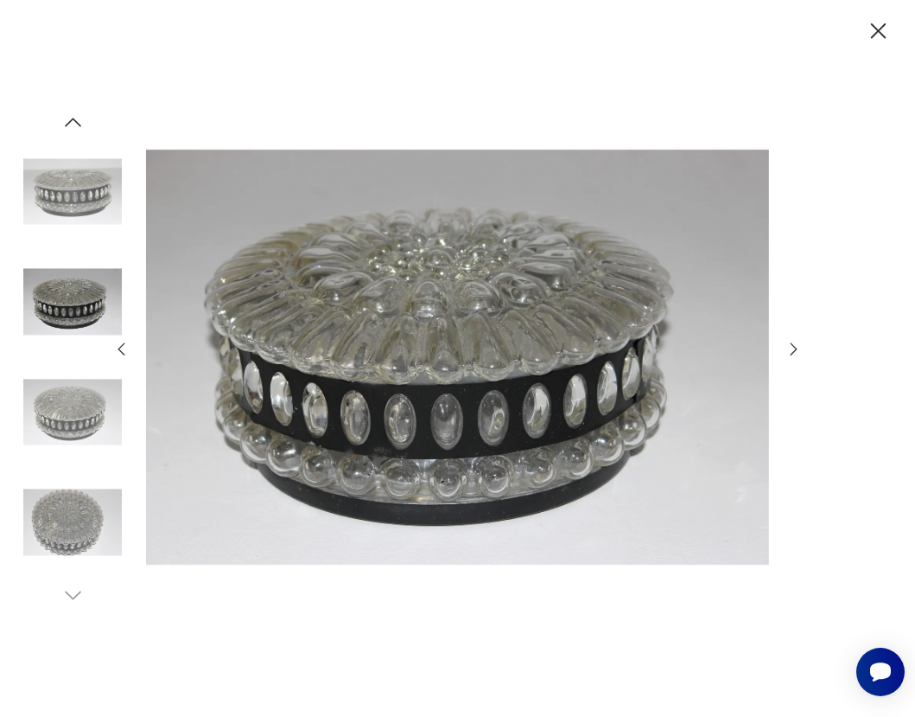
click at [797, 348] on icon "button" at bounding box center [794, 349] width 19 height 19
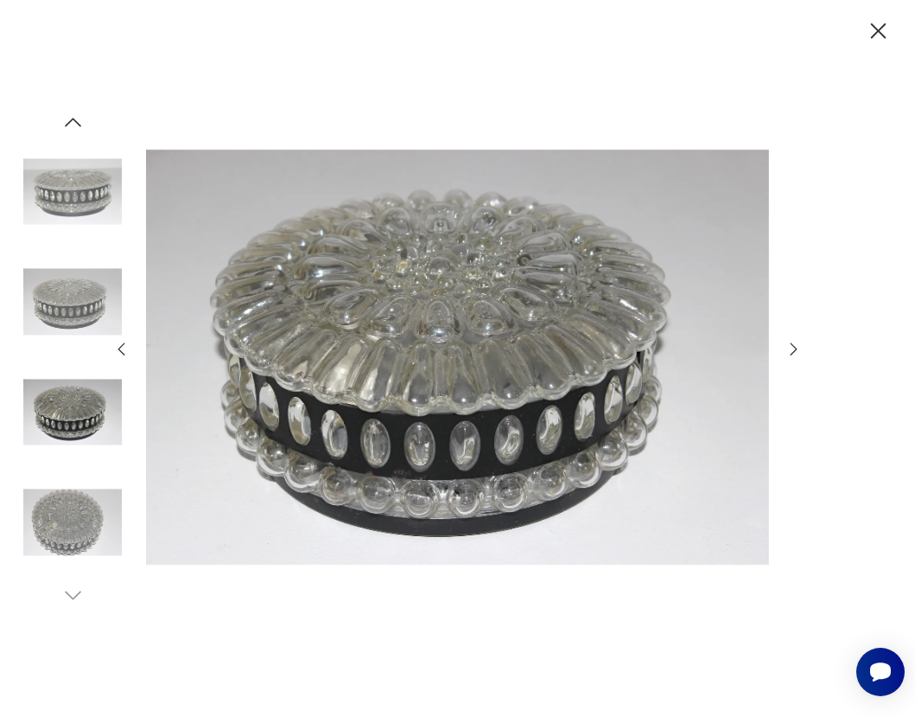
click at [797, 348] on icon "button" at bounding box center [794, 349] width 19 height 19
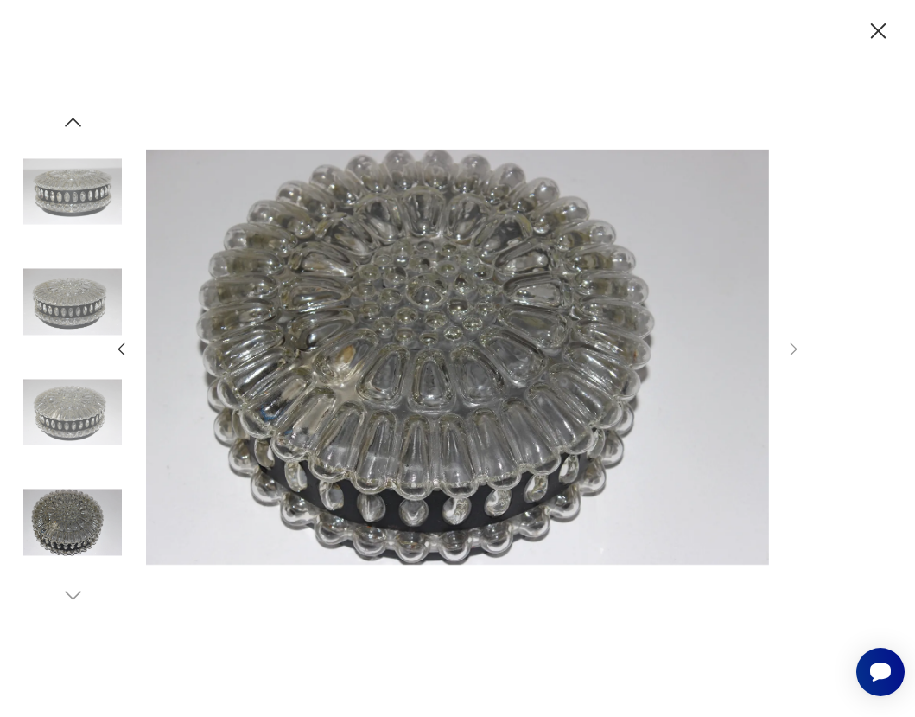
click at [890, 39] on icon "button" at bounding box center [879, 31] width 28 height 28
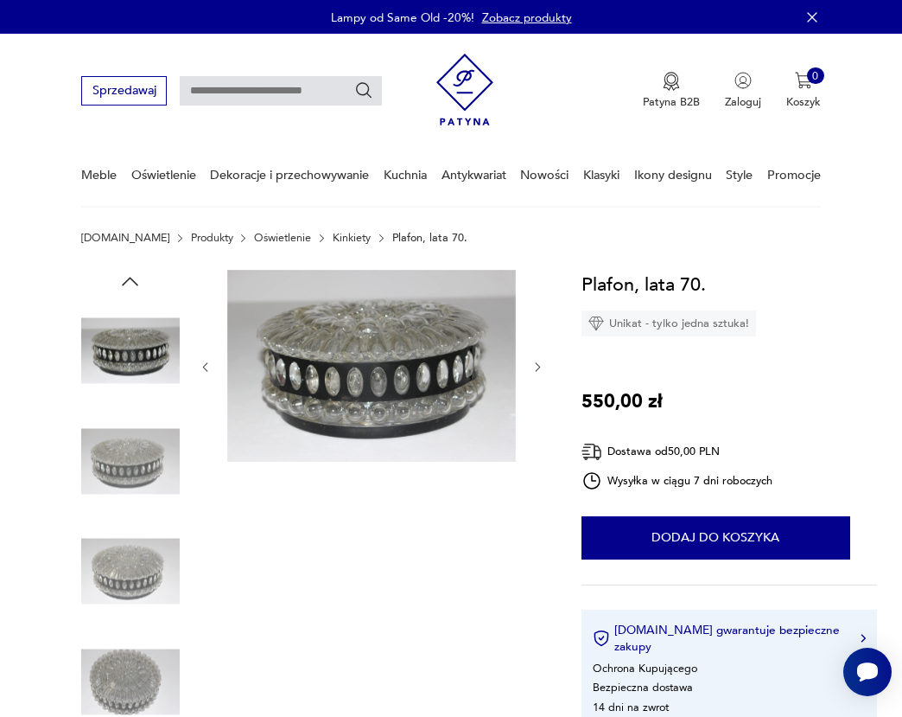
click at [539, 360] on icon "button" at bounding box center [538, 366] width 13 height 13
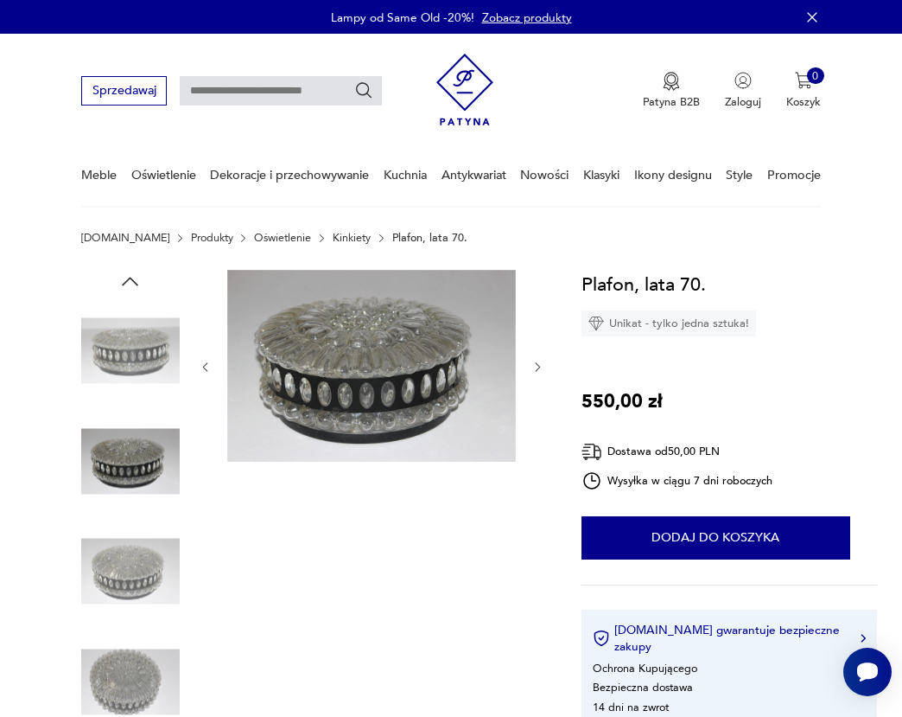
click at [539, 360] on icon "button" at bounding box center [538, 366] width 13 height 13
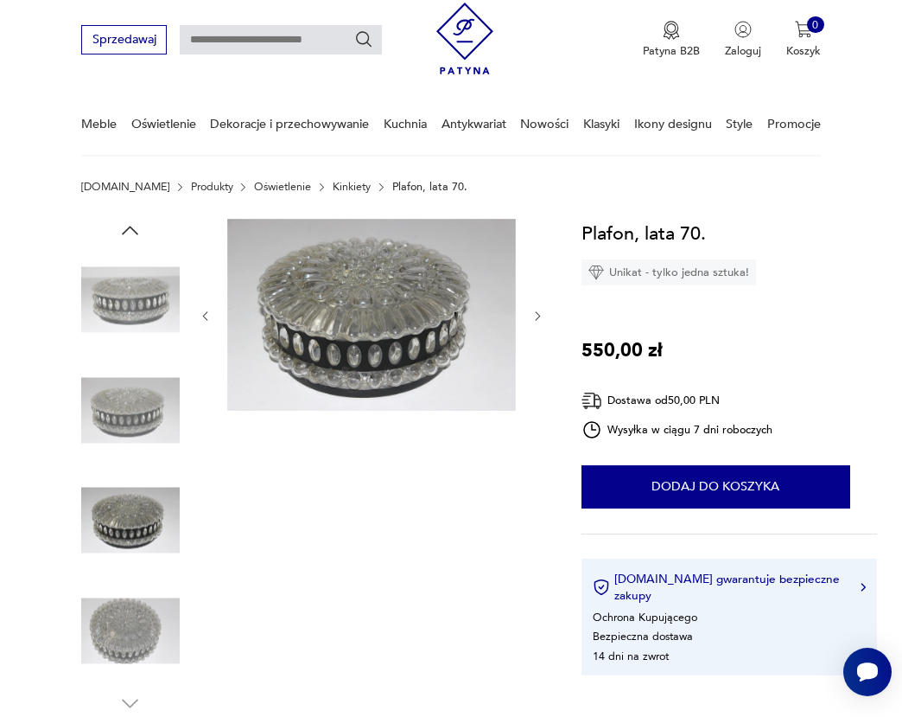
scroll to position [82, 0]
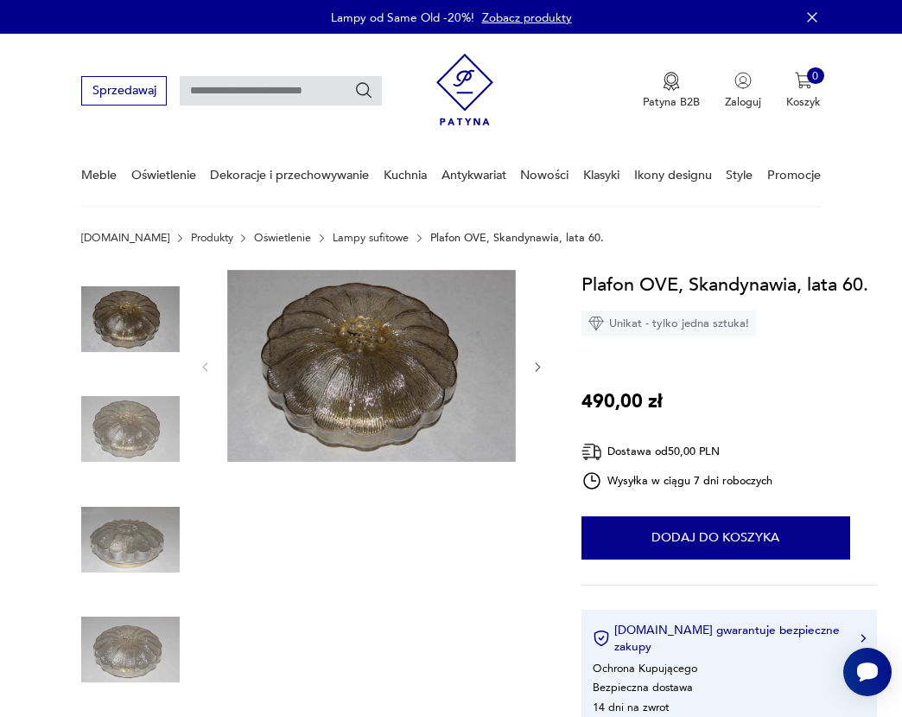
click at [126, 311] on img at bounding box center [130, 319] width 99 height 99
click at [141, 429] on img at bounding box center [130, 428] width 99 height 99
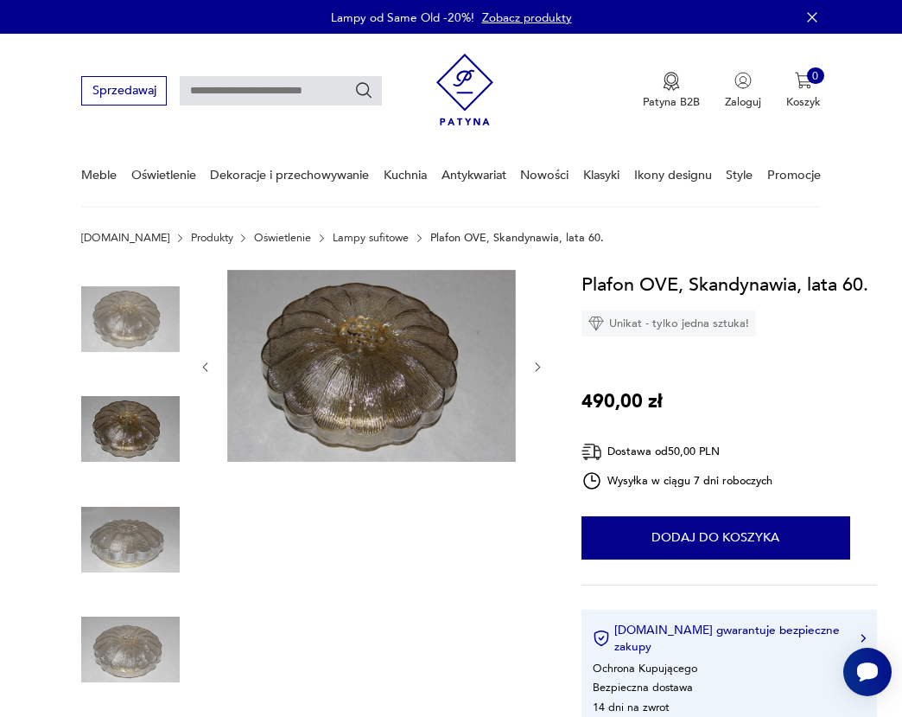
click at [150, 545] on img at bounding box center [130, 539] width 99 height 99
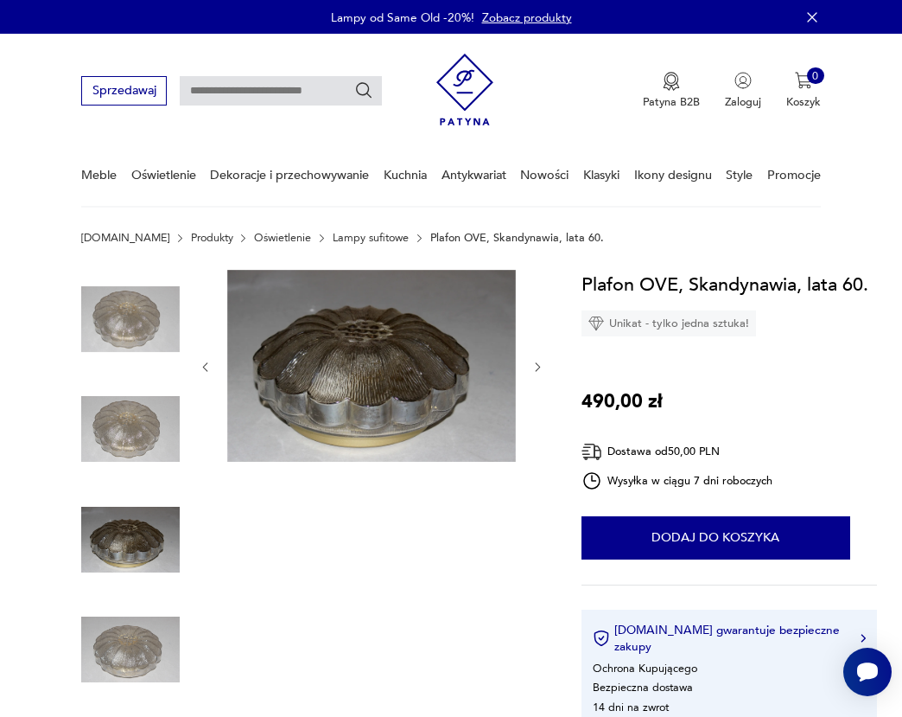
click at [130, 645] on img at bounding box center [130, 649] width 99 height 99
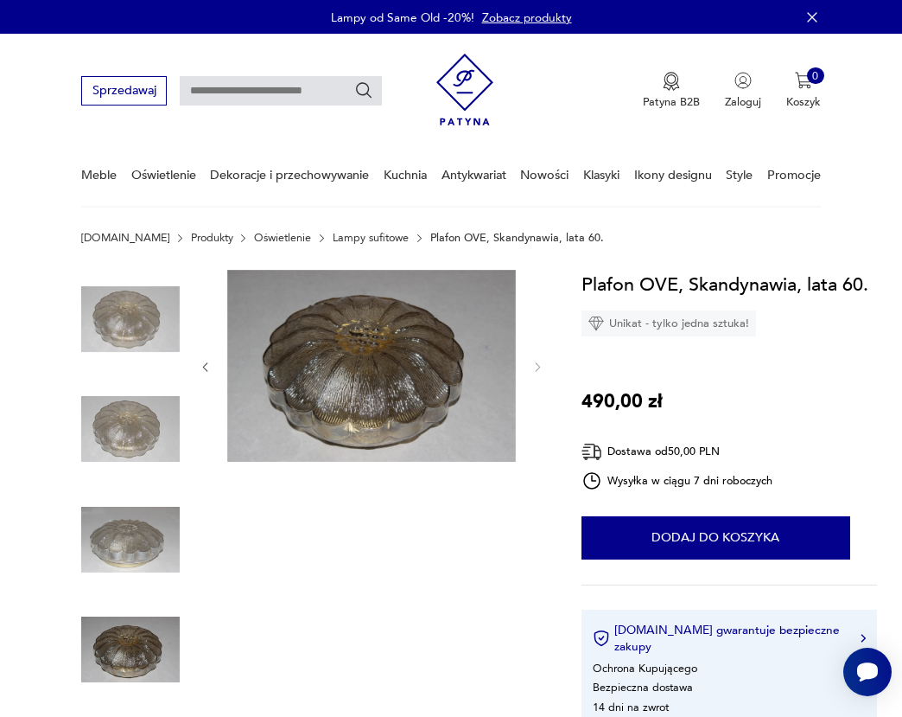
click at [406, 371] on img at bounding box center [371, 366] width 289 height 193
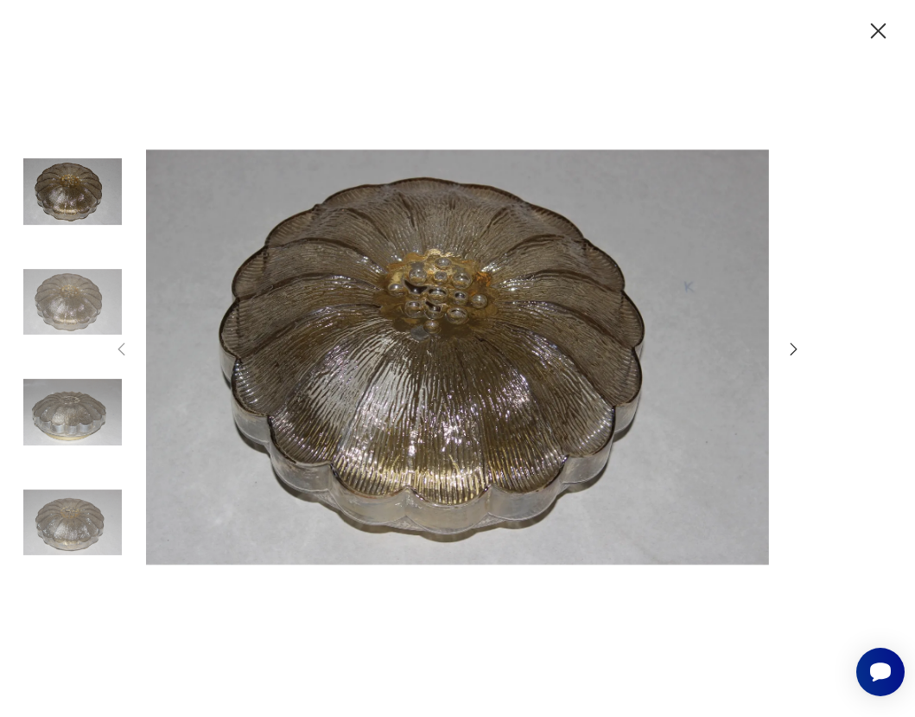
click at [791, 352] on icon "button" at bounding box center [794, 349] width 19 height 19
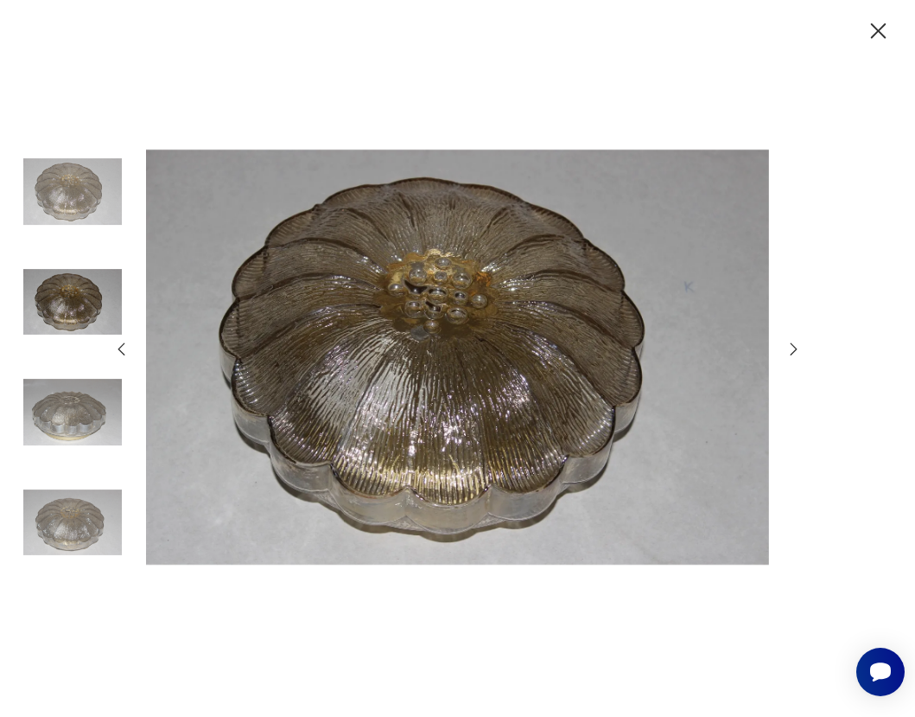
click at [791, 352] on icon "button" at bounding box center [794, 349] width 19 height 19
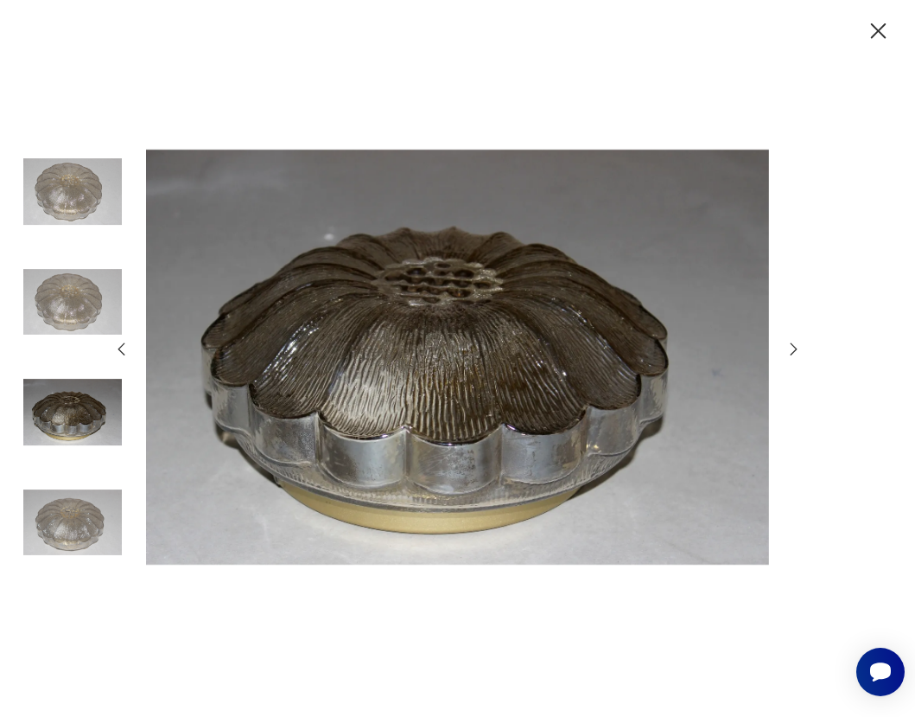
click at [791, 352] on icon "button" at bounding box center [794, 349] width 19 height 19
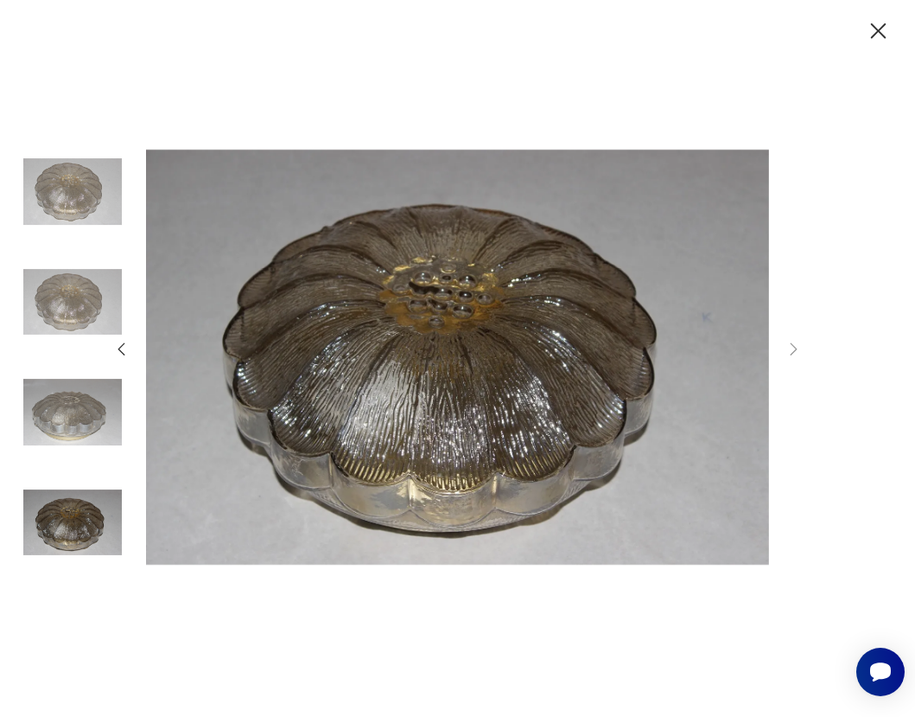
click at [879, 26] on icon "button" at bounding box center [879, 31] width 28 height 28
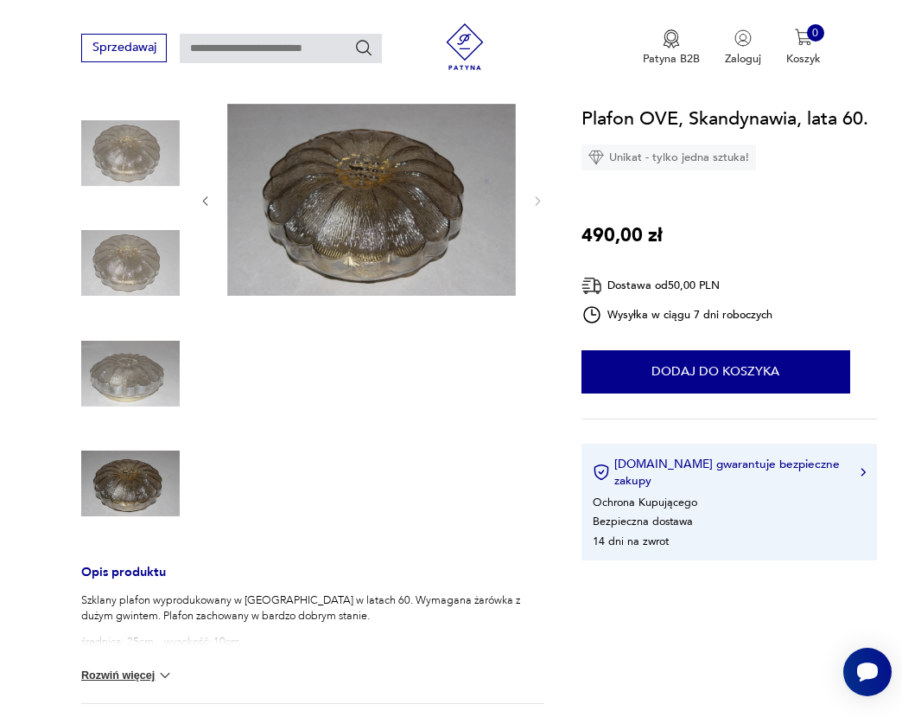
scroll to position [354, 0]
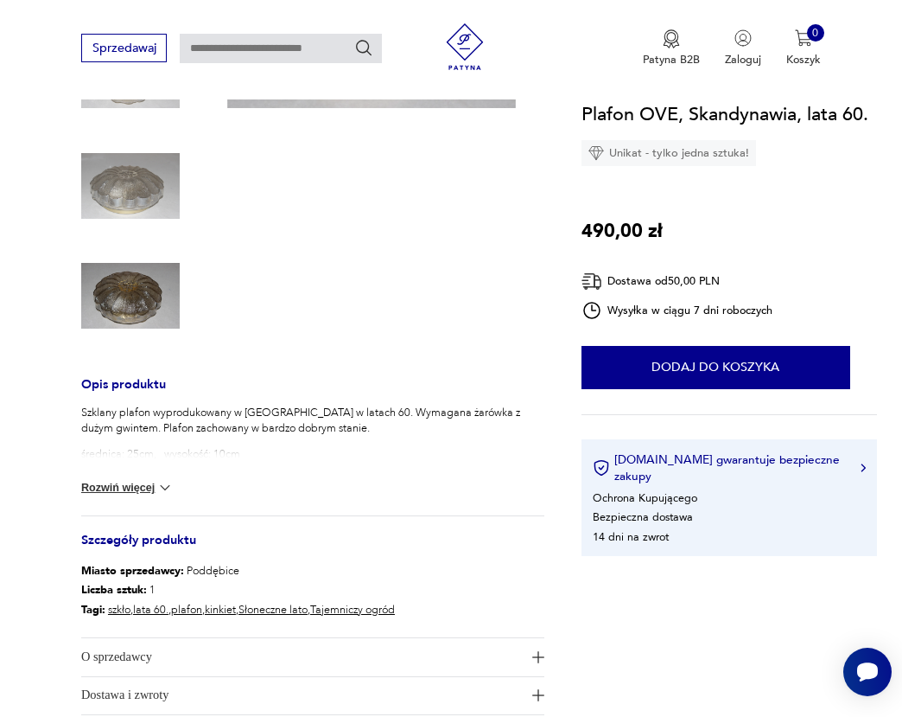
click at [165, 487] on img at bounding box center [164, 487] width 17 height 17
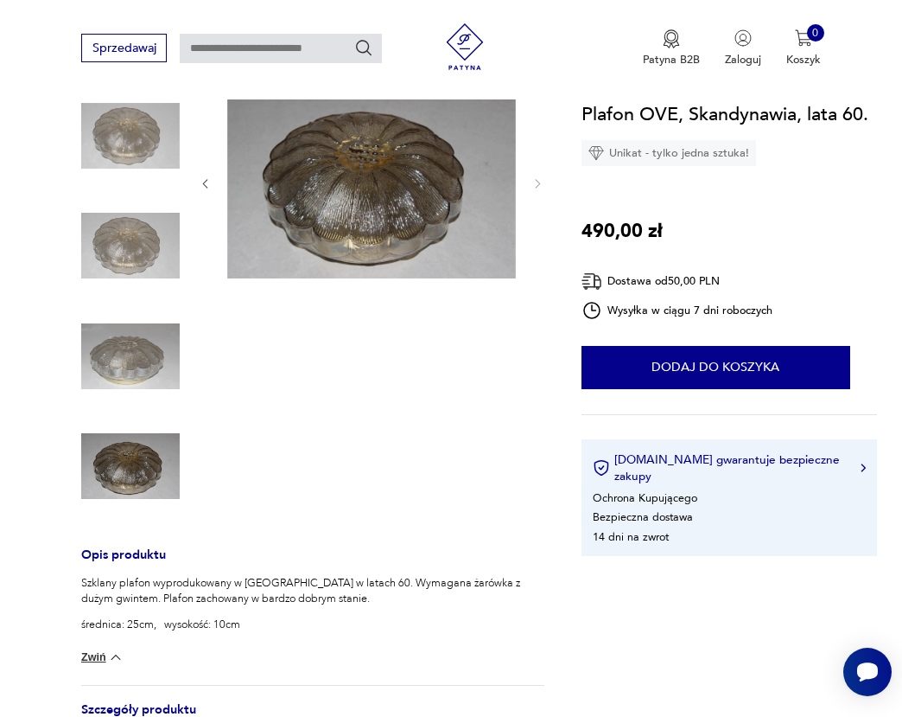
scroll to position [0, 0]
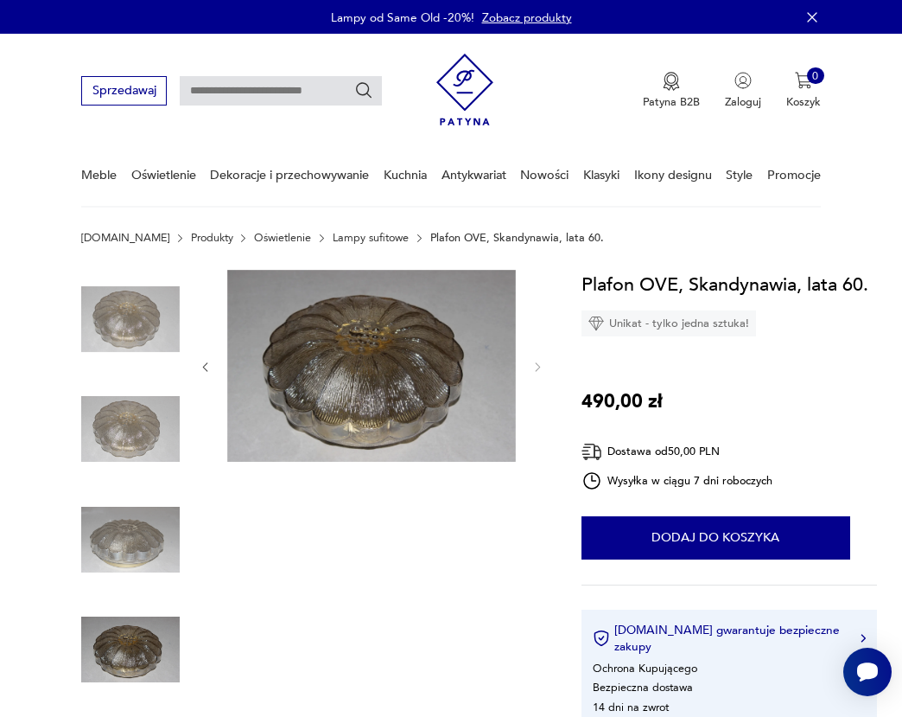
click at [129, 312] on img at bounding box center [130, 319] width 99 height 99
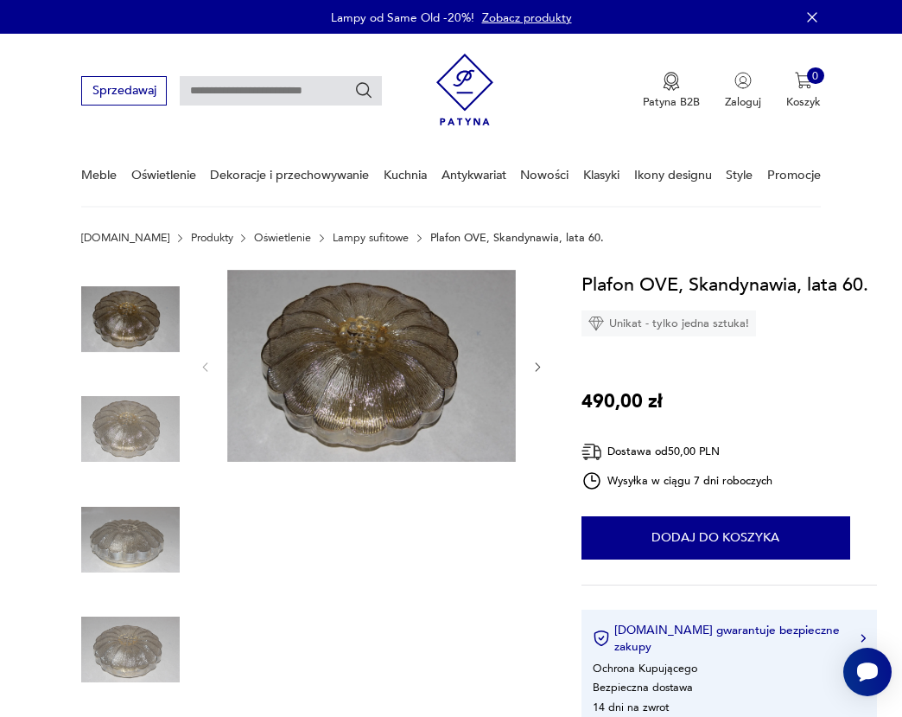
click at [163, 348] on img at bounding box center [130, 319] width 99 height 99
click at [147, 435] on img at bounding box center [130, 428] width 99 height 99
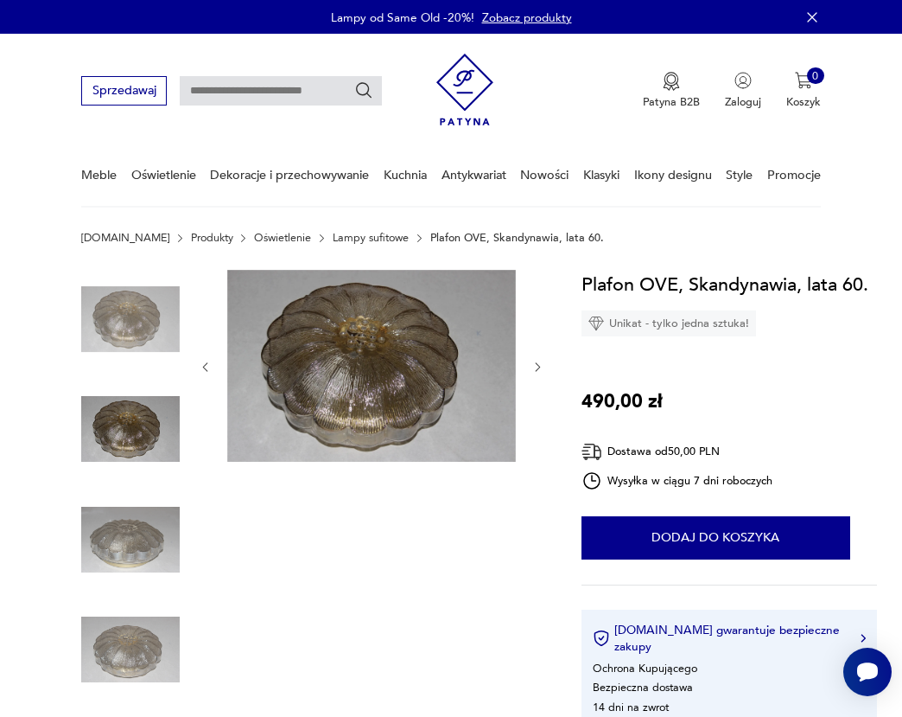
click at [150, 536] on img at bounding box center [130, 539] width 99 height 99
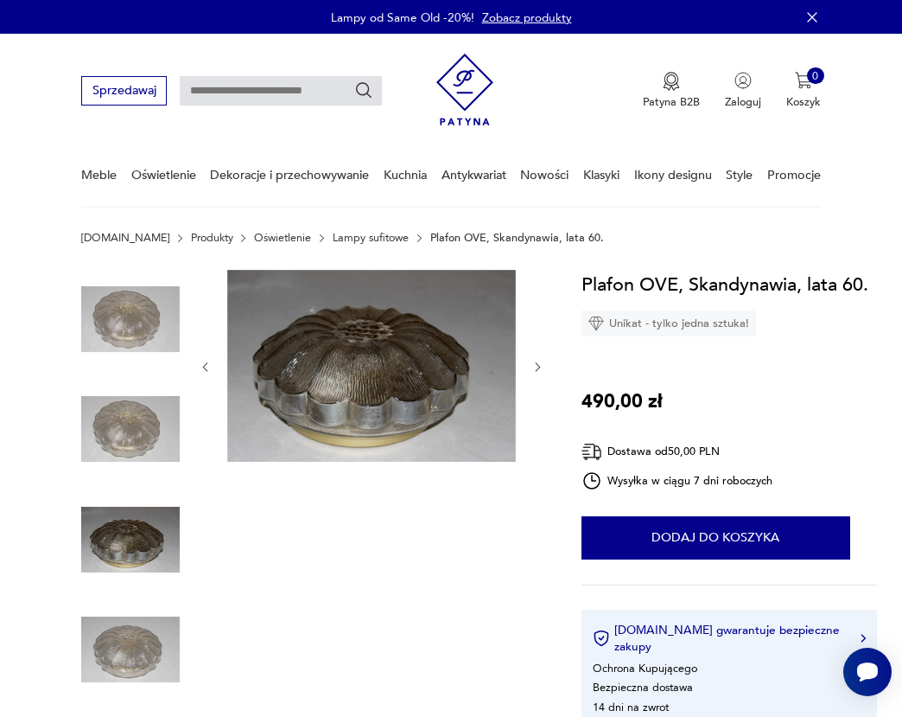
click at [132, 660] on img at bounding box center [130, 649] width 99 height 99
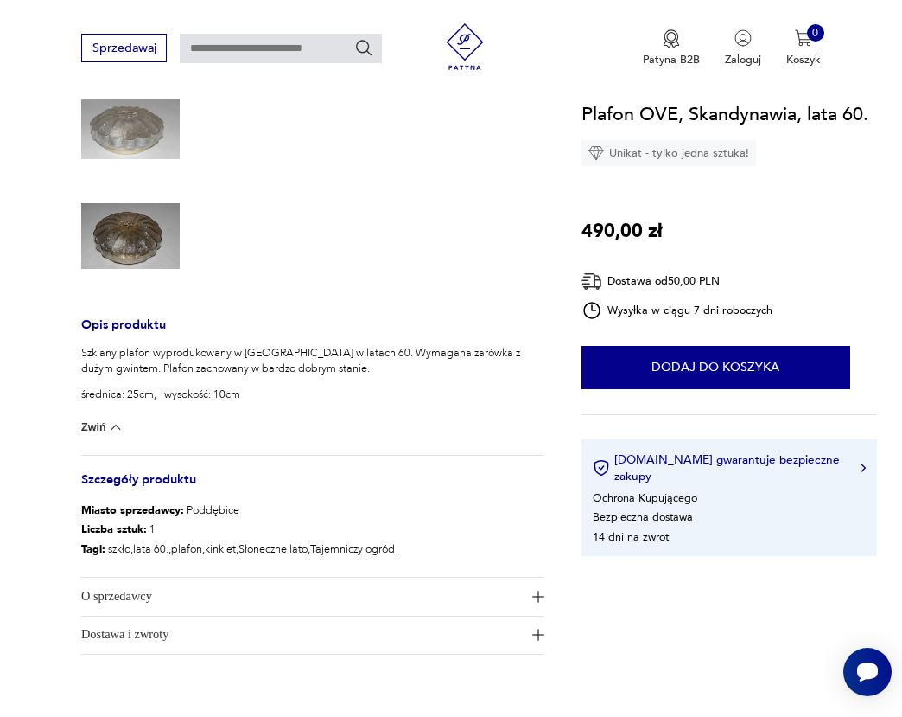
scroll to position [78, 0]
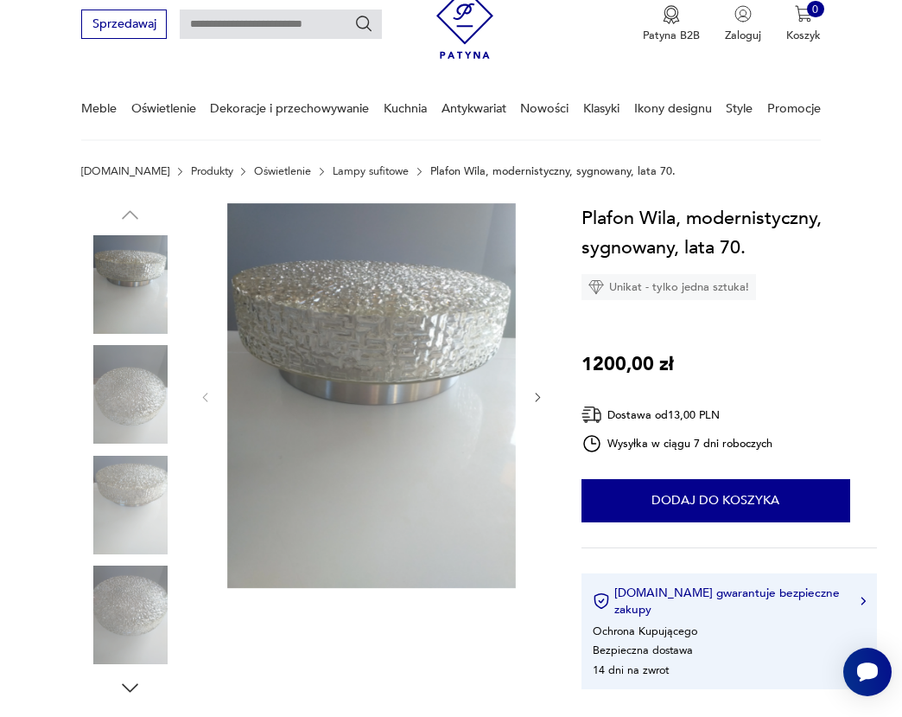
scroll to position [109, 0]
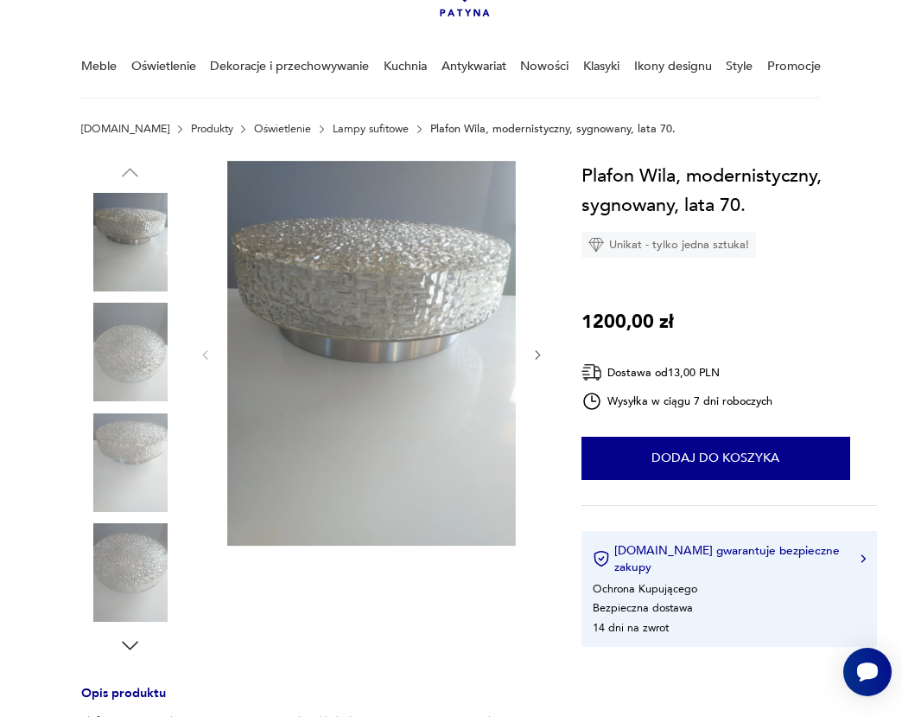
click at [136, 353] on img at bounding box center [130, 352] width 99 height 99
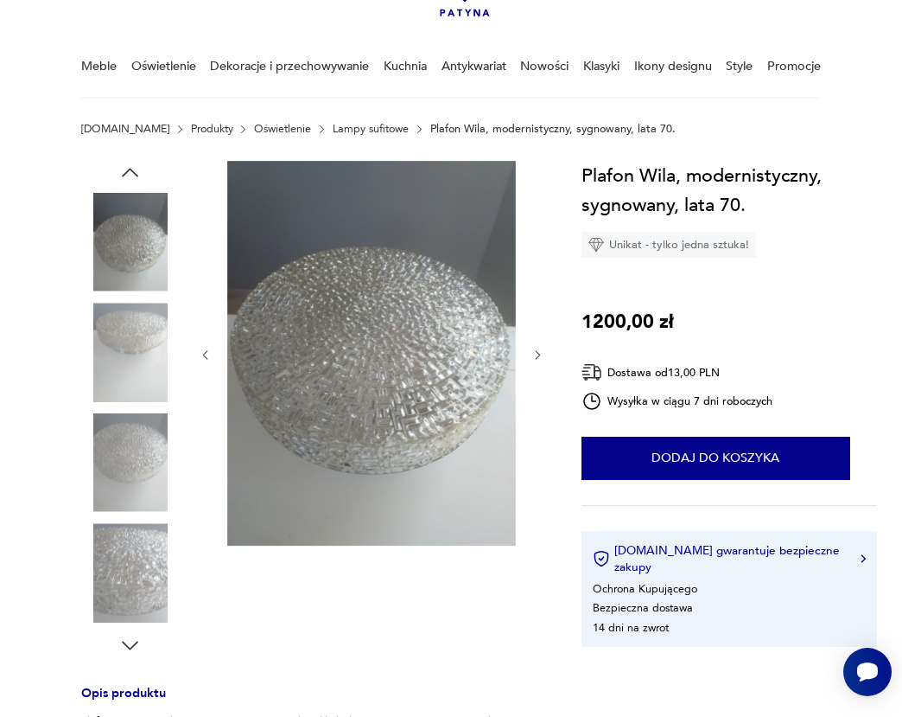
click at [127, 448] on img at bounding box center [130, 462] width 99 height 99
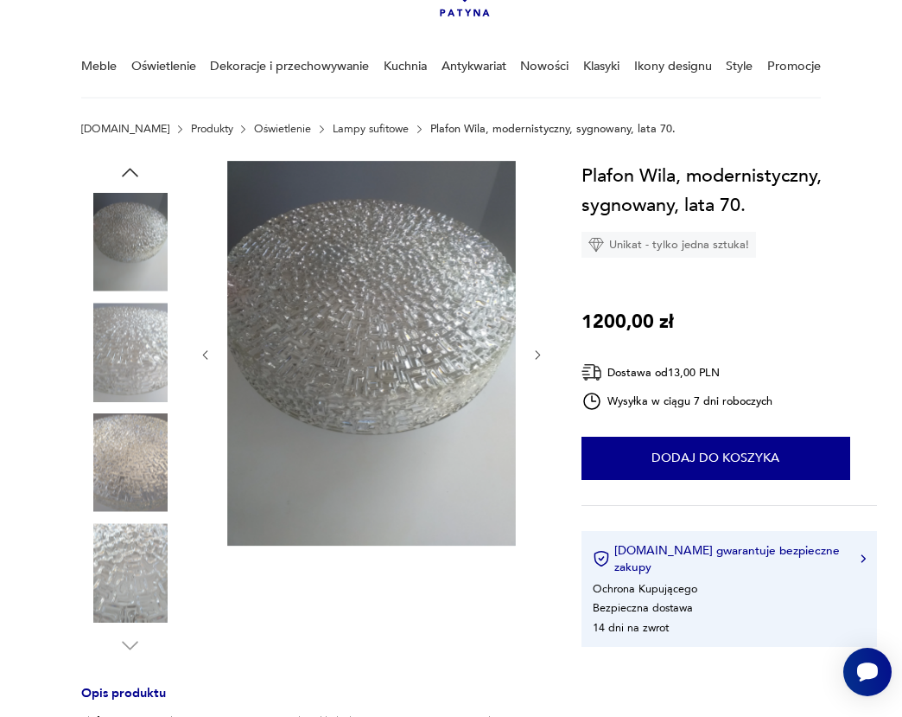
click at [127, 488] on img at bounding box center [130, 462] width 99 height 99
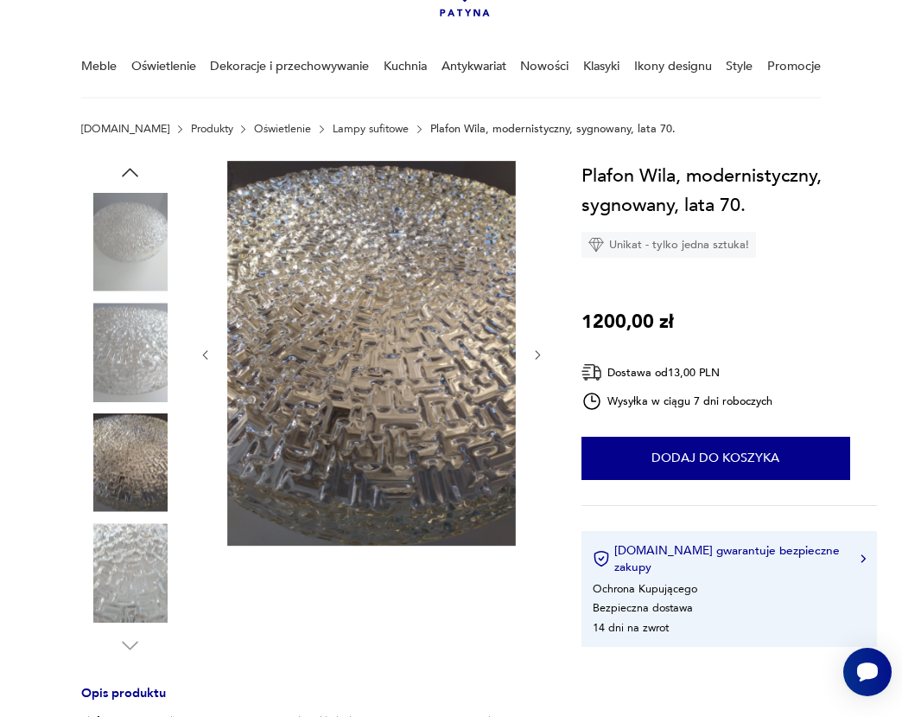
click at [131, 564] on img at bounding box center [130, 572] width 99 height 99
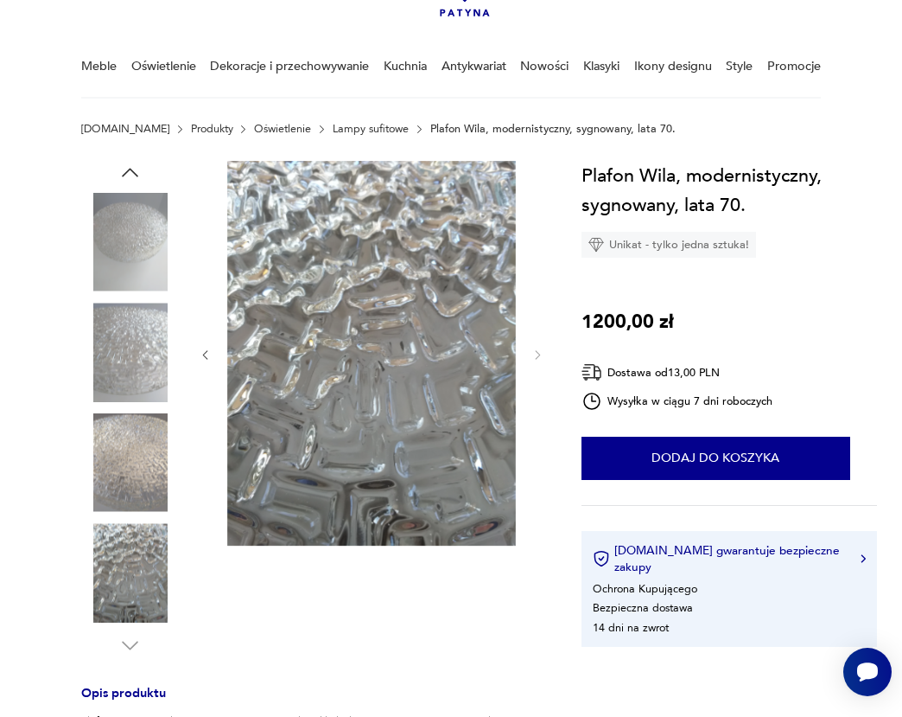
click at [131, 438] on img at bounding box center [130, 462] width 99 height 99
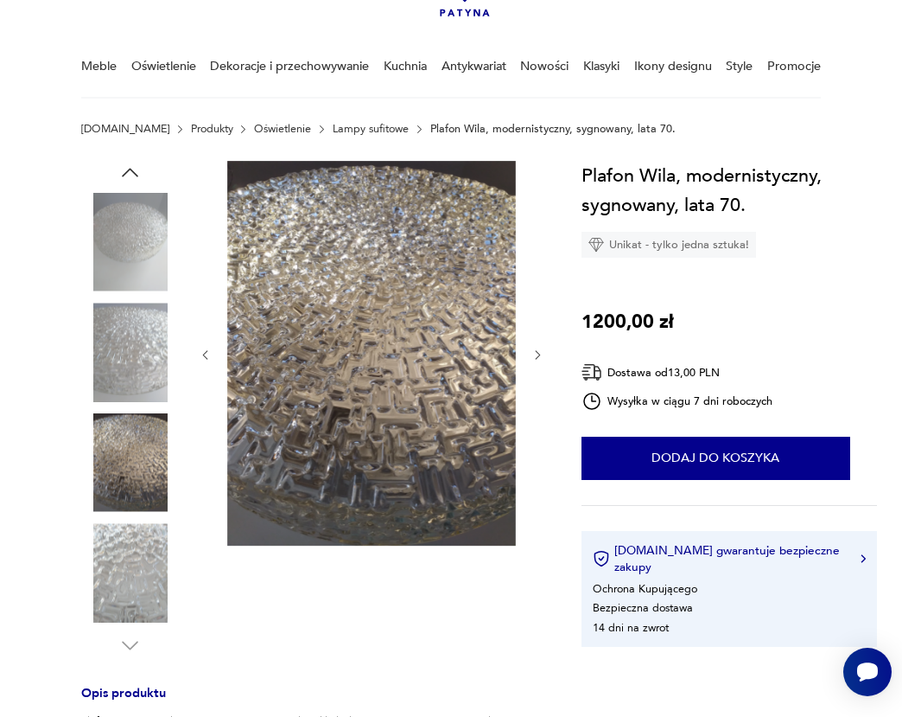
click at [140, 373] on img at bounding box center [130, 352] width 99 height 99
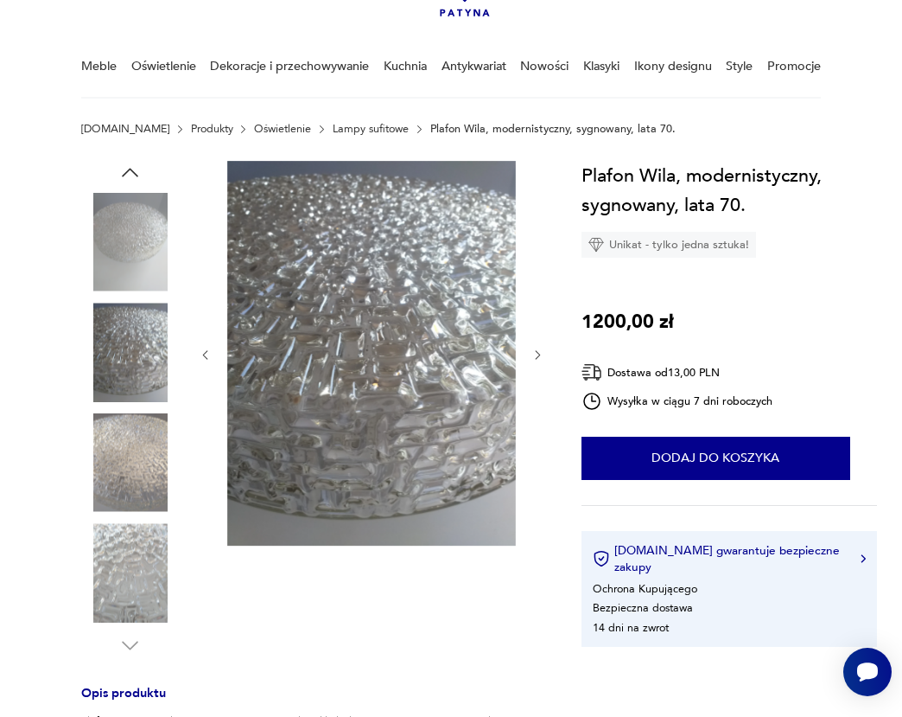
click at [124, 256] on img at bounding box center [130, 242] width 99 height 99
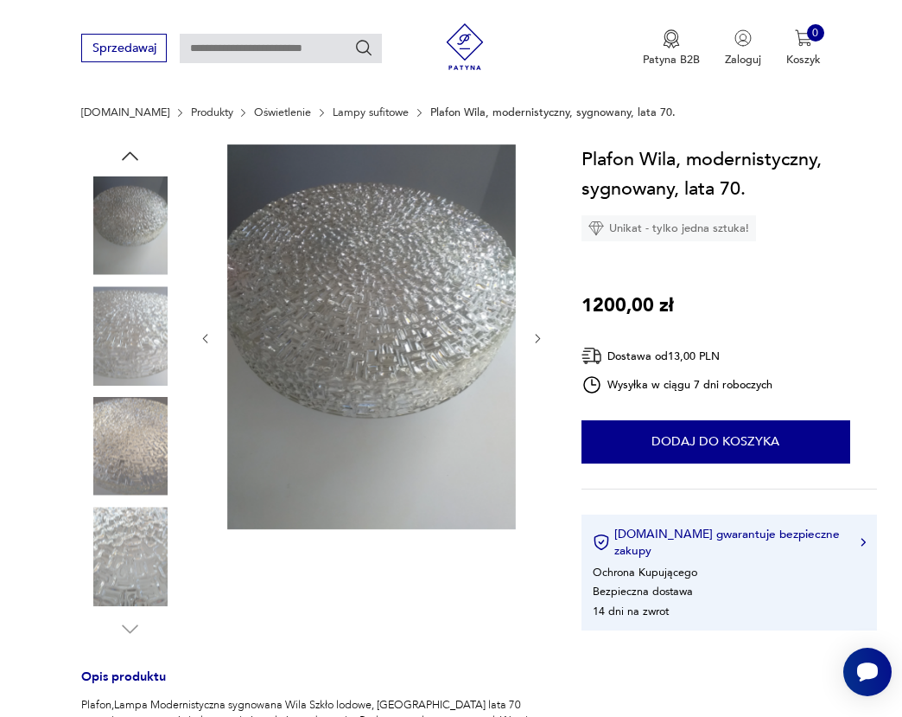
scroll to position [115, 0]
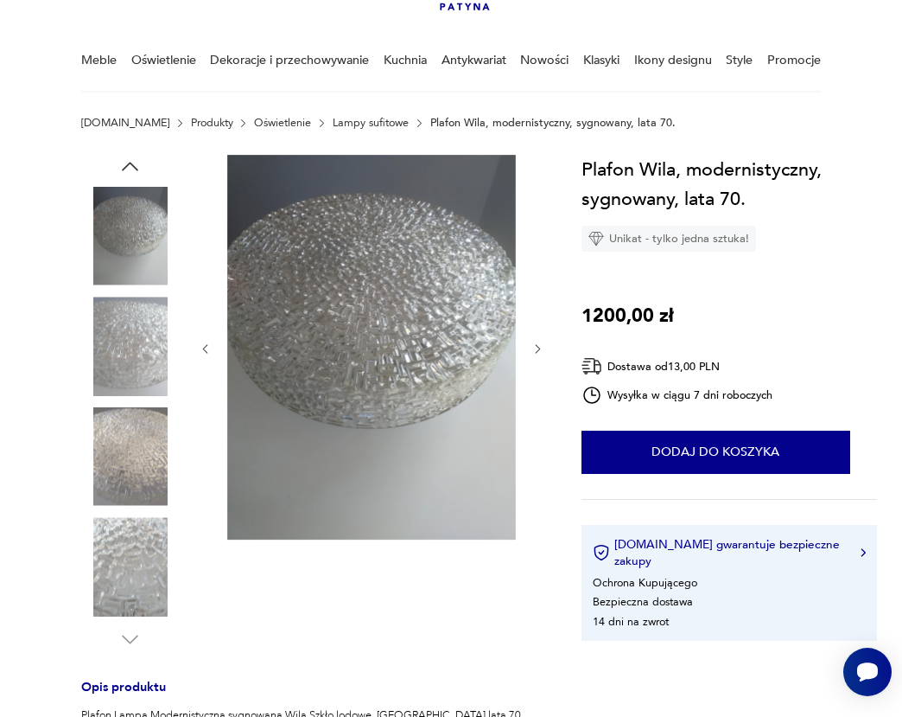
click at [131, 238] on img at bounding box center [130, 236] width 99 height 99
click at [138, 355] on img at bounding box center [130, 346] width 99 height 99
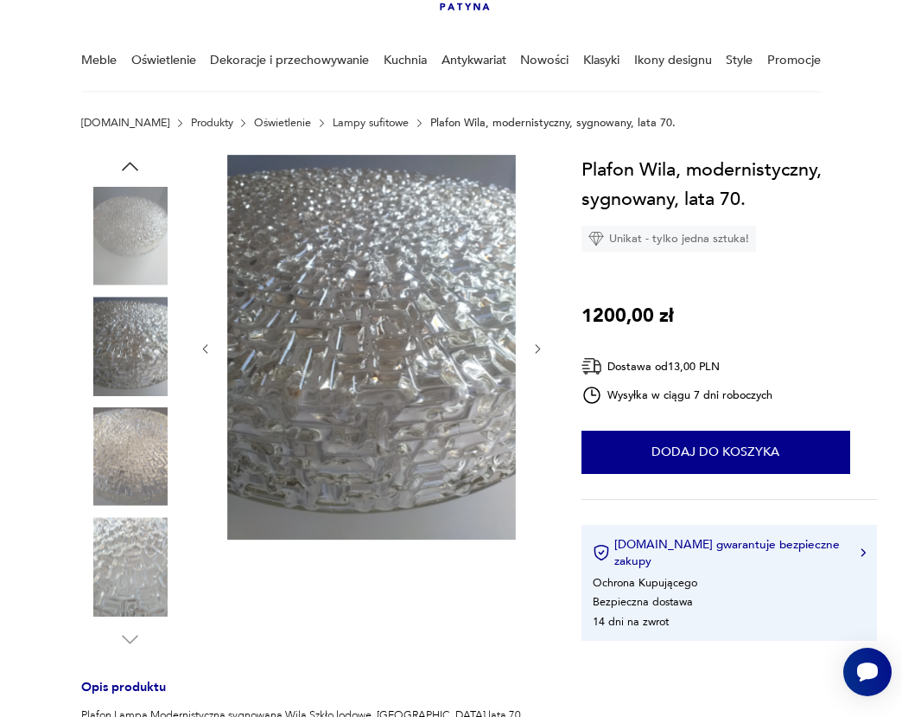
click at [140, 507] on div at bounding box center [130, 458] width 99 height 102
click at [145, 476] on img at bounding box center [130, 456] width 99 height 99
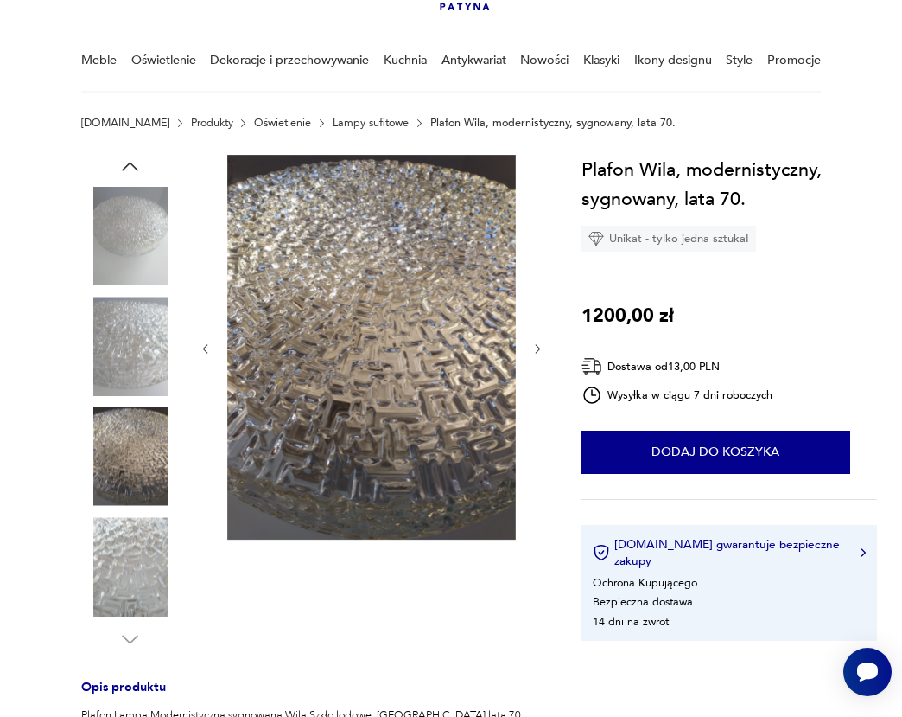
click at [121, 578] on img at bounding box center [130, 566] width 99 height 99
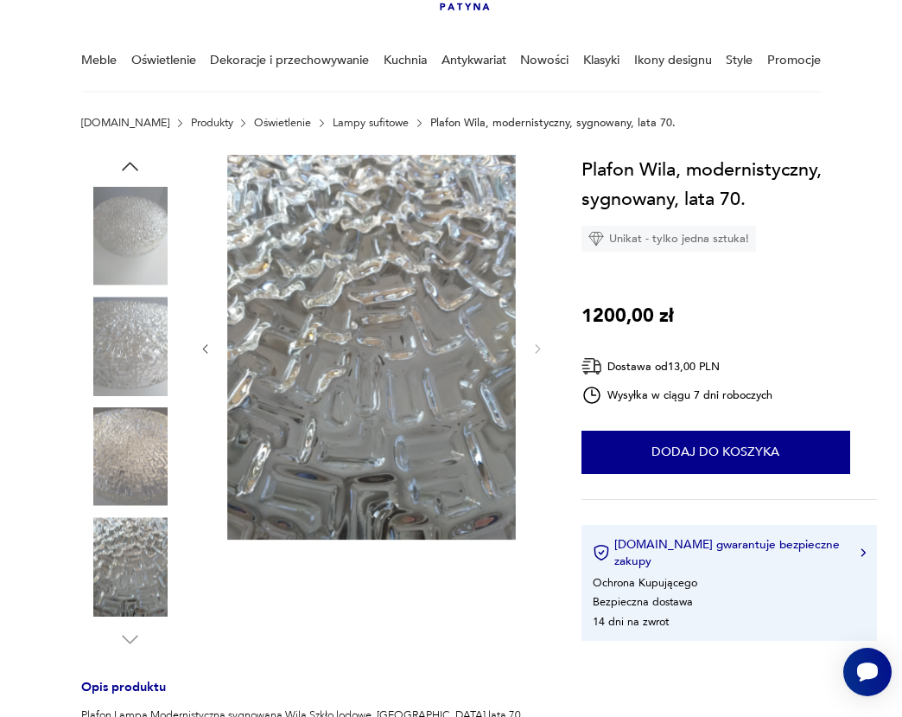
click at [137, 217] on img at bounding box center [130, 236] width 99 height 99
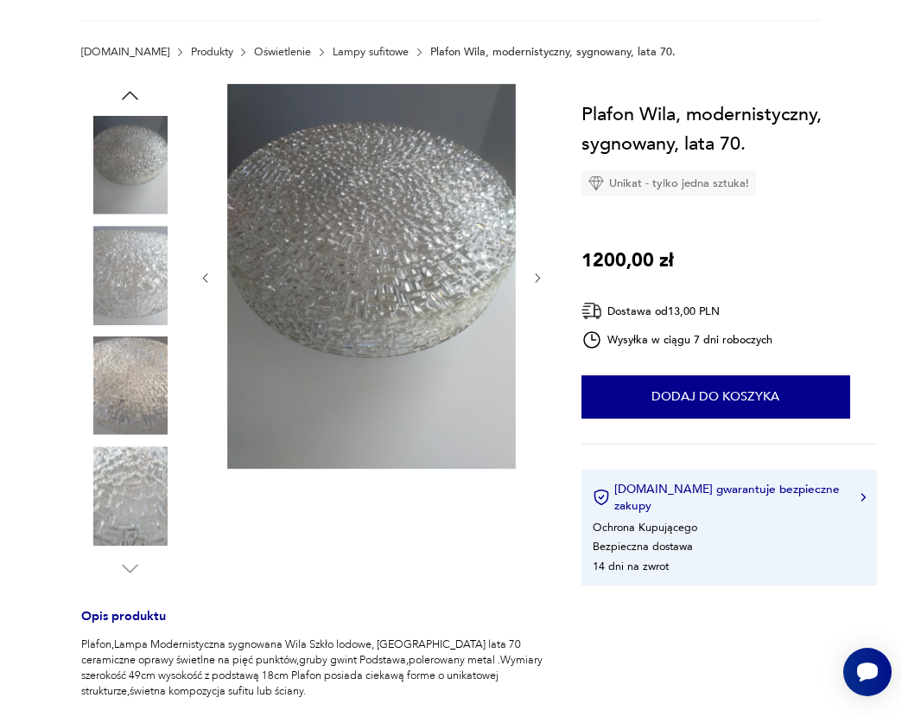
scroll to position [459, 0]
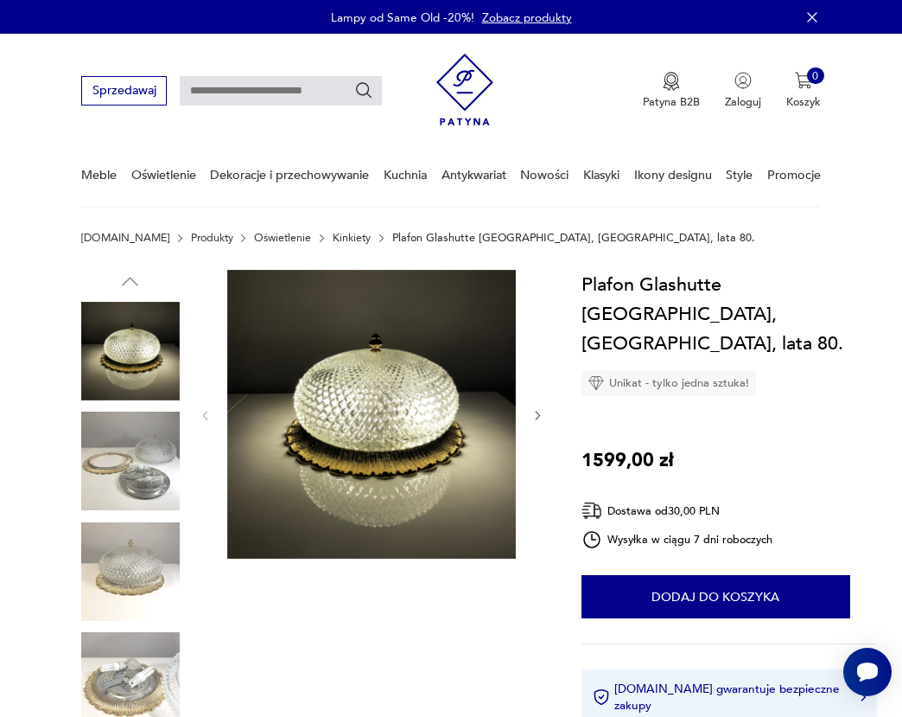
click at [528, 411] on div at bounding box center [372, 416] width 346 height 292
click at [532, 413] on icon "button" at bounding box center [538, 415] width 13 height 13
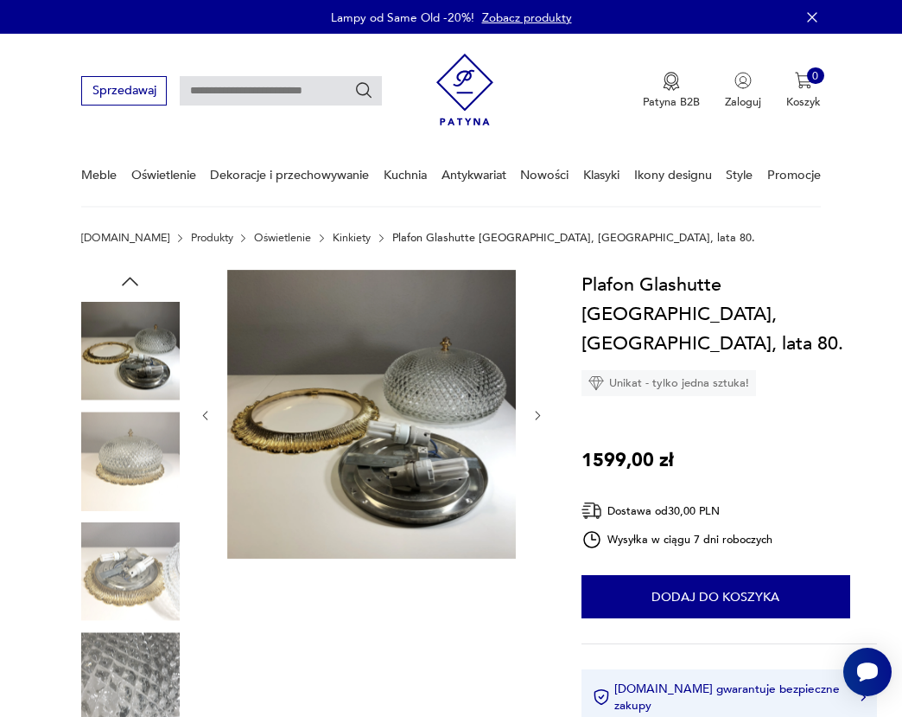
click at [532, 413] on icon "button" at bounding box center [538, 415] width 13 height 13
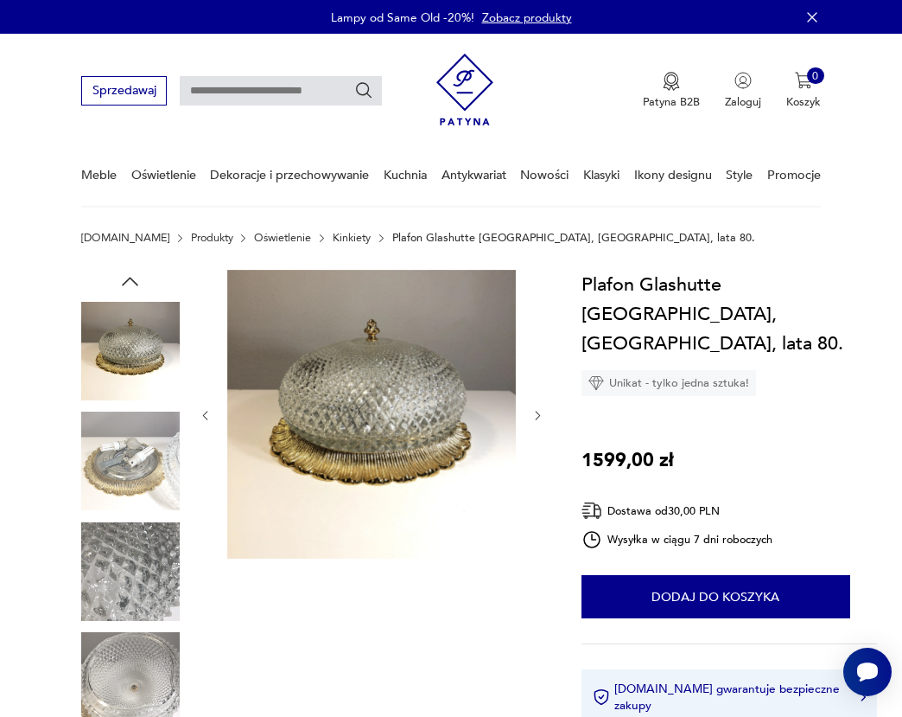
click at [532, 413] on icon "button" at bounding box center [538, 415] width 13 height 13
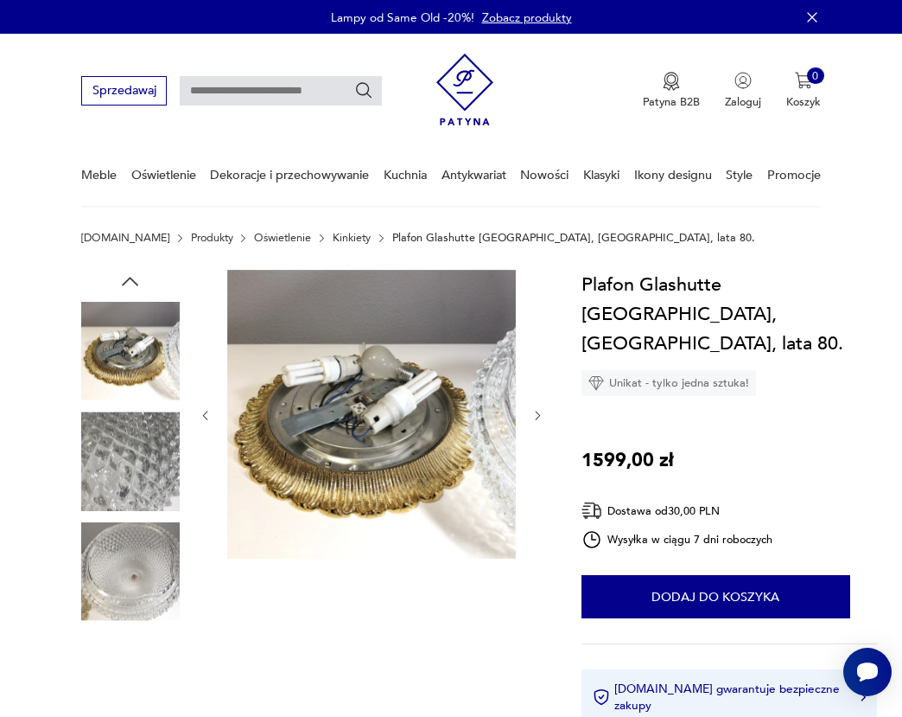
click at [532, 413] on icon "button" at bounding box center [538, 415] width 13 height 13
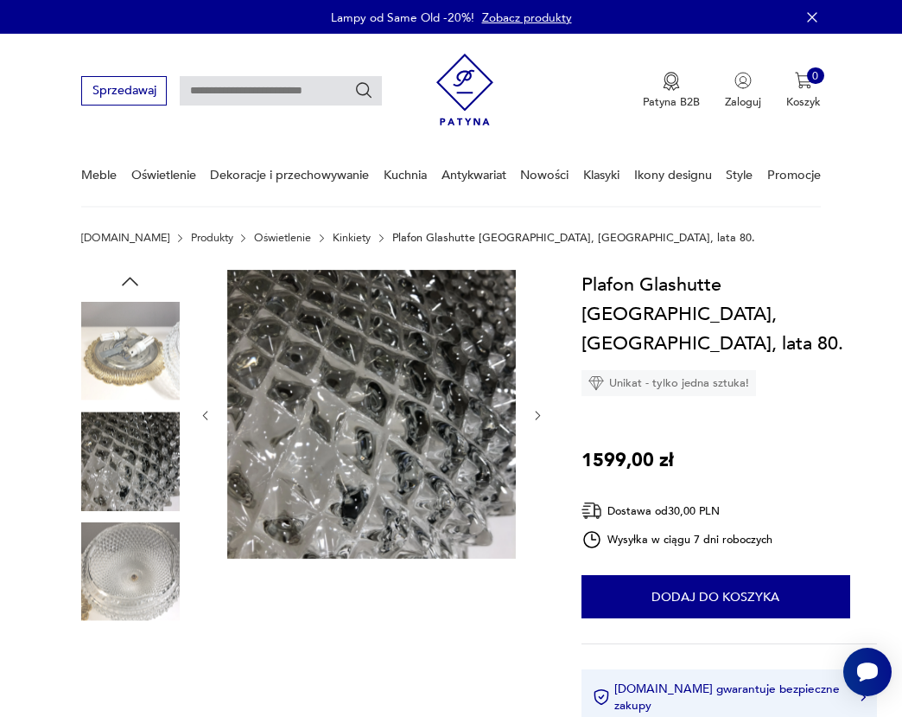
click at [532, 413] on icon "button" at bounding box center [538, 415] width 13 height 13
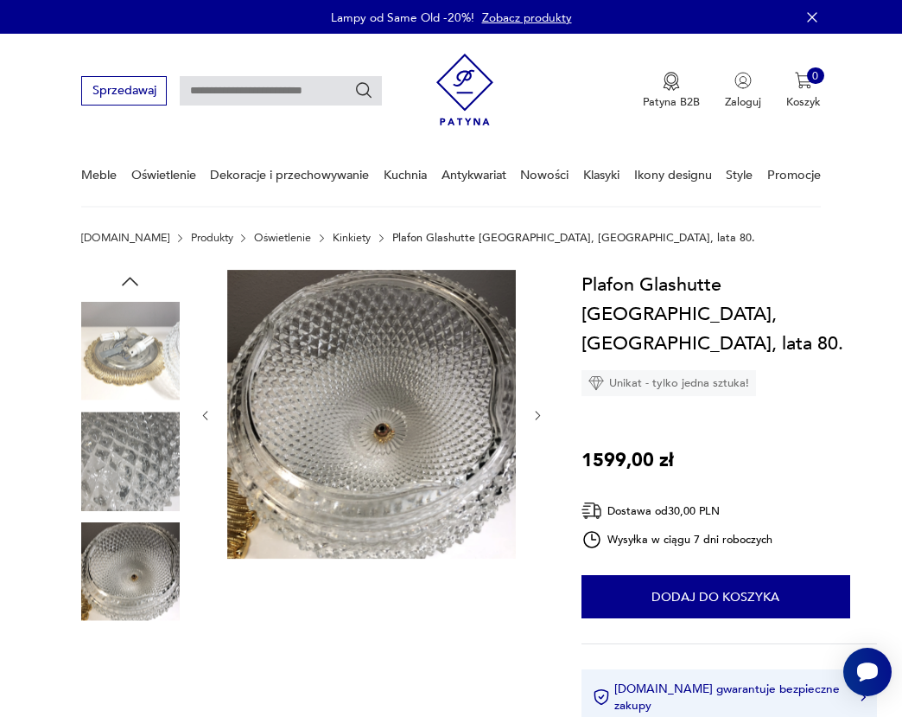
click at [532, 413] on icon "button" at bounding box center [538, 415] width 13 height 13
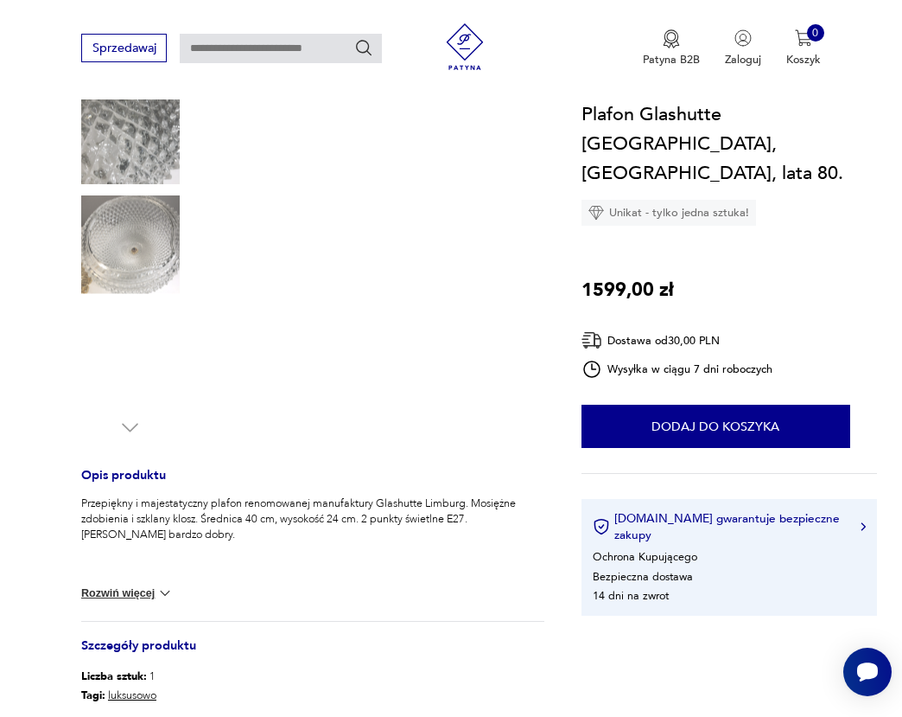
scroll to position [328, 0]
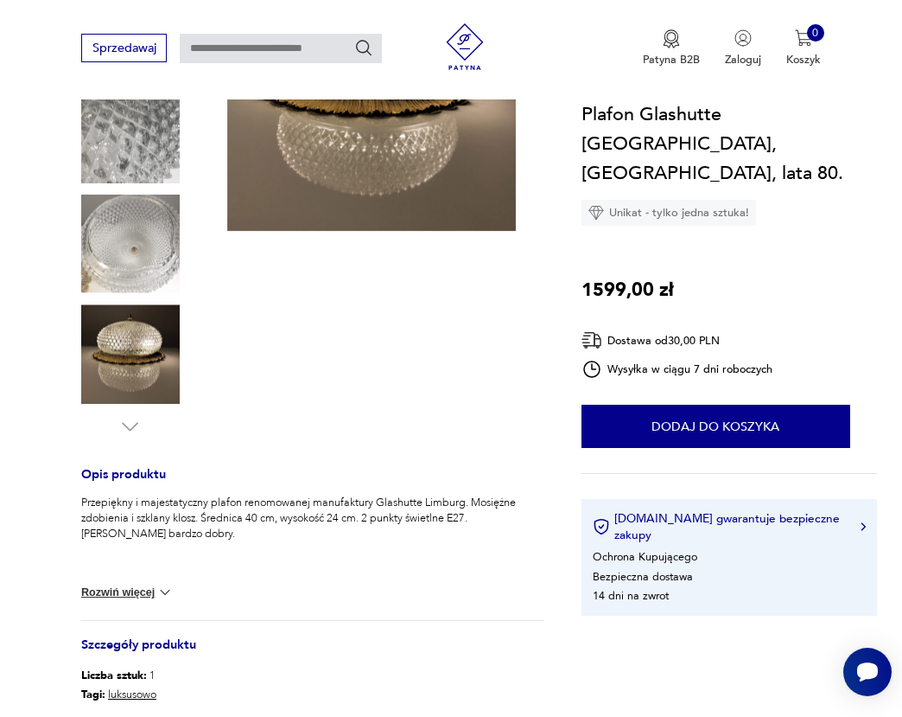
click at [163, 334] on img at bounding box center [130, 353] width 99 height 99
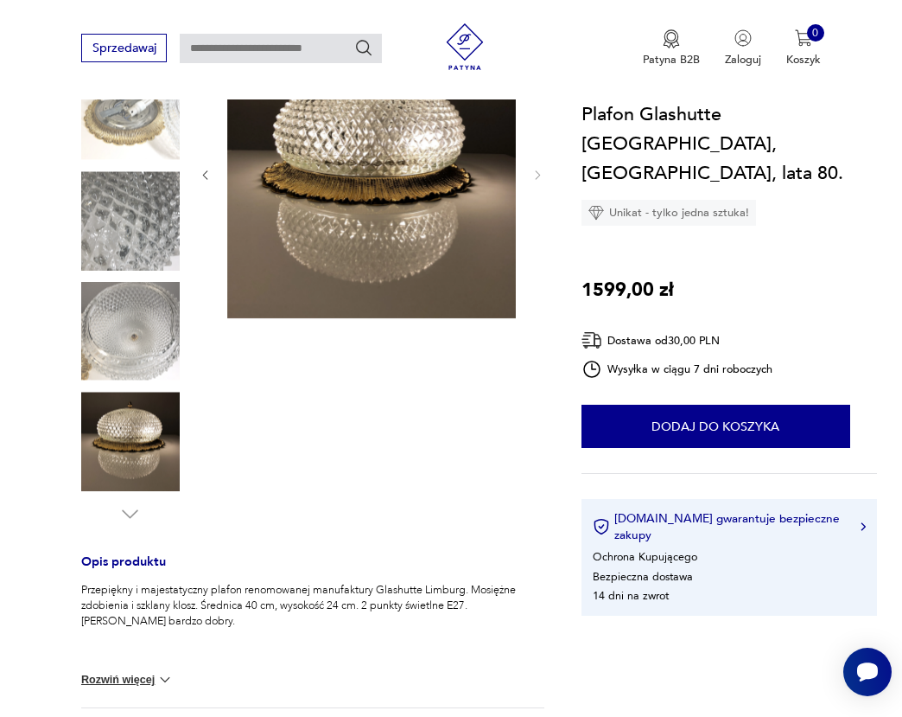
scroll to position [201, 0]
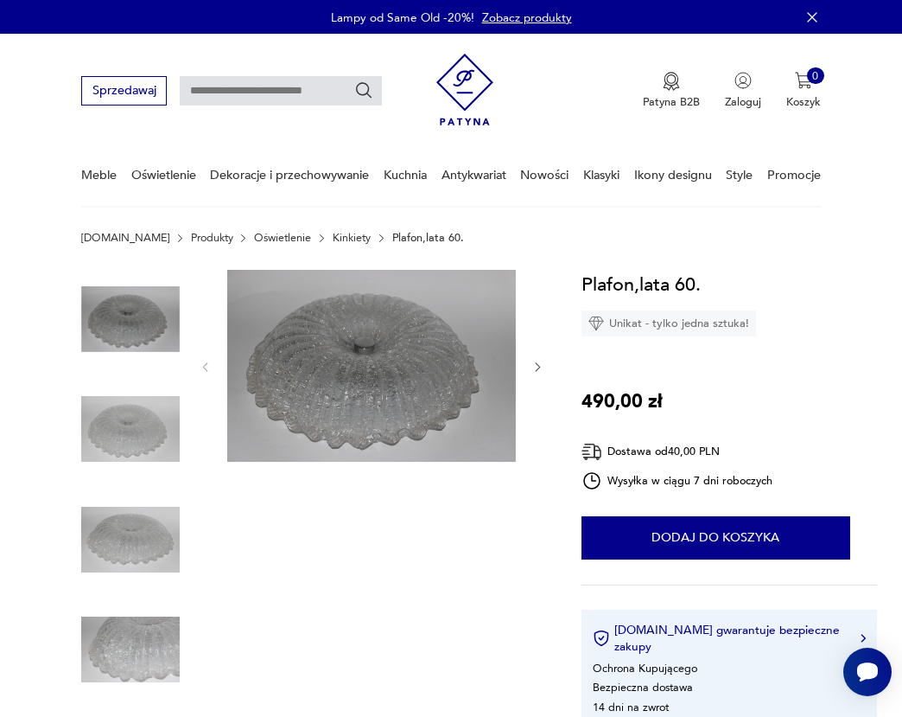
click at [119, 435] on img at bounding box center [130, 428] width 99 height 99
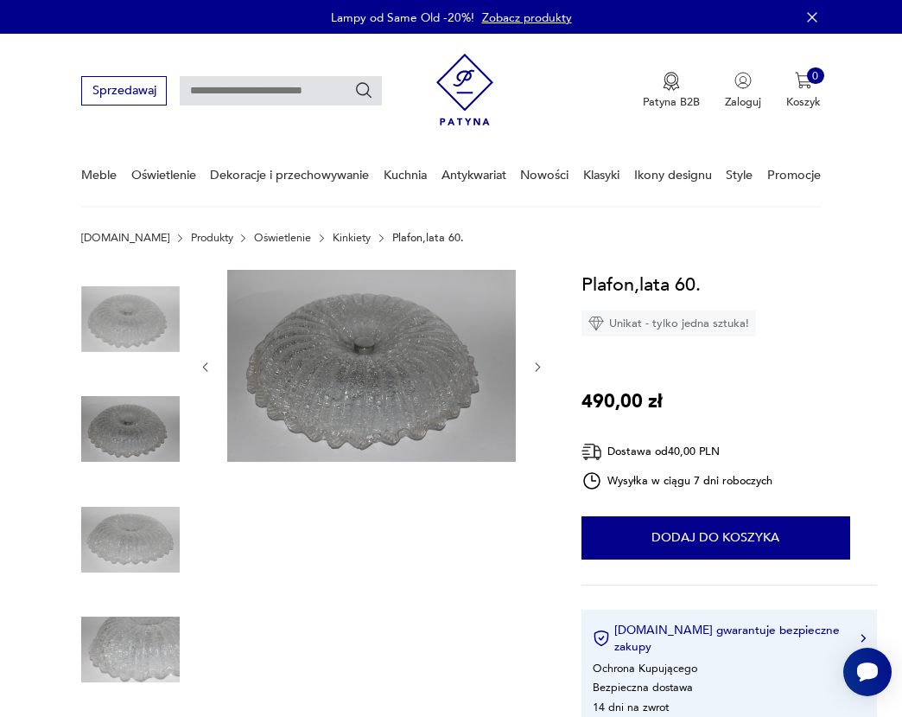
click at [138, 520] on img at bounding box center [130, 539] width 99 height 99
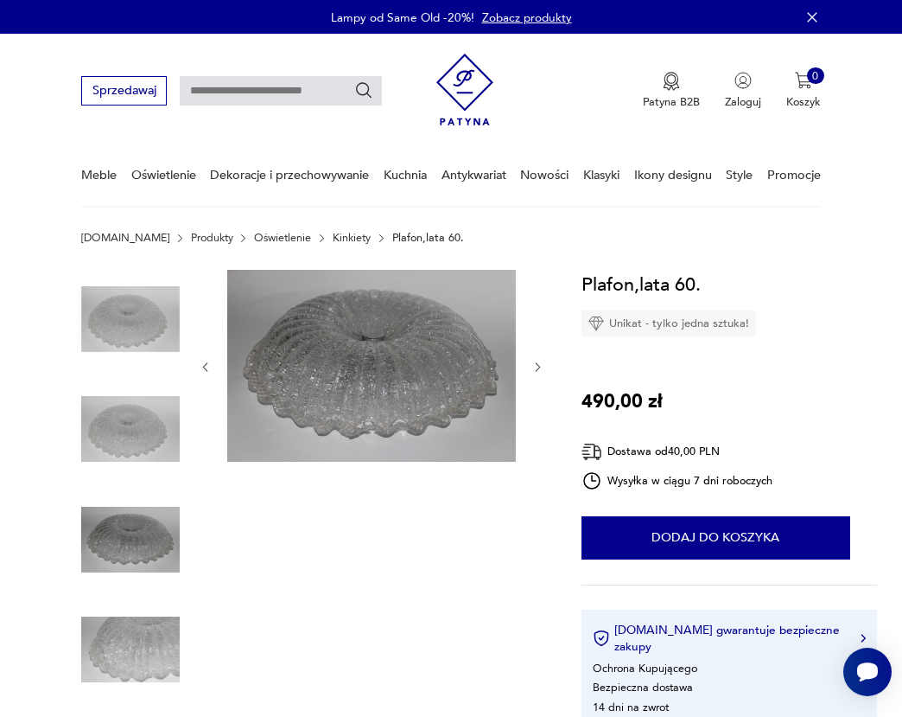
click at [140, 632] on img at bounding box center [130, 649] width 99 height 99
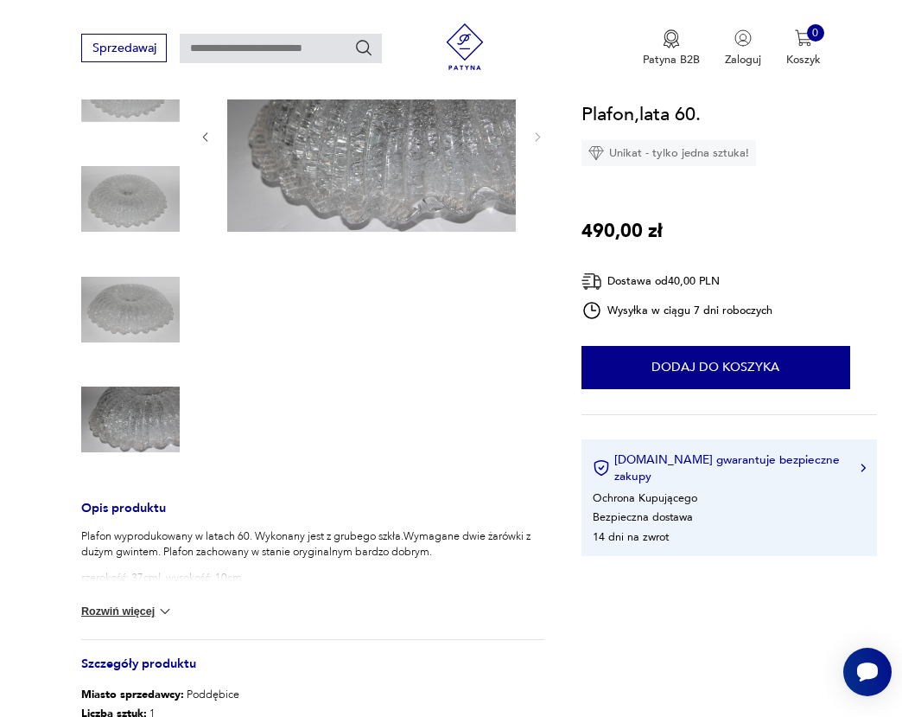
scroll to position [343, 0]
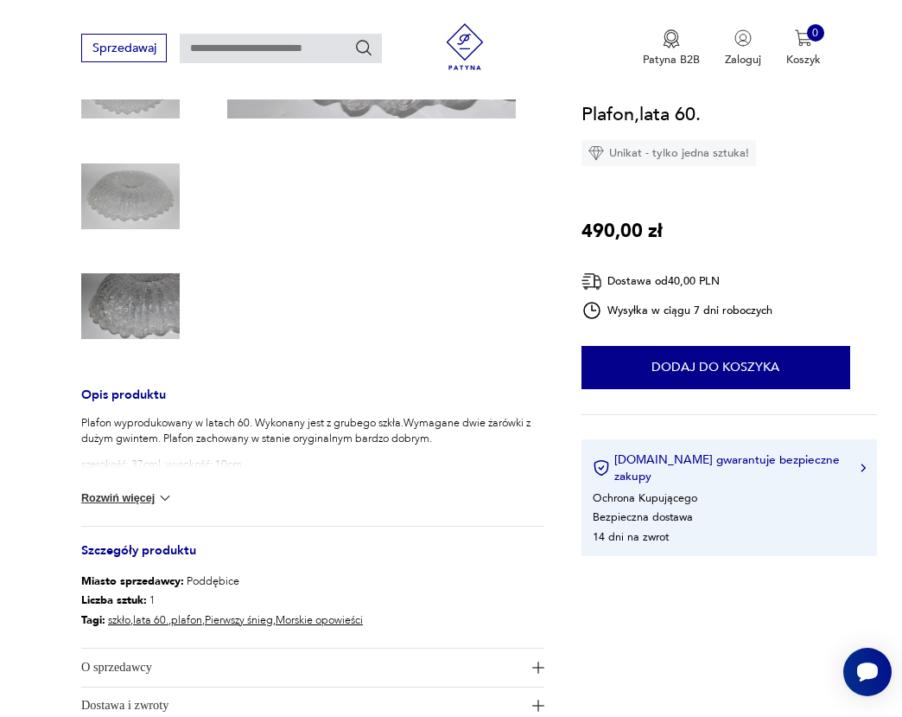
click at [200, 438] on p "Plafon wyprodukowany w latach 60. Wykonany jest z grubego szkła.Wymagane dwie ż…" at bounding box center [312, 430] width 463 height 31
click at [151, 498] on button "Rozwiń więcej" at bounding box center [127, 497] width 92 height 17
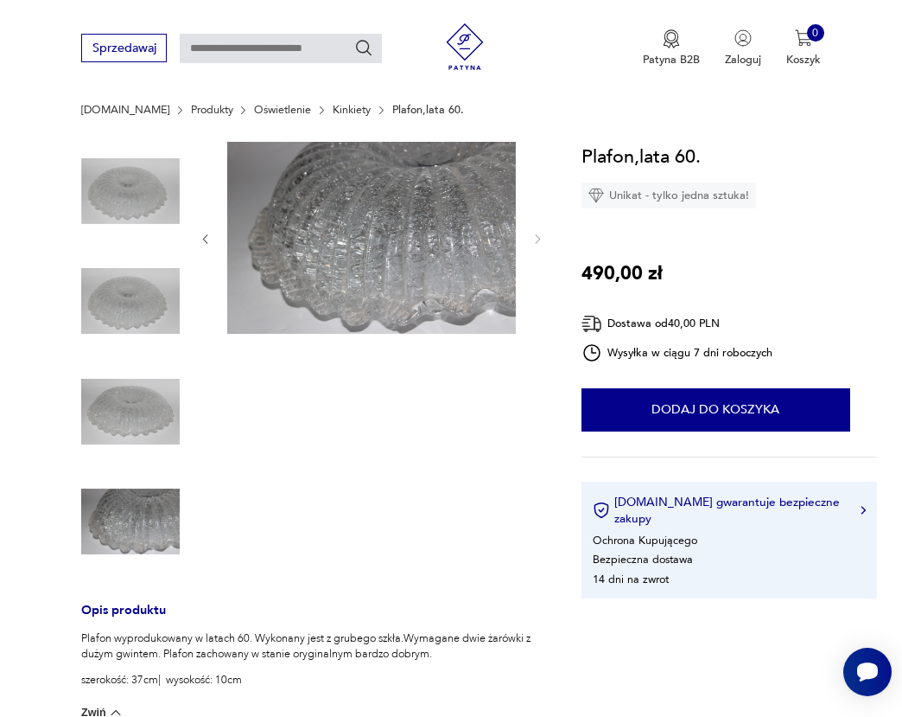
scroll to position [0, 0]
